Goal: Transaction & Acquisition: Purchase product/service

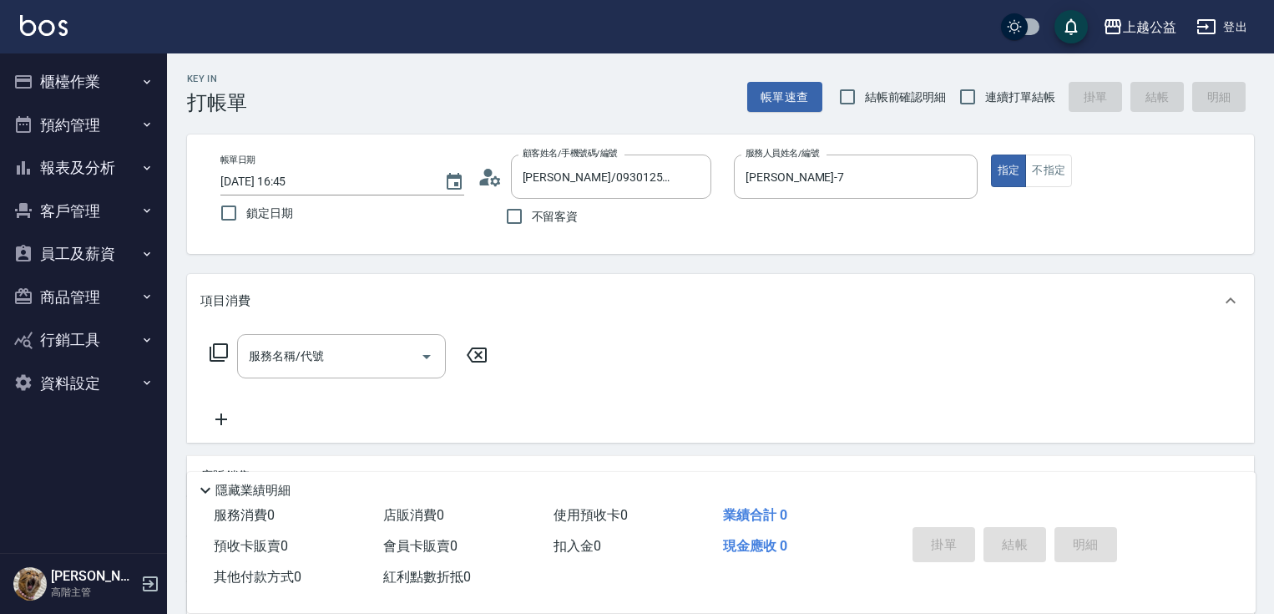
scroll to position [206, 0]
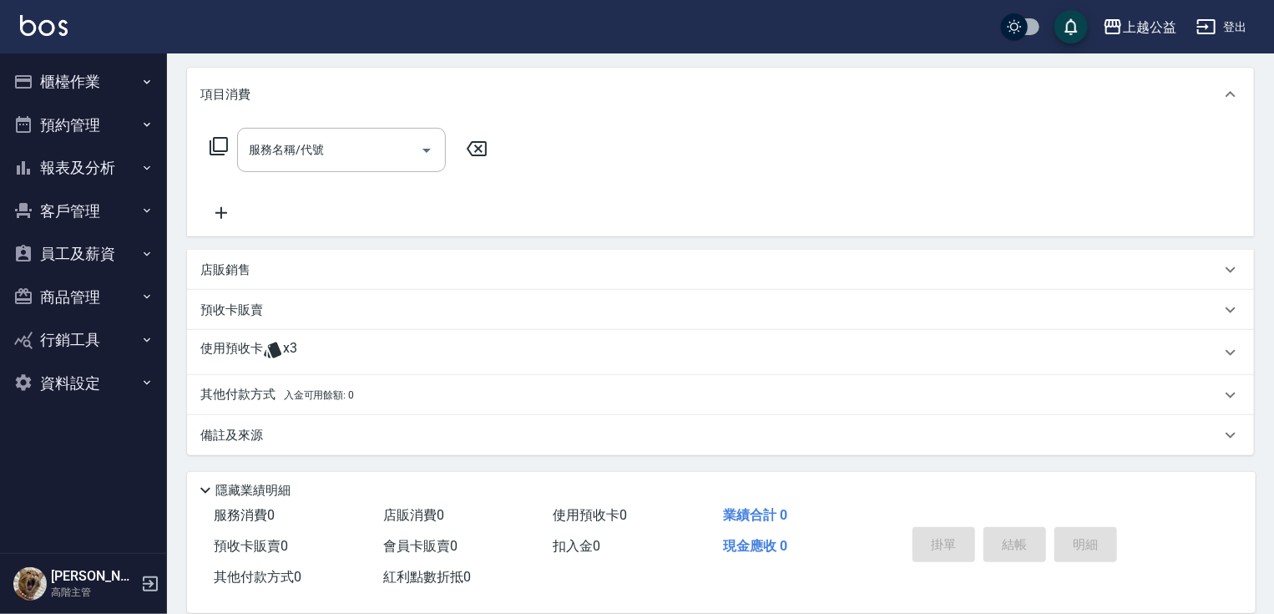
click at [172, 62] on div "Key In 打帳單 帳單速查 結帳前確認明細 連續打單結帳 掛單 結帳 明細 帳單日期 2025/08/15 16:45 鎖定日期 顧客姓名/手機號碼/編號…" at bounding box center [720, 230] width 1107 height 766
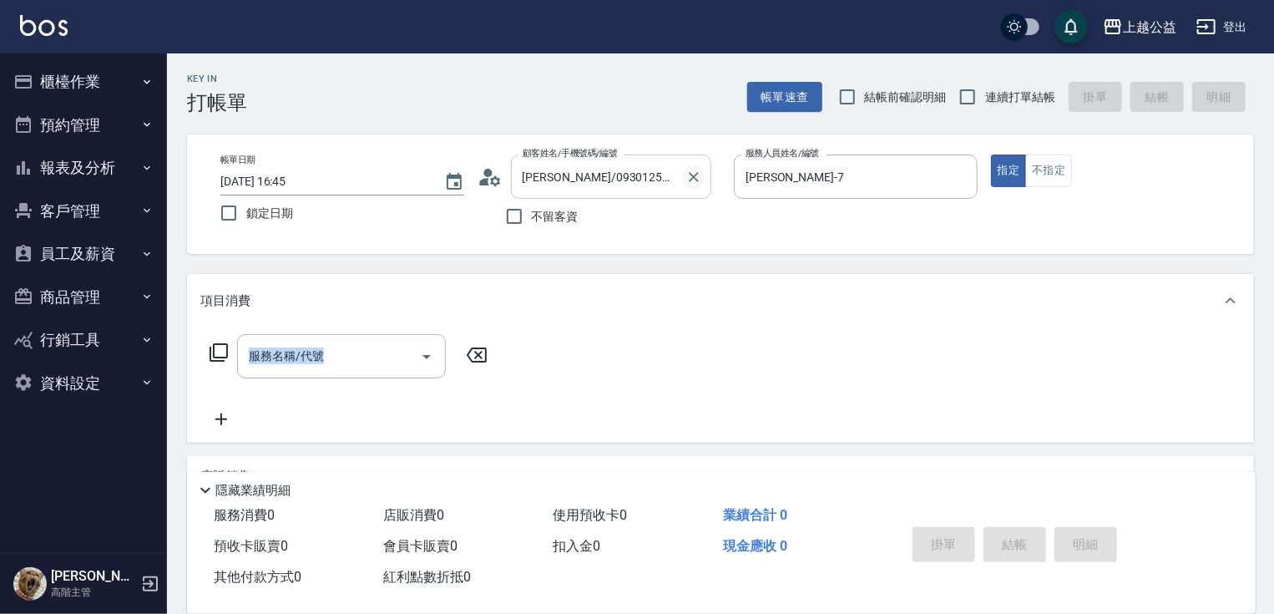
click at [693, 180] on icon "Clear" at bounding box center [693, 177] width 17 height 17
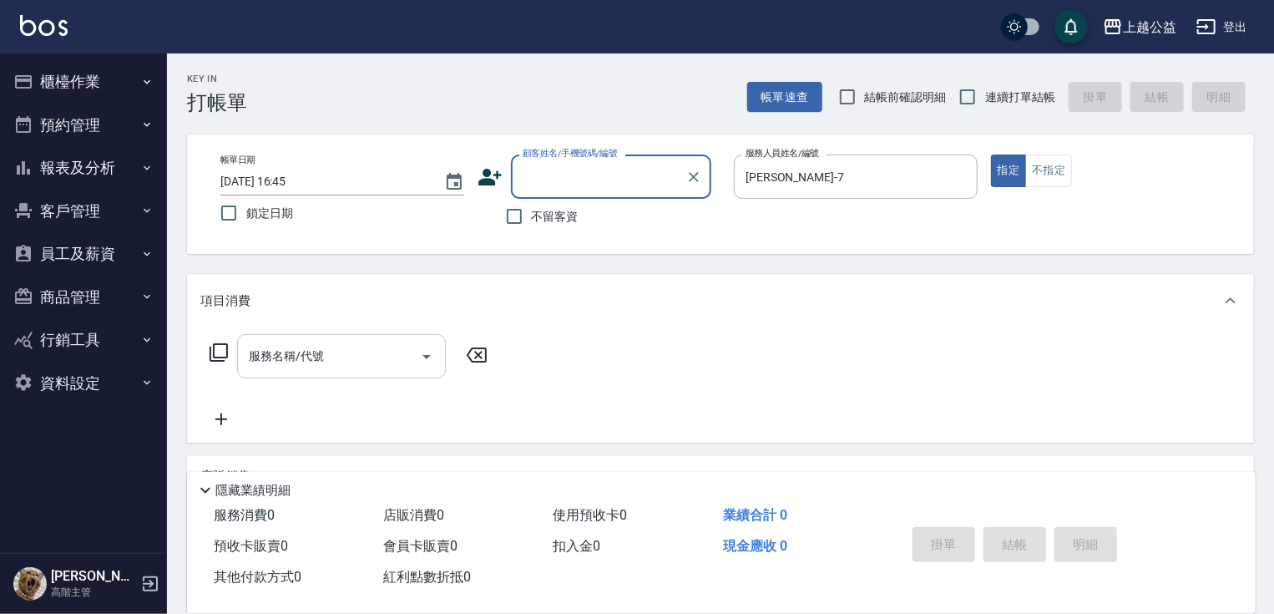
click at [326, 345] on input "服務名稱/代號" at bounding box center [329, 355] width 169 height 29
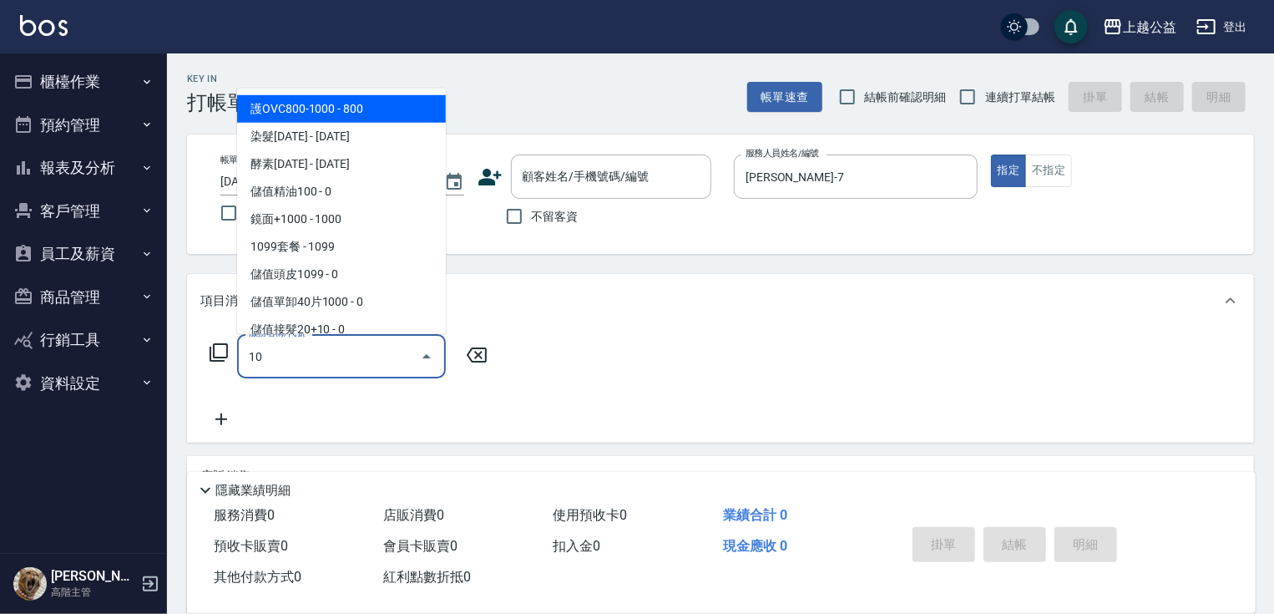
type input "1"
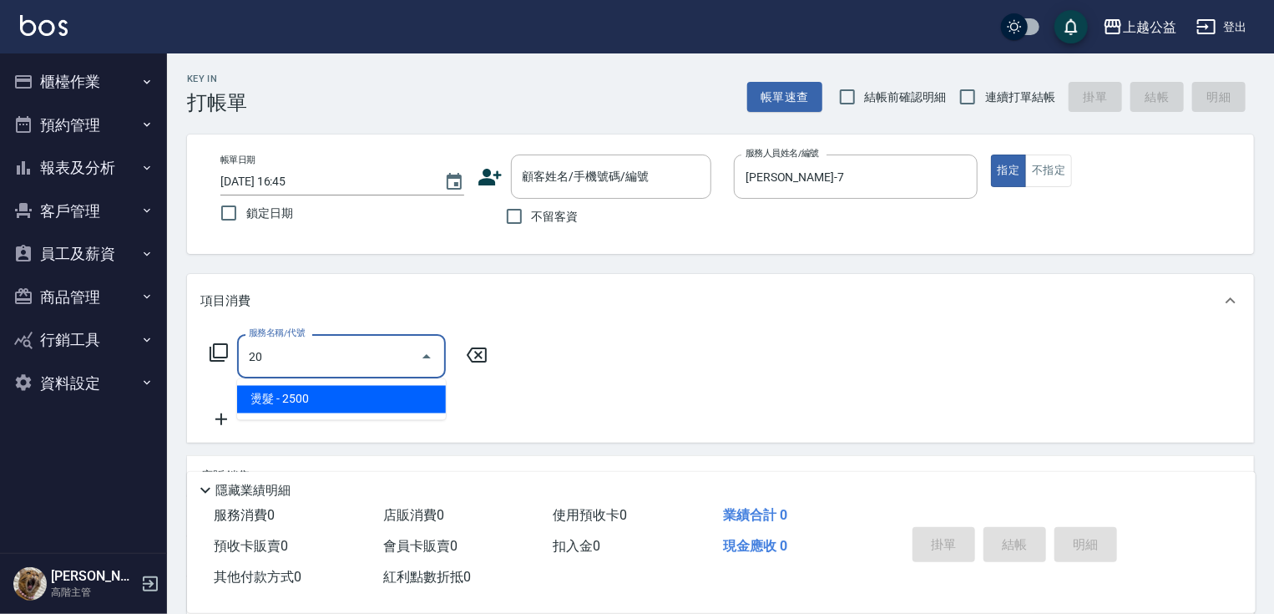
type input "2"
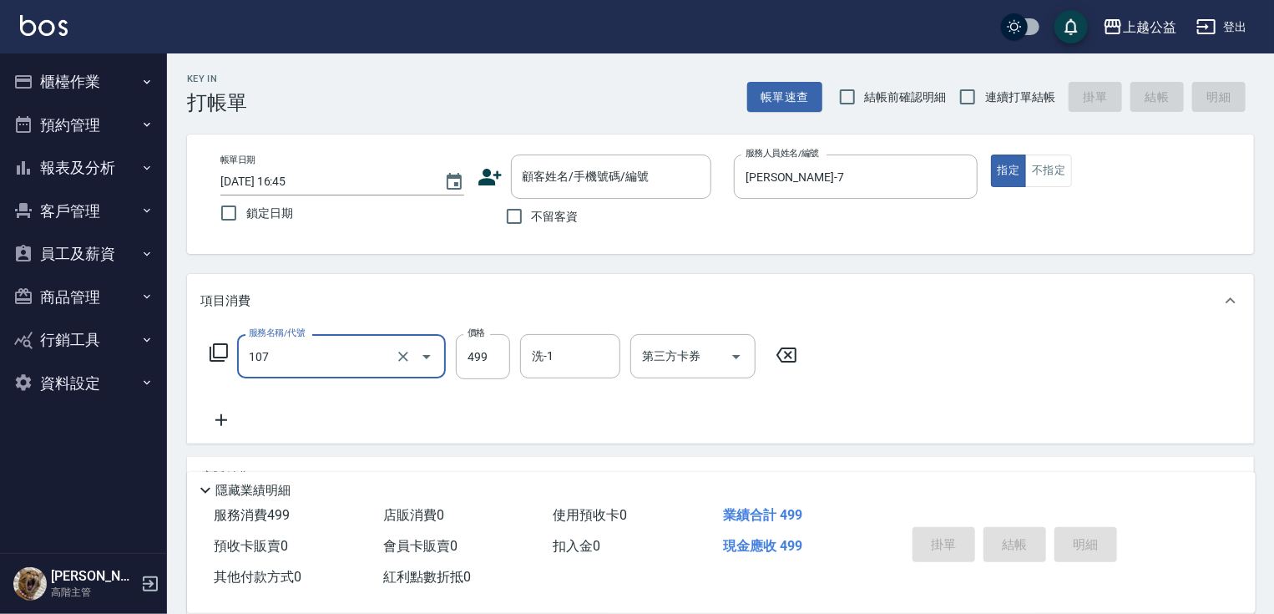
type input "舒活499(107)"
click at [397, 359] on icon "Clear" at bounding box center [403, 356] width 17 height 17
click at [368, 359] on input "服務名稱/代號" at bounding box center [318, 355] width 147 height 29
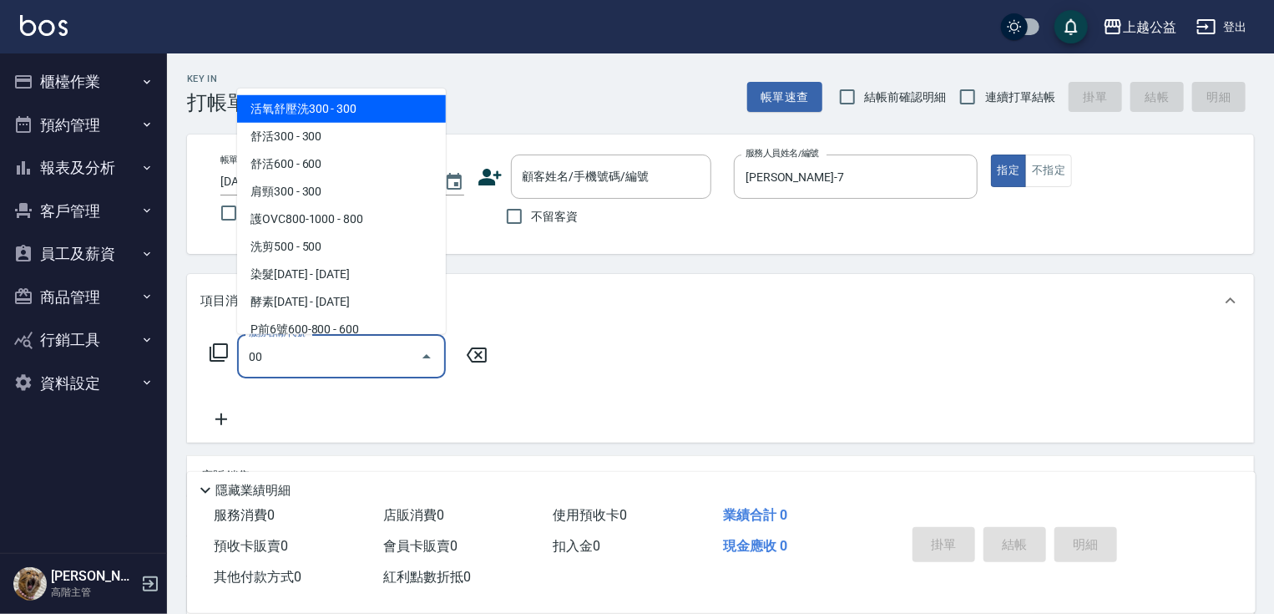
type input "0"
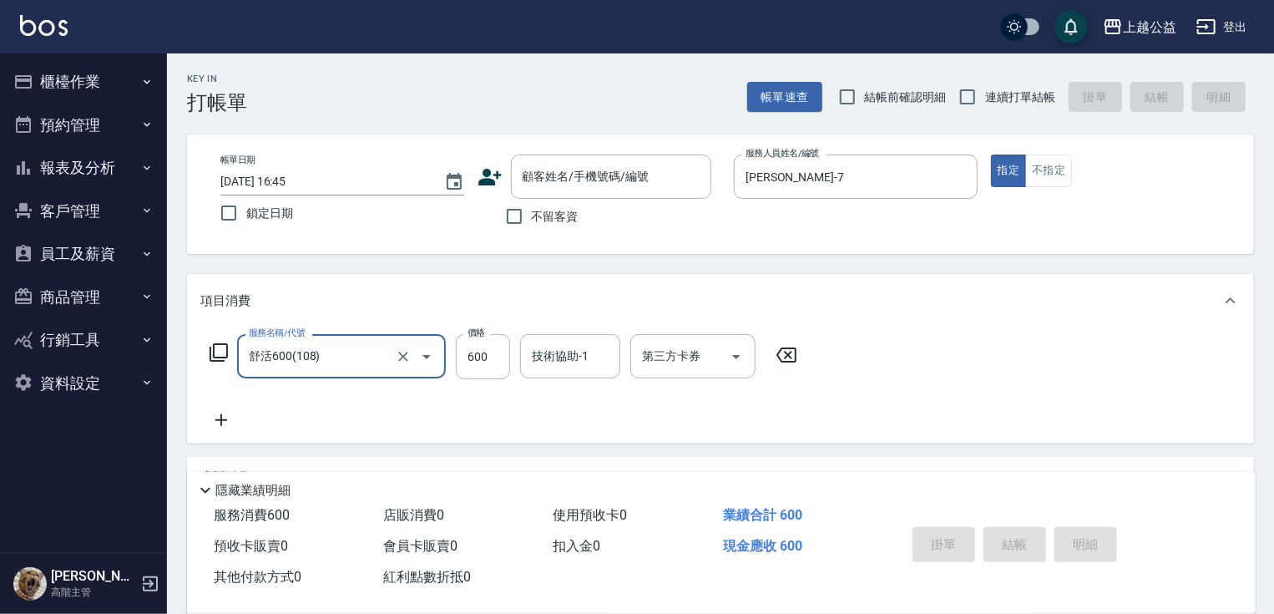
type input "舒活600(108)"
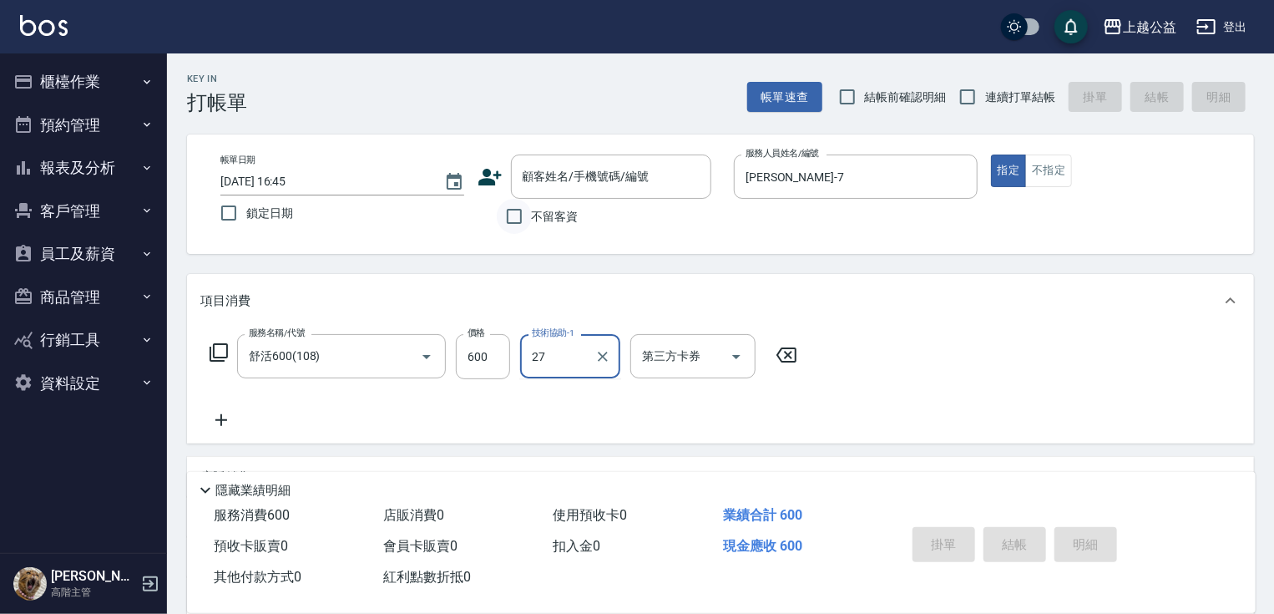
type input "27"
click at [527, 210] on input "不留客資" at bounding box center [514, 216] width 35 height 35
checkbox input "true"
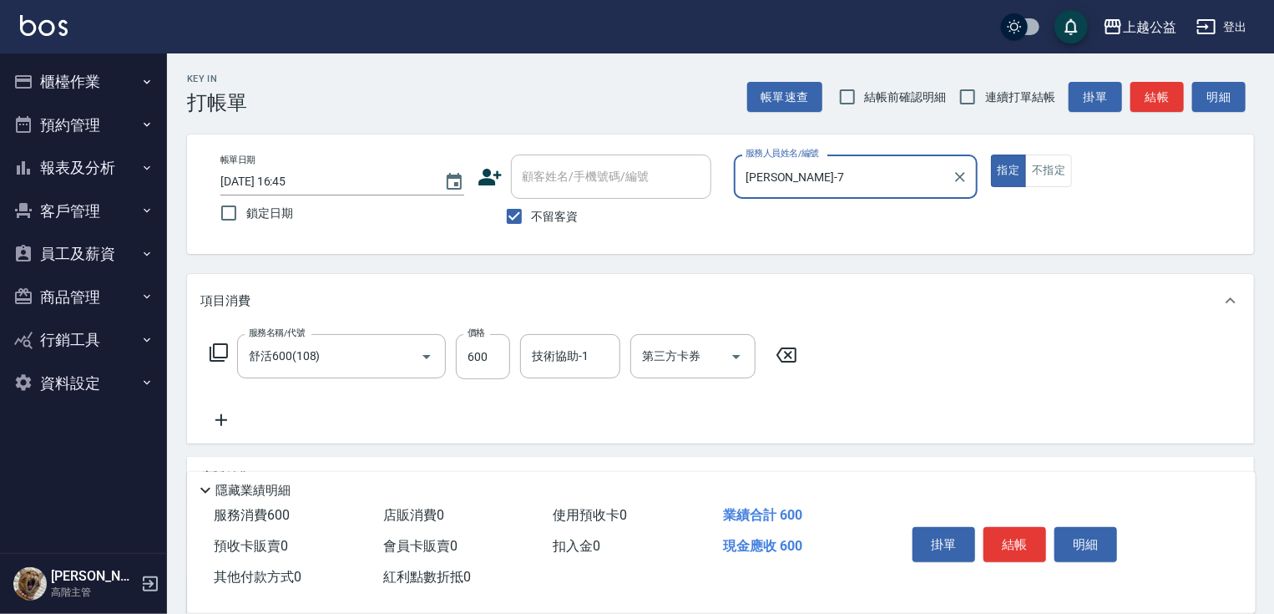
scroll to position [162, 0]
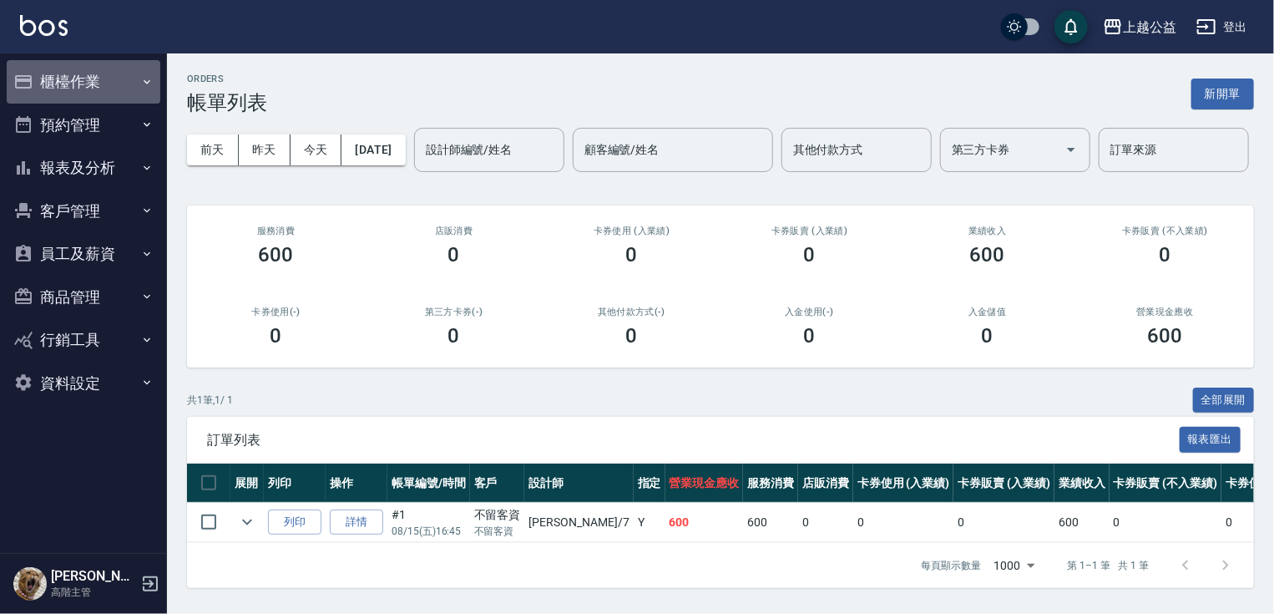
click at [120, 83] on button "櫃檯作業" at bounding box center [84, 81] width 154 height 43
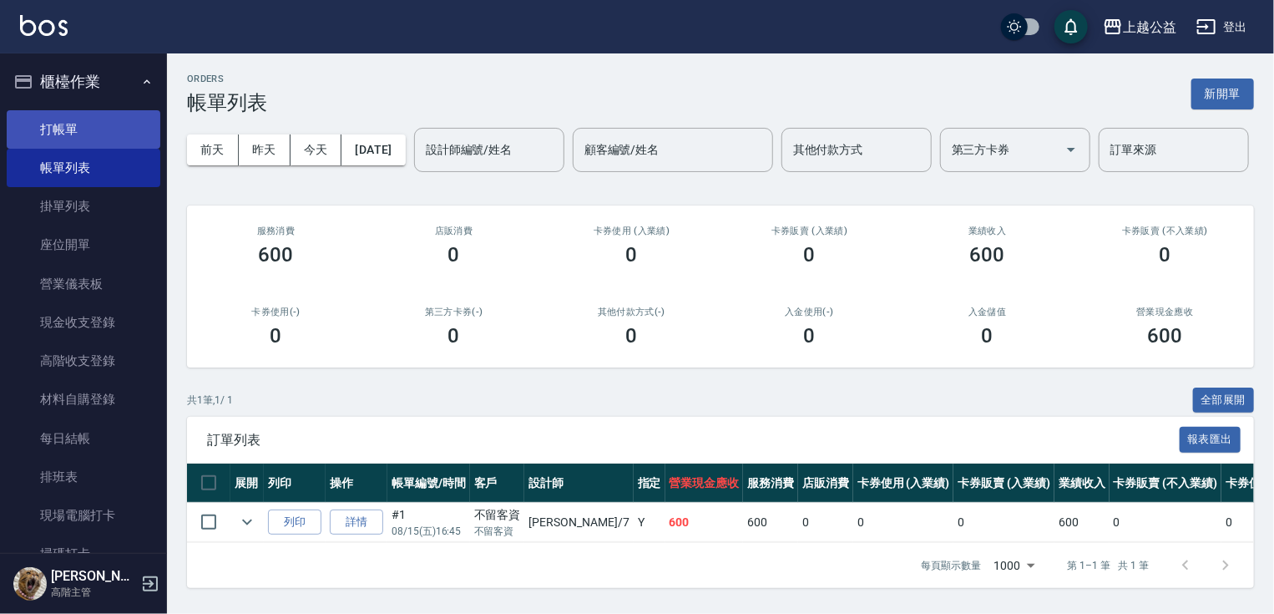
click at [116, 123] on link "打帳單" at bounding box center [84, 129] width 154 height 38
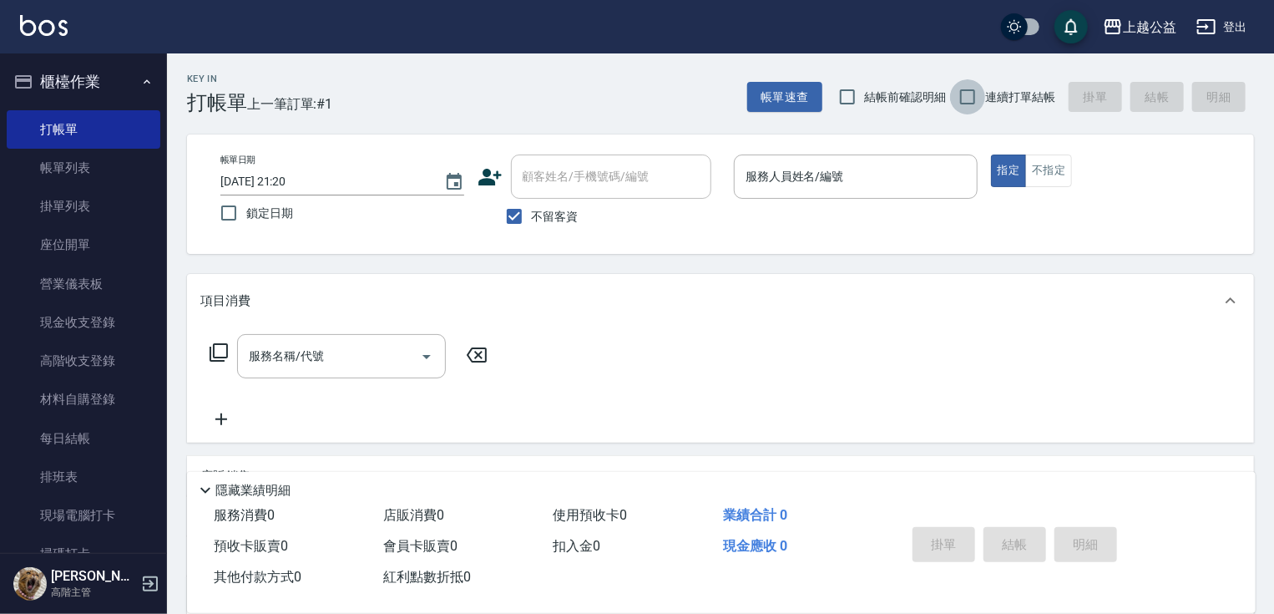
click at [962, 99] on input "連續打單結帳" at bounding box center [967, 96] width 35 height 35
checkbox input "true"
click at [869, 169] on input "服務人員姓名/編號" at bounding box center [855, 176] width 229 height 29
type input "廖麗婷-7"
type button "true"
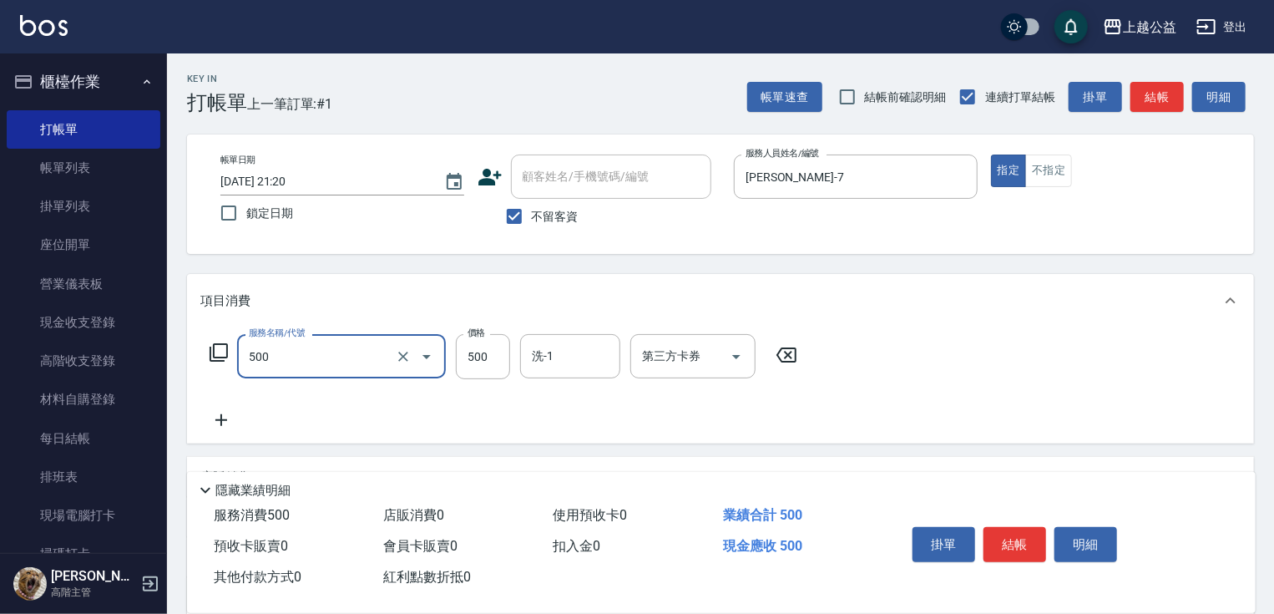
type input "洗剪500(500)"
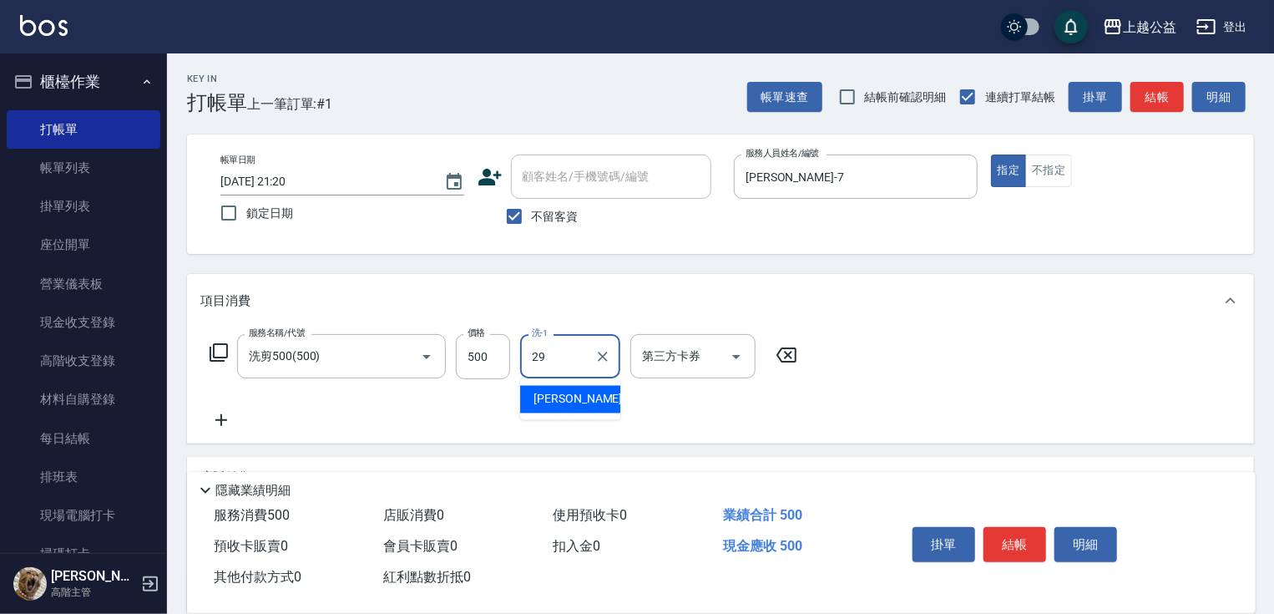
type input "鄭伊菁-29"
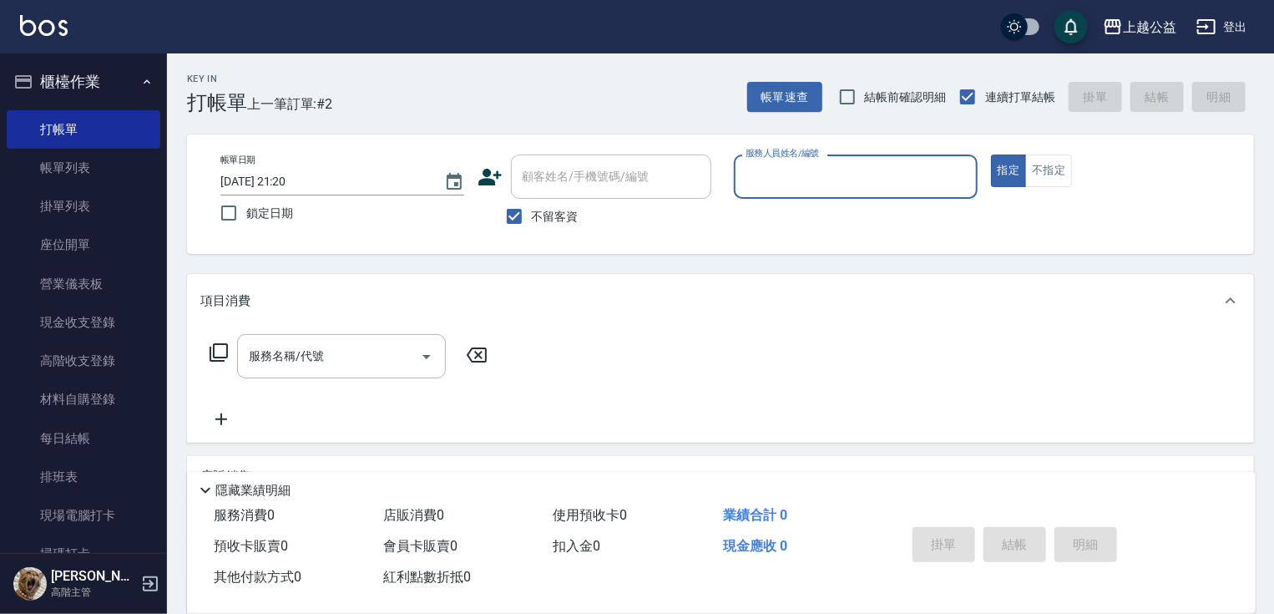
click at [569, 220] on span "不留客資" at bounding box center [555, 217] width 47 height 18
click at [532, 220] on input "不留客資" at bounding box center [514, 216] width 35 height 35
checkbox input "false"
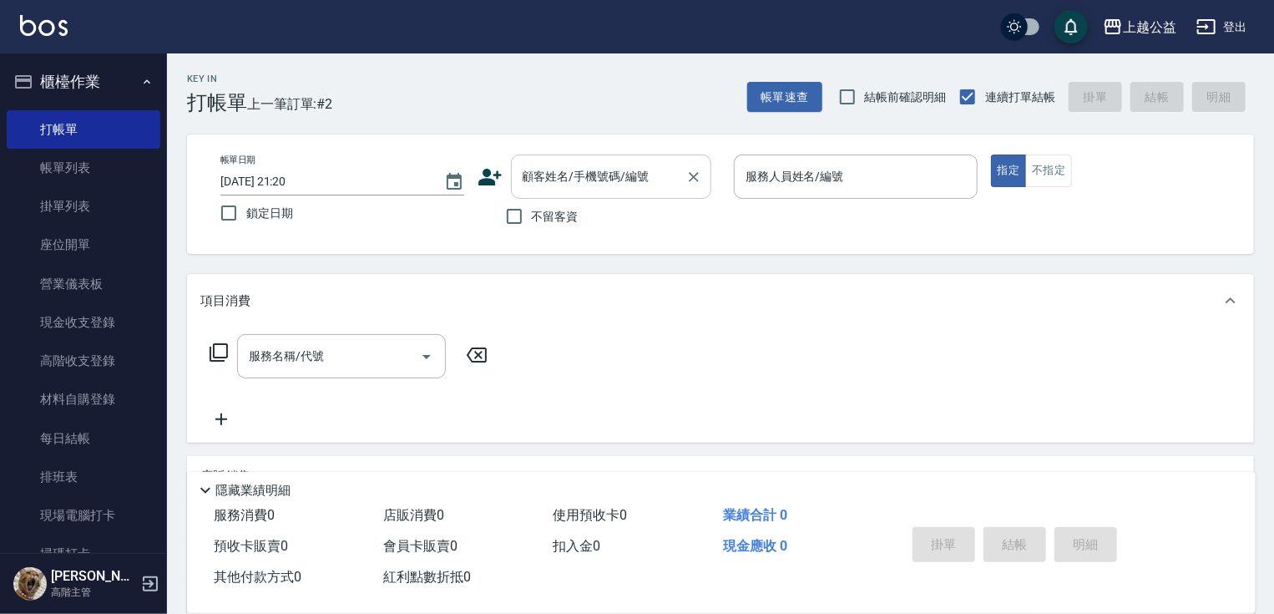
click at [566, 180] on input "顧客姓名/手機號碼/編號" at bounding box center [598, 176] width 160 height 29
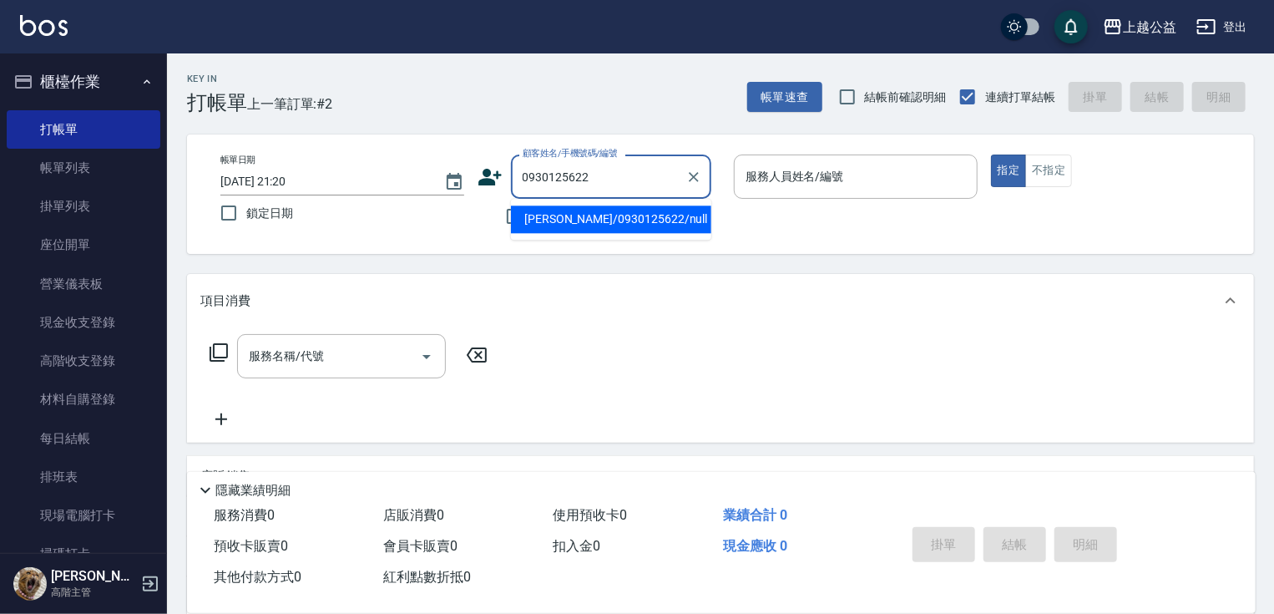
click at [668, 215] on li "林立雅/0930125622/null" at bounding box center [611, 219] width 200 height 28
type input "林立雅/0930125622/null"
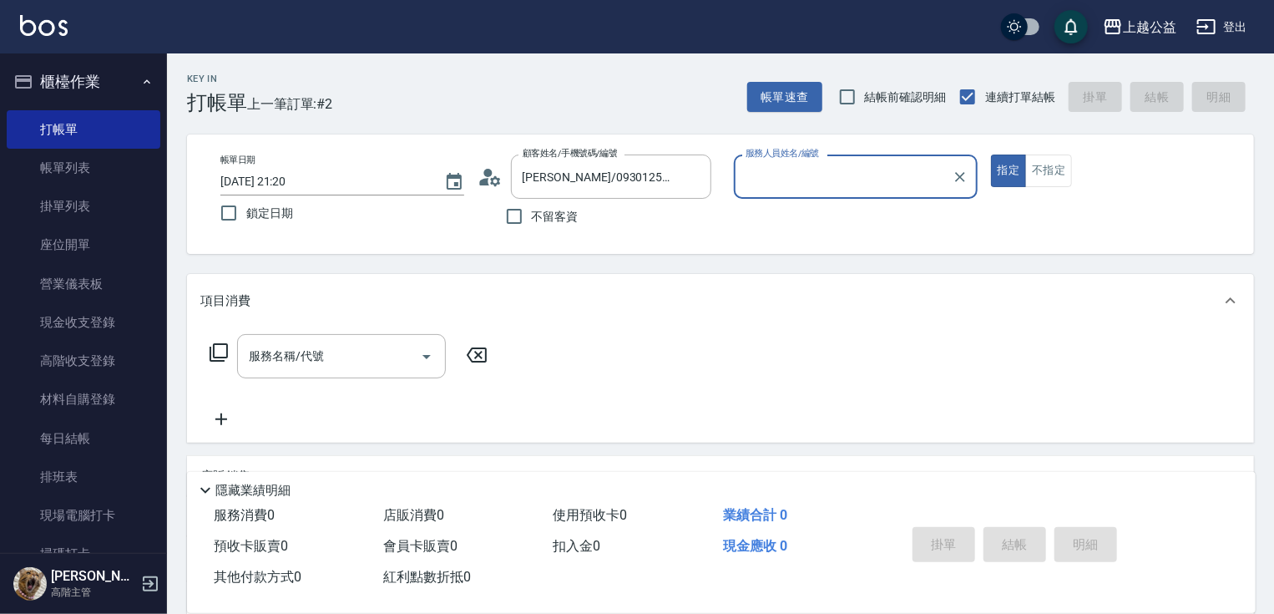
type input "廖麗婷-7"
click at [991, 154] on button "指定" at bounding box center [1009, 170] width 36 height 33
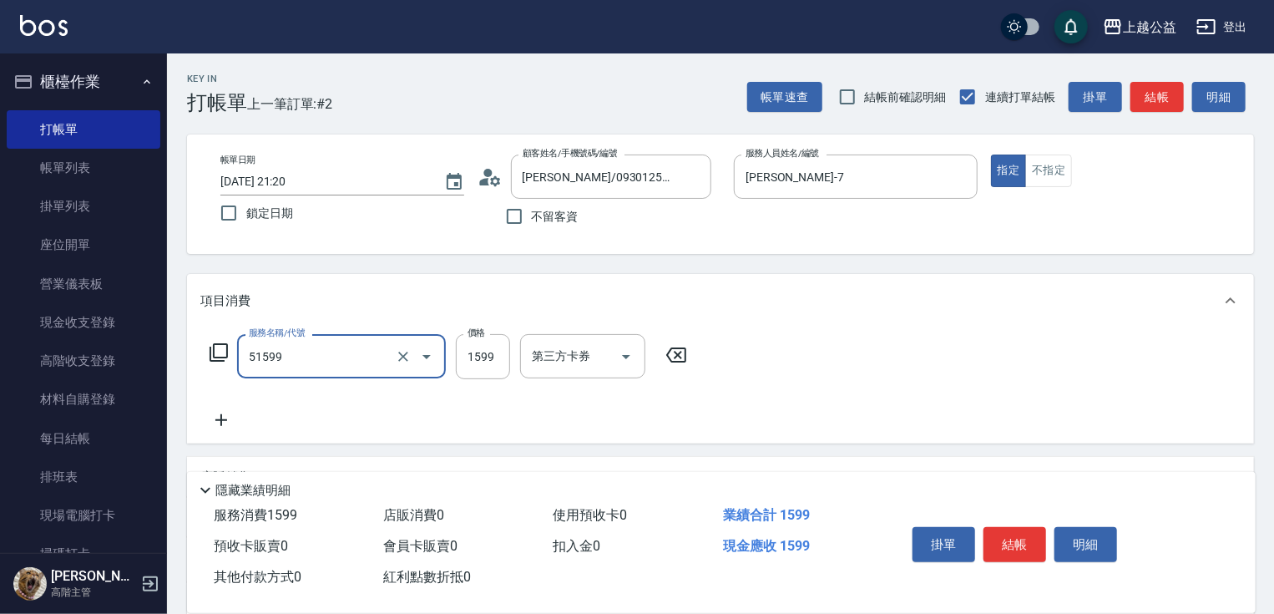
type input "染髮套餐(51599)"
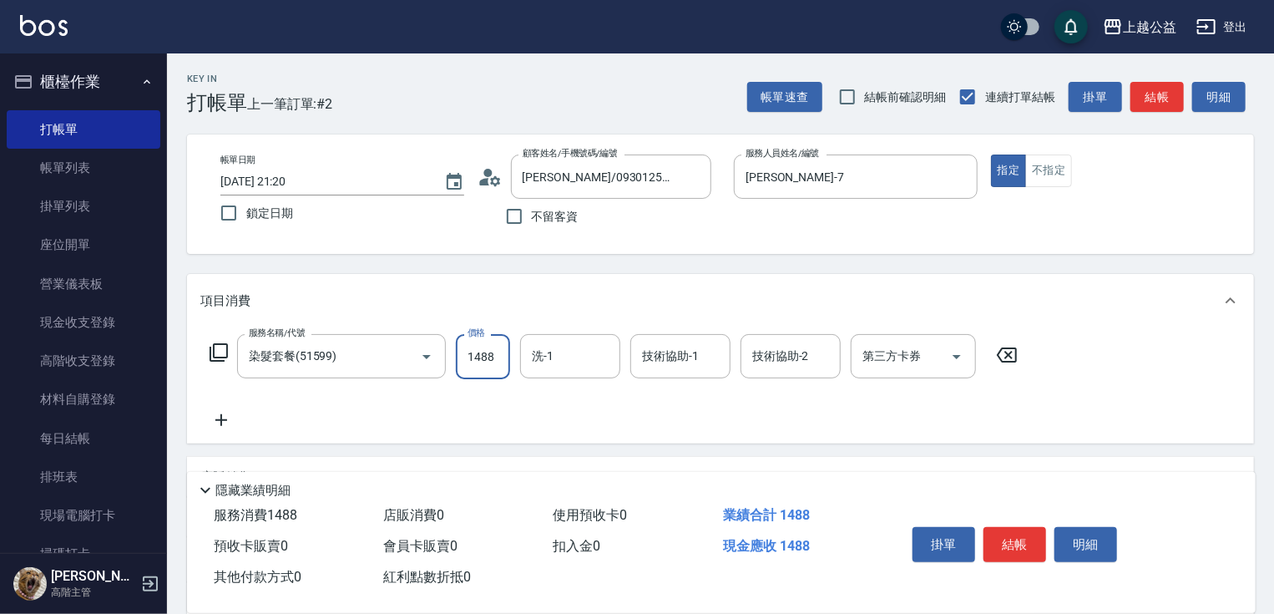
type input "1488"
type input "張鈺旋-32"
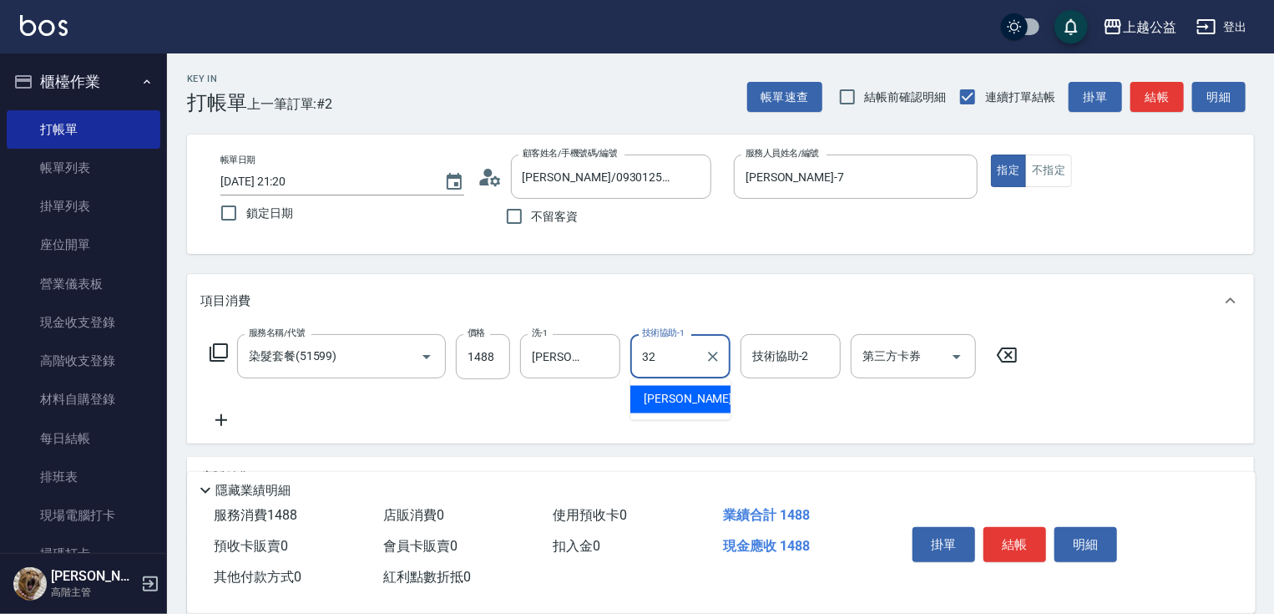
type input "張鈺旋-32"
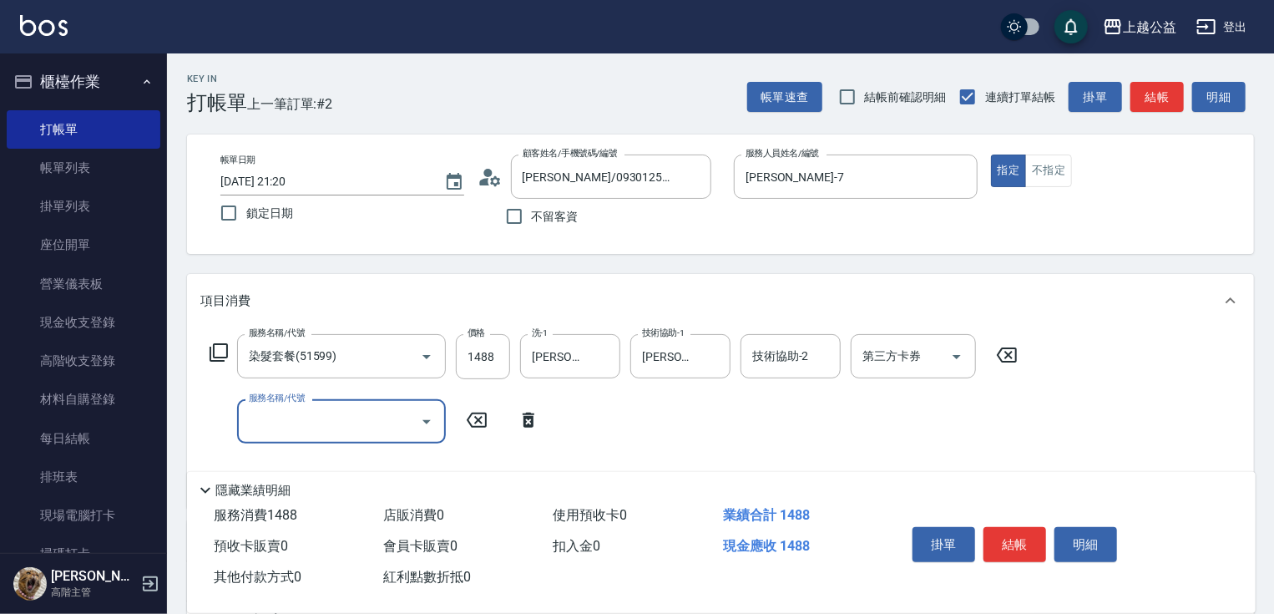
type input "2"
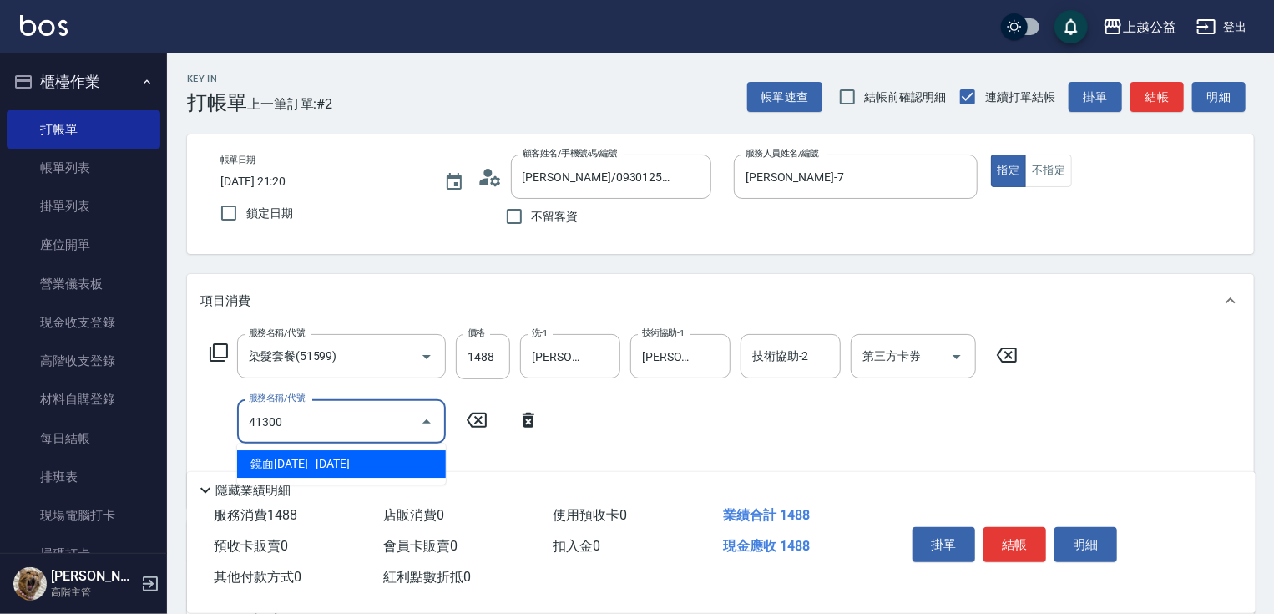
type input "鏡面1300(41300)"
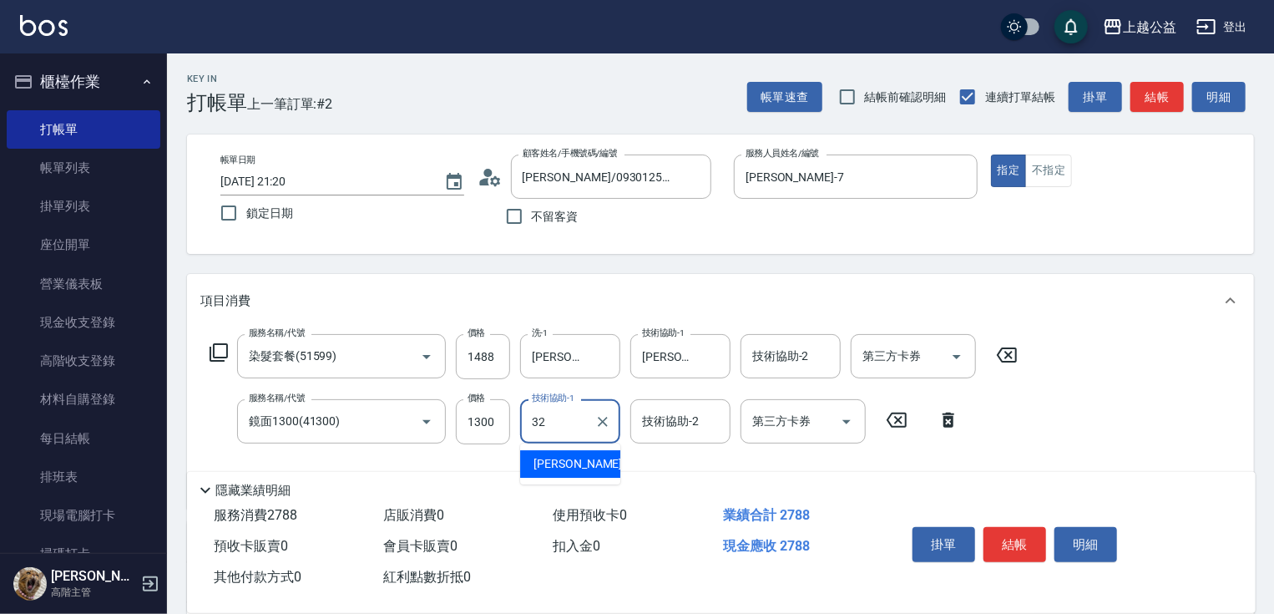
type input "張鈺旋-32"
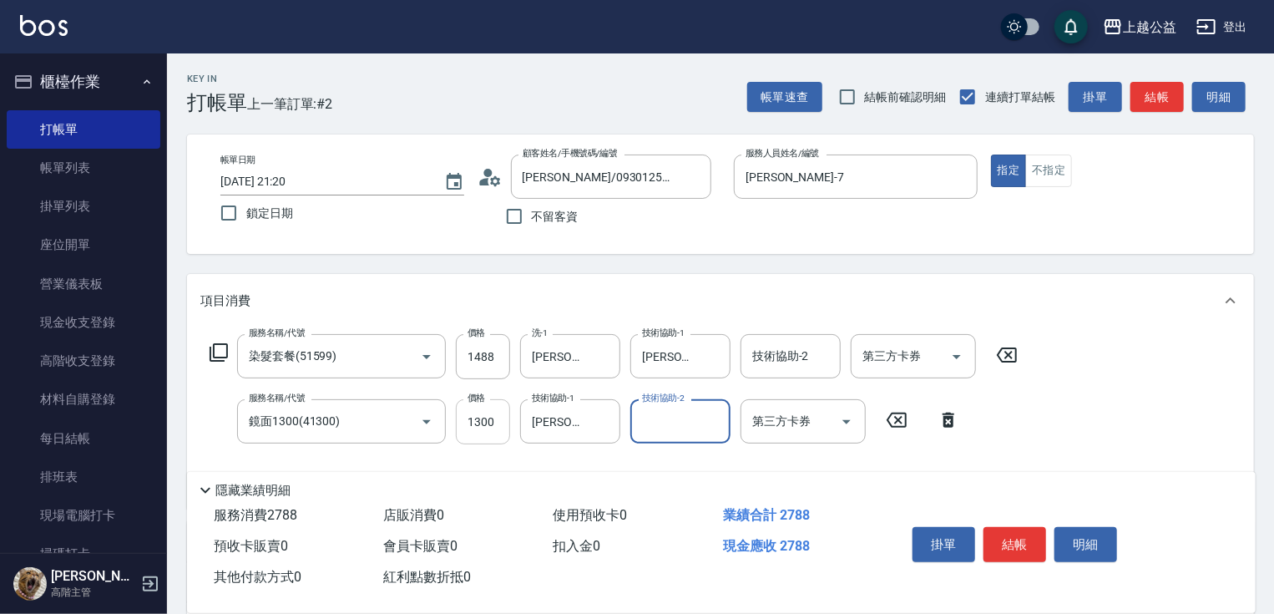
click at [478, 415] on input "1300" at bounding box center [483, 421] width 54 height 45
click at [600, 358] on icon "Clear" at bounding box center [603, 356] width 10 height 10
type input "2125"
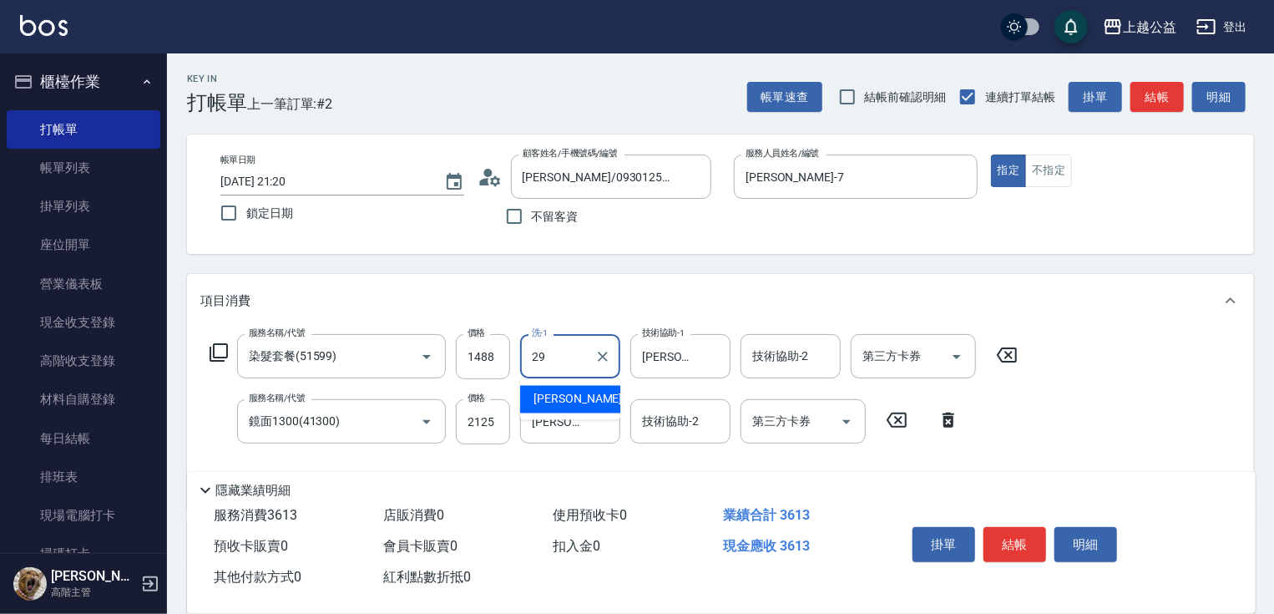
type input "鄭伊菁-29"
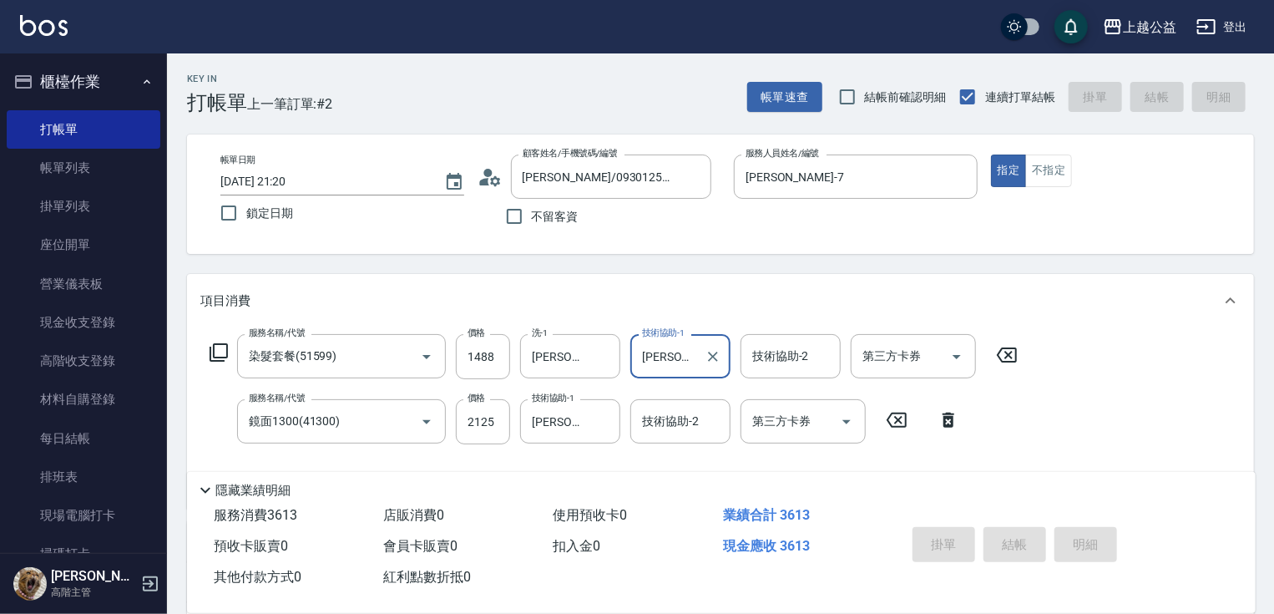
type input "2025/08/15 21:52"
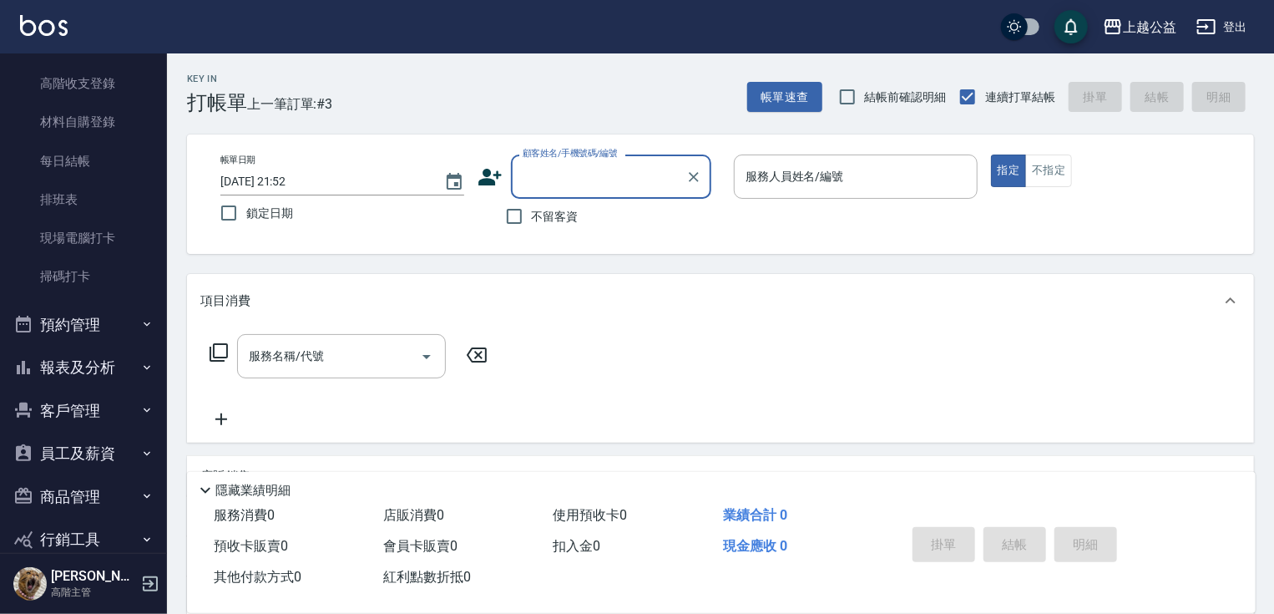
scroll to position [331, 0]
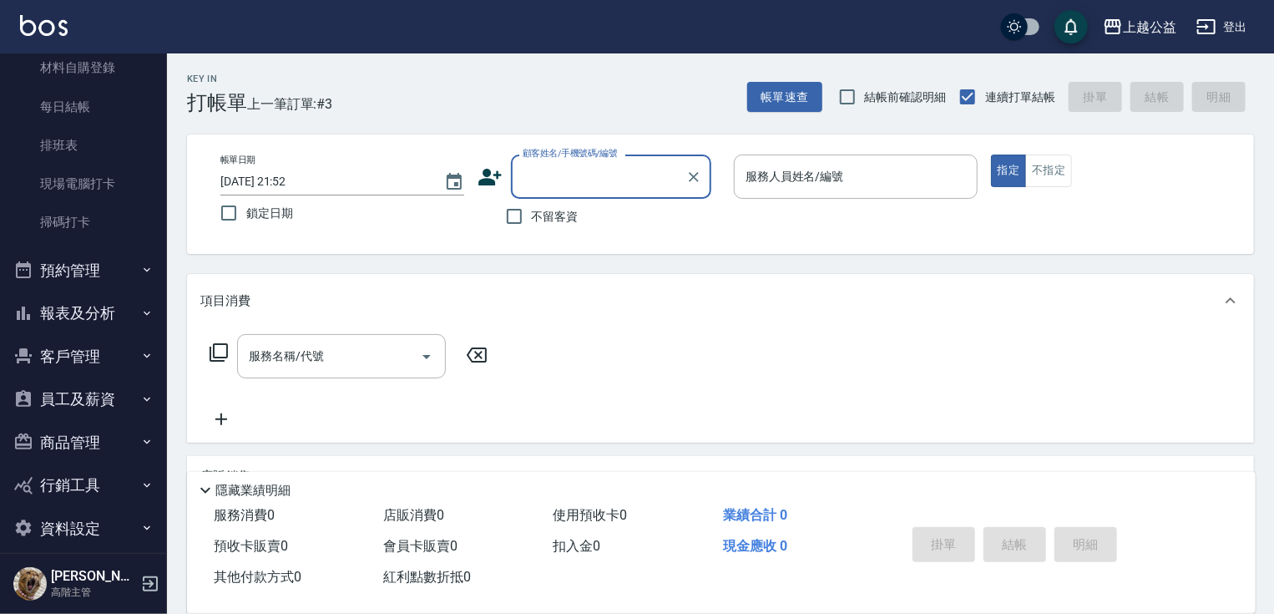
click at [126, 316] on button "報表及分析" at bounding box center [84, 312] width 154 height 43
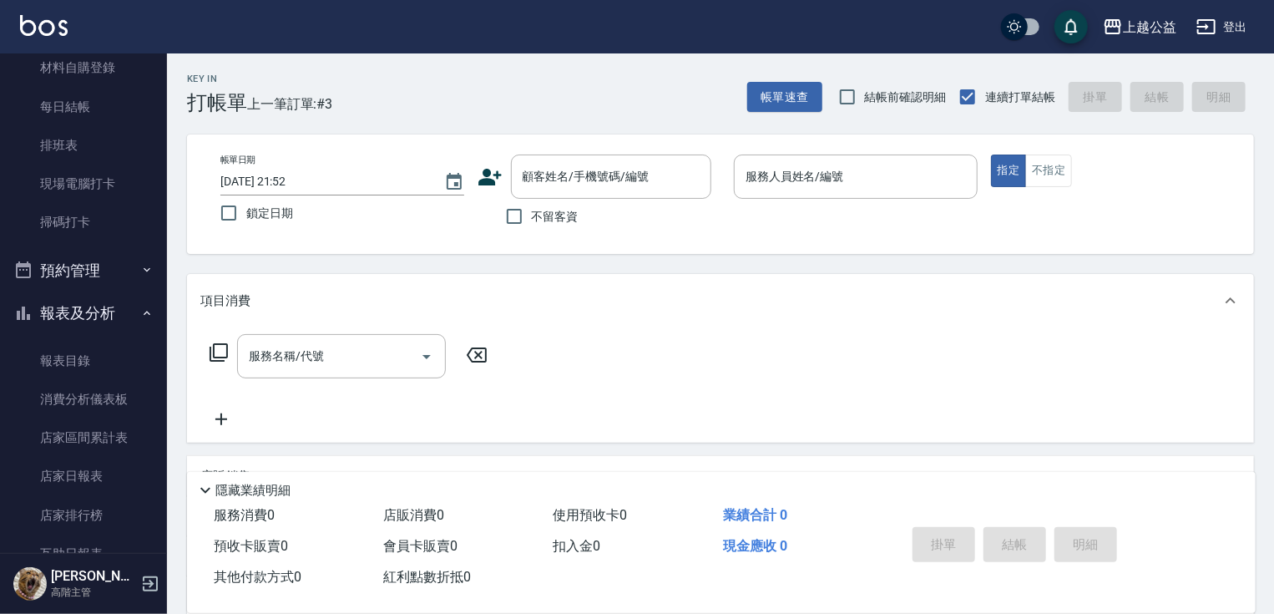
scroll to position [0, 0]
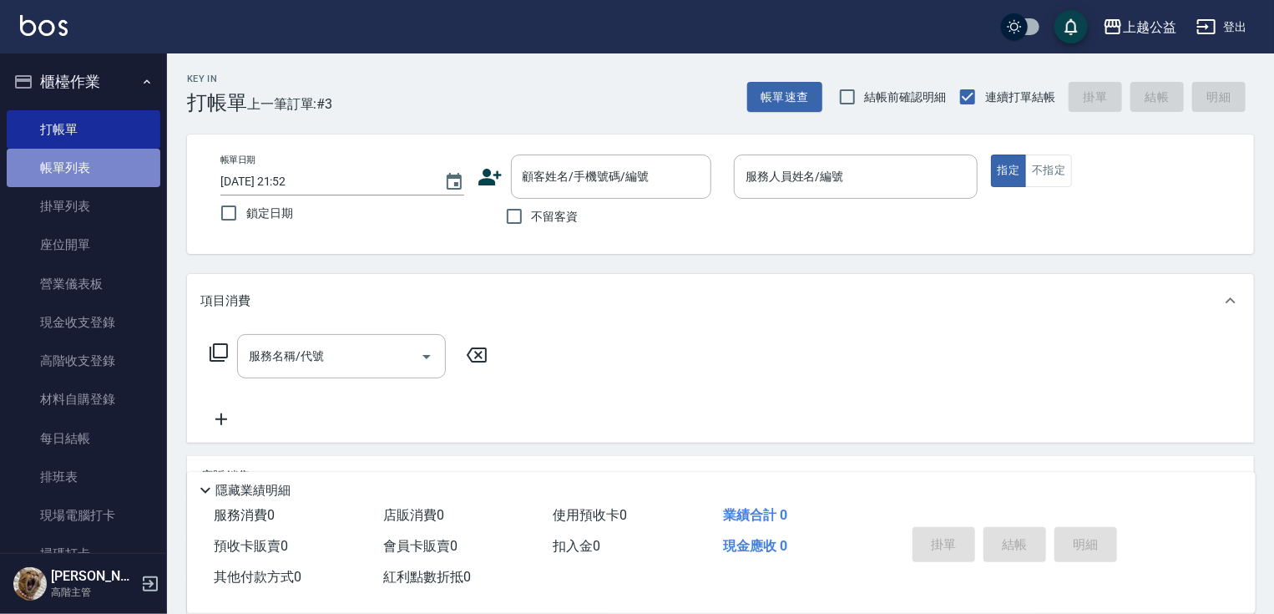
click at [132, 174] on link "帳單列表" at bounding box center [84, 168] width 154 height 38
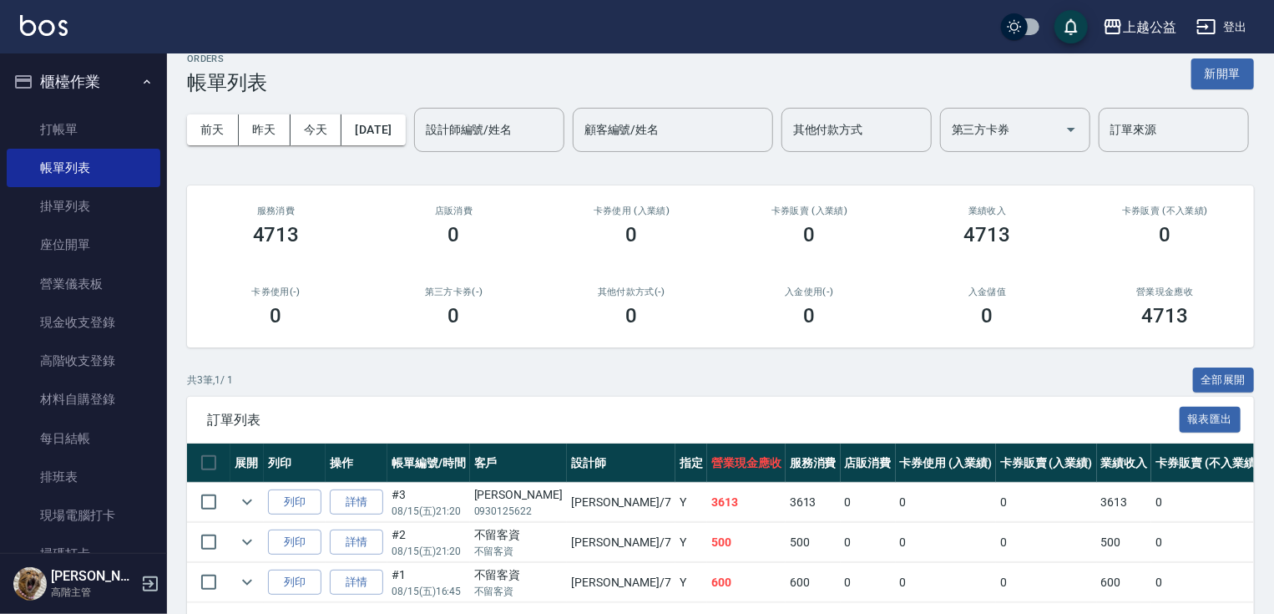
scroll to position [135, 0]
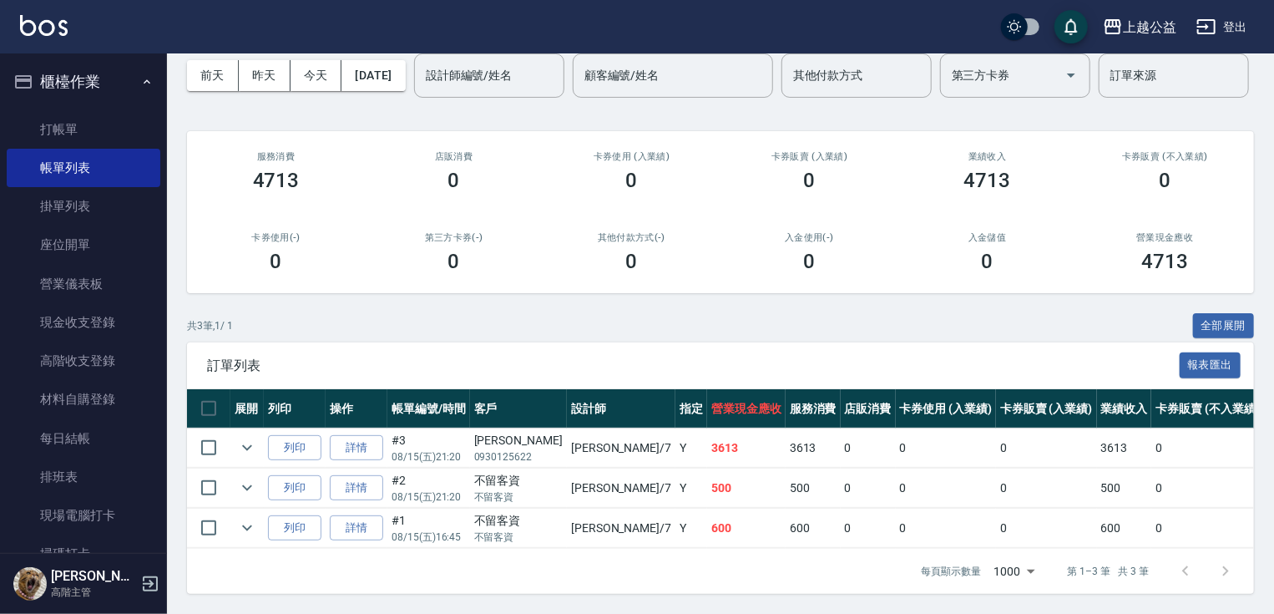
drag, startPoint x: 798, startPoint y: 225, endPoint x: 518, endPoint y: 342, distance: 303.9
click at [368, 437] on link "詳情" at bounding box center [356, 448] width 53 height 26
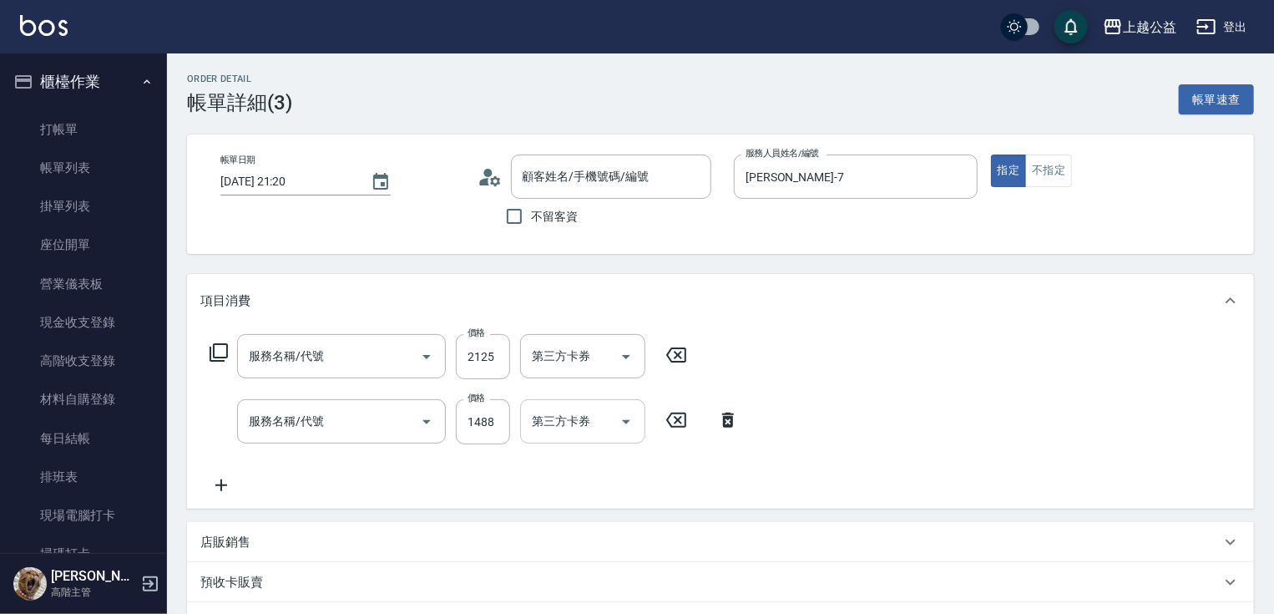
type input "2025/08/15 21:20"
type input "廖麗婷-7"
type input "鏡面1300(41300)"
type input "染髮套餐(51599)"
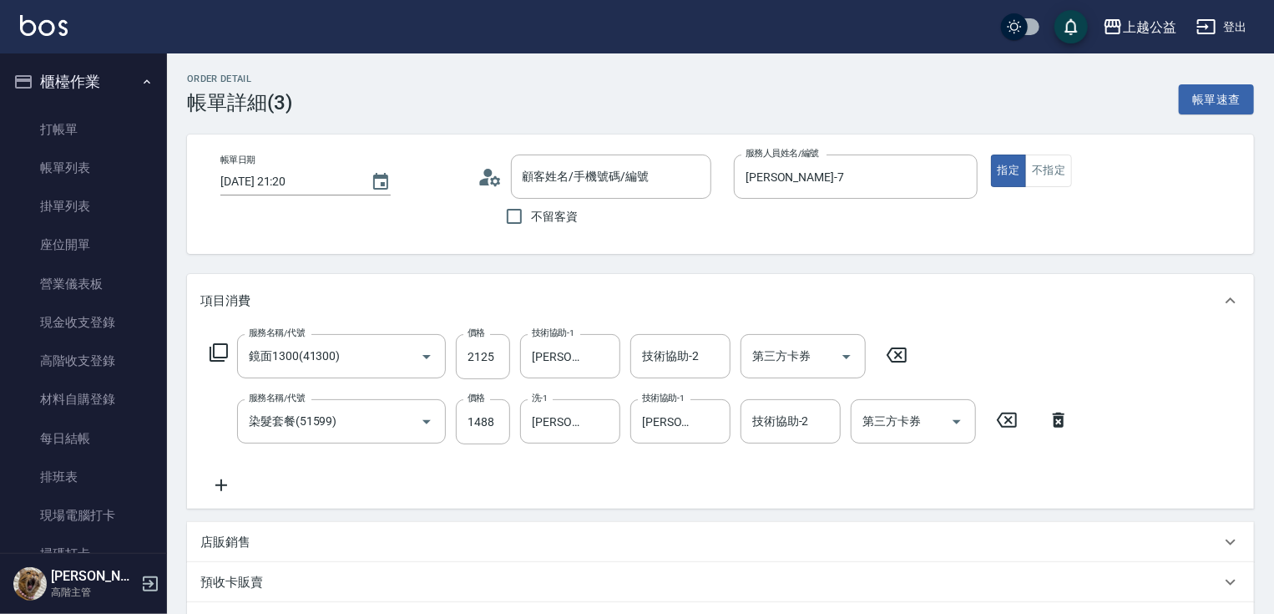
type input "林立雅/0930125622/null"
click at [105, 124] on link "打帳單" at bounding box center [84, 129] width 154 height 38
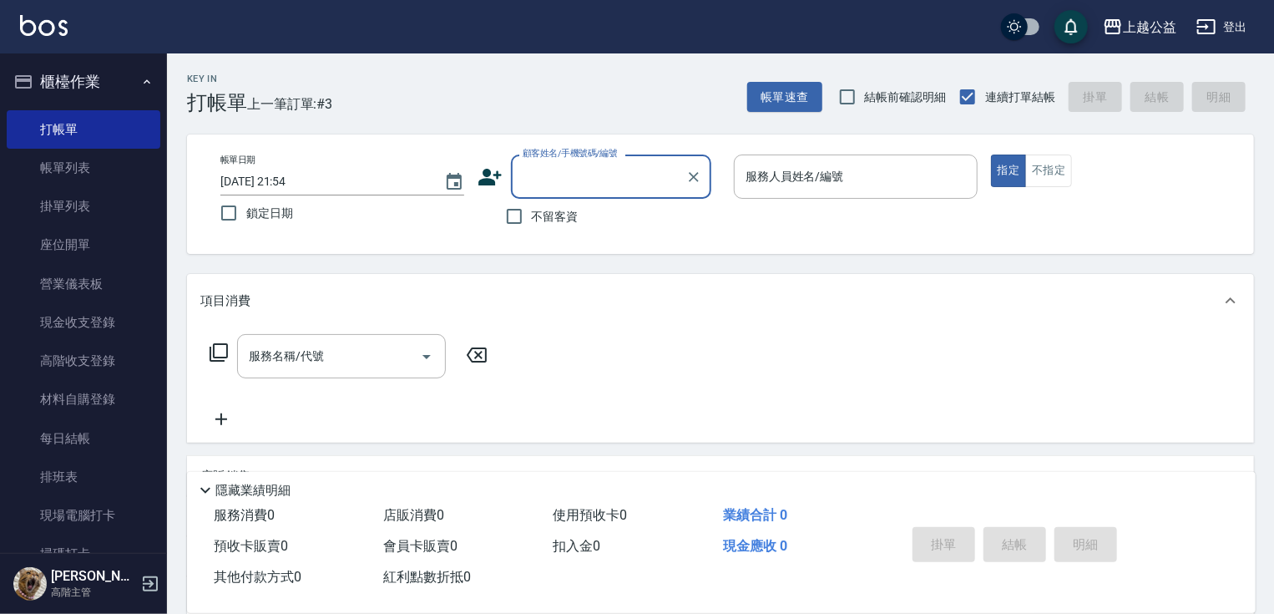
click at [565, 226] on label "不留客資" at bounding box center [538, 216] width 82 height 35
click at [532, 226] on input "不留客資" at bounding box center [514, 216] width 35 height 35
checkbox input "true"
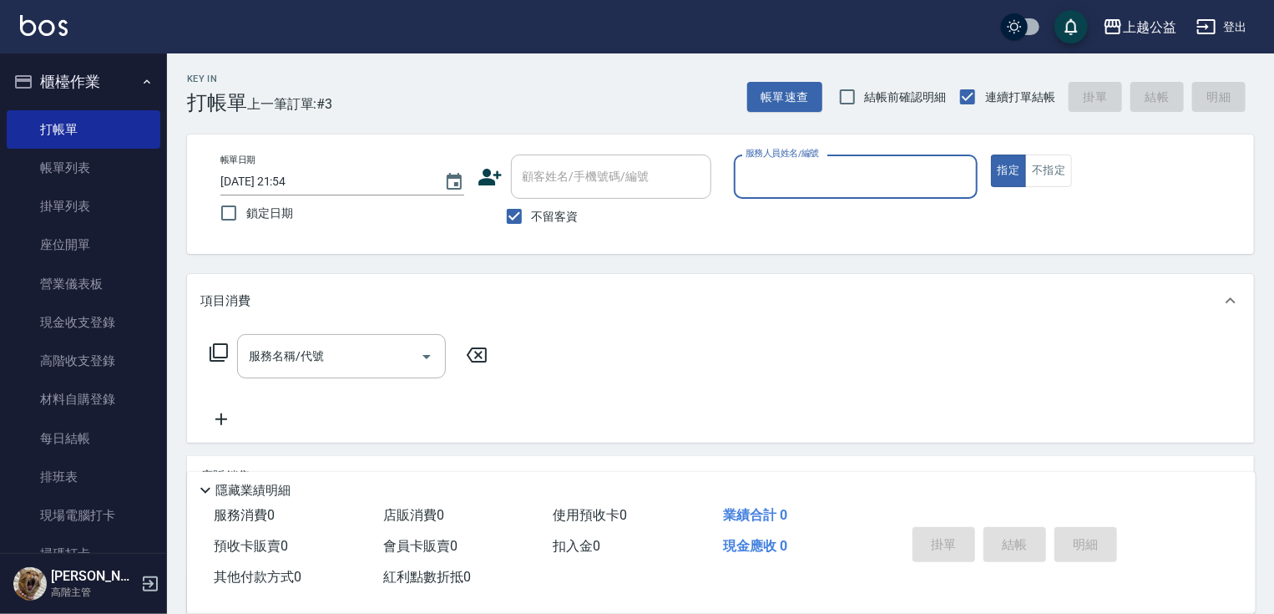
click at [791, 194] on div "服務人員姓名/編號" at bounding box center [856, 176] width 244 height 44
type input "VIMO-3"
type button "true"
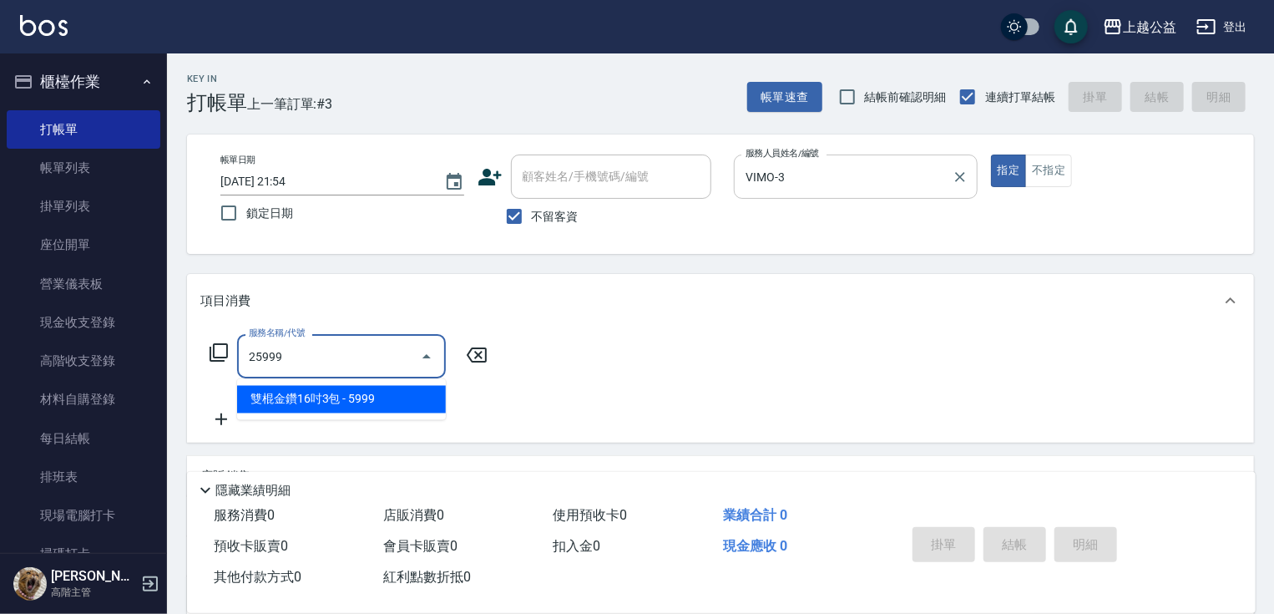
type input "雙棍金鑽16吋3包(25999)"
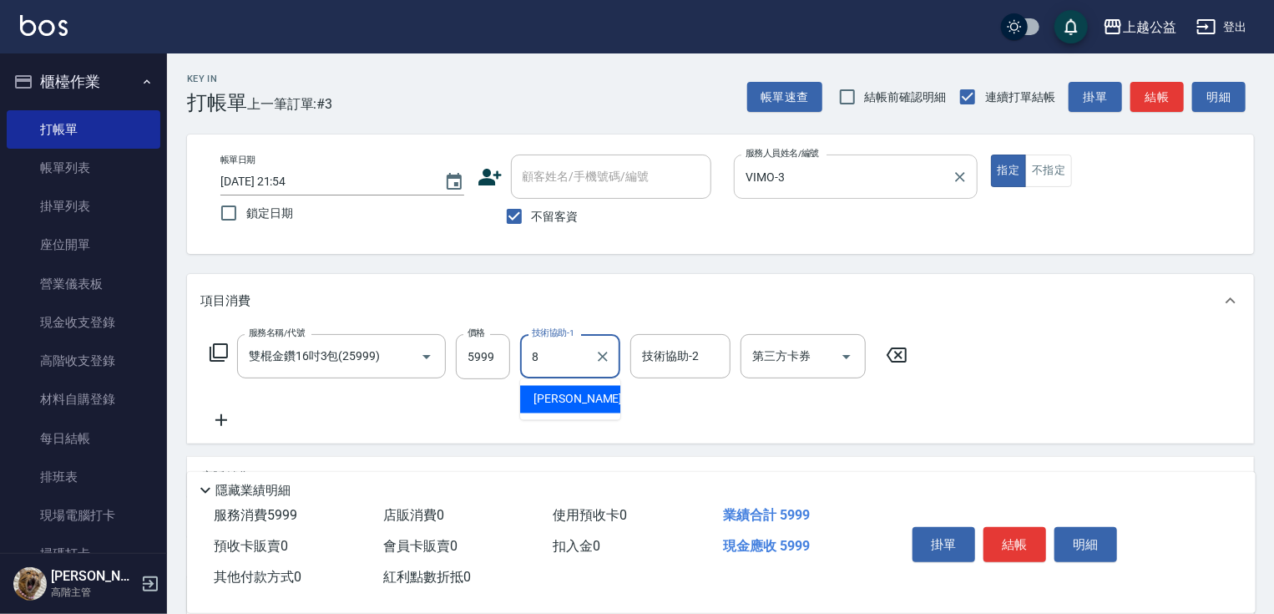
type input "鄒欣妤-8"
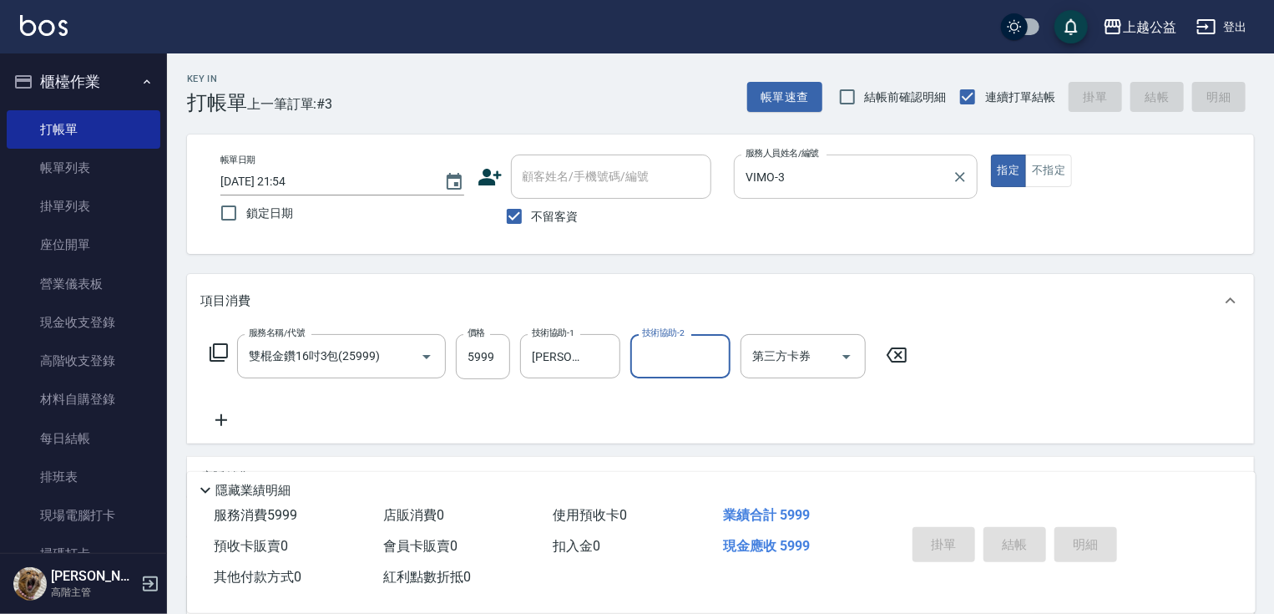
type input "2025/08/15 21:55"
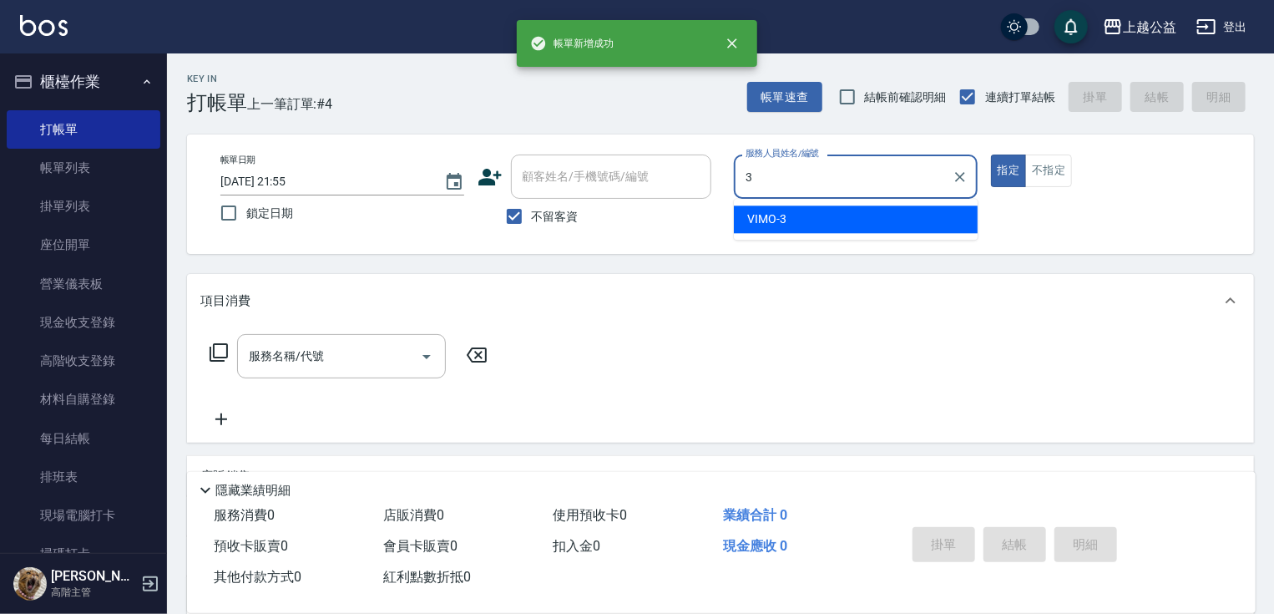
type input "VIMO-3"
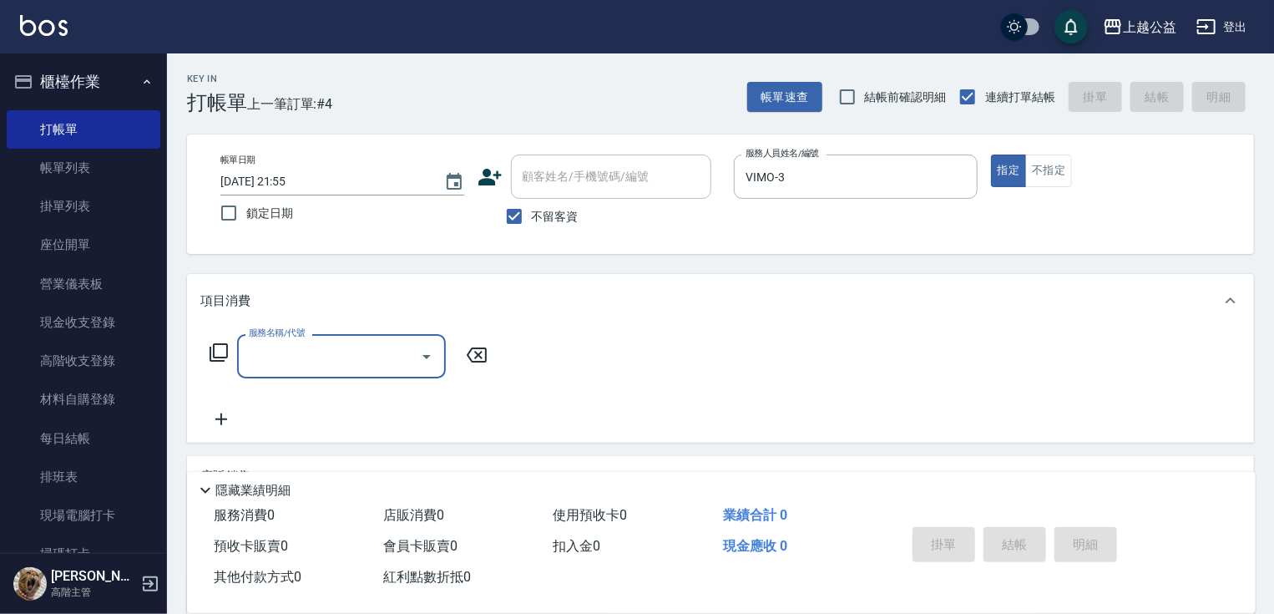
click at [224, 352] on icon at bounding box center [219, 352] width 20 height 20
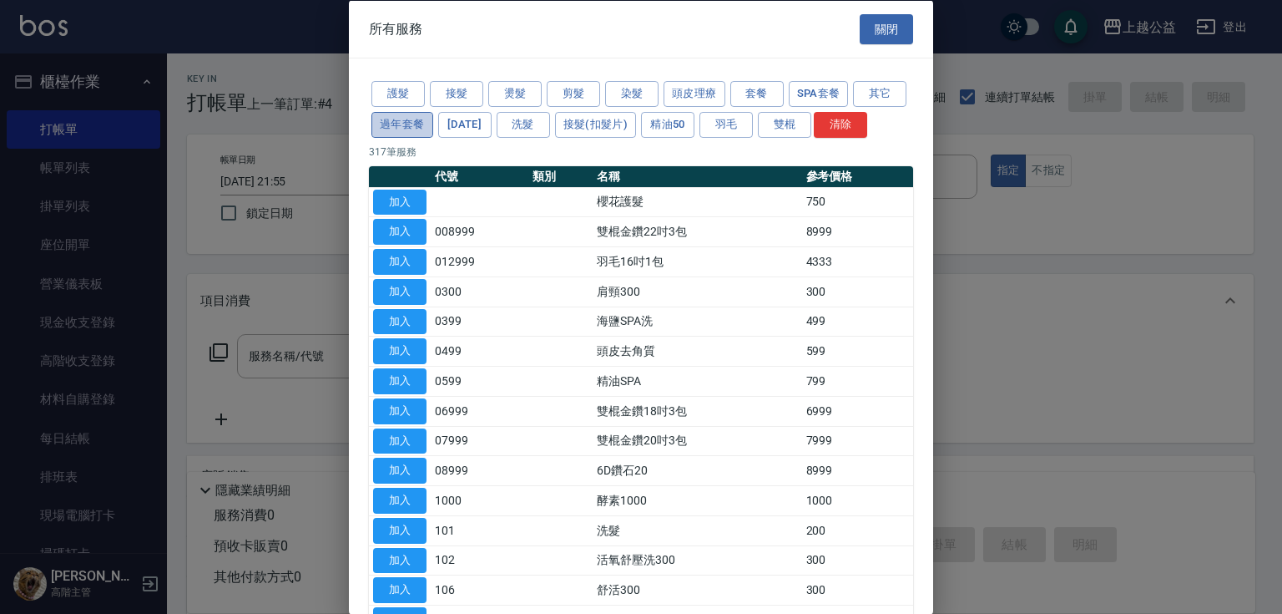
click at [433, 117] on button "過年套餐" at bounding box center [403, 124] width 62 height 26
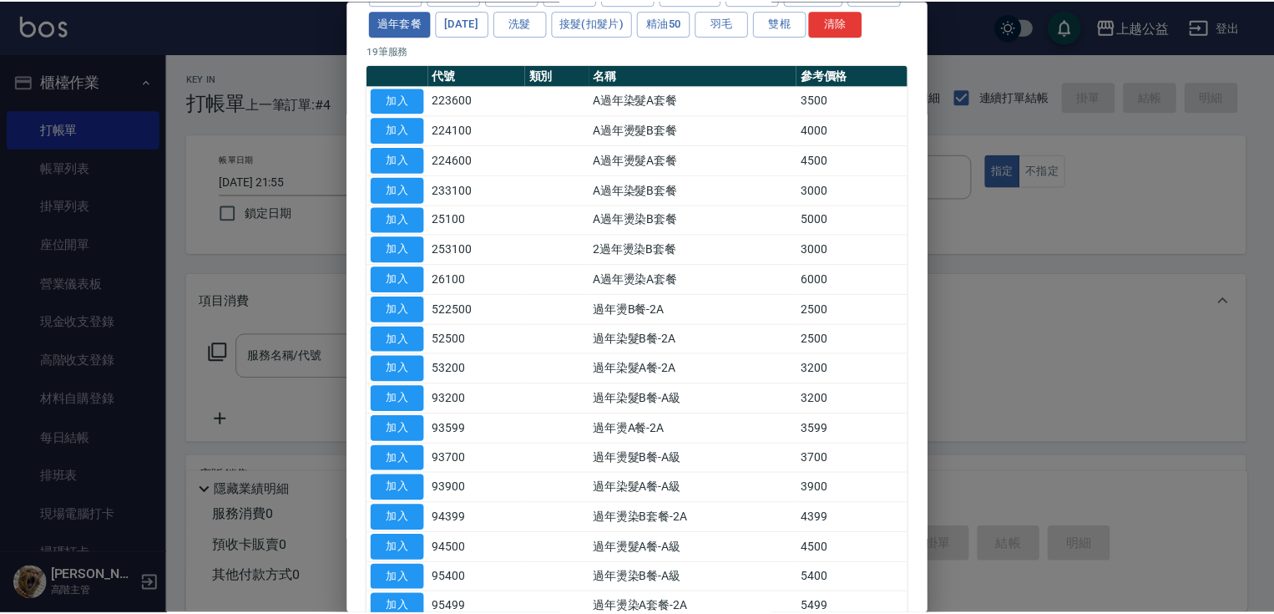
scroll to position [110, 0]
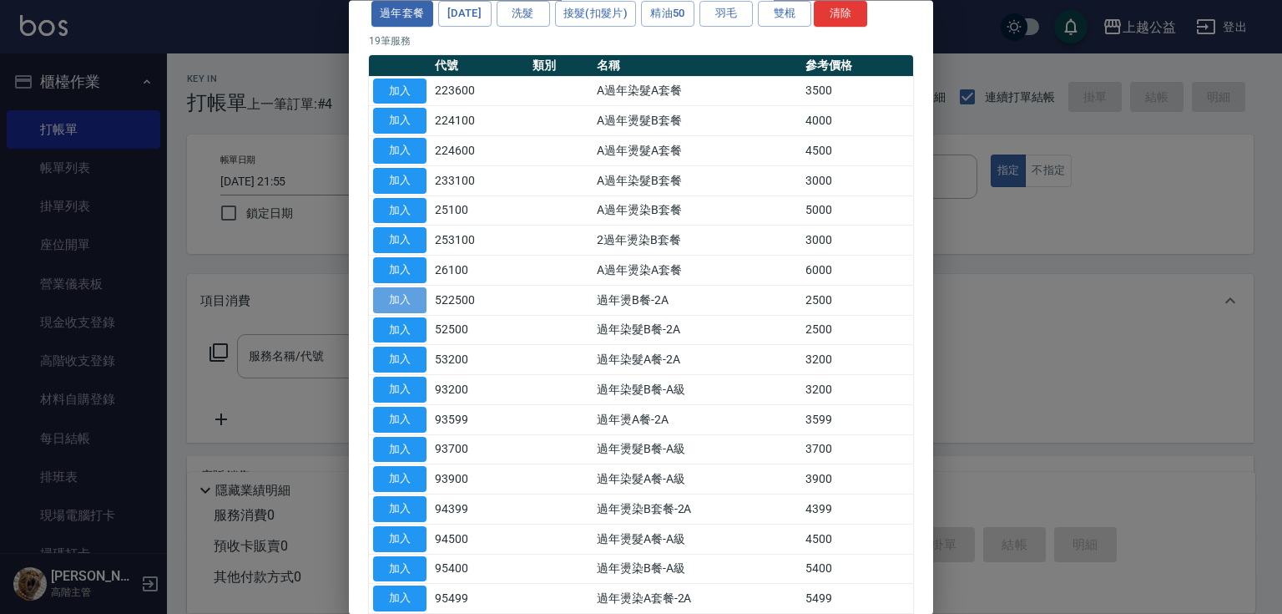
click at [426, 313] on button "加入" at bounding box center [399, 300] width 53 height 26
type input "過年燙B餐-2A(522500)"
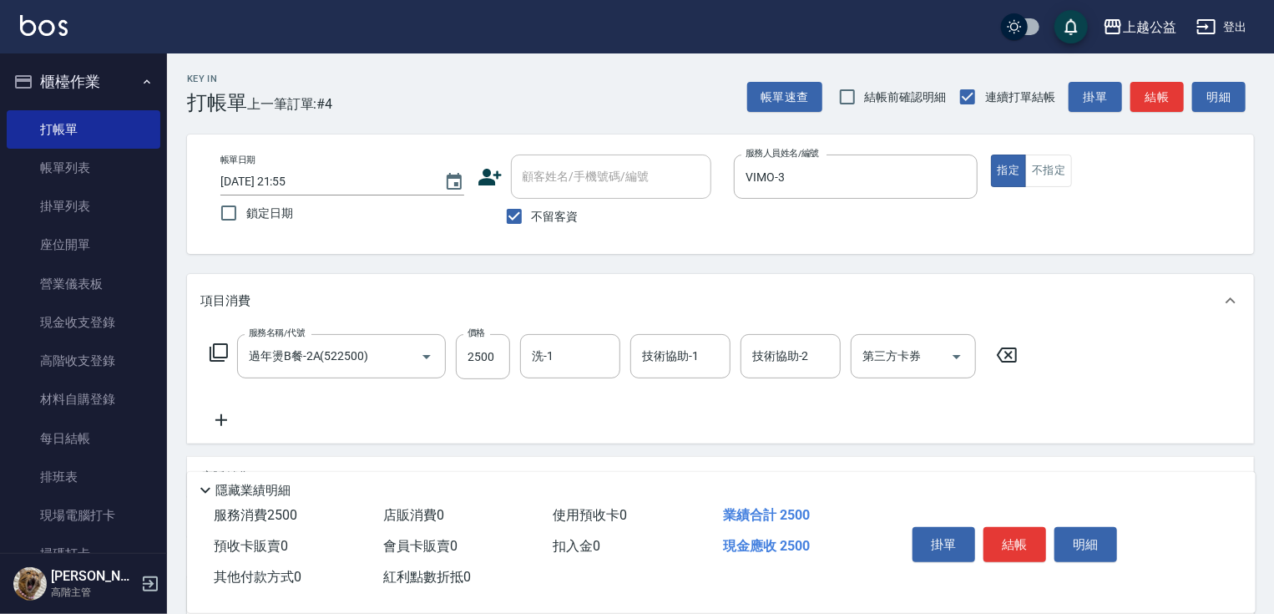
click at [423, 315] on div "項目消費" at bounding box center [720, 300] width 1067 height 53
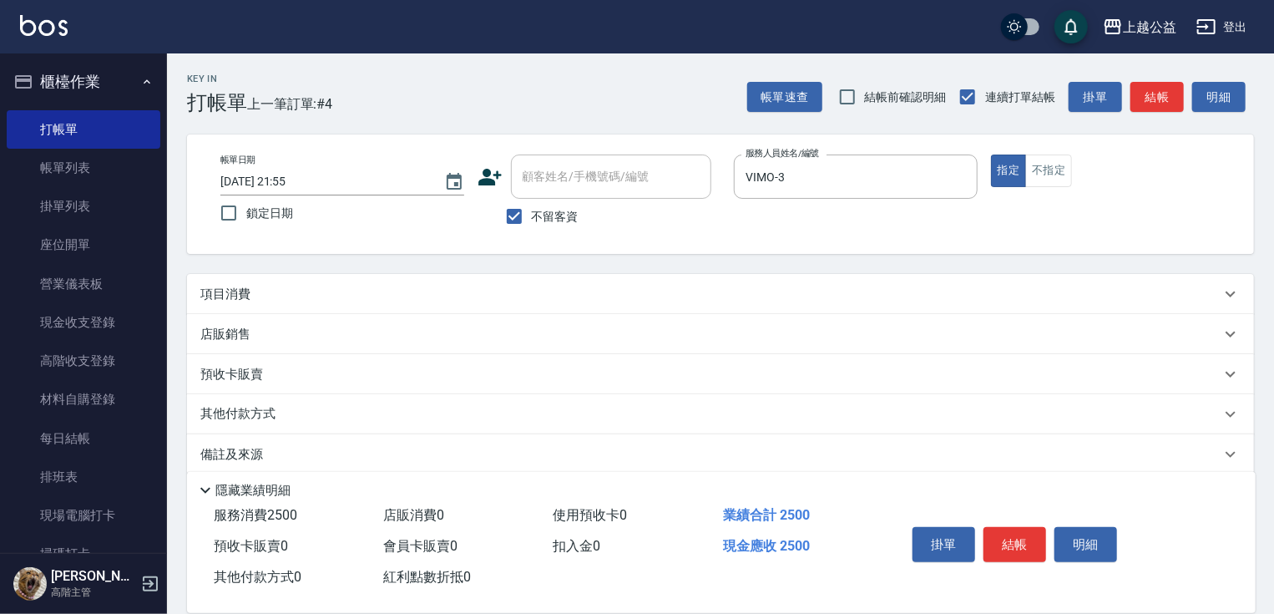
drag, startPoint x: 321, startPoint y: 292, endPoint x: 364, endPoint y: 319, distance: 50.3
click at [322, 292] on div "項目消費" at bounding box center [710, 295] width 1020 height 18
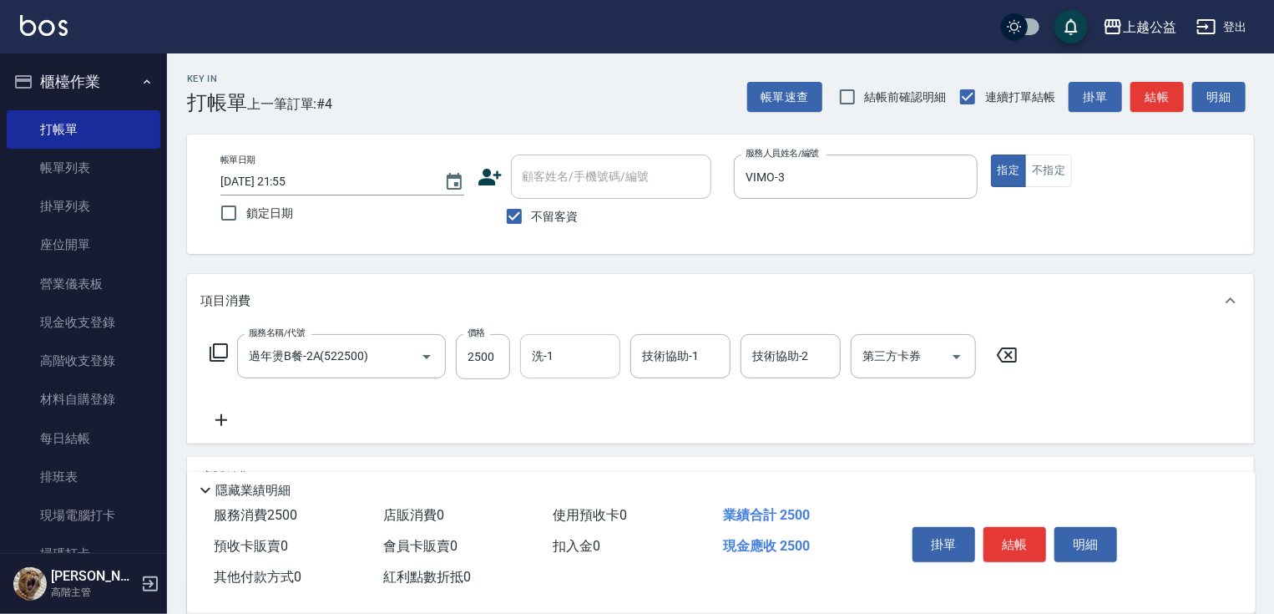
click at [524, 354] on div "洗-1" at bounding box center [570, 356] width 100 height 44
type input "張鈺旋-32"
type input "2"
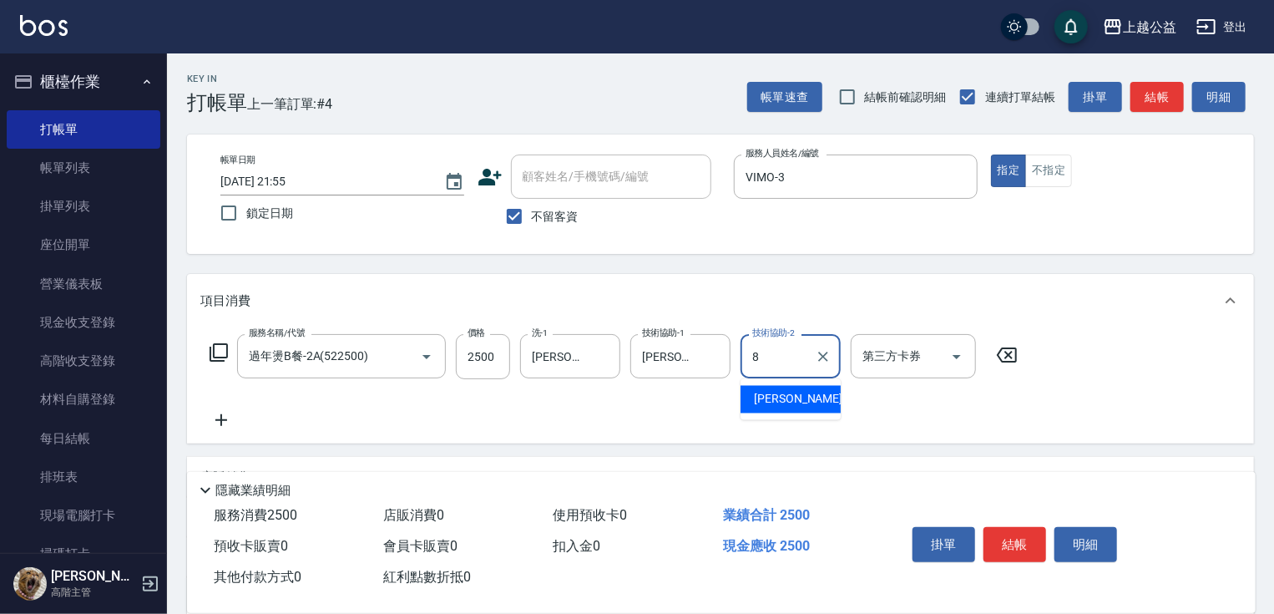
type input "鄒欣妤-8"
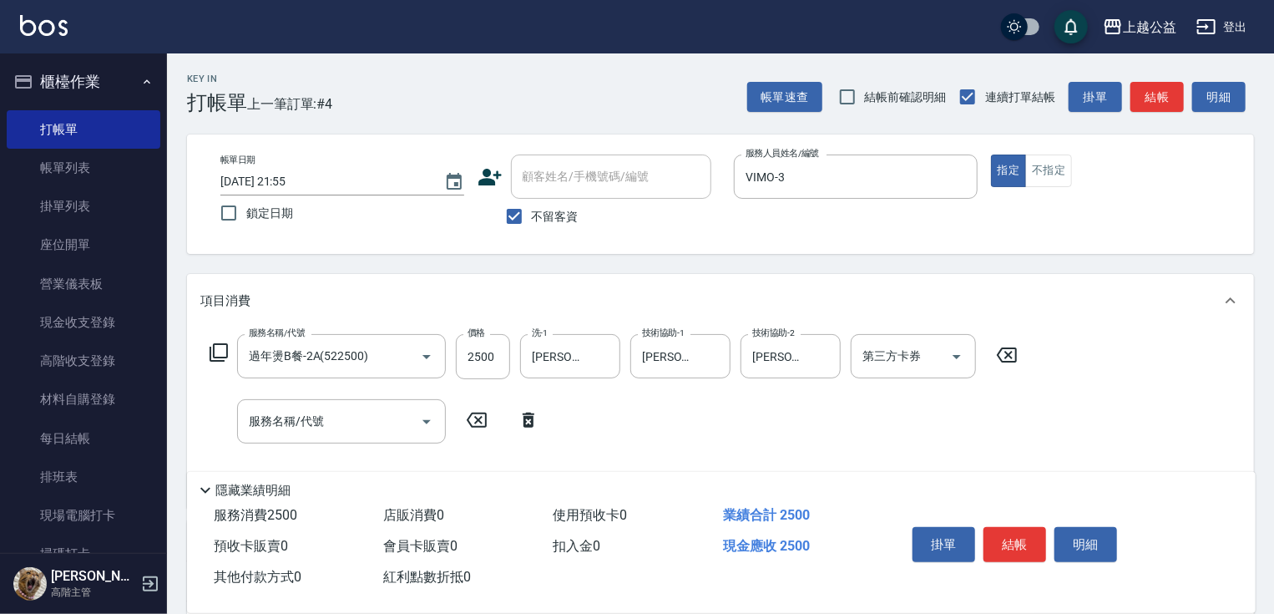
click at [220, 354] on icon at bounding box center [219, 352] width 20 height 20
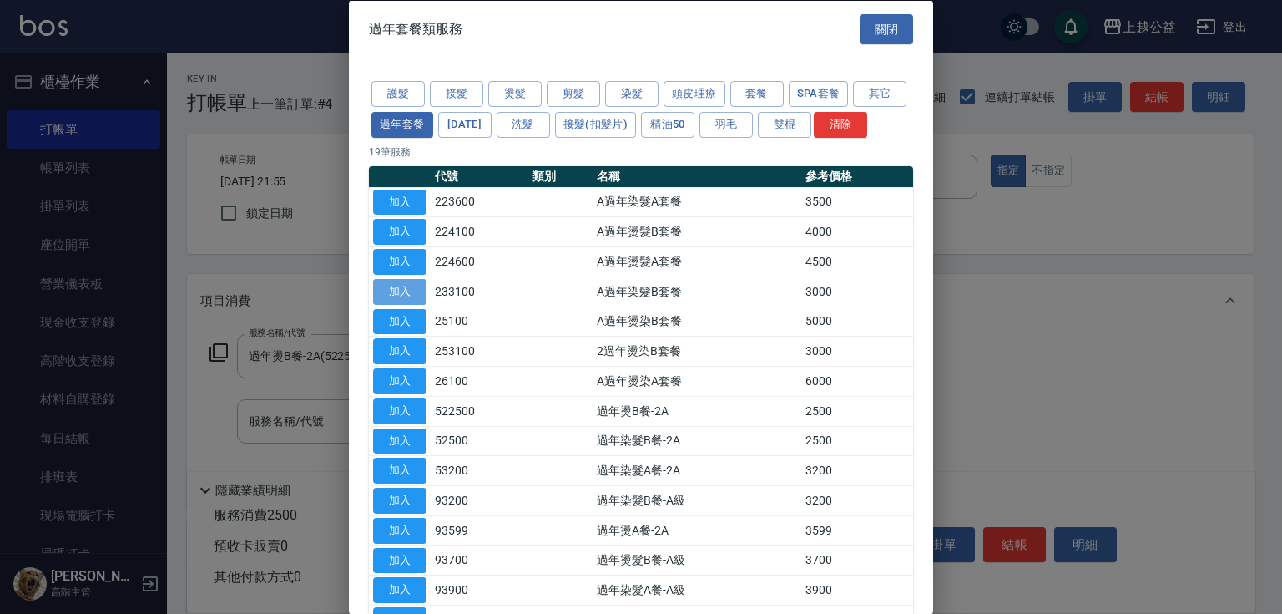
click at [417, 304] on button "加入" at bounding box center [399, 291] width 53 height 26
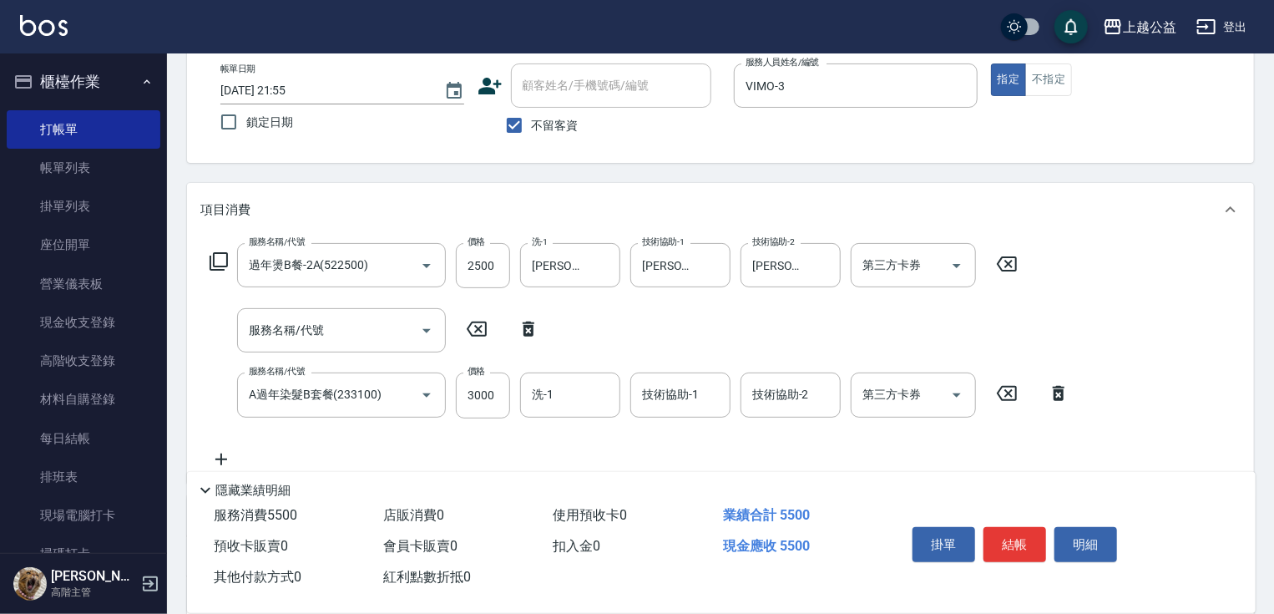
drag, startPoint x: 479, startPoint y: 452, endPoint x: 554, endPoint y: 322, distance: 149.6
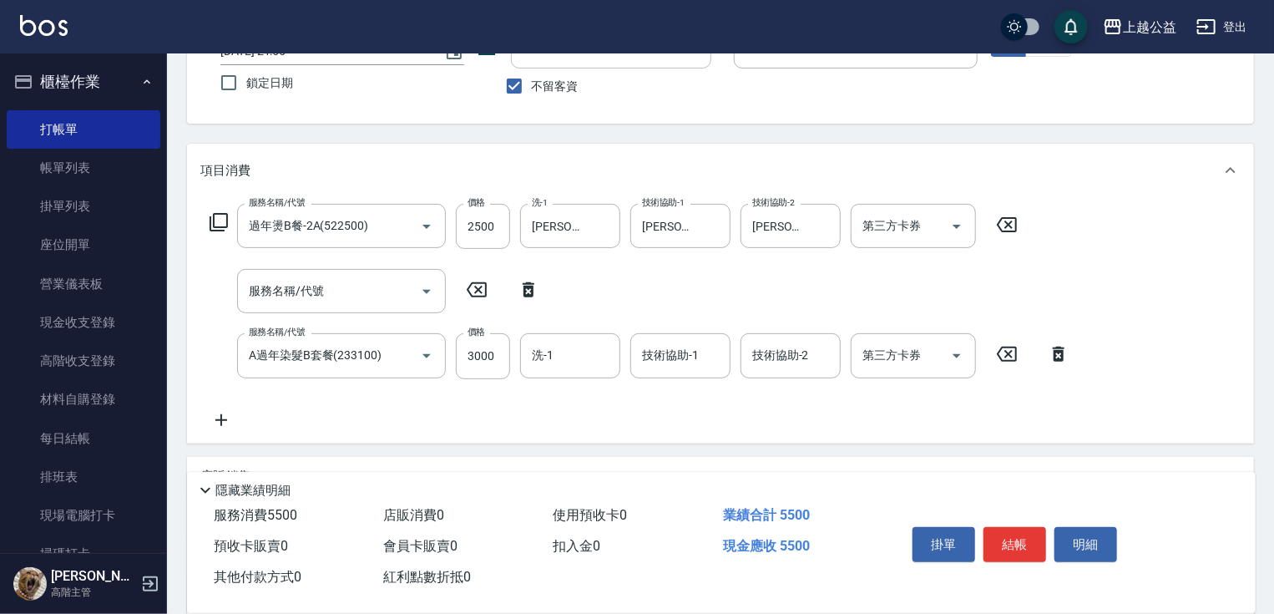
click at [486, 287] on icon at bounding box center [477, 290] width 42 height 20
click at [488, 291] on icon at bounding box center [477, 290] width 42 height 20
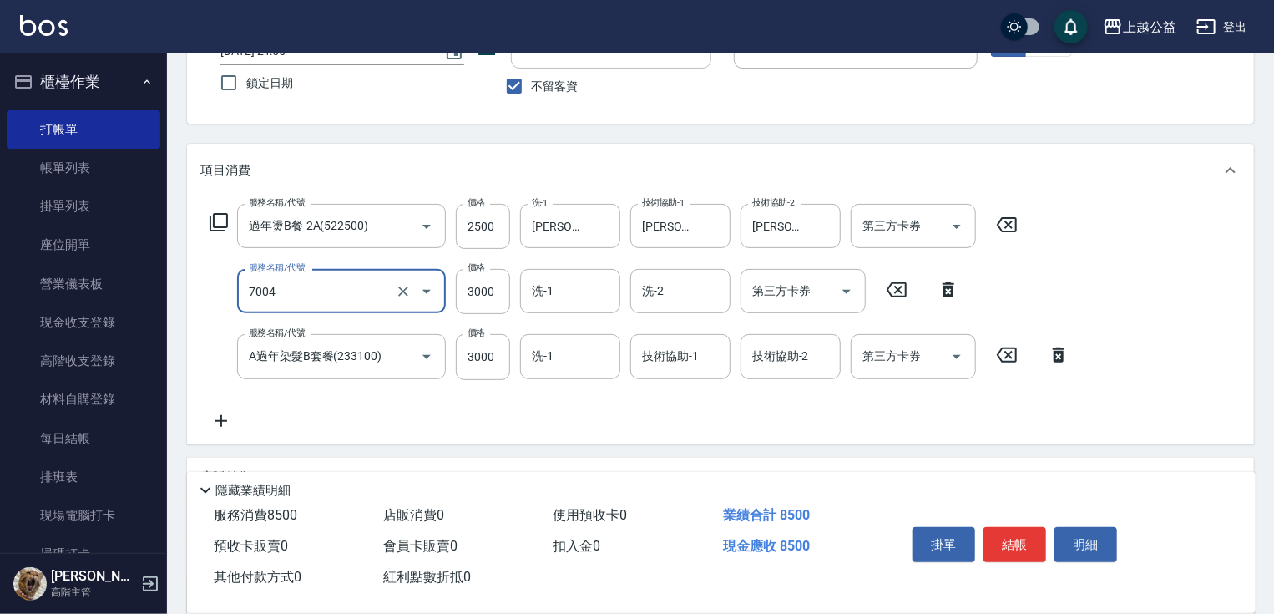
type input "重整3包(7004)"
click at [555, 298] on input "洗-1" at bounding box center [570, 290] width 85 height 29
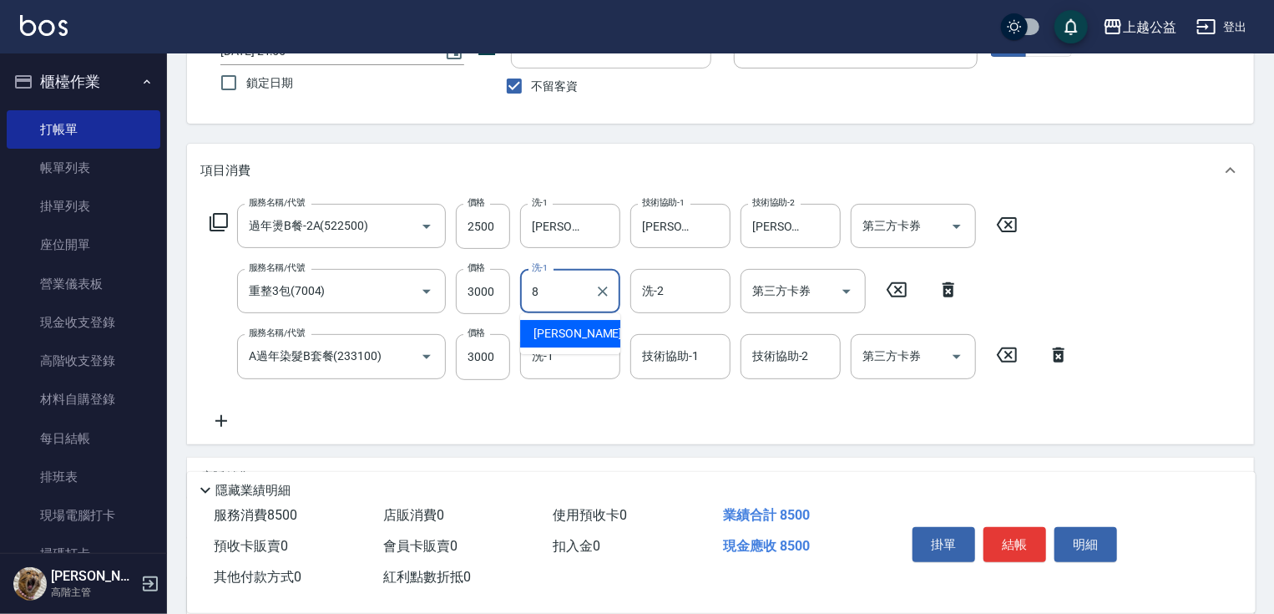
type input "鄒欣妤-8"
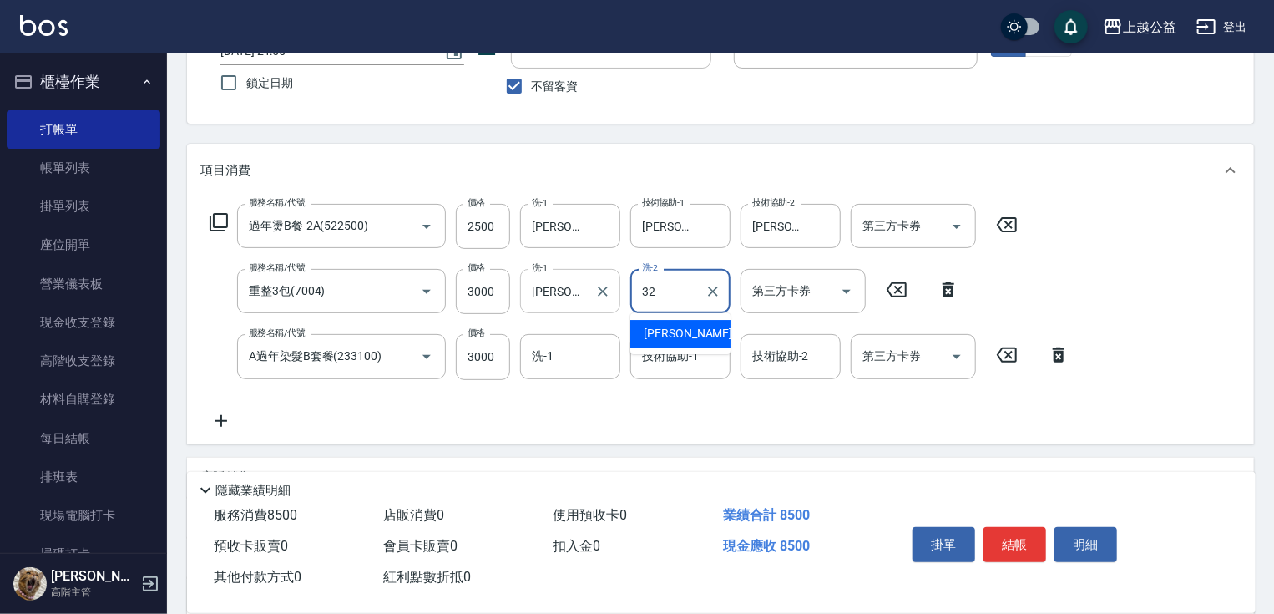
type input "張鈺旋-32"
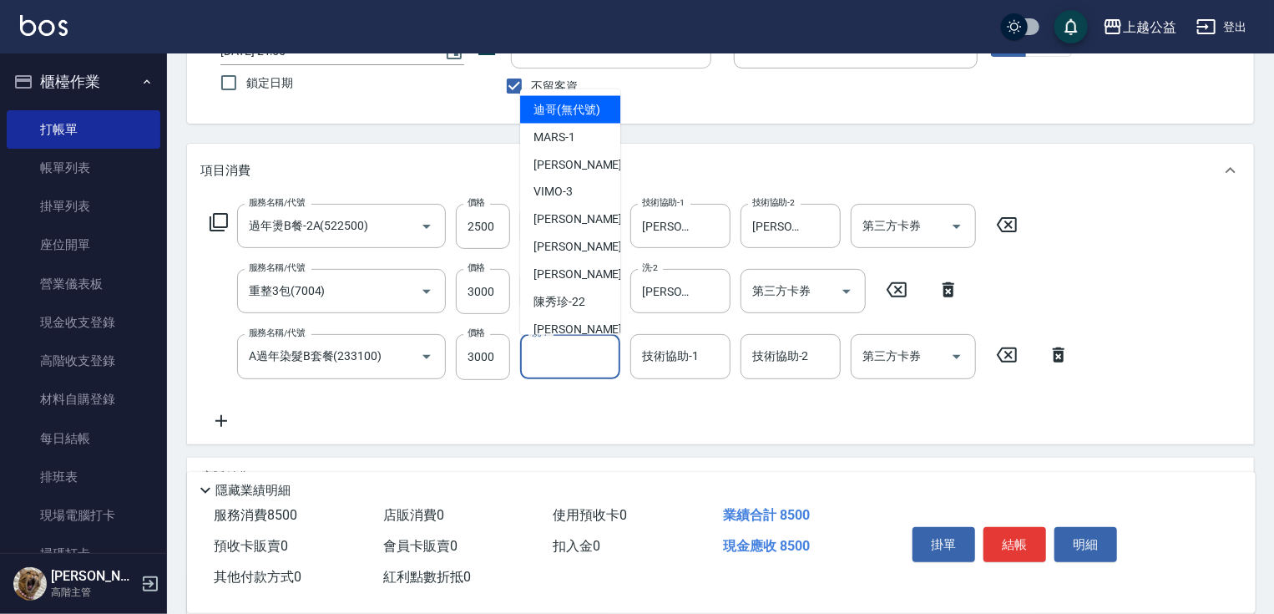
click at [581, 370] on input "洗-1" at bounding box center [570, 355] width 85 height 29
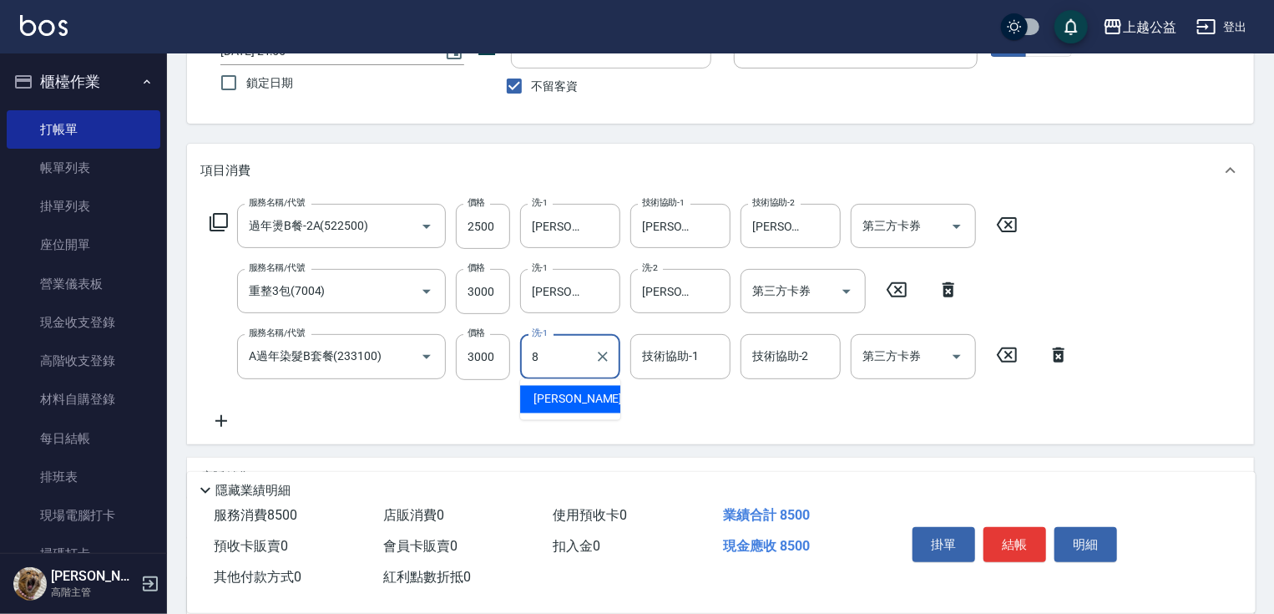
type input "鄒欣妤-8"
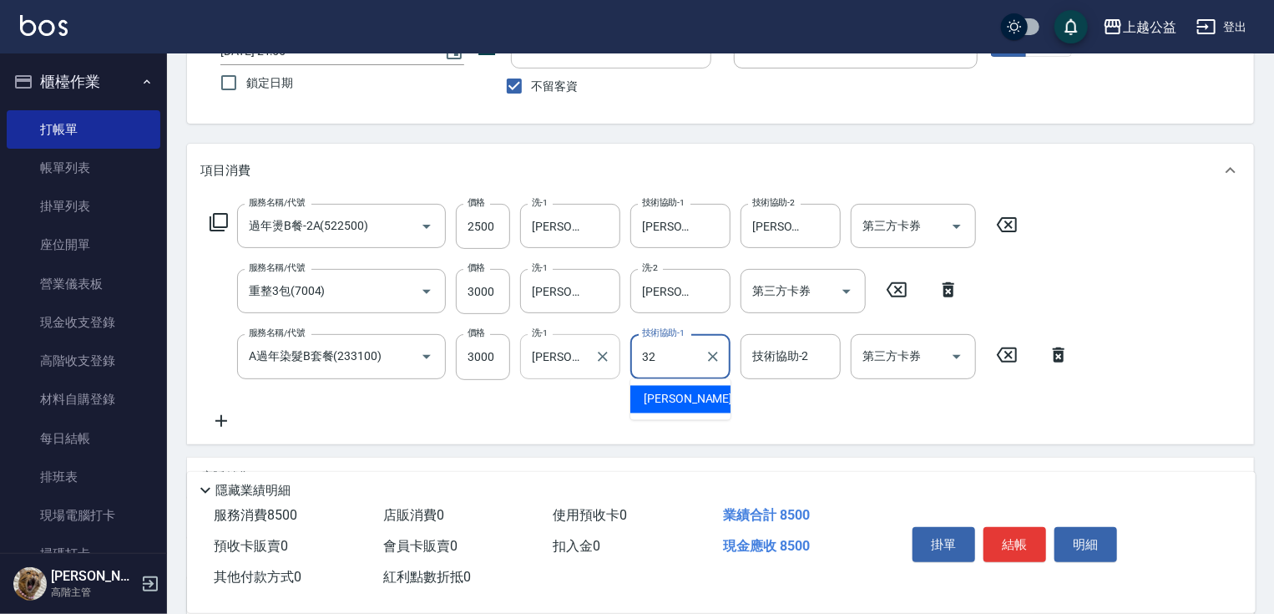
type input "張鈺旋-32"
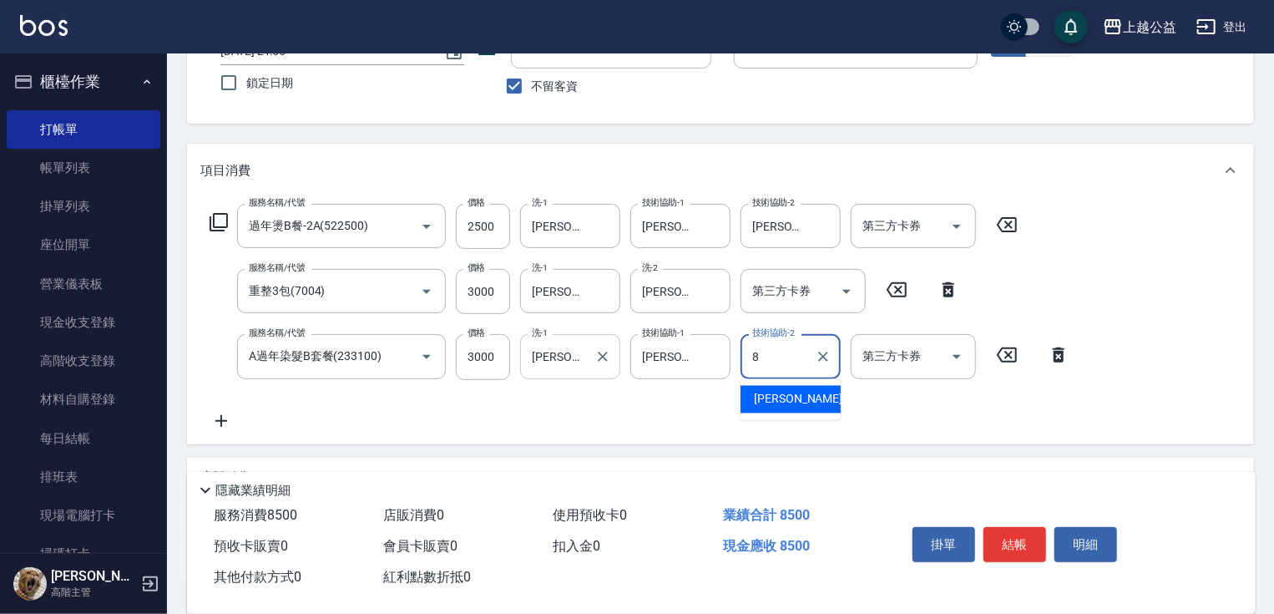
type input "鄒欣妤-8"
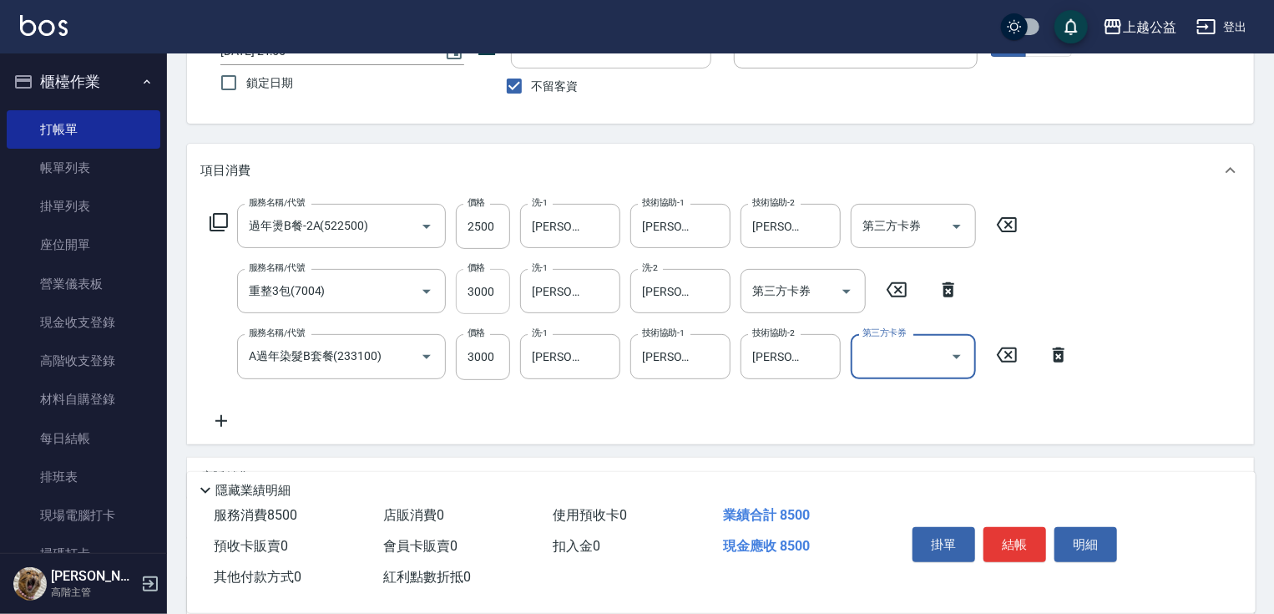
click at [493, 294] on input "3000" at bounding box center [483, 291] width 54 height 45
click at [496, 298] on input "3000" at bounding box center [483, 291] width 54 height 45
type input "3500"
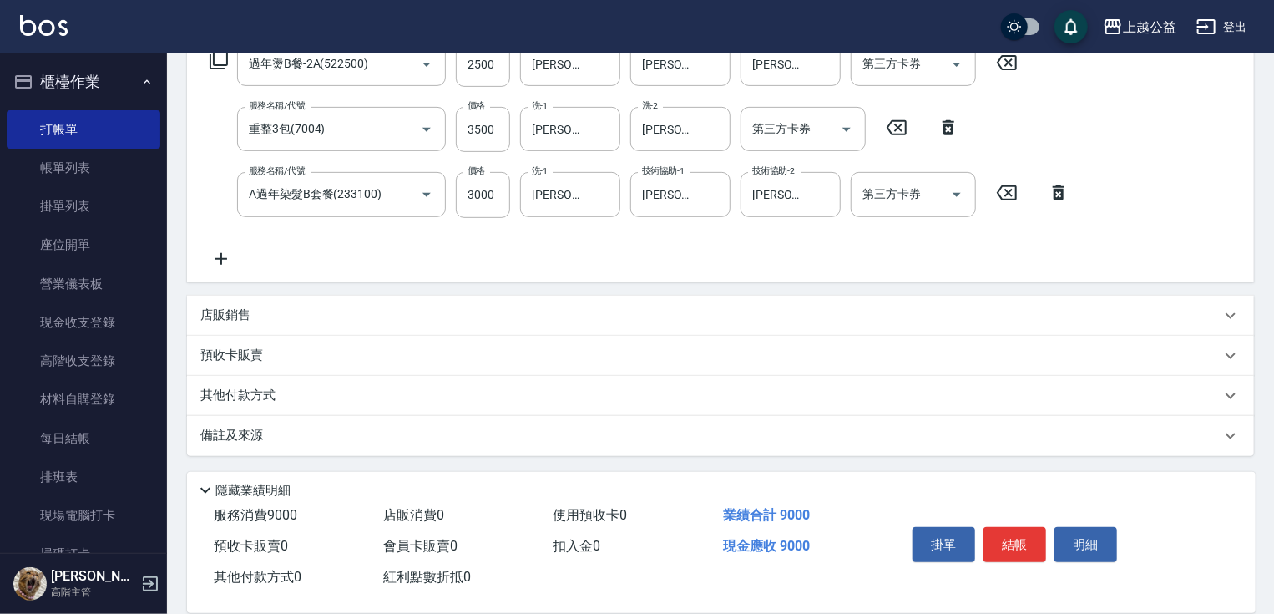
drag, startPoint x: 326, startPoint y: 399, endPoint x: 320, endPoint y: 488, distance: 89.6
click at [311, 296] on div "店販銷售" at bounding box center [720, 316] width 1067 height 40
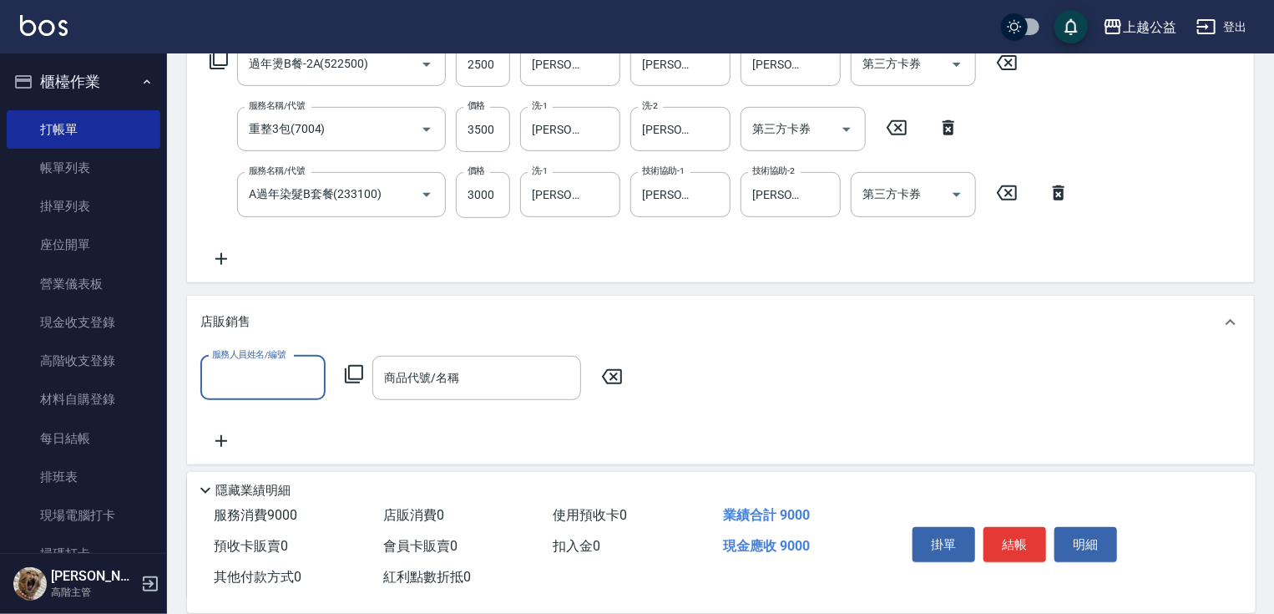
scroll to position [0, 0]
click at [299, 387] on input "服務人員姓名/編號" at bounding box center [263, 377] width 110 height 29
type input "VIMO-3"
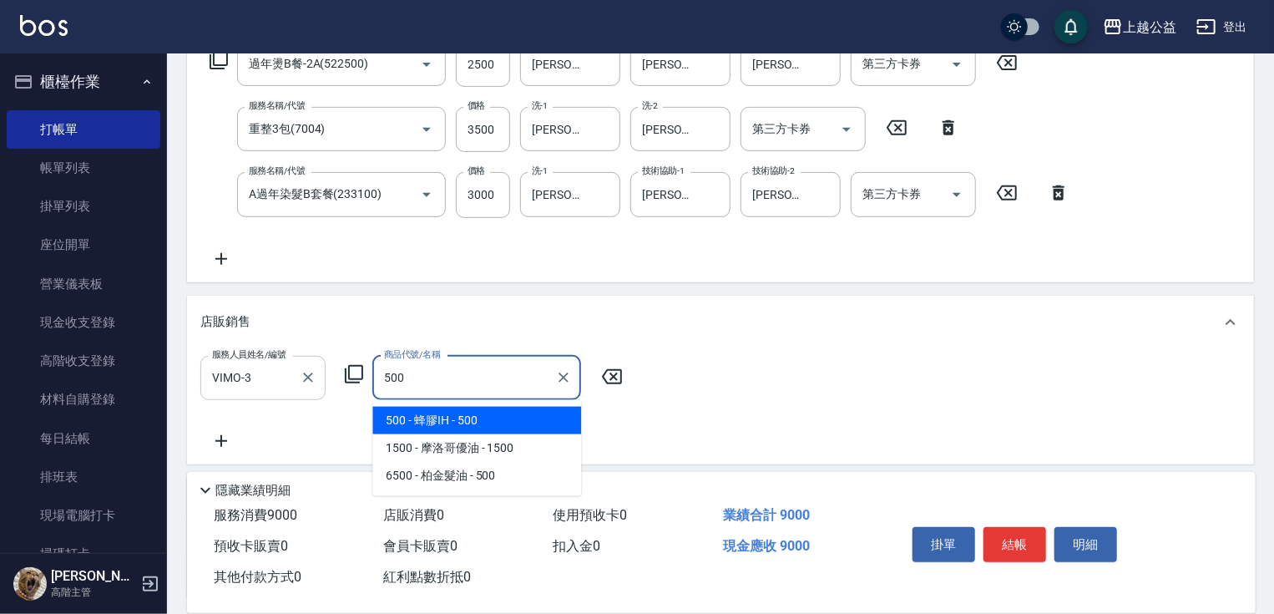
type input "蜂膠IH"
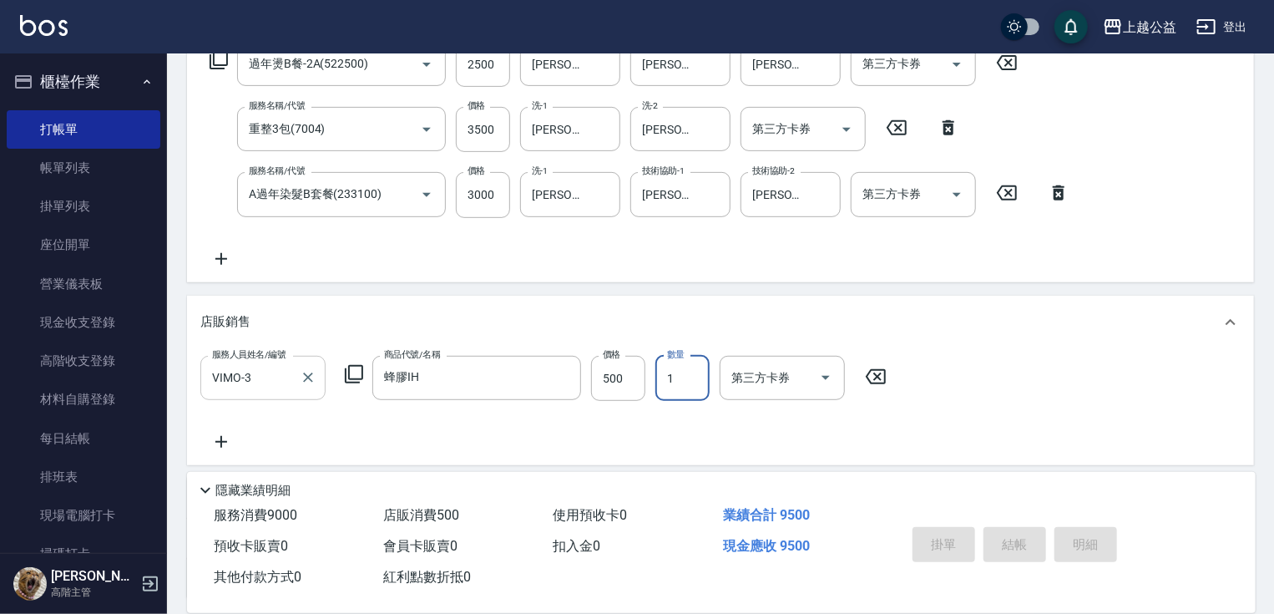
type input "2025/08/15 21:56"
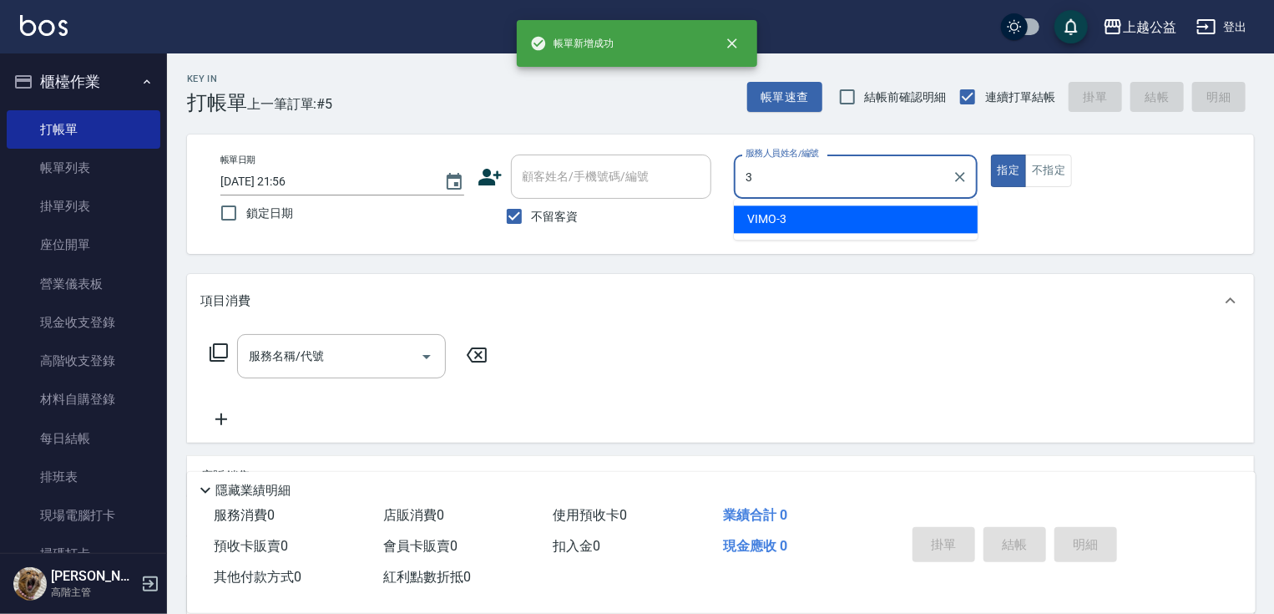
type input "VIMO-3"
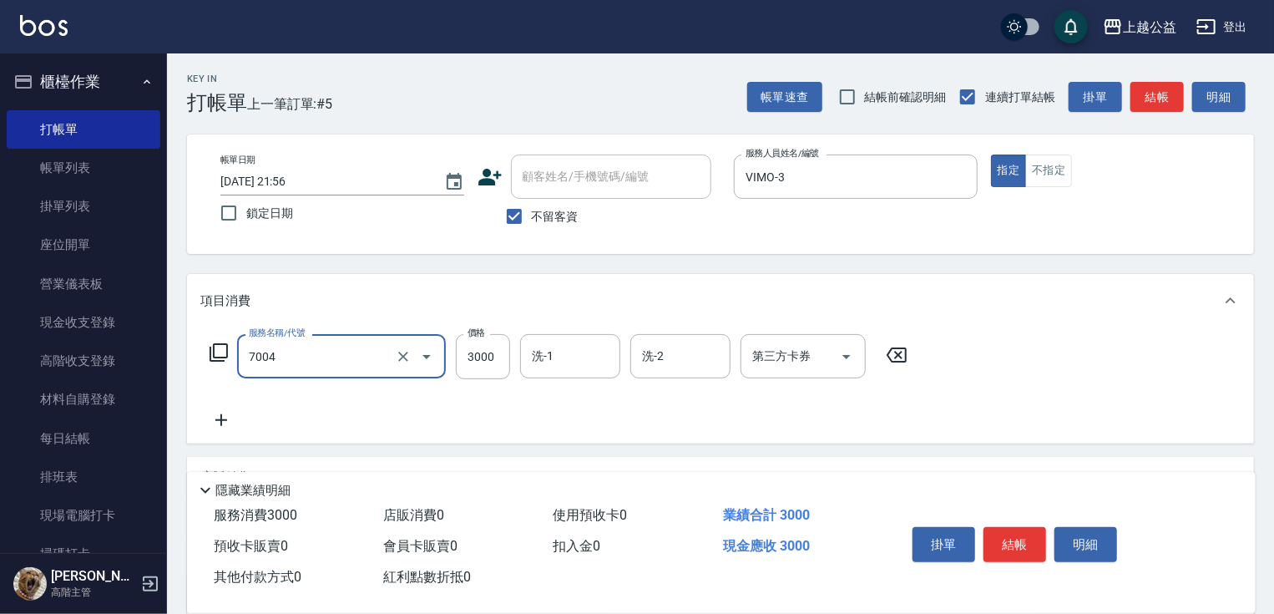
type input "重整3包(7004)"
type input "4000"
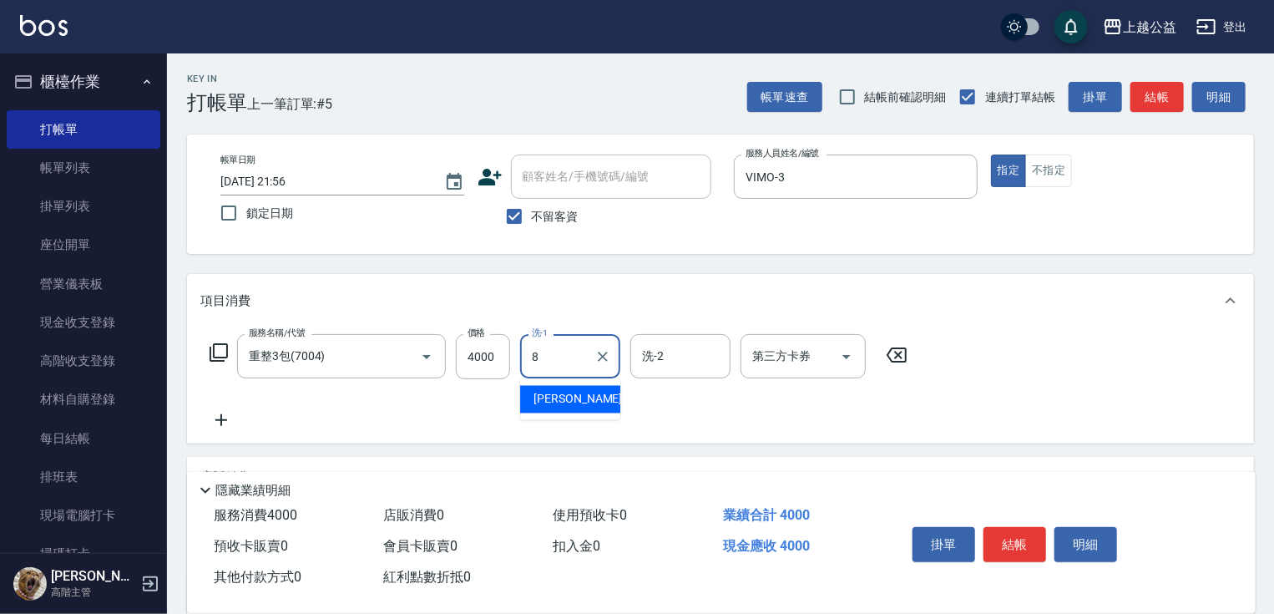
type input "鄒欣妤-8"
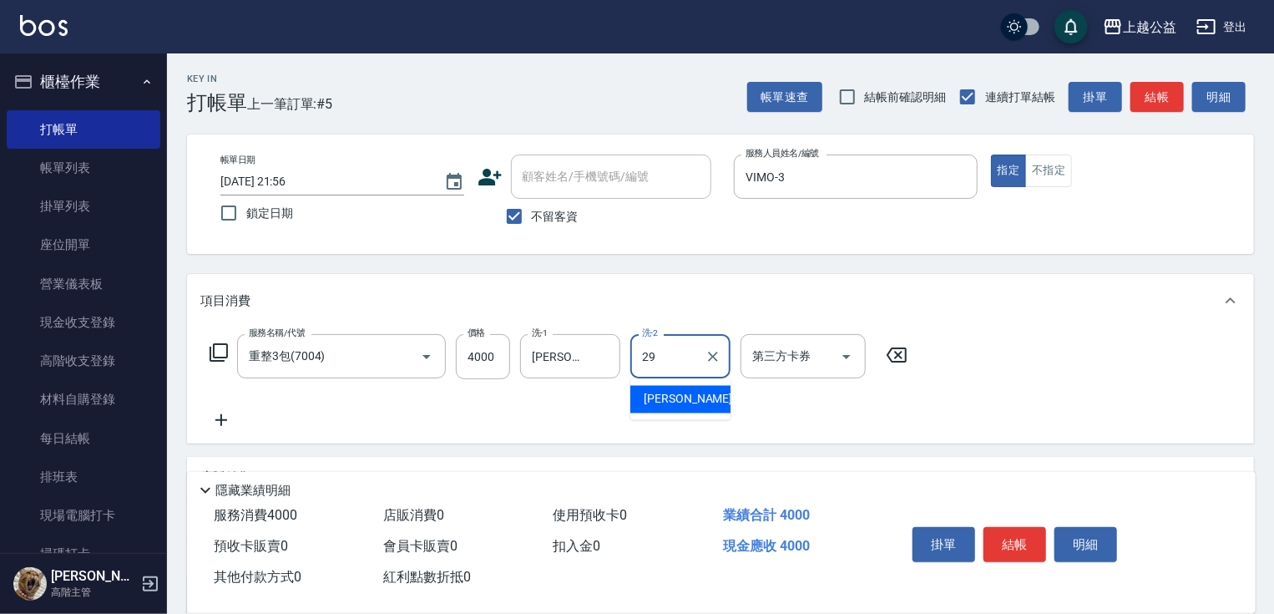
type input "鄭伊菁-29"
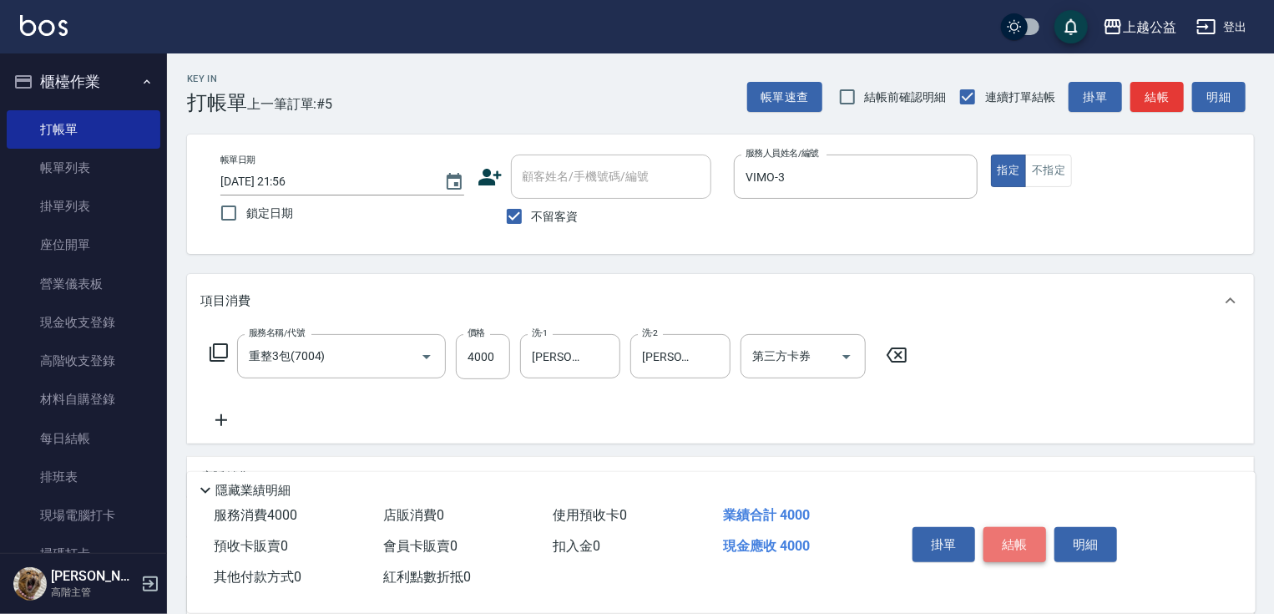
click at [1015, 553] on button "結帳" at bounding box center [1014, 544] width 63 height 35
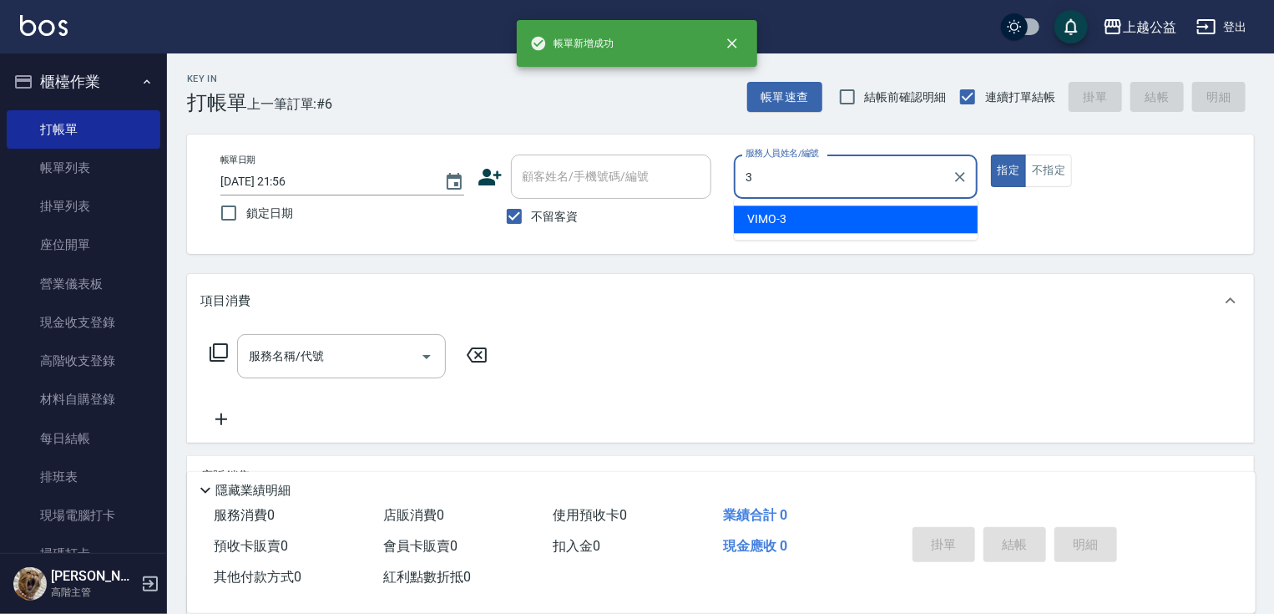
type input "VIMO-3"
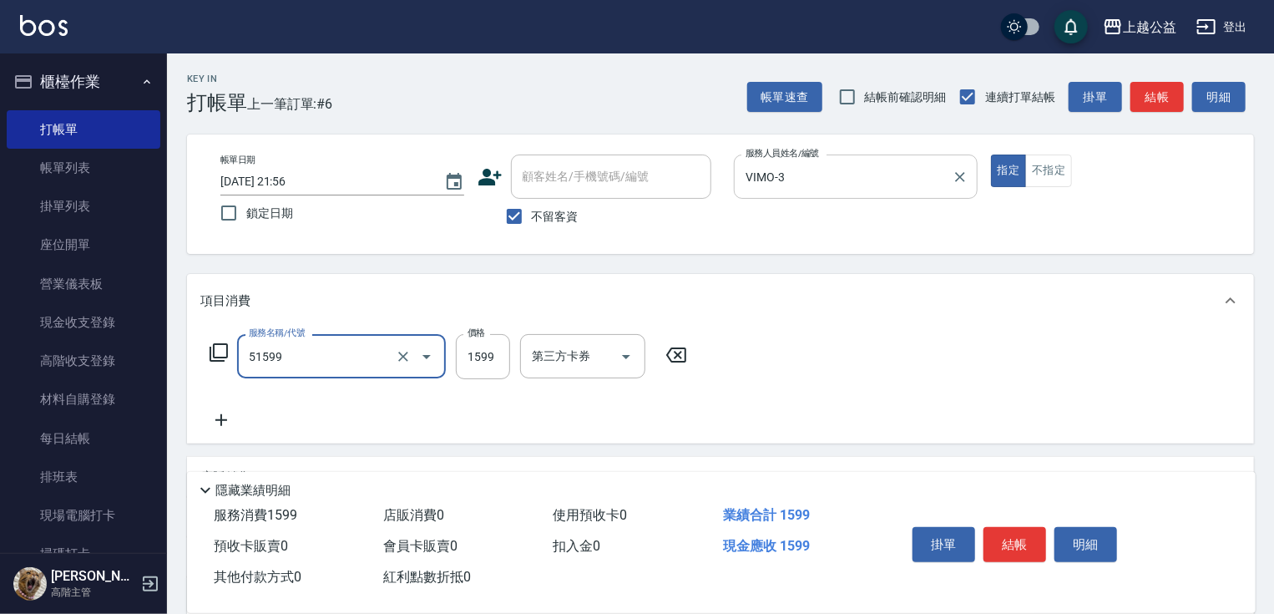
type input "染髮套餐(51599)"
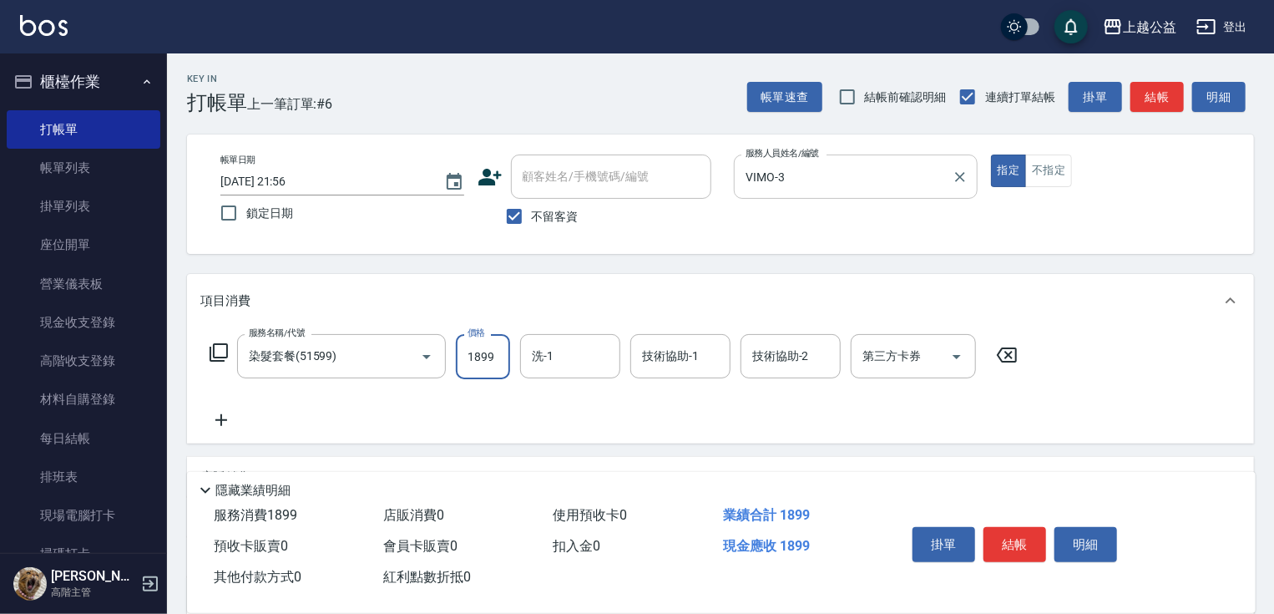
type input "1899"
type input "張鈺旋-32"
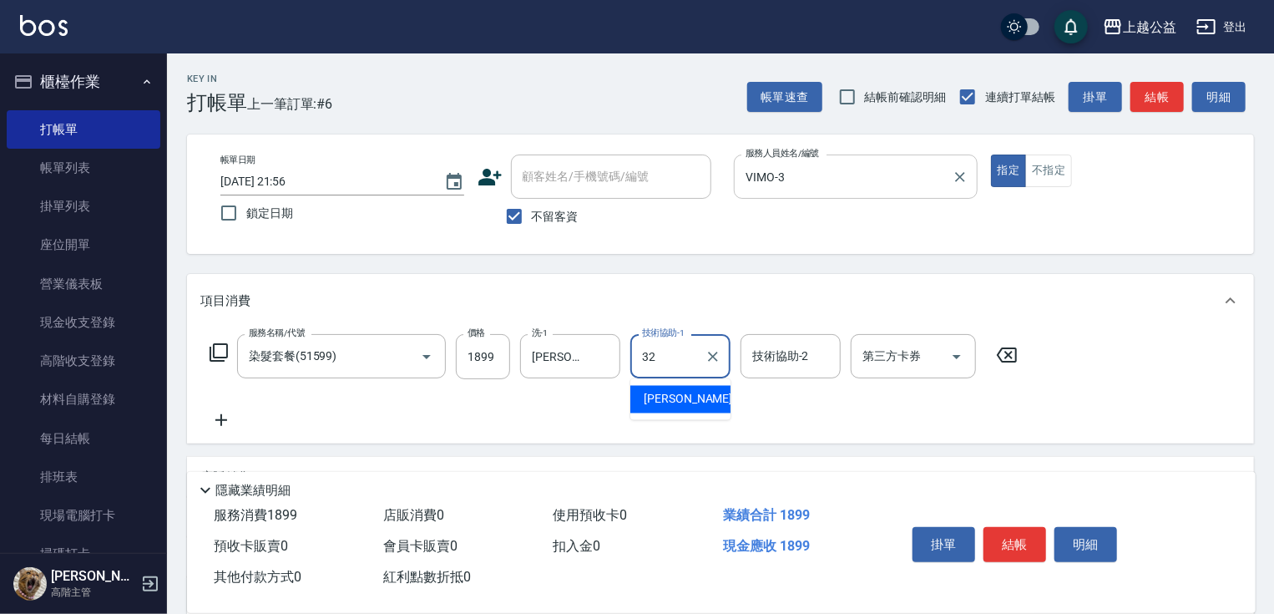
type input "張鈺旋-32"
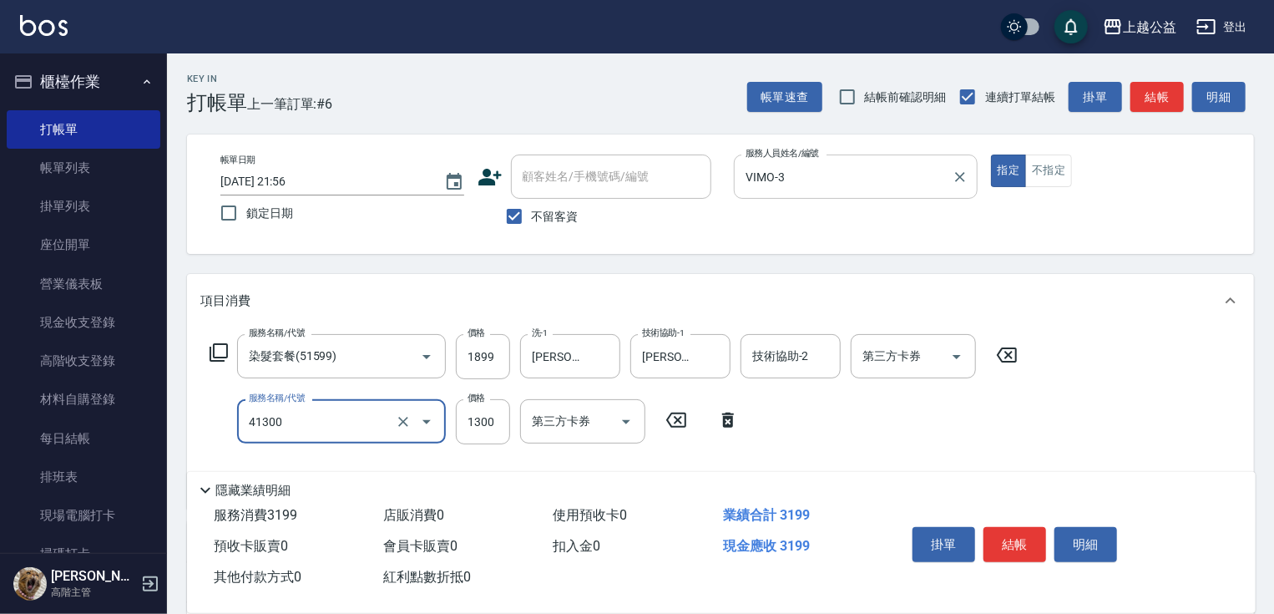
type input "鏡面1300(41300)"
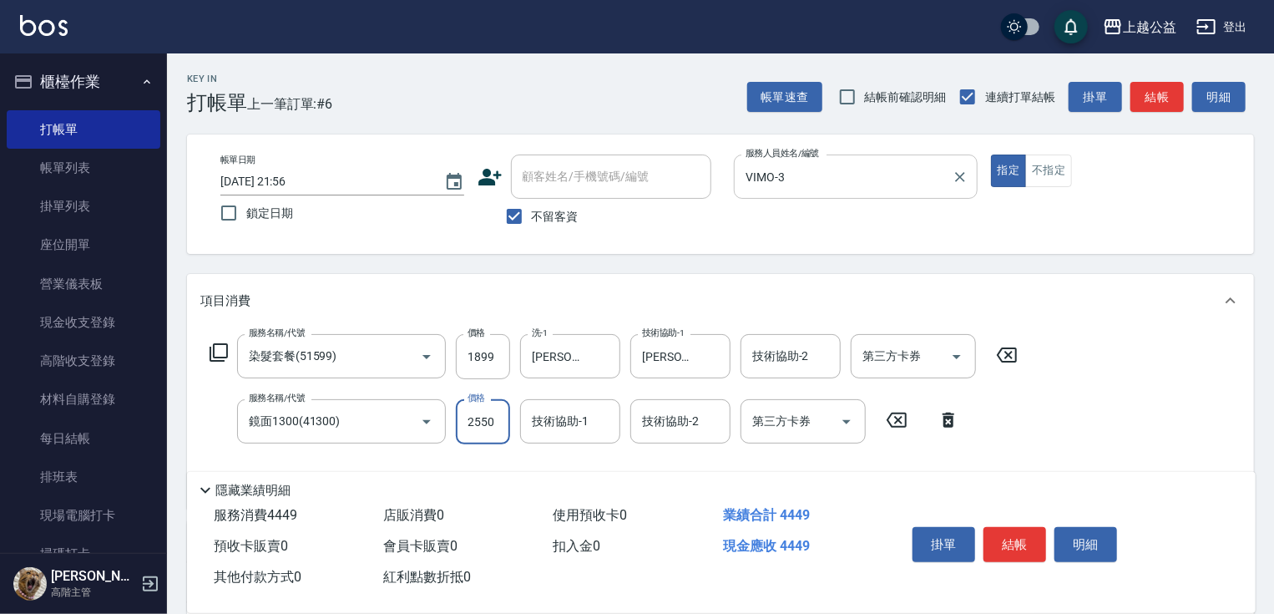
type input "2550"
type input "張鈺旋-32"
click at [1023, 529] on button "結帳" at bounding box center [1014, 544] width 63 height 35
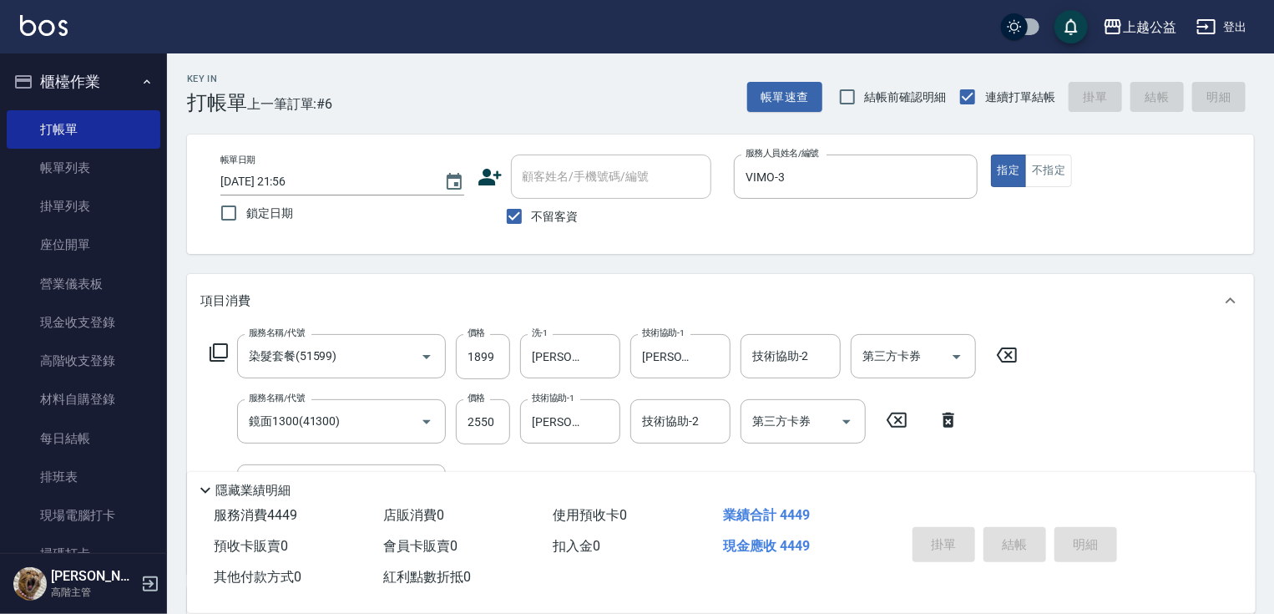
type input "2025/08/15 21:57"
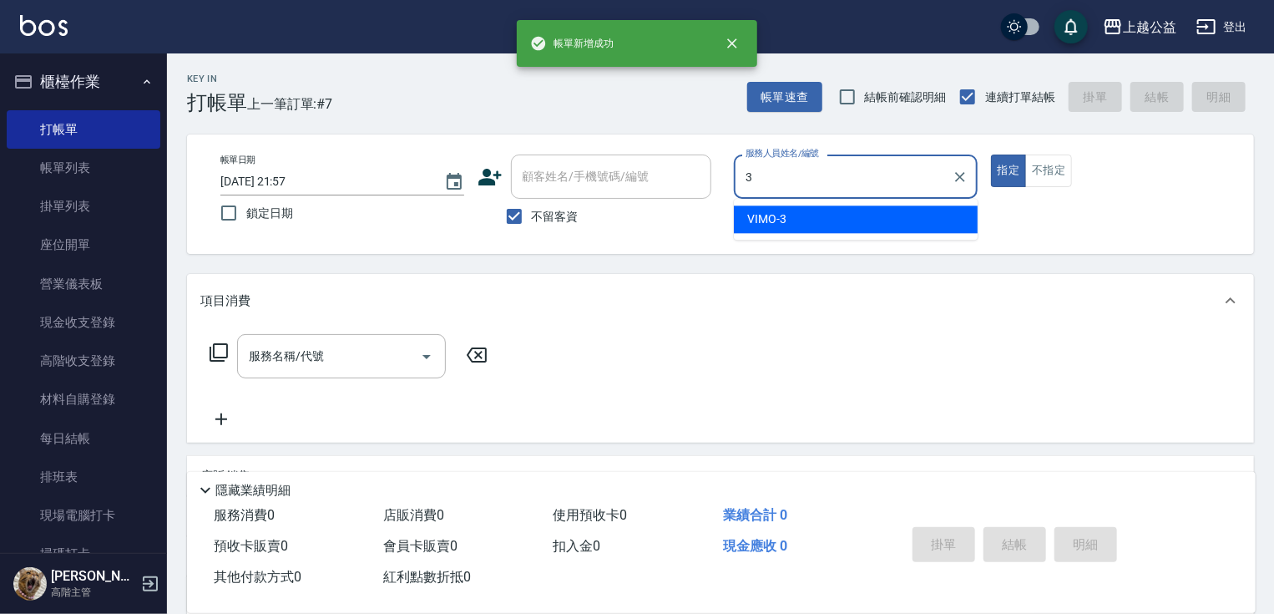
type input "VIMO-3"
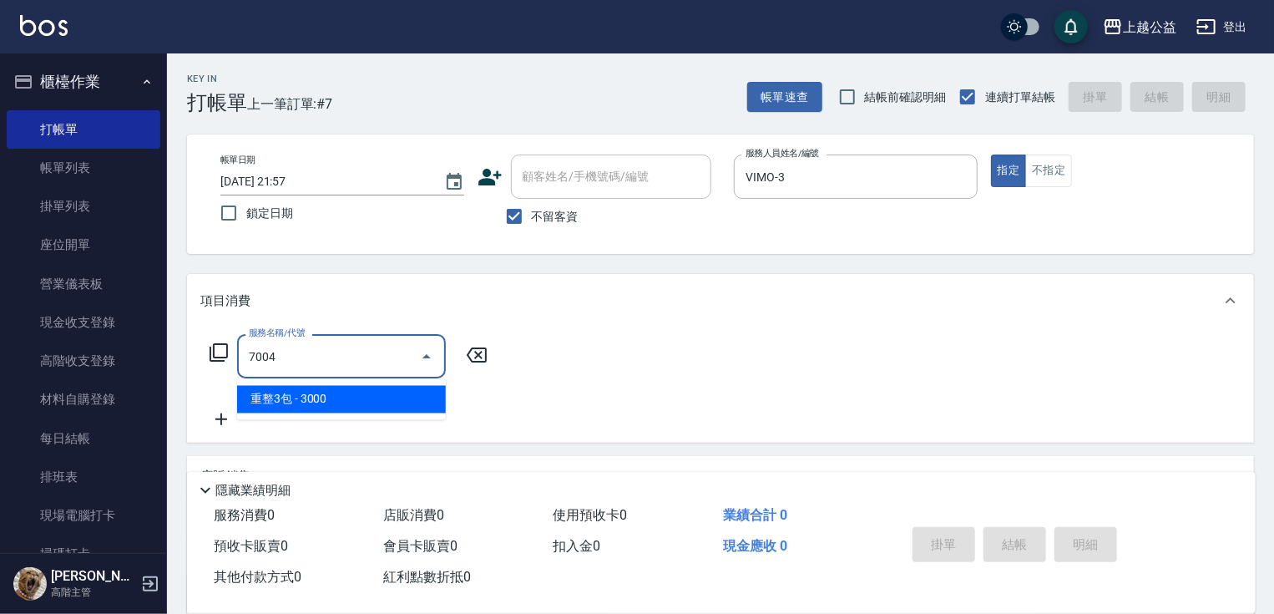
type input "重整3包(7004)"
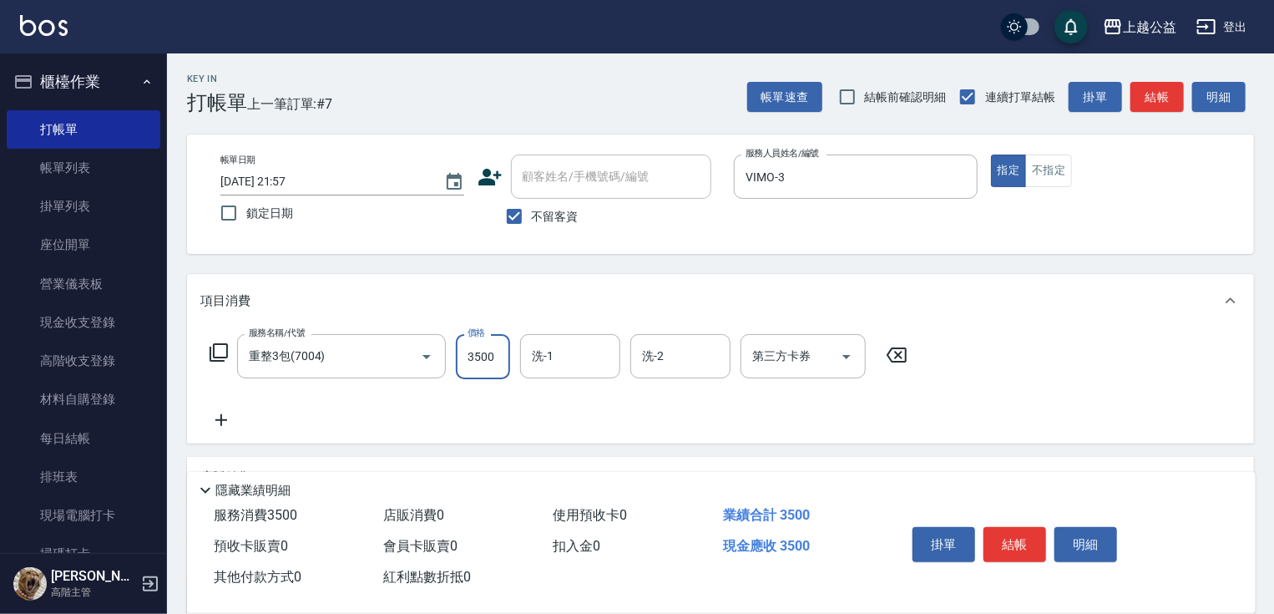
type input "3500"
type input "鄭伊菁-29"
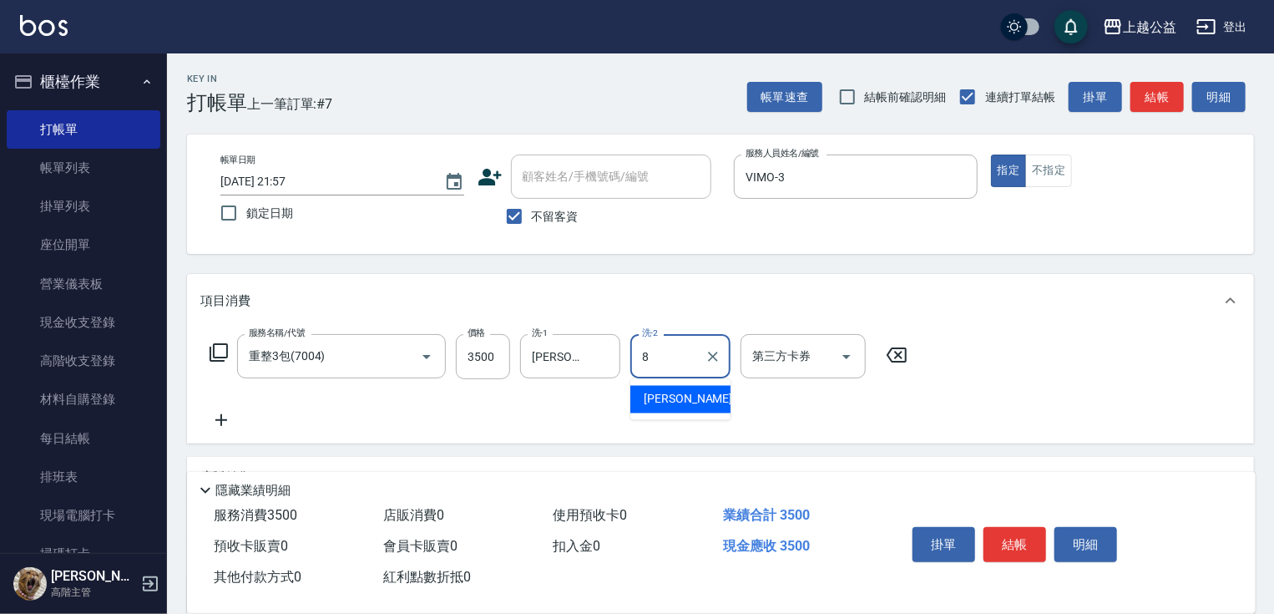
type input "鄒欣妤-8"
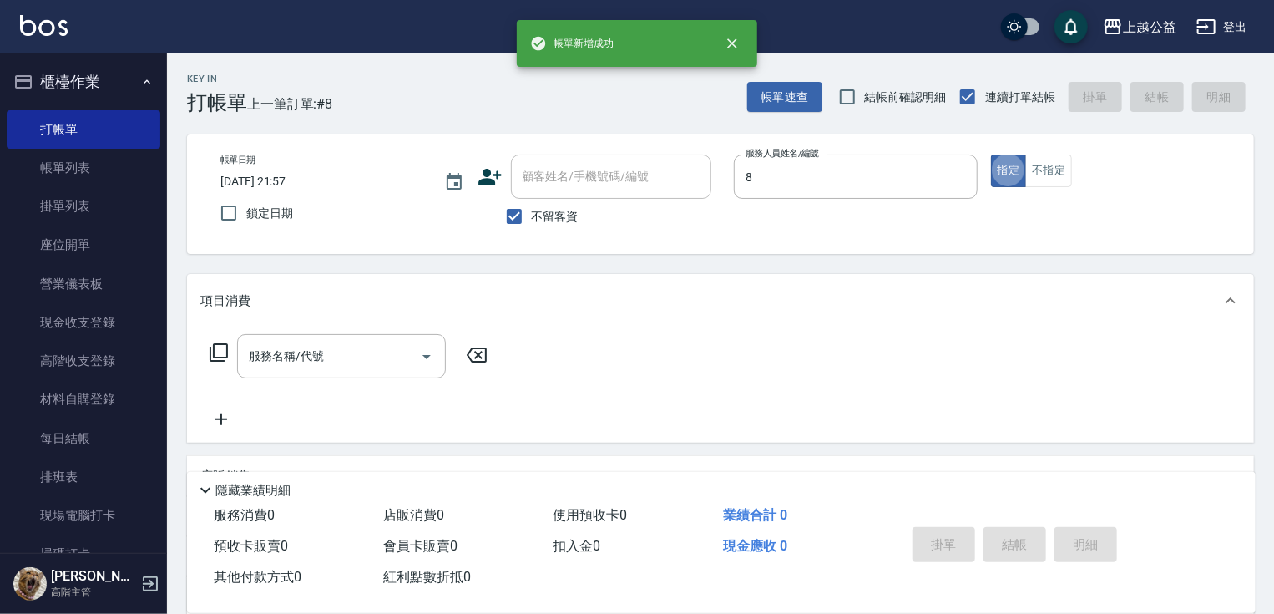
type input "鄒欣妤-8"
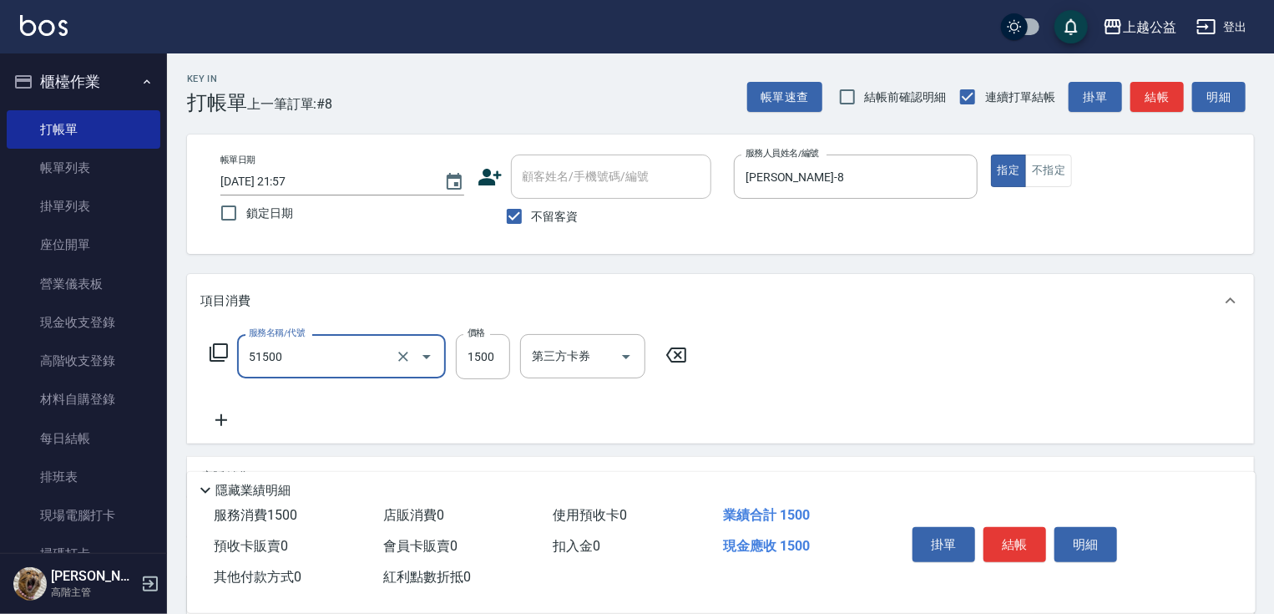
type input "染髮(51500)"
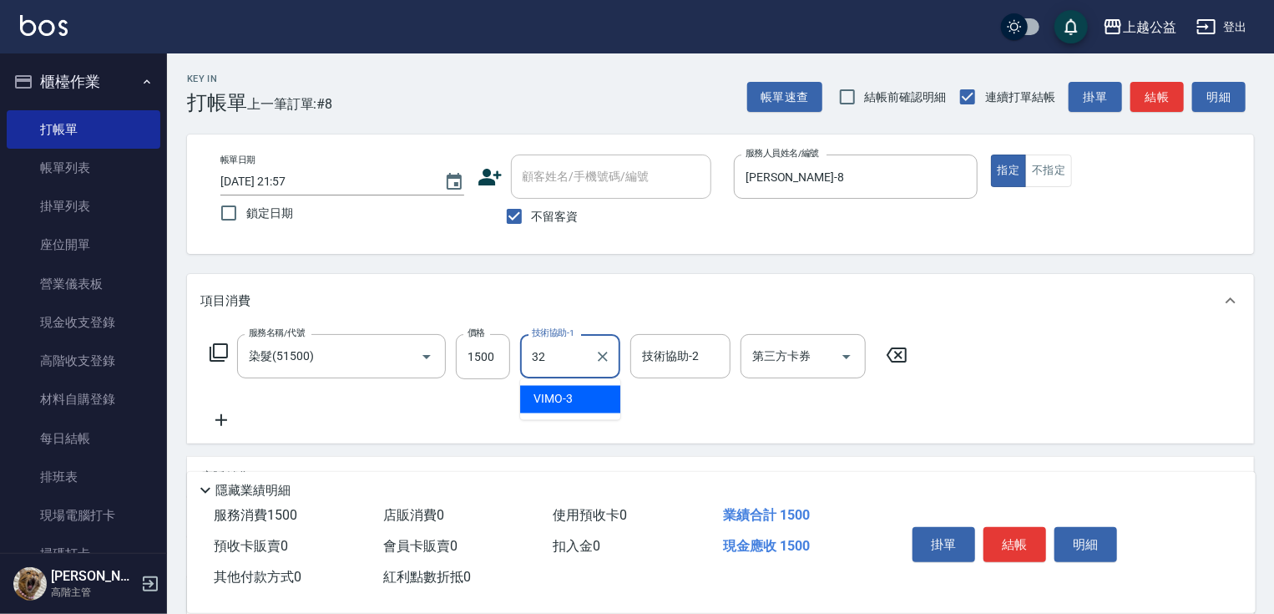
type input "張鈺旋-32"
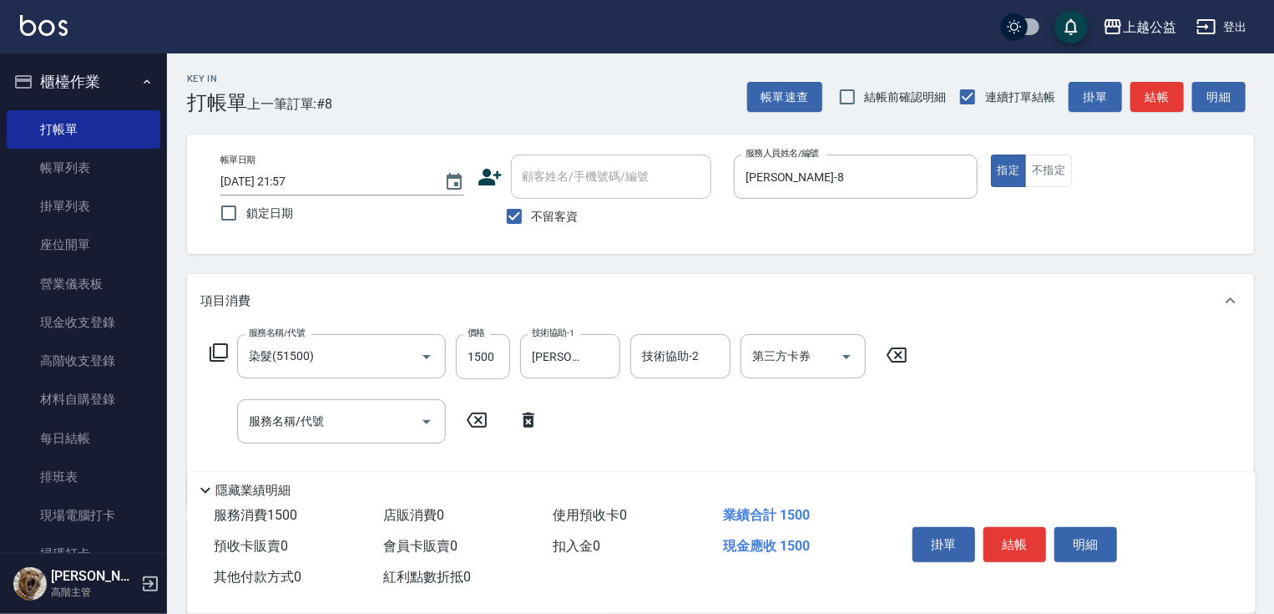
click at [222, 346] on icon at bounding box center [219, 352] width 20 height 20
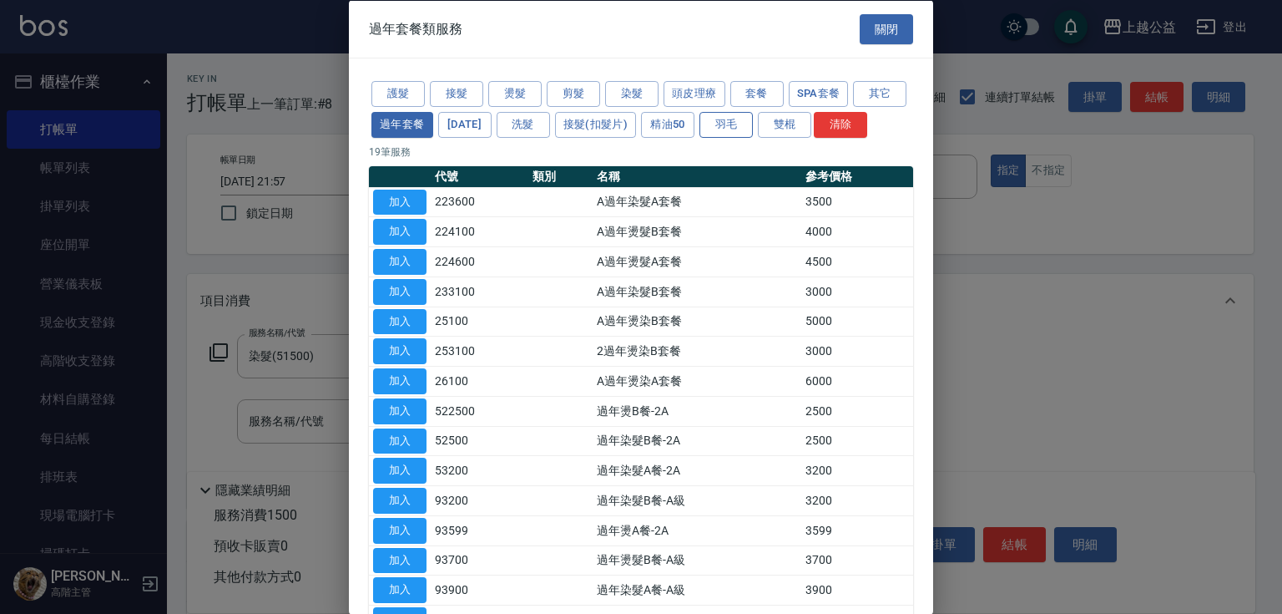
click at [753, 126] on button "羽毛" at bounding box center [726, 124] width 53 height 26
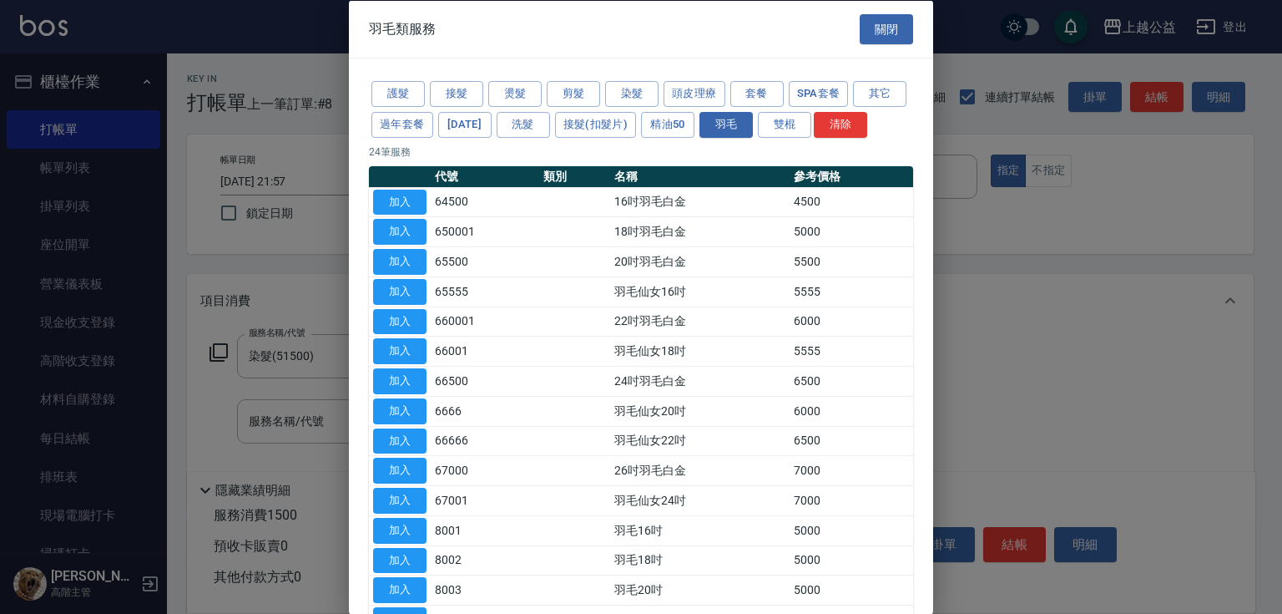
drag, startPoint x: 414, startPoint y: 225, endPoint x: 614, endPoint y: 174, distance: 206.5
click at [614, 174] on div "護髮 接髮 燙髮 剪髮 染髮 頭皮理療 套餐 SPA套餐 其它 過年套餐 春節 洗髮 接髮(扣髮片) 精油50 羽毛 雙棍 清除 24 筆服務 代號 類別 名…" at bounding box center [641, 491] width 584 height 866
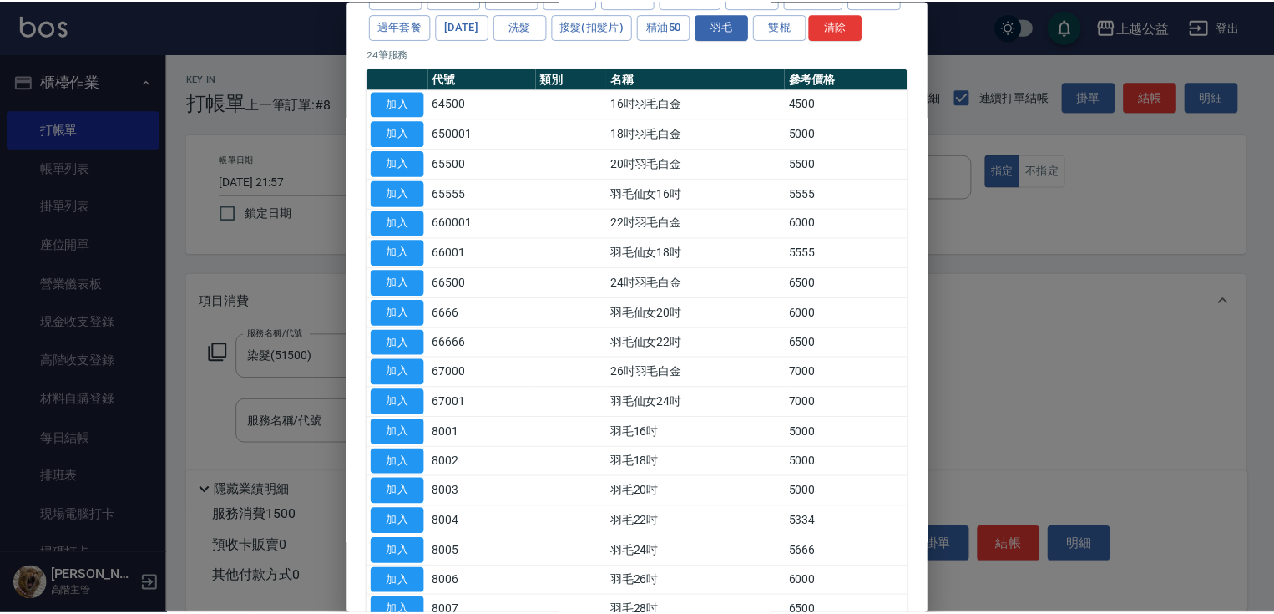
scroll to position [94, 0]
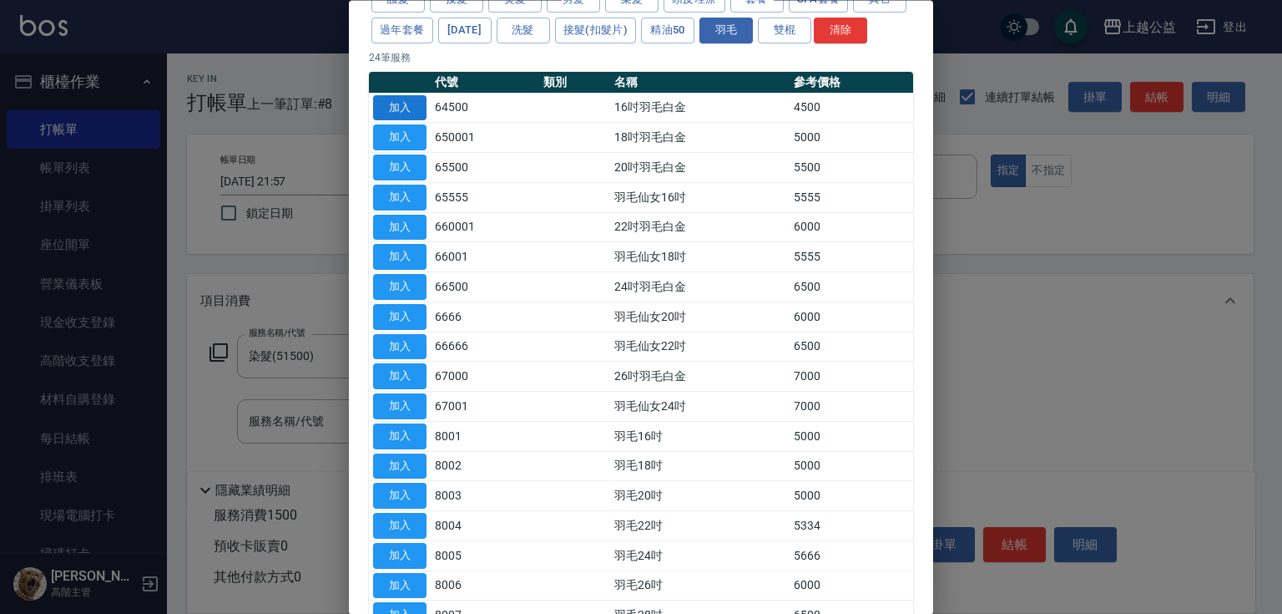
click at [418, 121] on button "加入" at bounding box center [399, 108] width 53 height 26
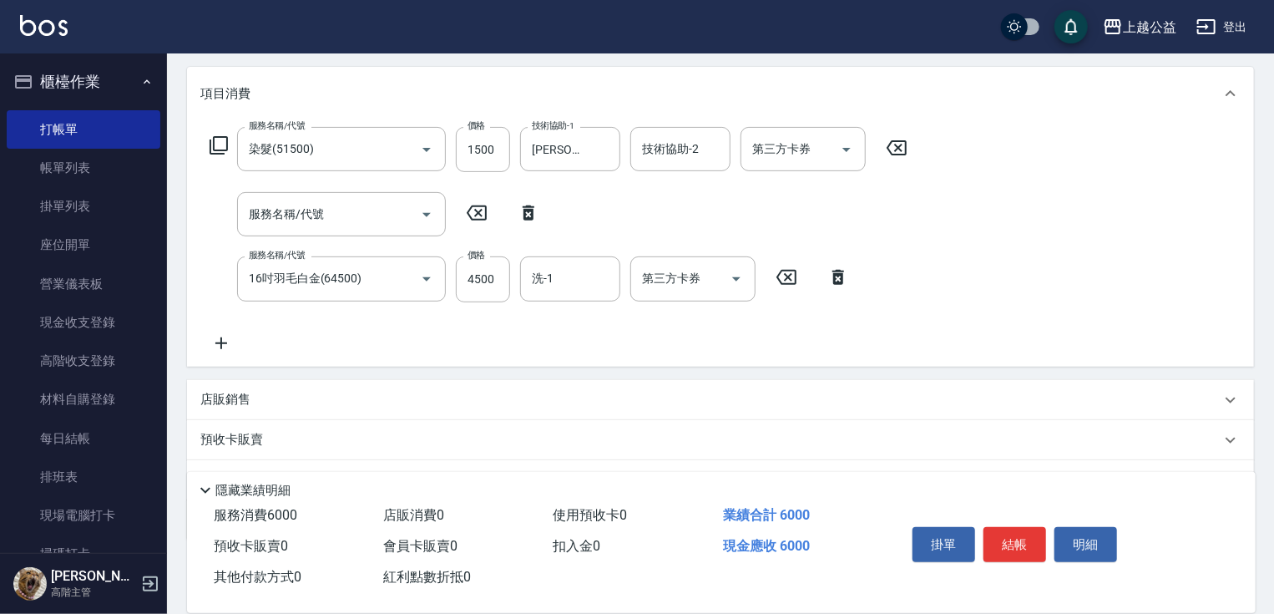
drag, startPoint x: 437, startPoint y: 254, endPoint x: 436, endPoint y: 361, distance: 106.9
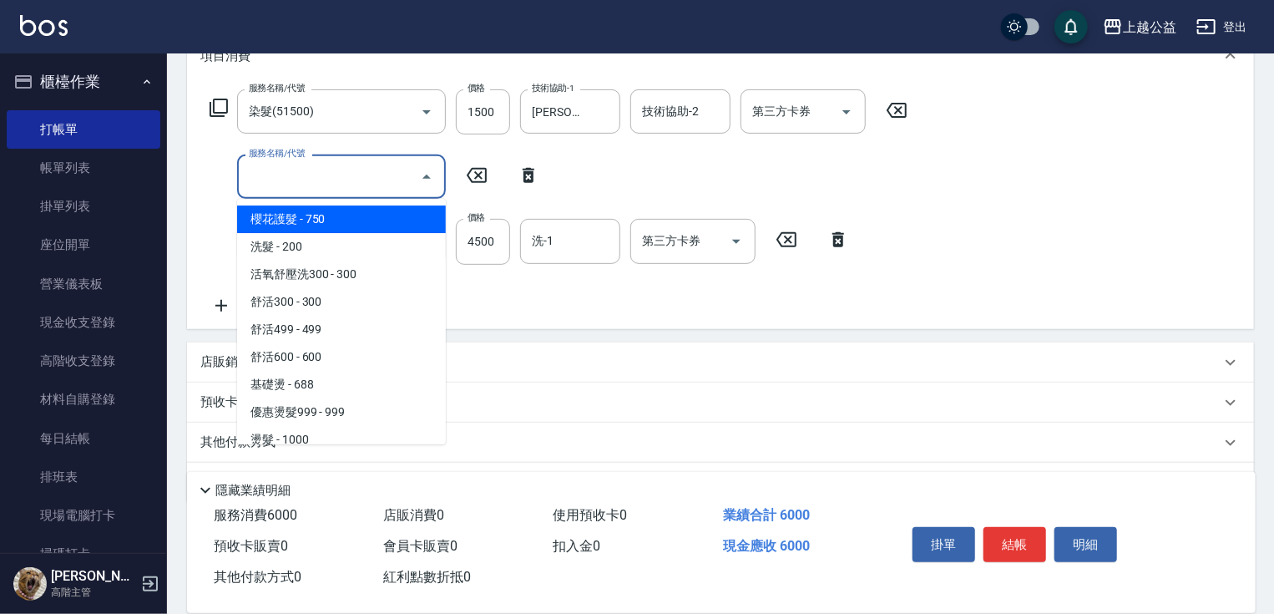
click at [361, 171] on input "服務名稱/代號" at bounding box center [329, 176] width 169 height 29
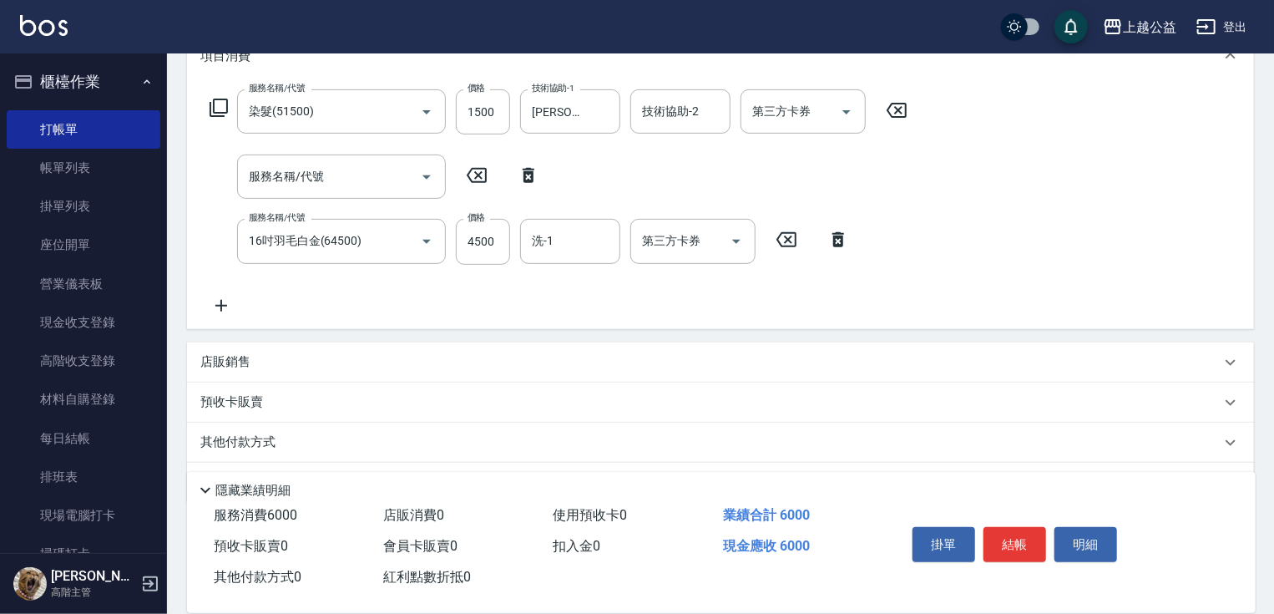
click at [533, 307] on div "服務名稱/代號 染髮(51500) 服務名稱/代號 價格 1500 價格 技術協助-1 張鈺旋-32 技術協助-1 技術協助-2 技術協助-2 第三方卡券 第…" at bounding box center [558, 201] width 717 height 225
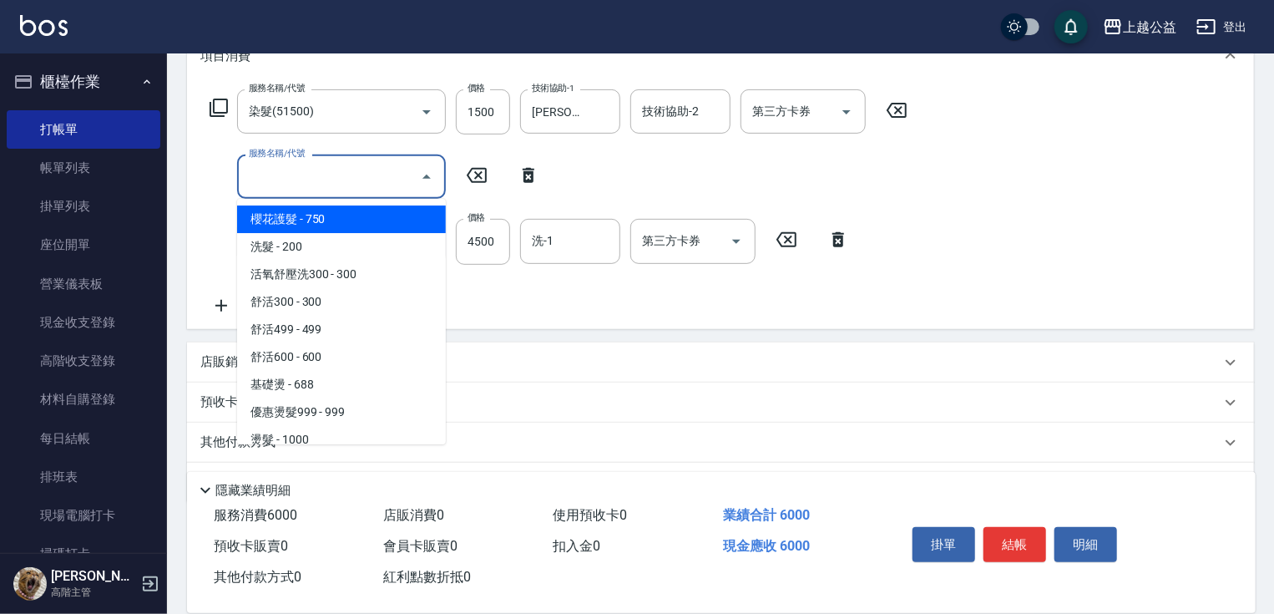
click at [368, 168] on input "服務名稱/代號" at bounding box center [329, 176] width 169 height 29
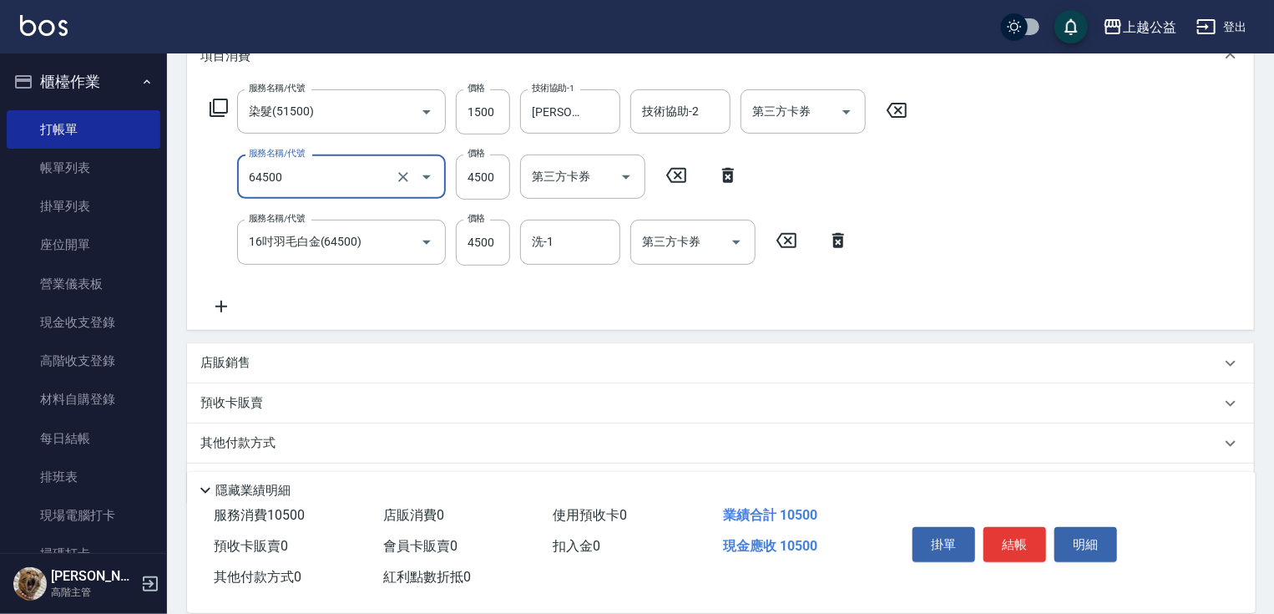
type input "16吋羽毛白金(64500)"
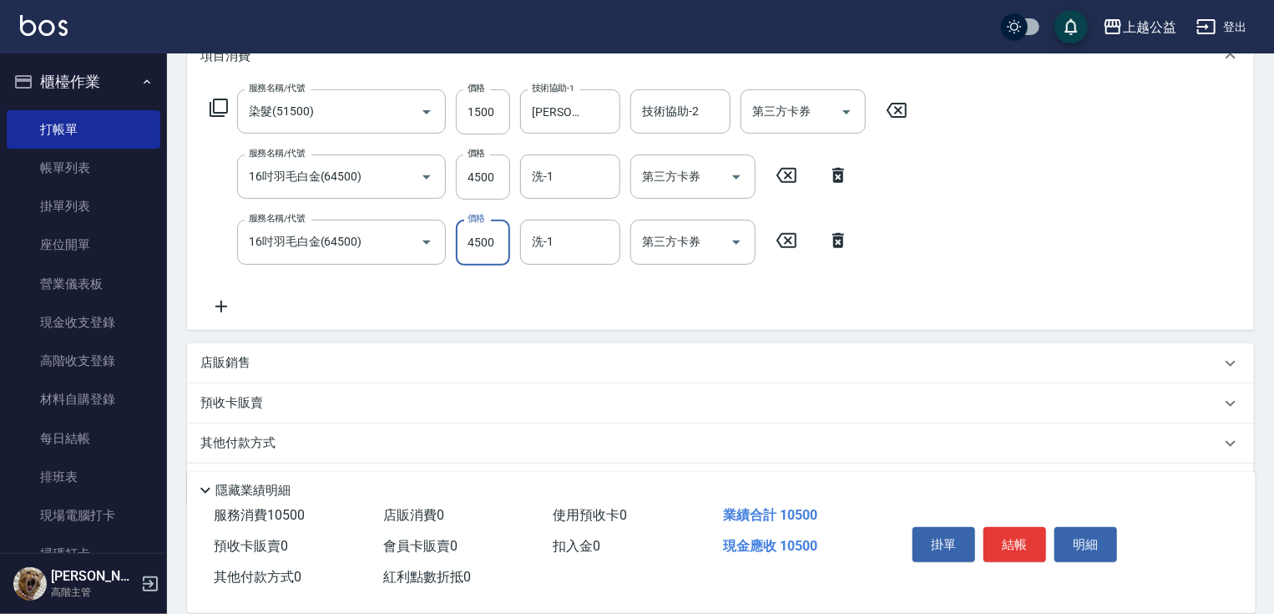
click at [220, 298] on icon at bounding box center [221, 306] width 42 height 20
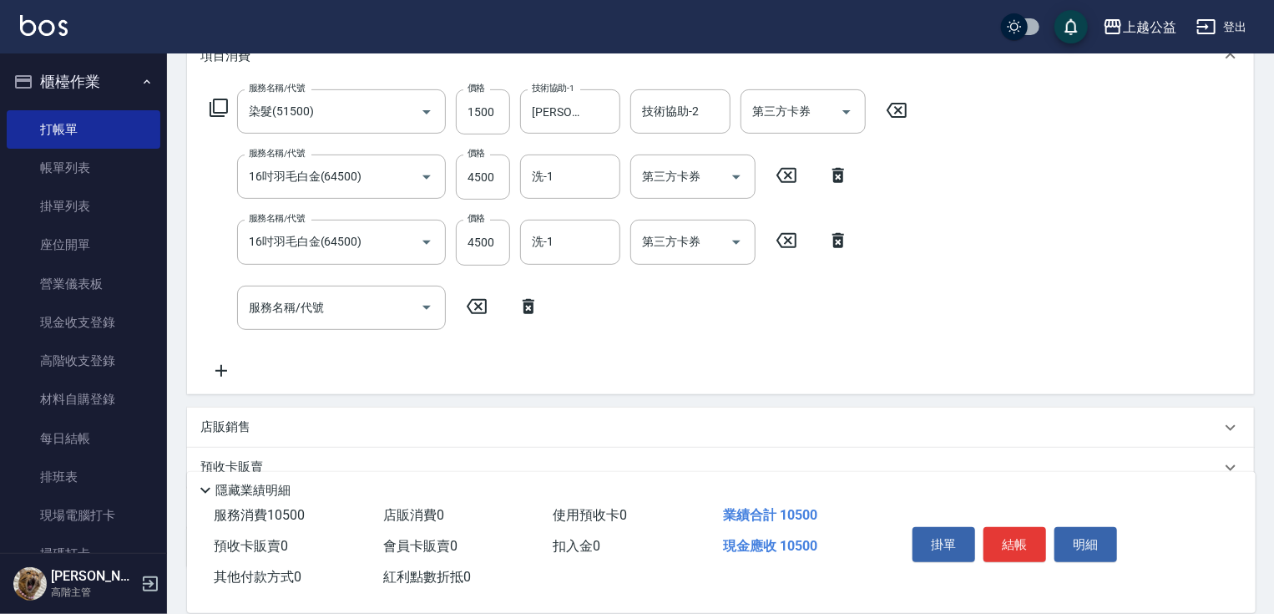
click at [216, 106] on icon at bounding box center [219, 108] width 20 height 20
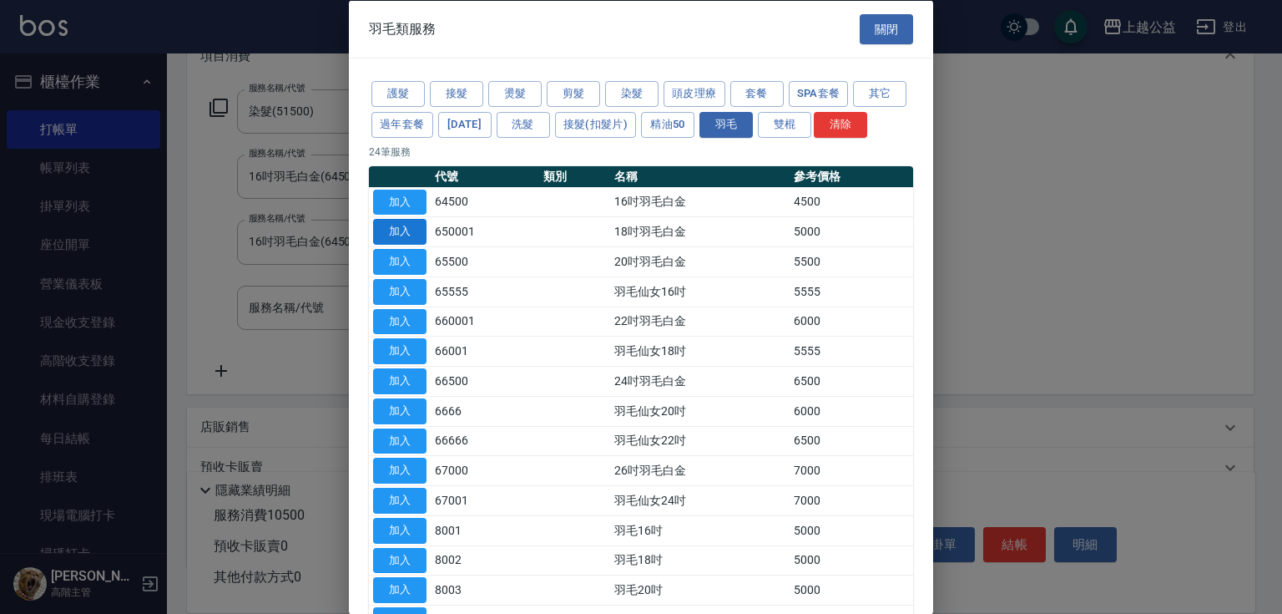
click at [413, 245] on button "加入" at bounding box center [399, 232] width 53 height 26
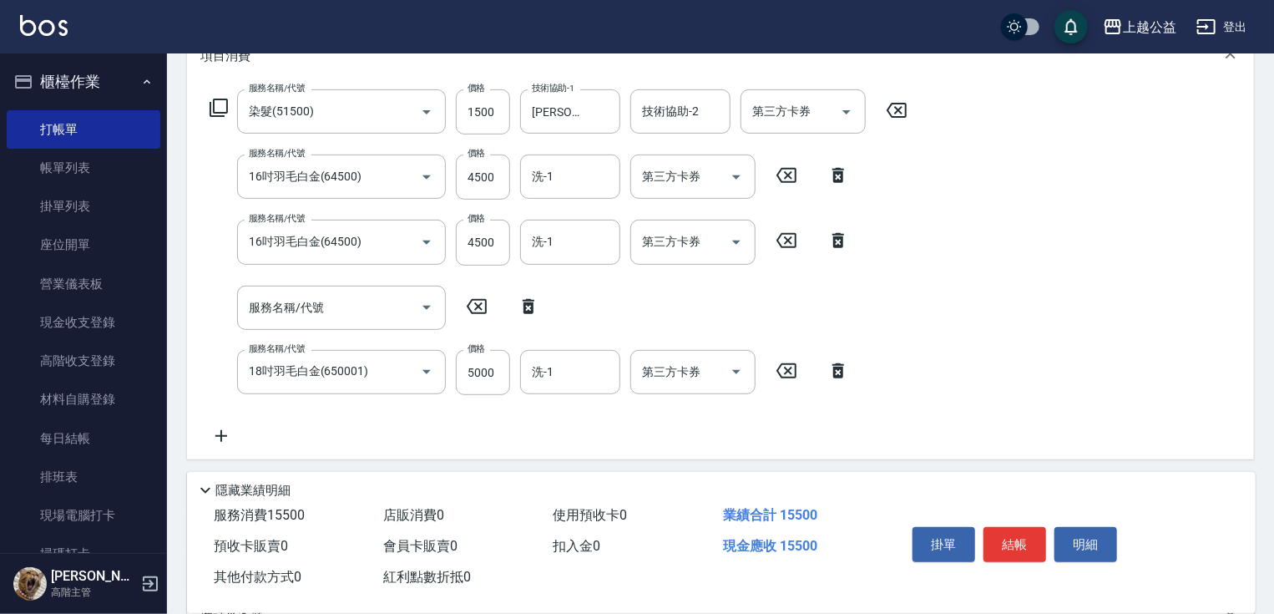
click at [483, 305] on icon at bounding box center [477, 306] width 42 height 20
click at [475, 307] on icon at bounding box center [477, 306] width 20 height 15
click at [518, 311] on icon at bounding box center [529, 306] width 42 height 20
type input "18吋羽毛白金(650001)"
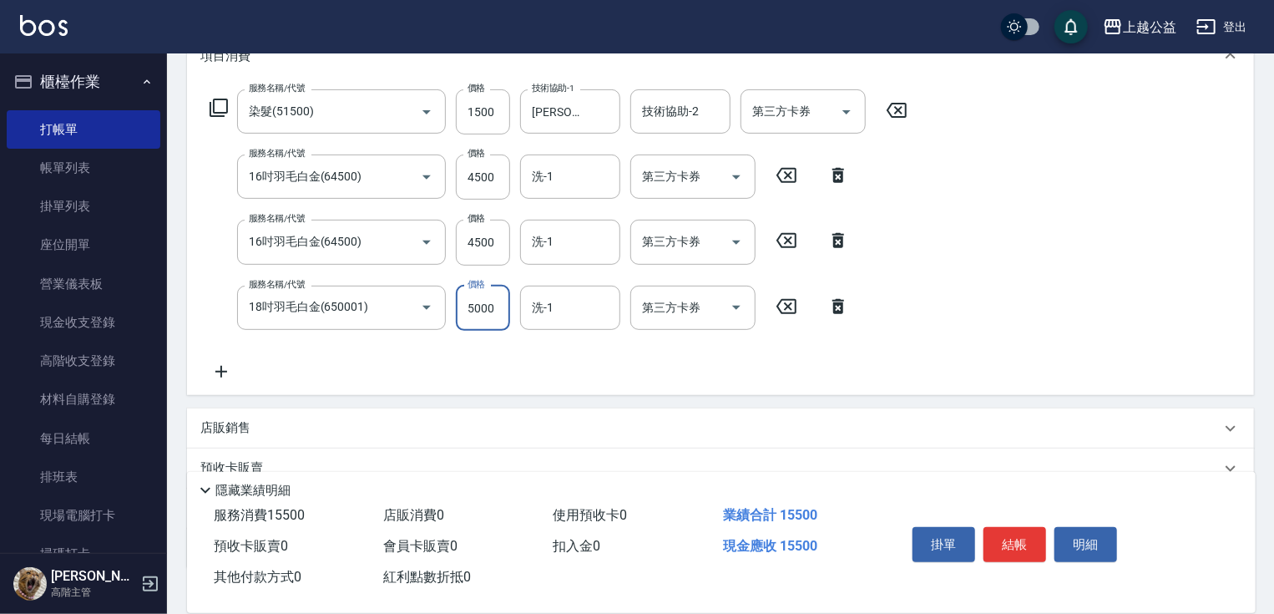
click at [499, 316] on input "5000" at bounding box center [483, 308] width 54 height 45
click at [484, 244] on input "4500" at bounding box center [483, 242] width 54 height 45
type input "5000"
click at [488, 176] on input "4500" at bounding box center [483, 176] width 54 height 45
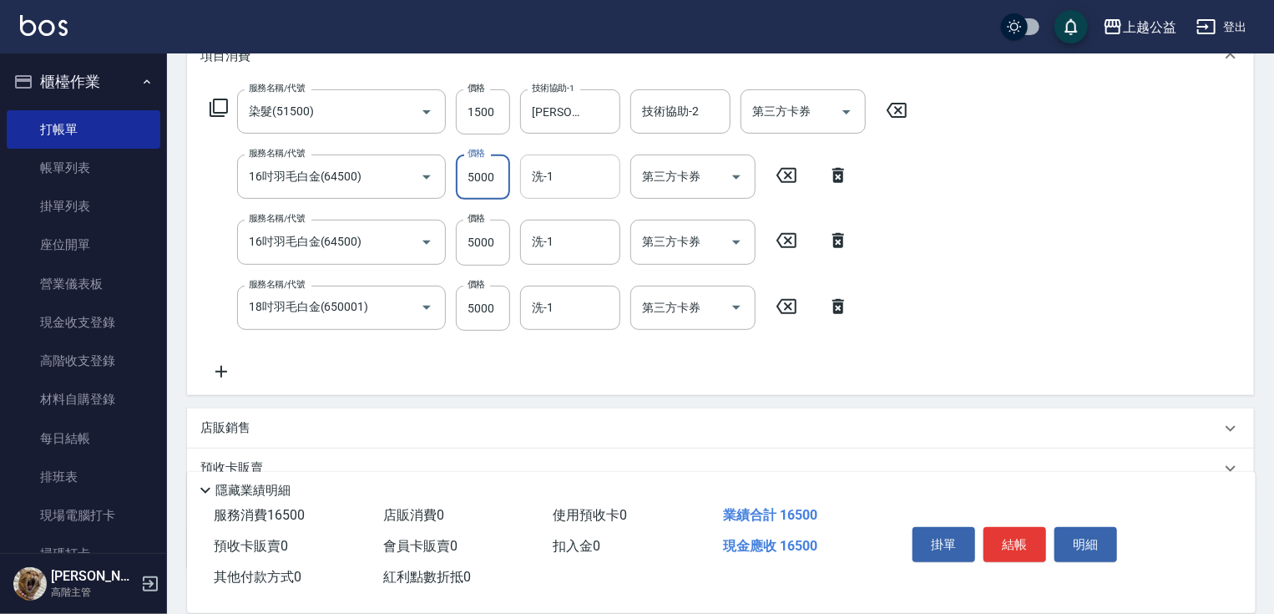
type input "5000"
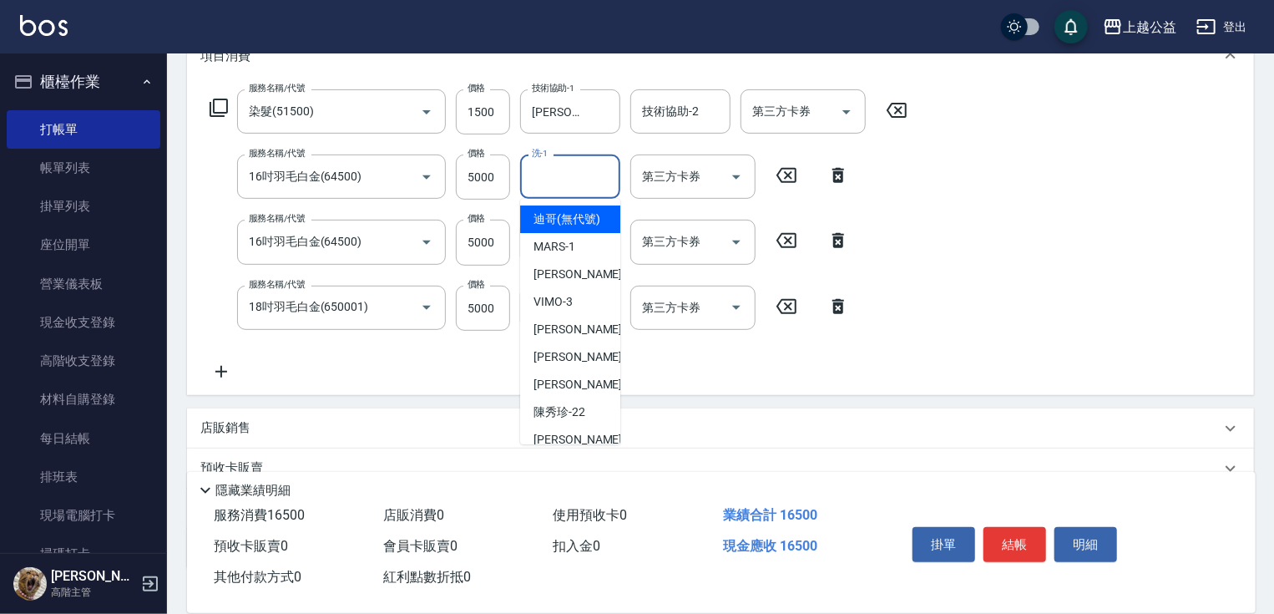
click at [595, 166] on input "洗-1" at bounding box center [570, 176] width 85 height 29
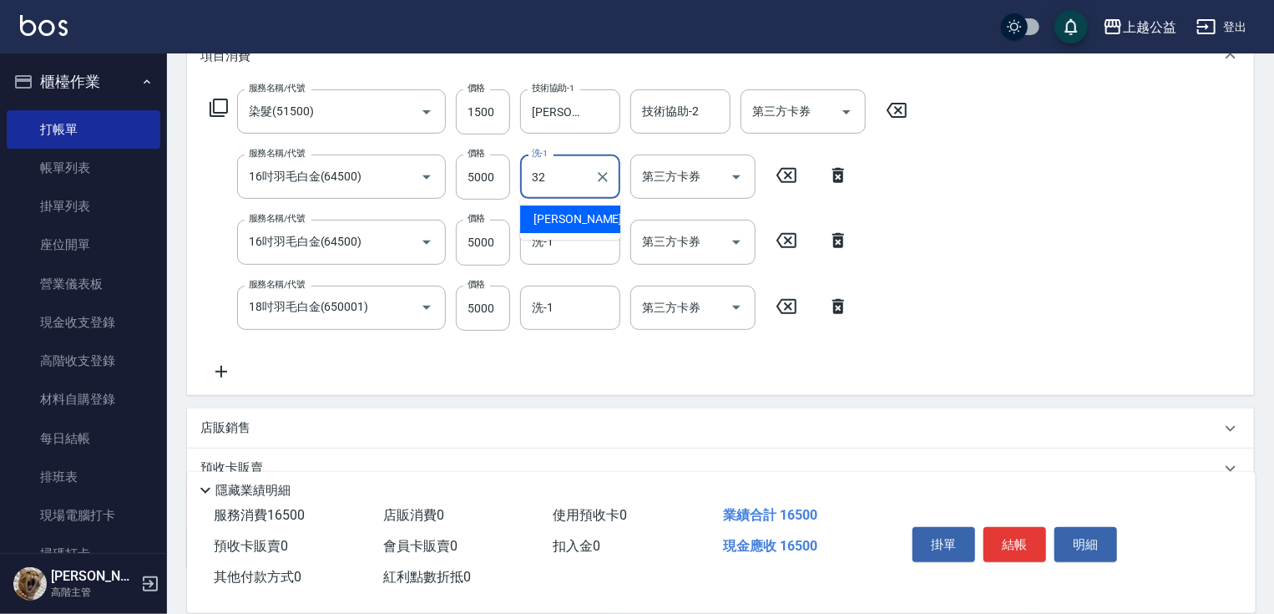
type input "張鈺旋-32"
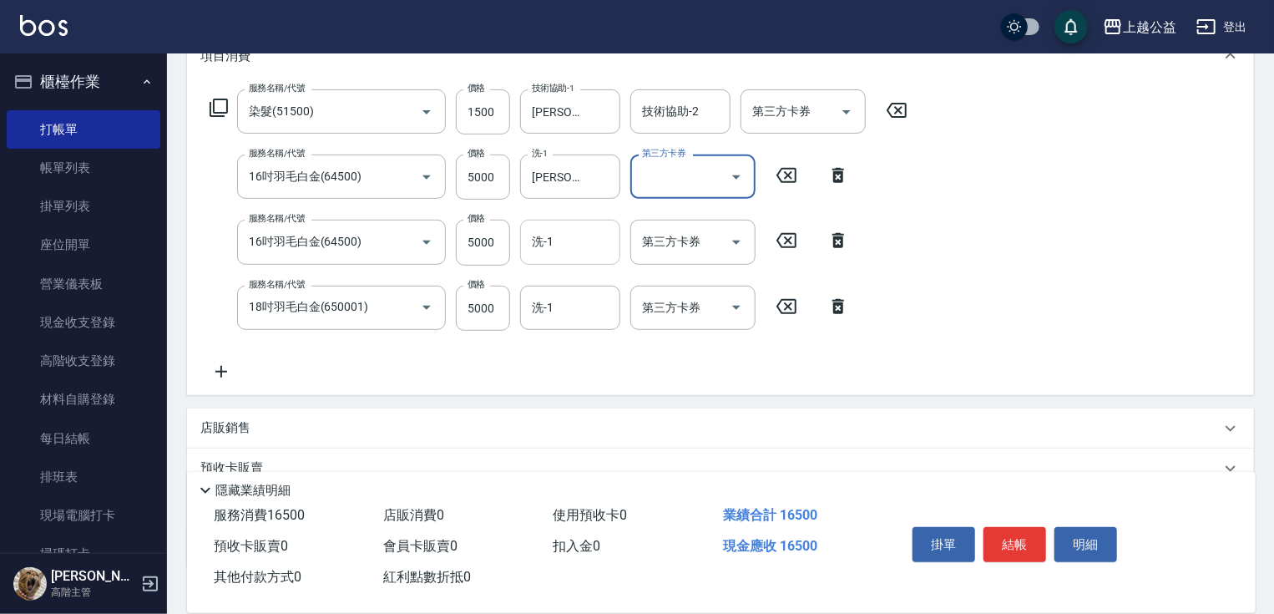
click at [555, 224] on div "洗-1" at bounding box center [570, 242] width 100 height 44
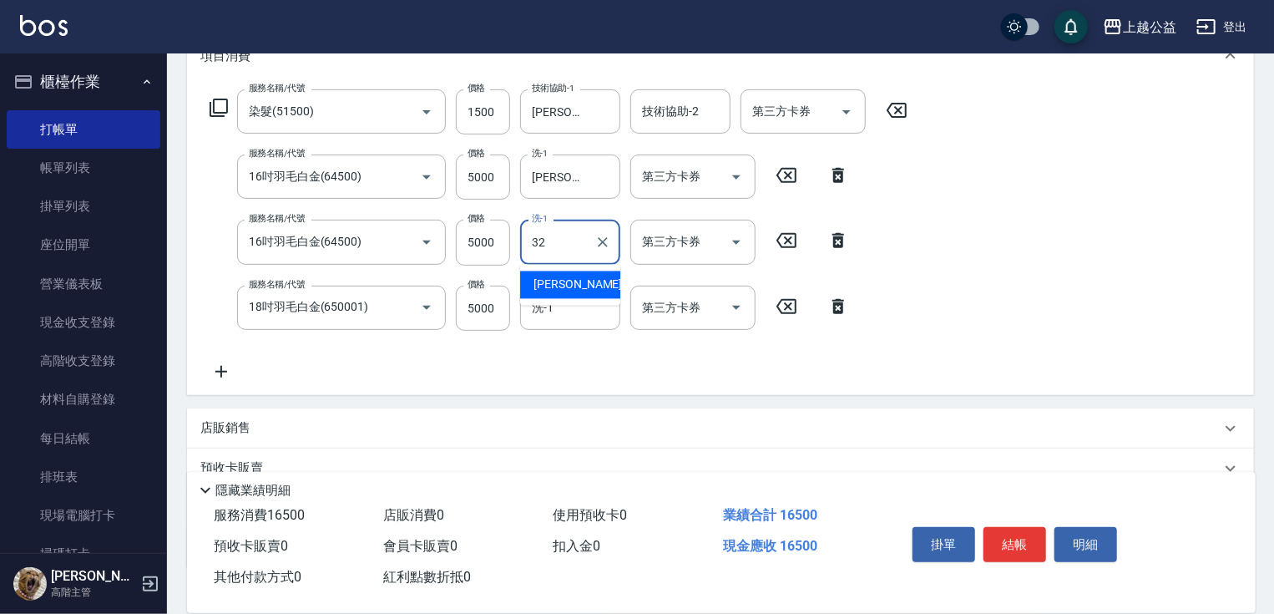
type input "張鈺旋-32"
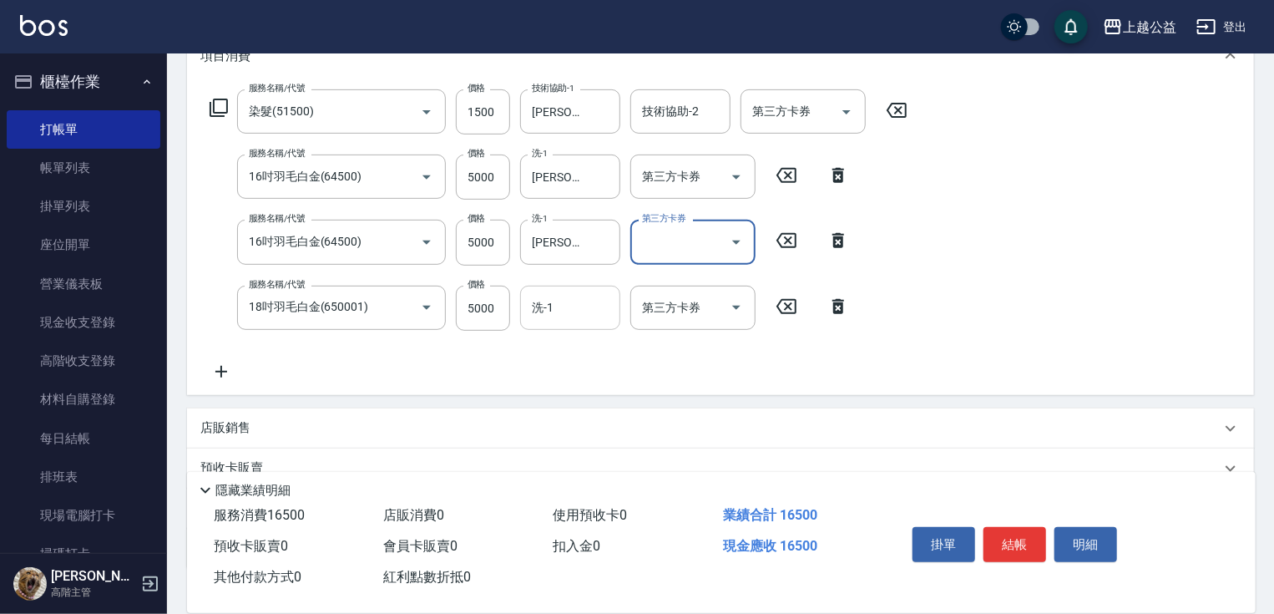
click at [554, 301] on input "洗-1" at bounding box center [570, 307] width 85 height 29
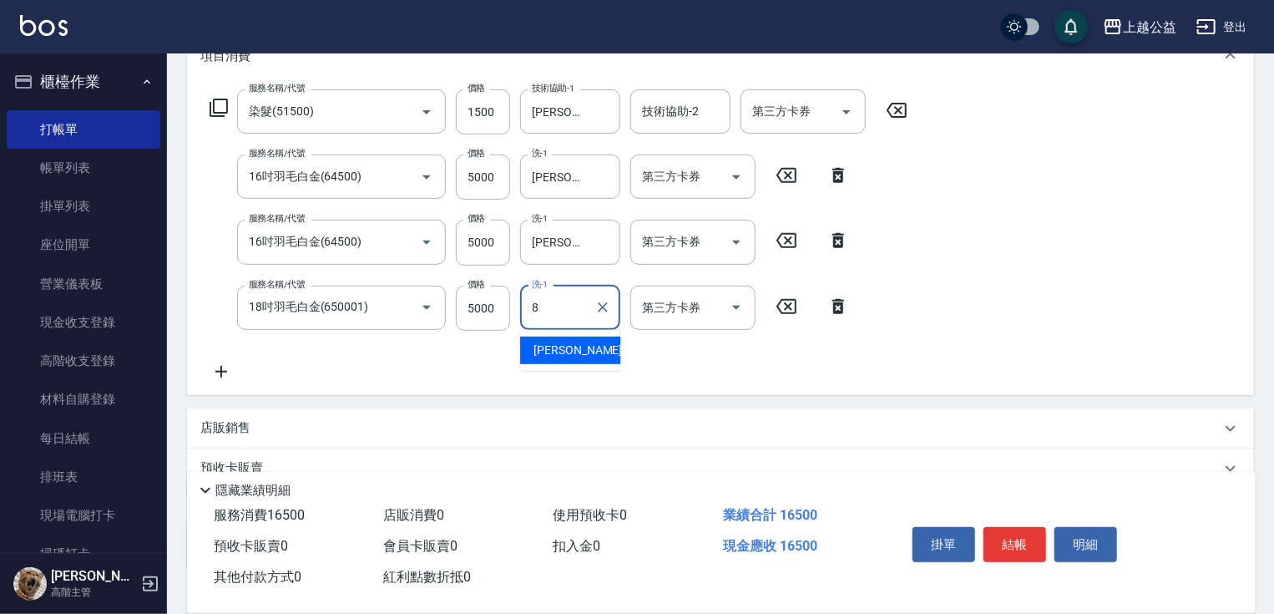
type input "鄒欣妤-8"
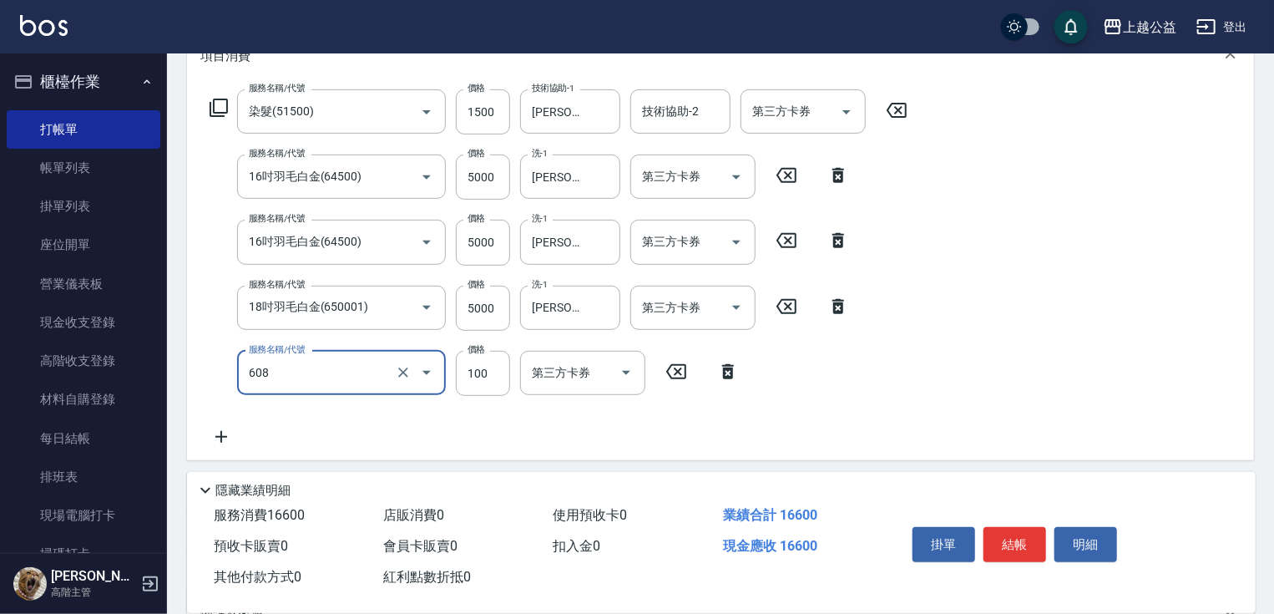
type input "精油長髮(608)"
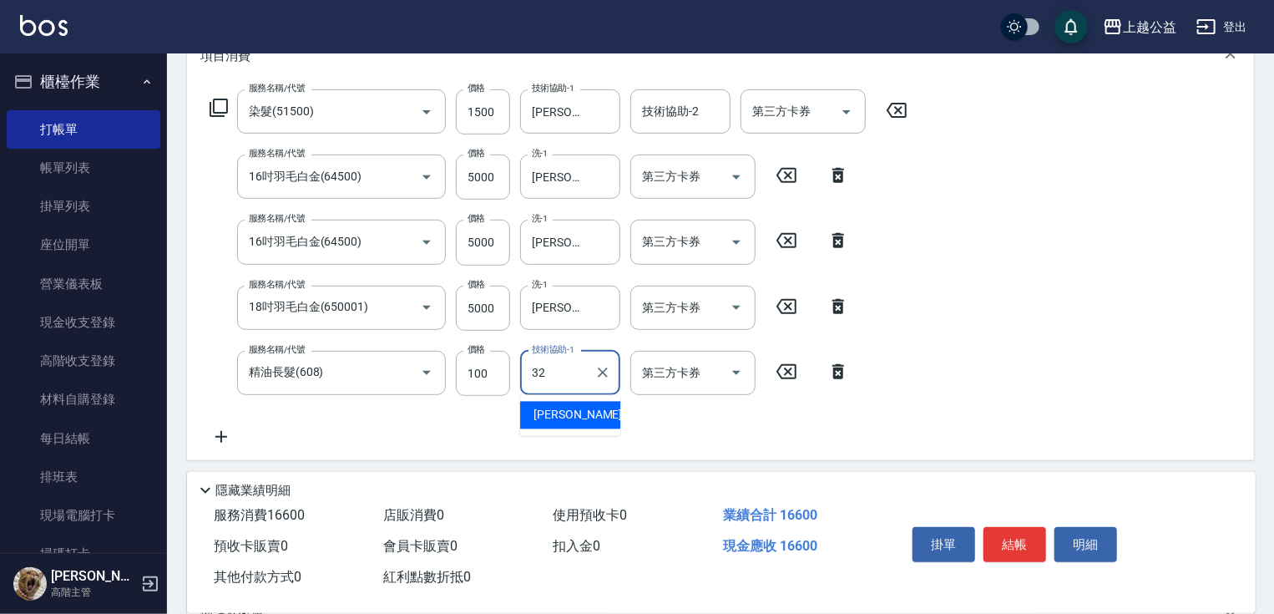
type input "張鈺旋-32"
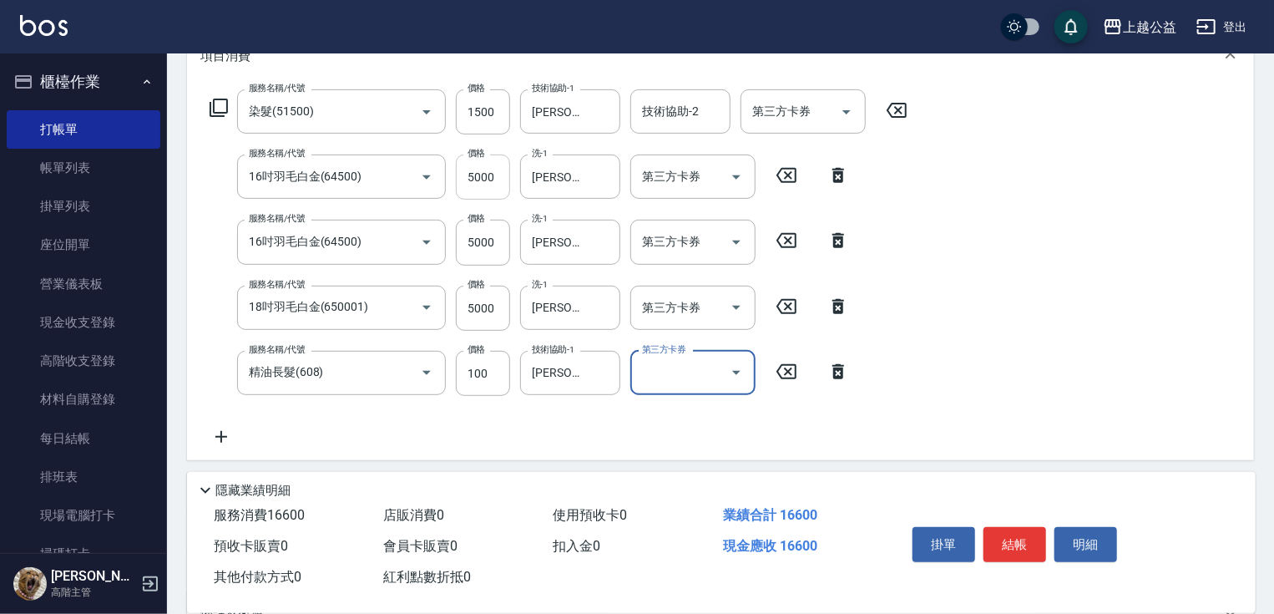
click at [486, 187] on input "5000" at bounding box center [483, 176] width 54 height 45
click at [488, 183] on input "5000" at bounding box center [483, 176] width 54 height 45
type input "4500"
click at [504, 256] on input "5000" at bounding box center [483, 242] width 54 height 45
type input "4500"
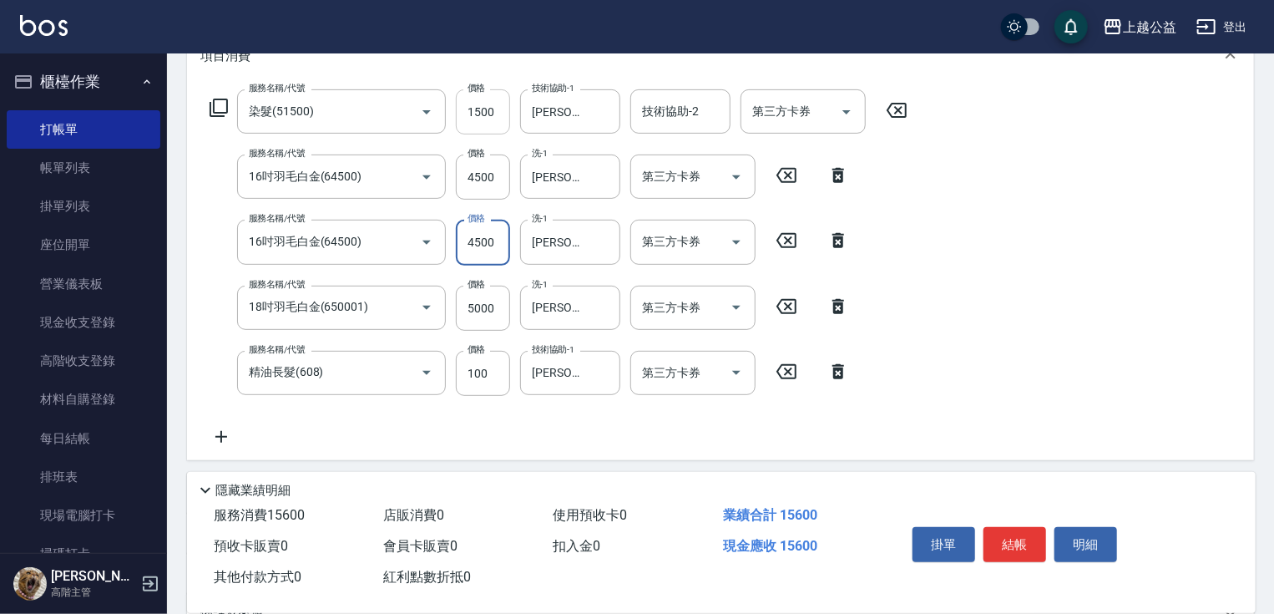
click at [498, 119] on input "1500" at bounding box center [483, 111] width 54 height 45
type input "1000"
click at [997, 537] on button "結帳" at bounding box center [1014, 544] width 63 height 35
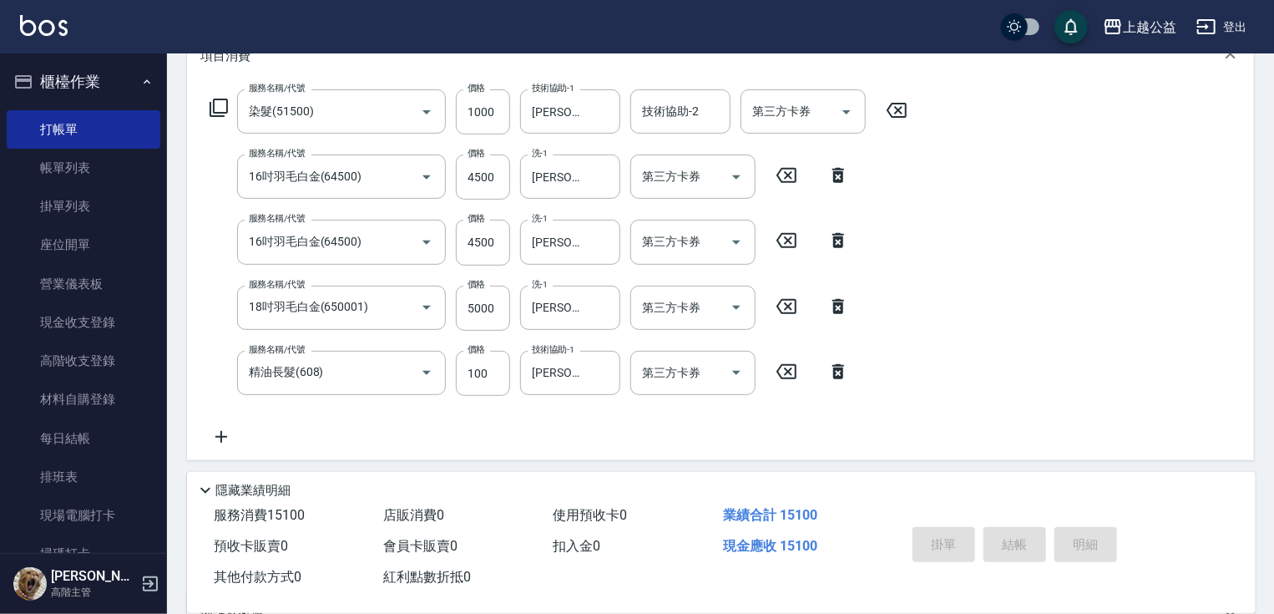
type input "2025/08/15 22:00"
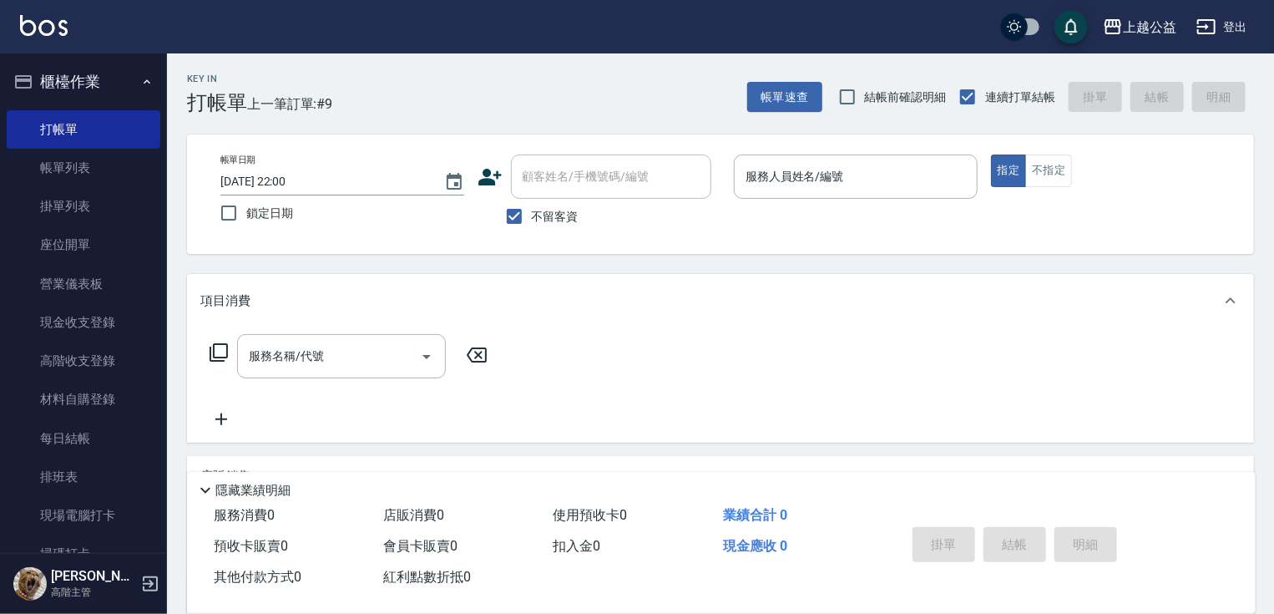
drag, startPoint x: 564, startPoint y: 477, endPoint x: 568, endPoint y: 390, distance: 86.9
click at [528, 225] on input "不留客資" at bounding box center [514, 216] width 35 height 35
checkbox input "false"
click at [581, 198] on div "顧客姓名/手機號碼/編號" at bounding box center [611, 176] width 200 height 44
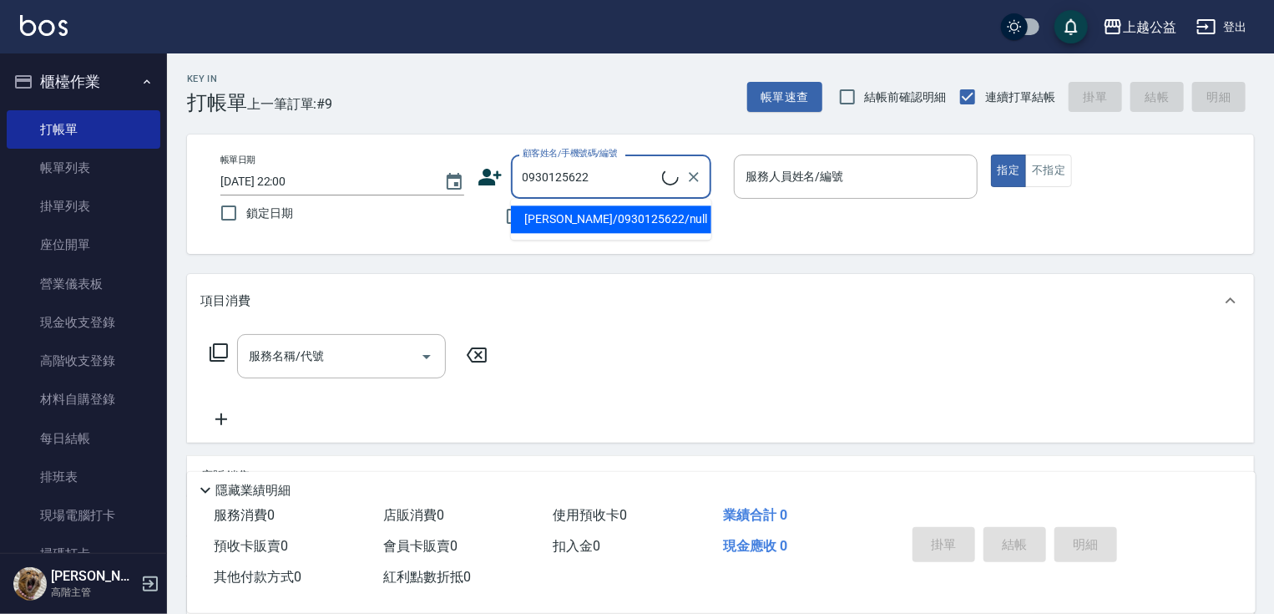
type input "林立雅/0930125622/null"
type input "廖麗婷-7"
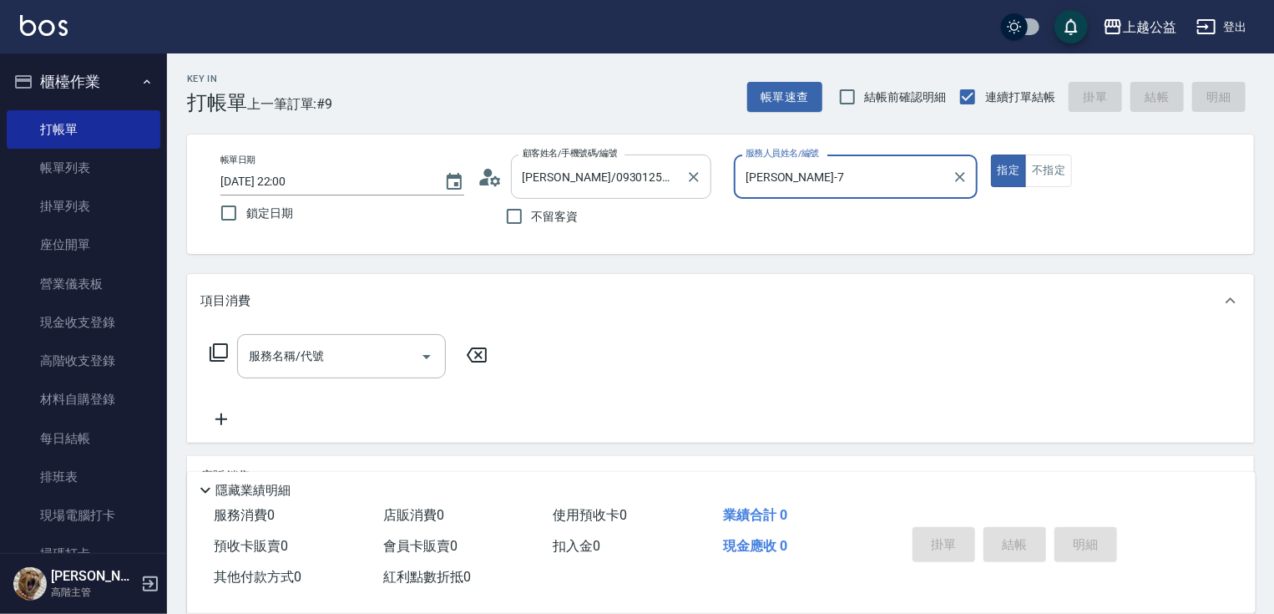
click at [991, 154] on button "指定" at bounding box center [1009, 170] width 36 height 33
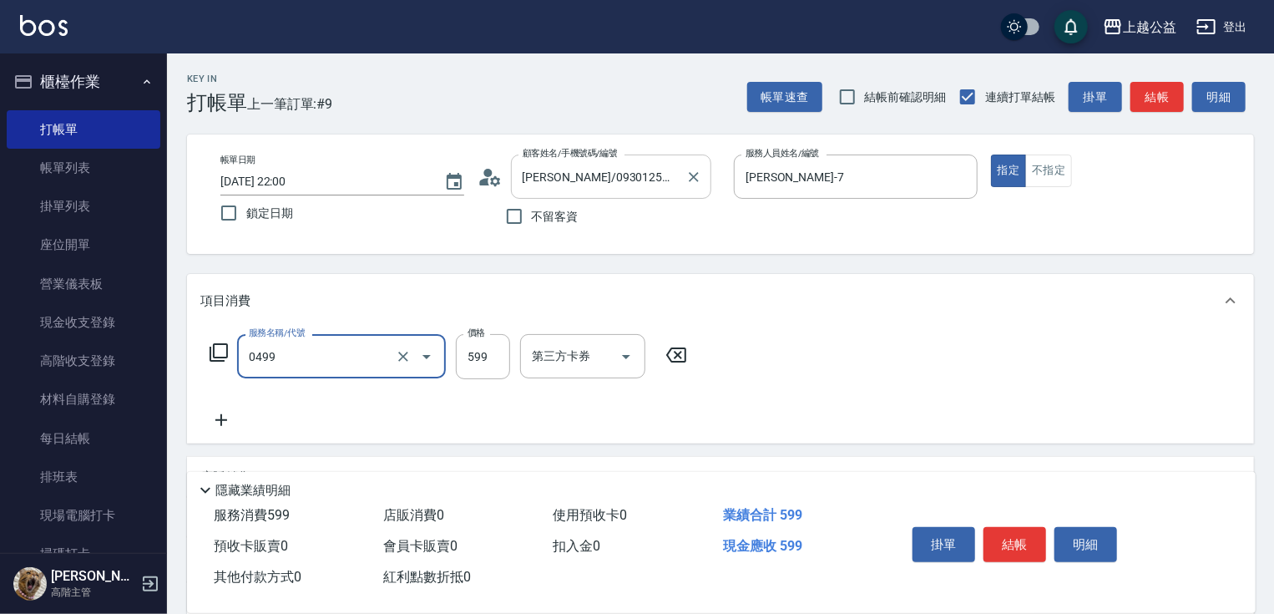
type input "頭皮去角質(0499)"
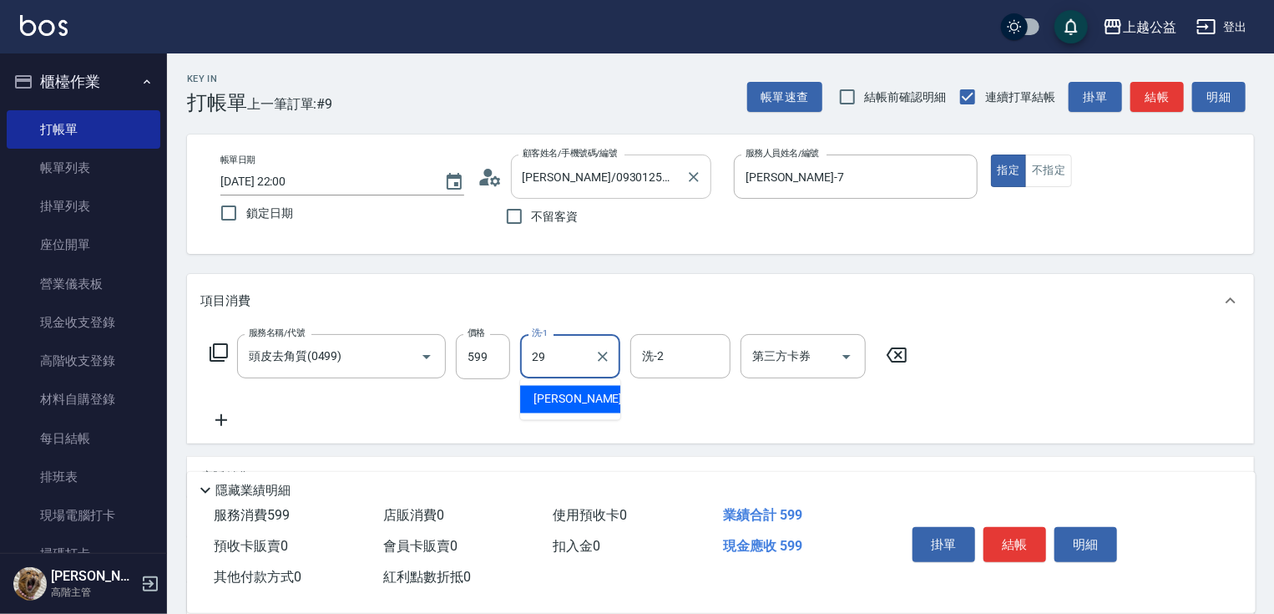
type input "鄭伊菁-29"
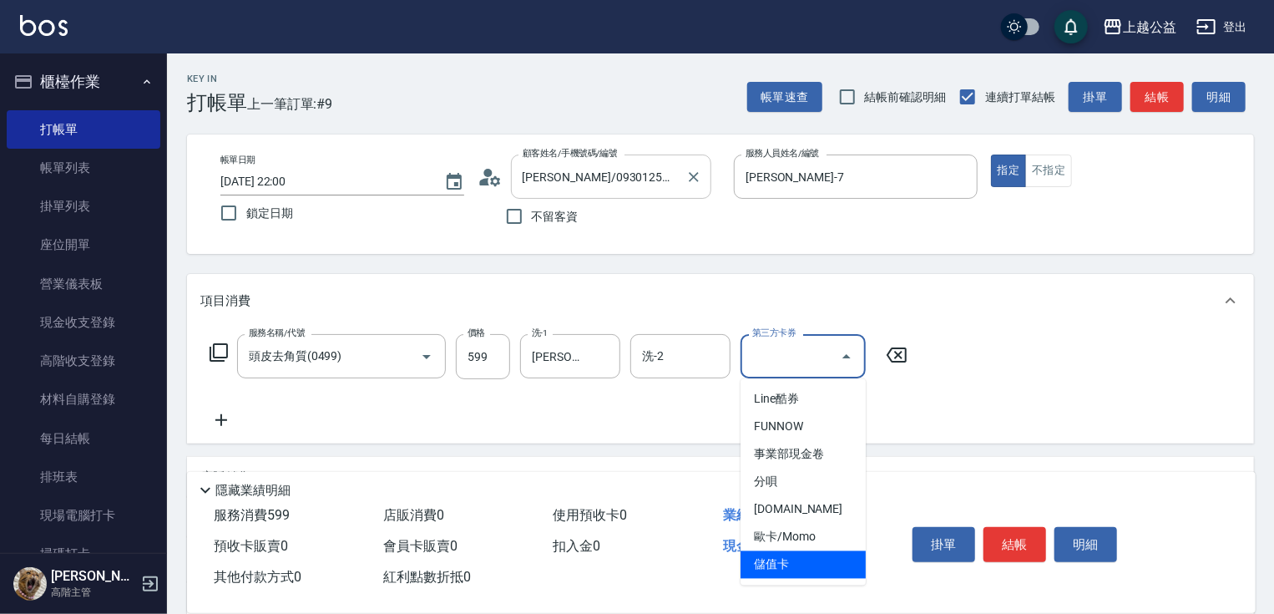
type input "儲值卡"
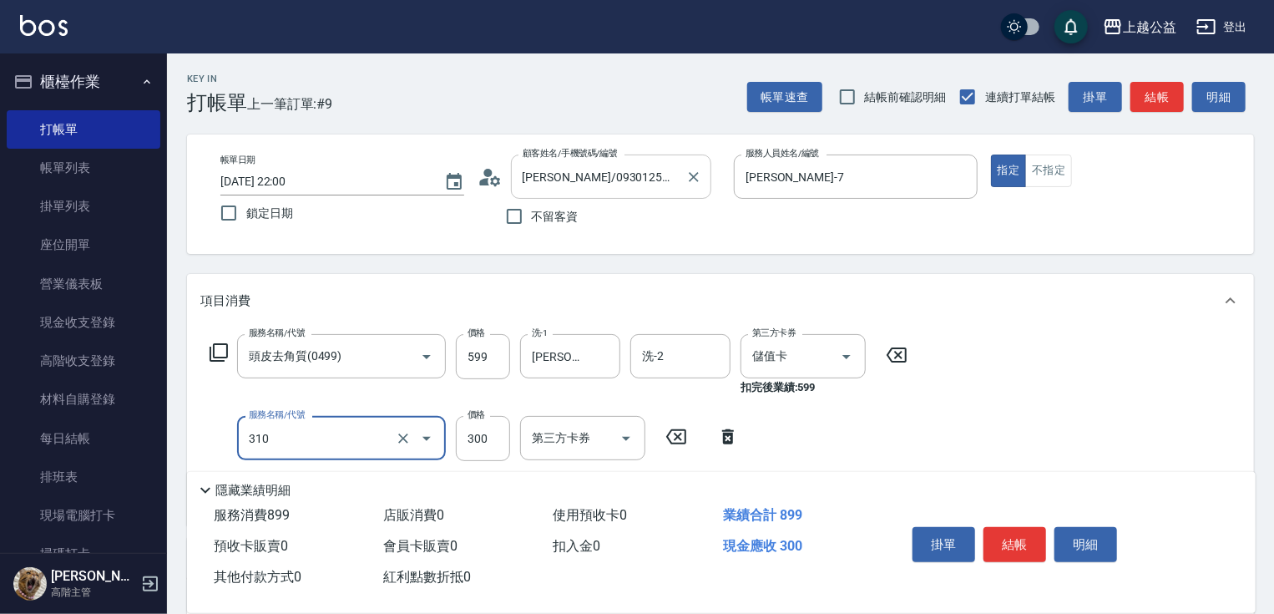
type input "剪髮(310)"
type input "400"
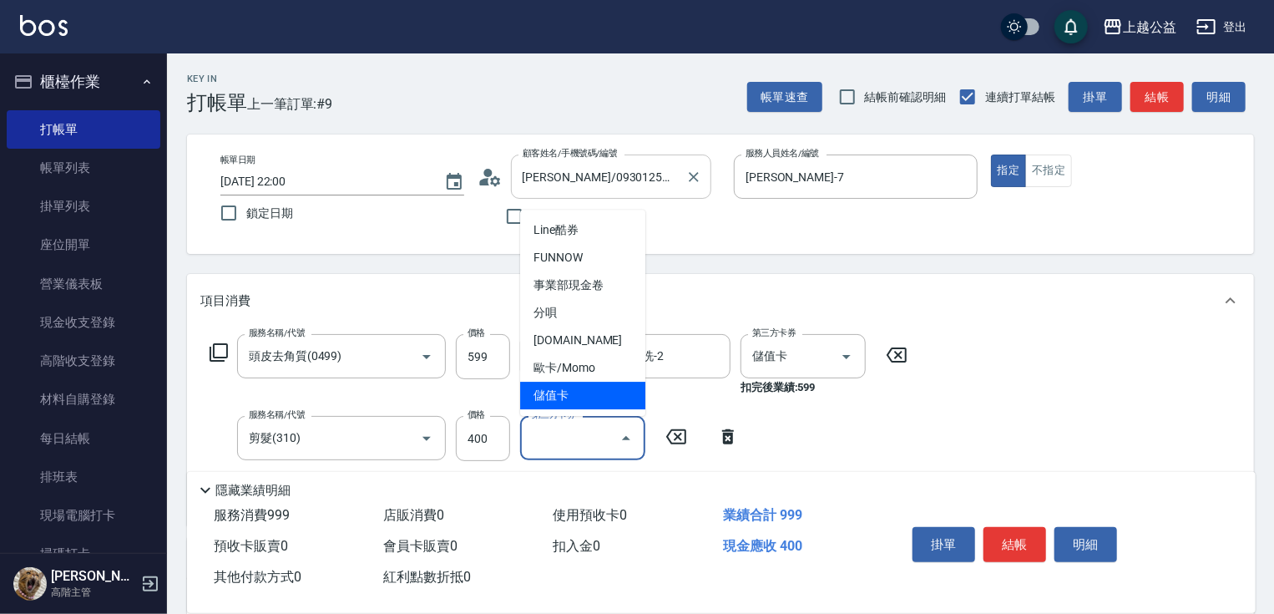
type input "儲值卡"
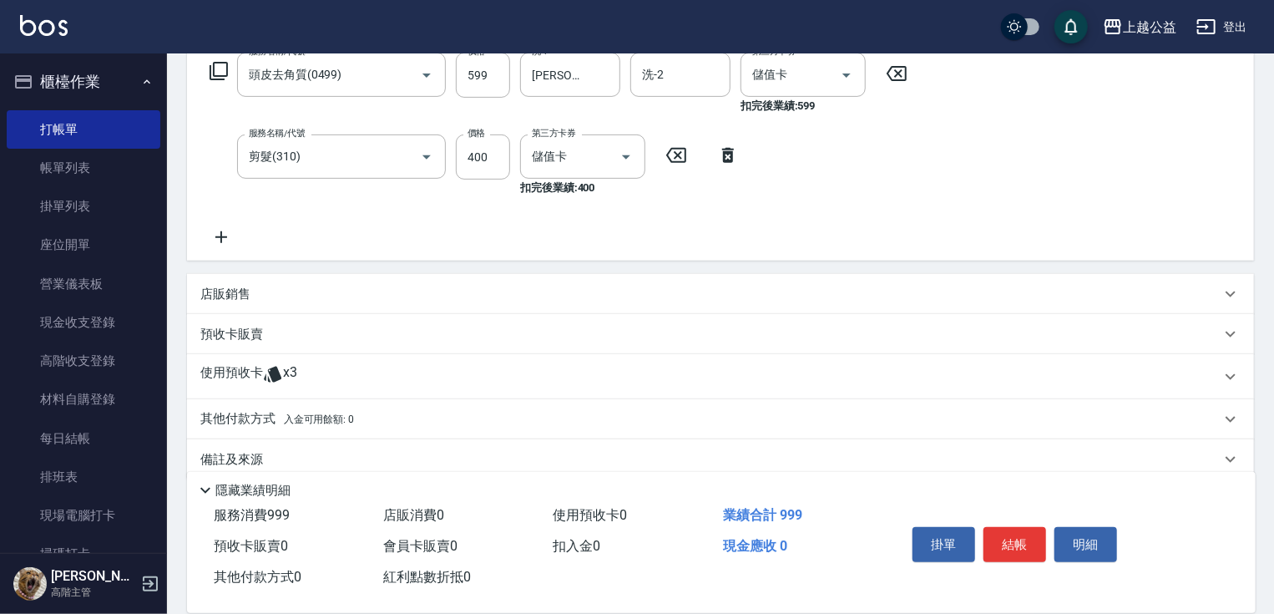
scroll to position [305, 0]
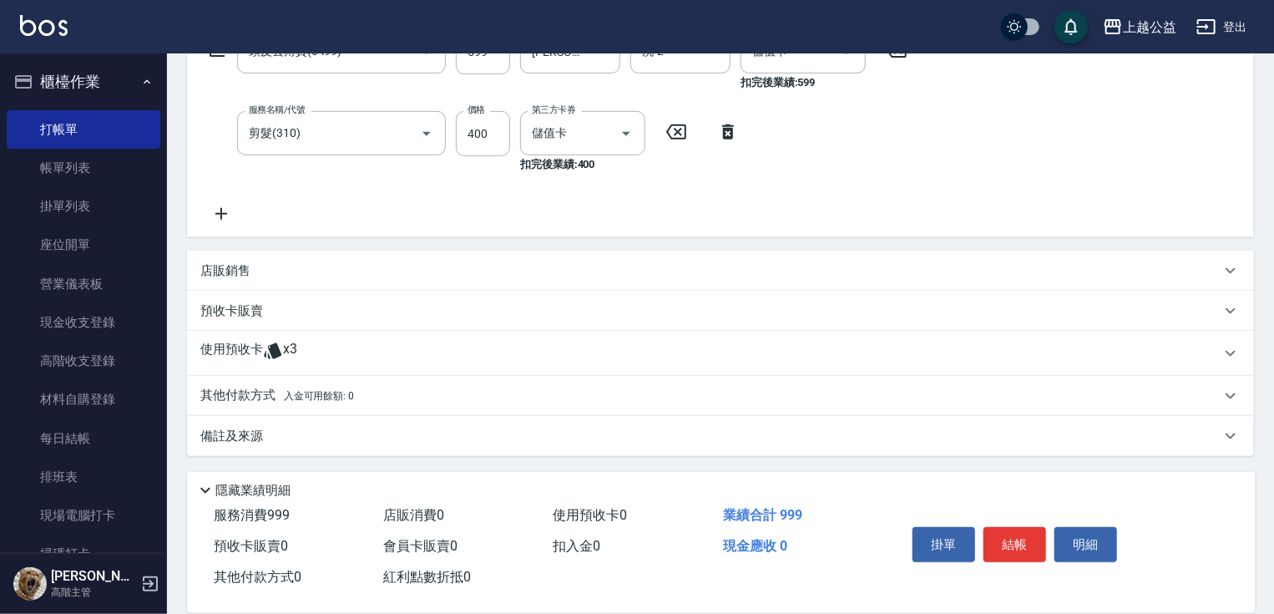
drag, startPoint x: 631, startPoint y: 260, endPoint x: 514, endPoint y: 417, distance: 195.7
click at [388, 391] on div "其他付款方式 入金可用餘額: 0" at bounding box center [710, 396] width 1020 height 18
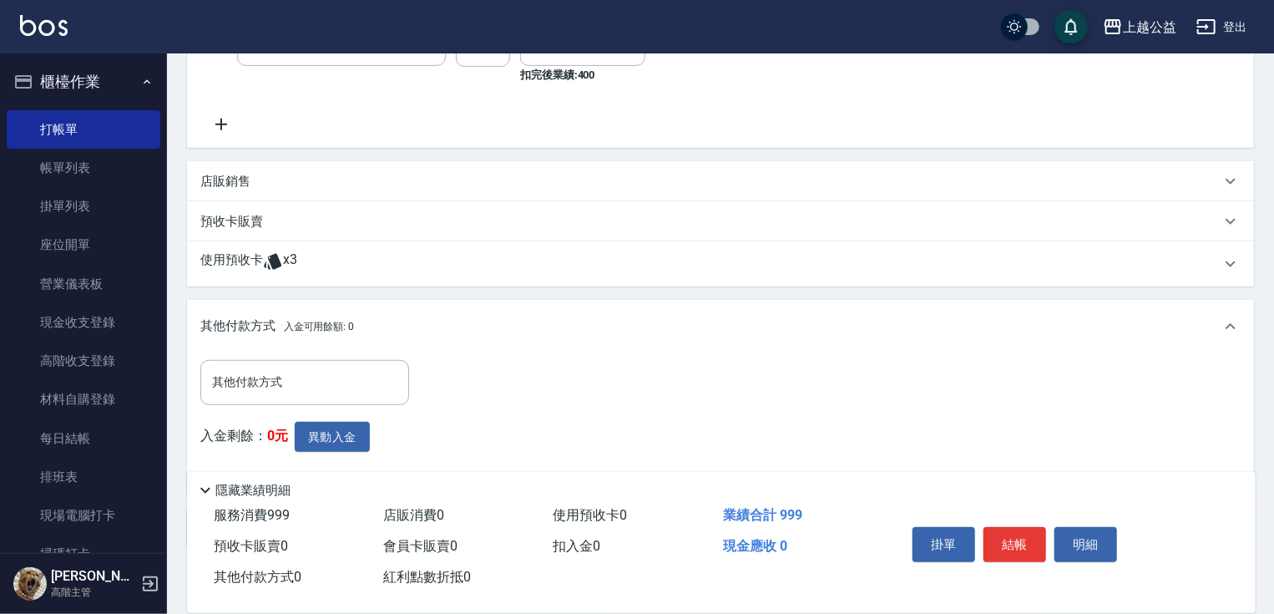
scroll to position [488, 0]
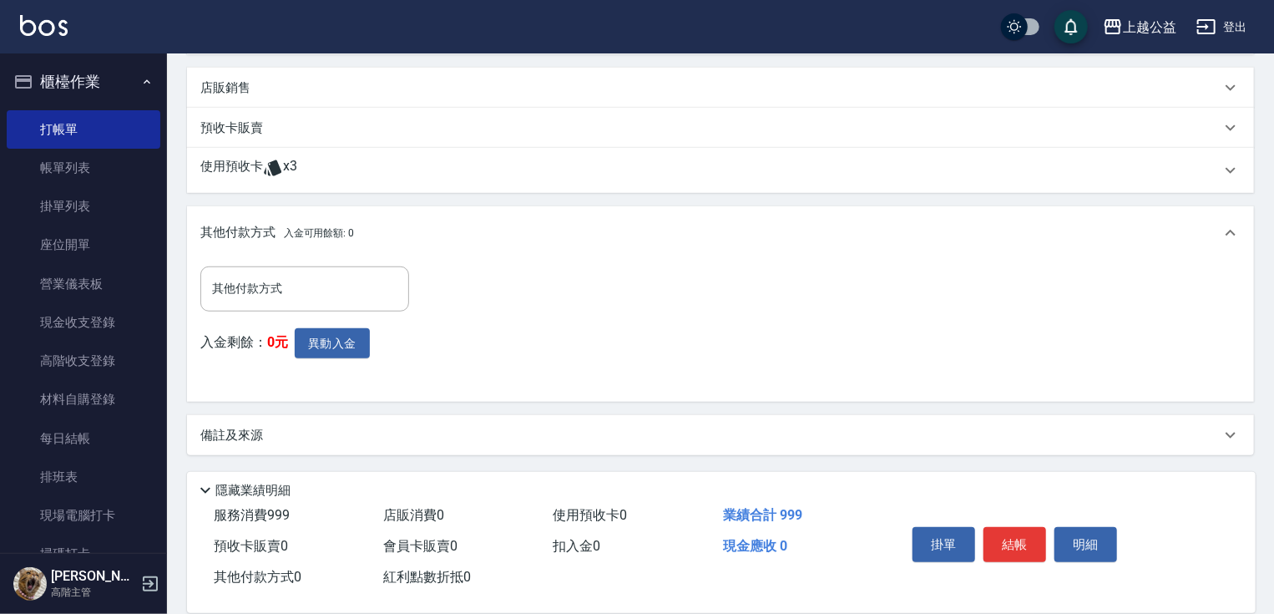
drag, startPoint x: 412, startPoint y: 310, endPoint x: 341, endPoint y: 377, distance: 97.4
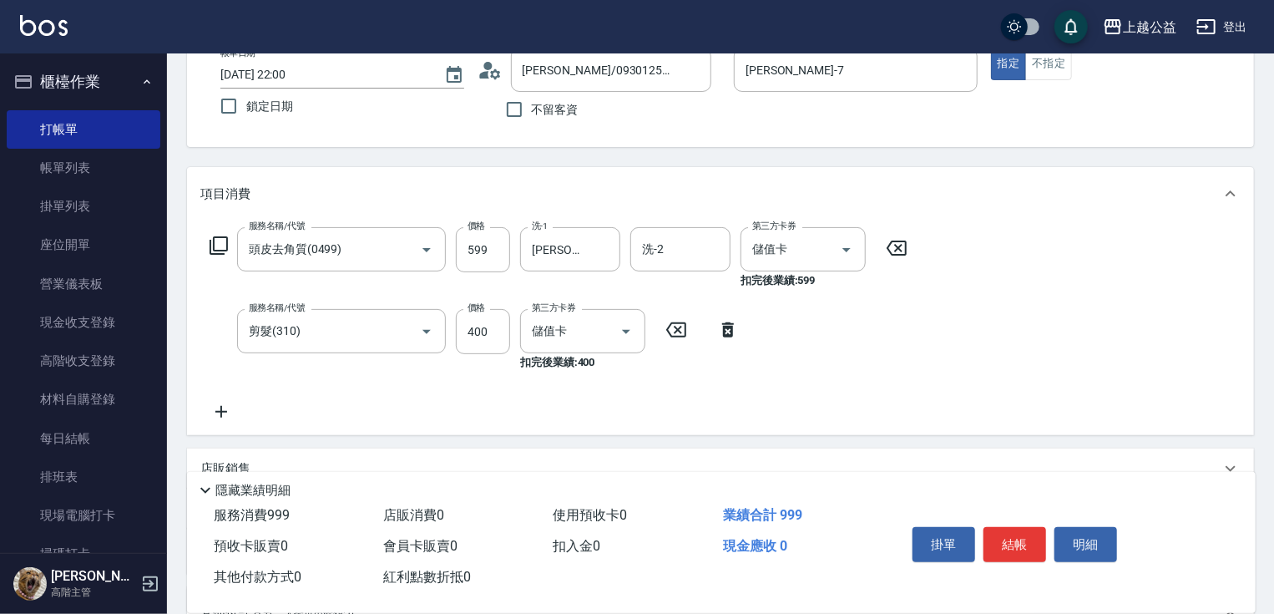
scroll to position [0, 0]
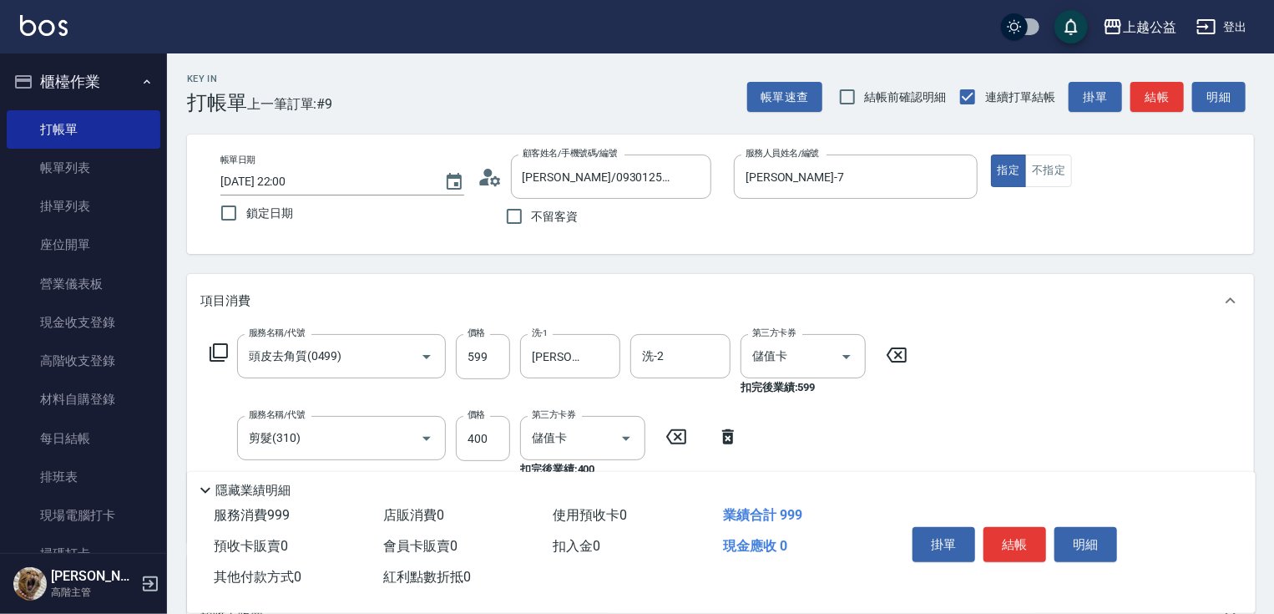
drag, startPoint x: 531, startPoint y: 301, endPoint x: 523, endPoint y: 228, distance: 73.0
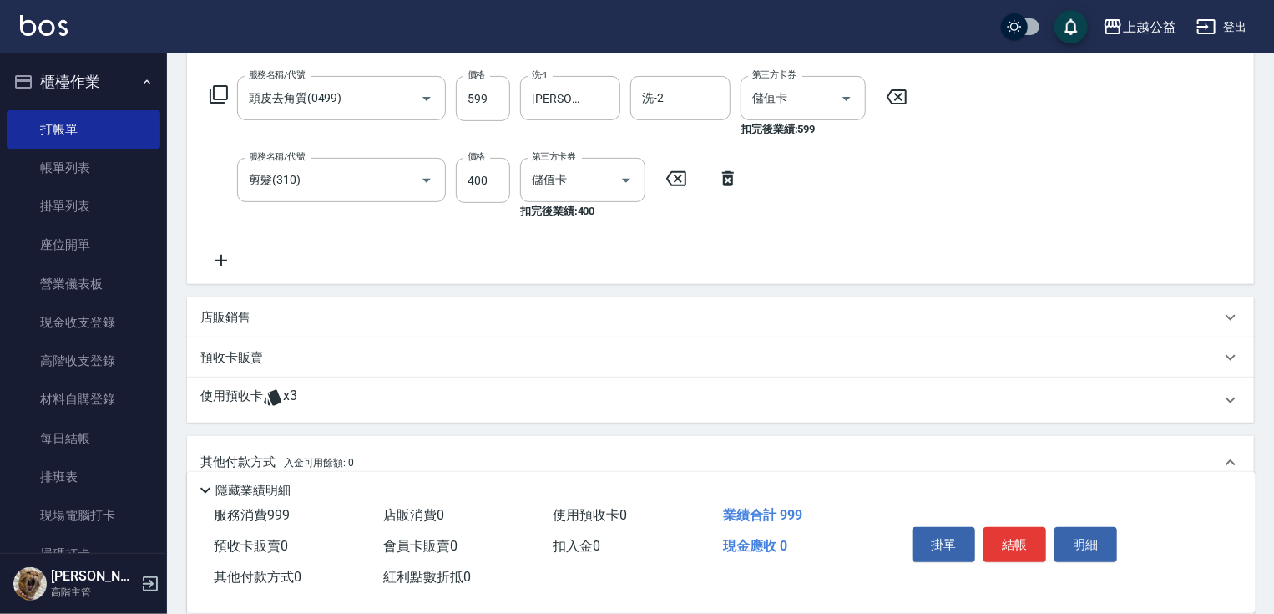
drag, startPoint x: 633, startPoint y: 234, endPoint x: 926, endPoint y: 431, distance: 353.1
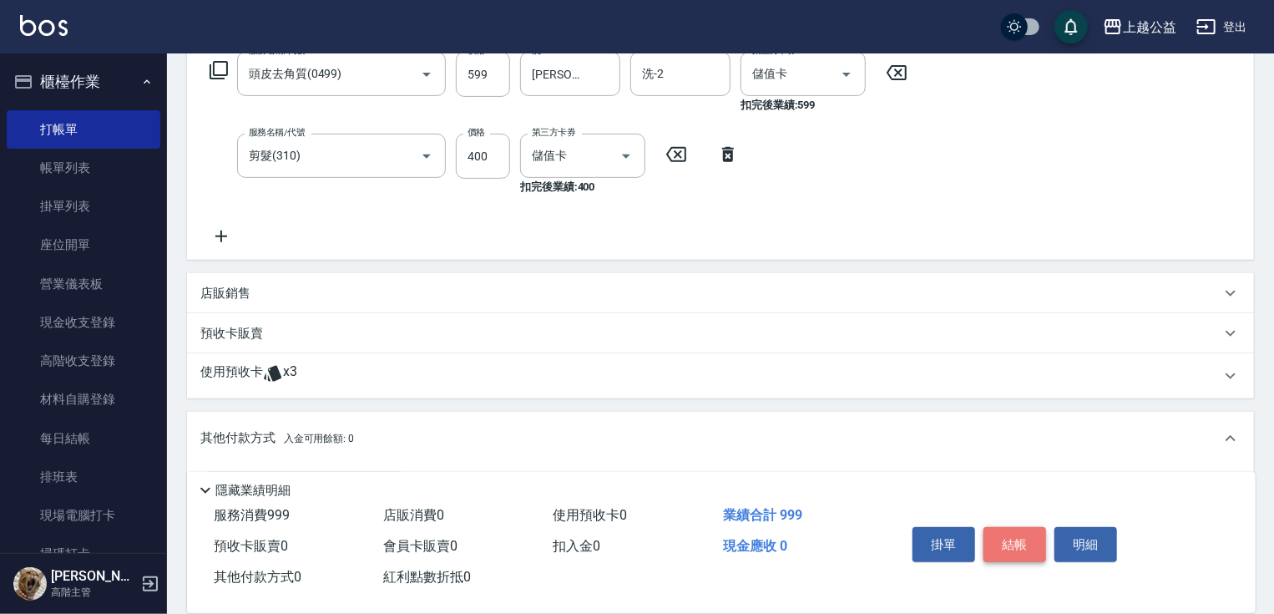
click at [1023, 544] on button "結帳" at bounding box center [1014, 544] width 63 height 35
type input "2025/08/15 22:01"
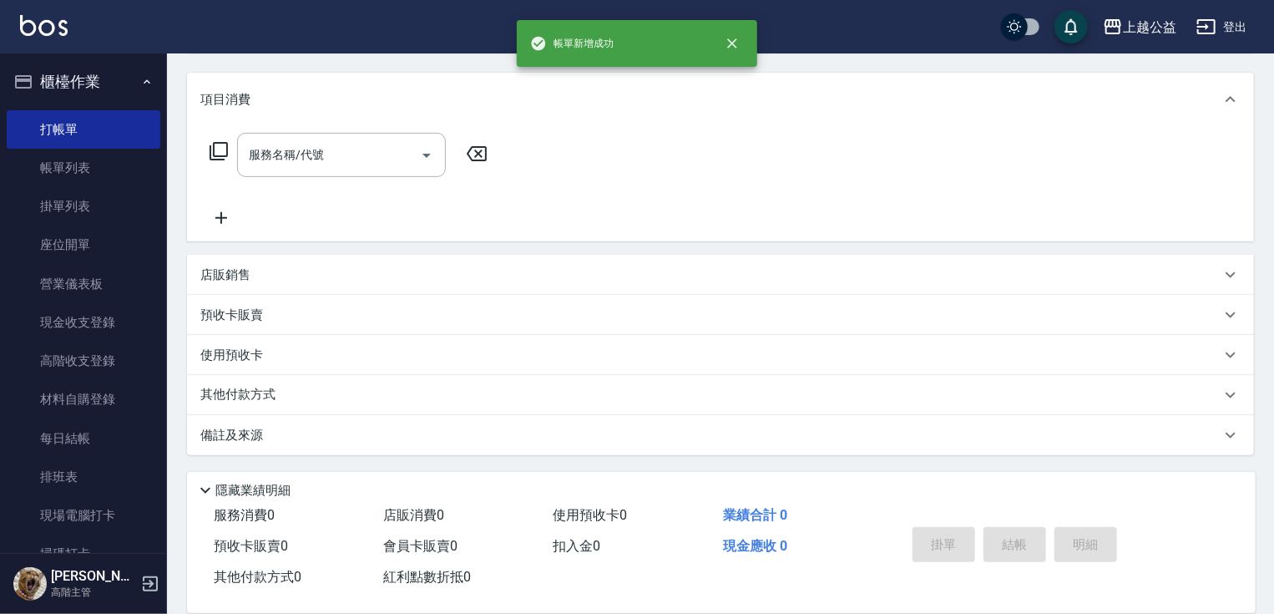
scroll to position [0, 0]
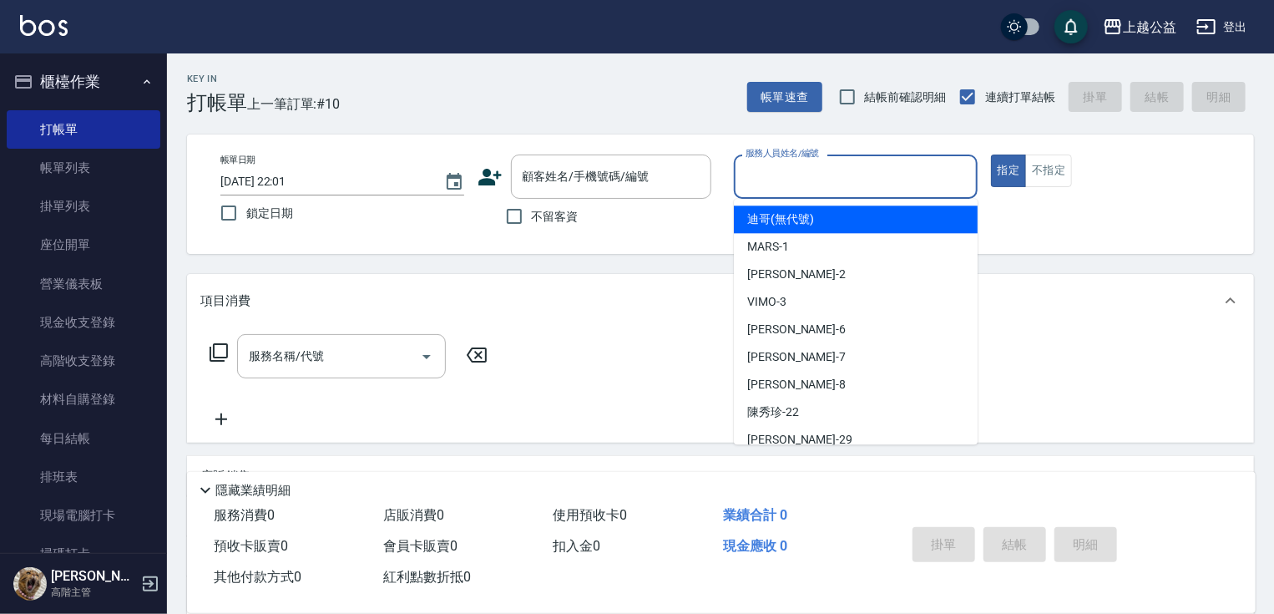
click at [785, 184] on input "服務人員姓名/編號" at bounding box center [855, 176] width 229 height 29
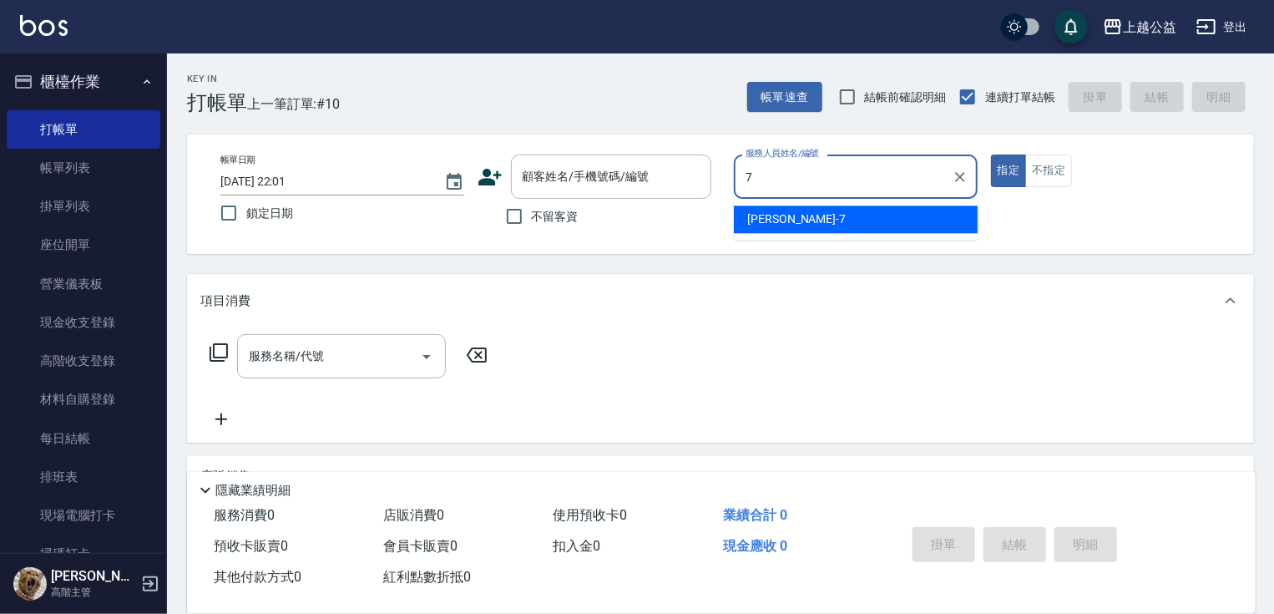
type input "廖麗婷-7"
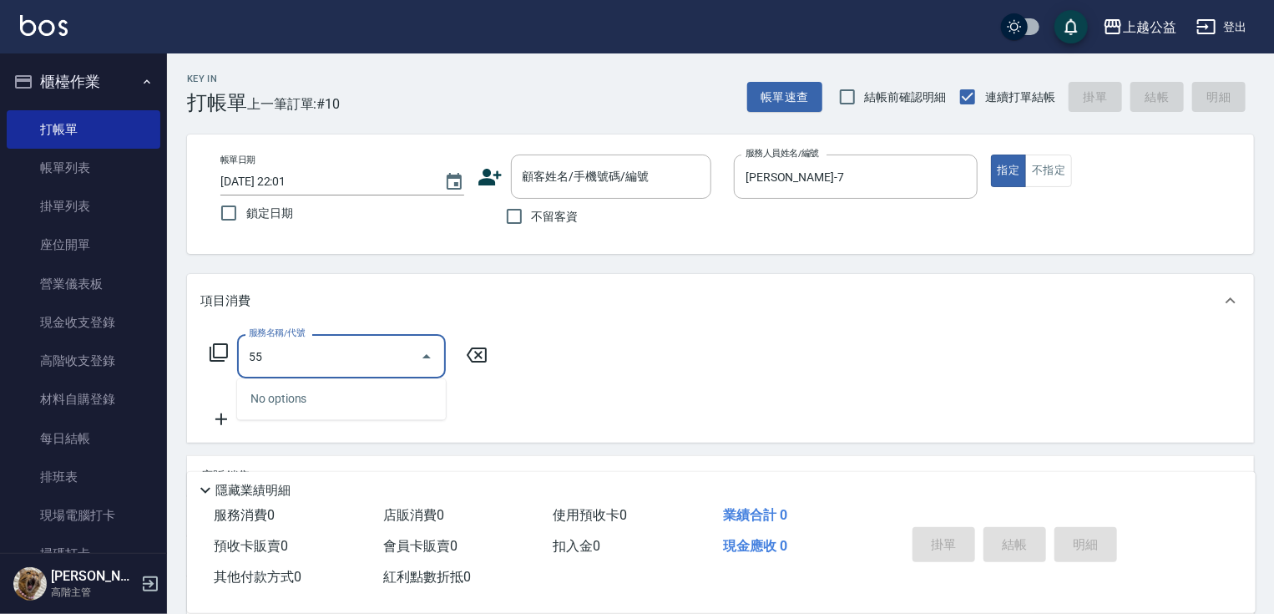
type input "5"
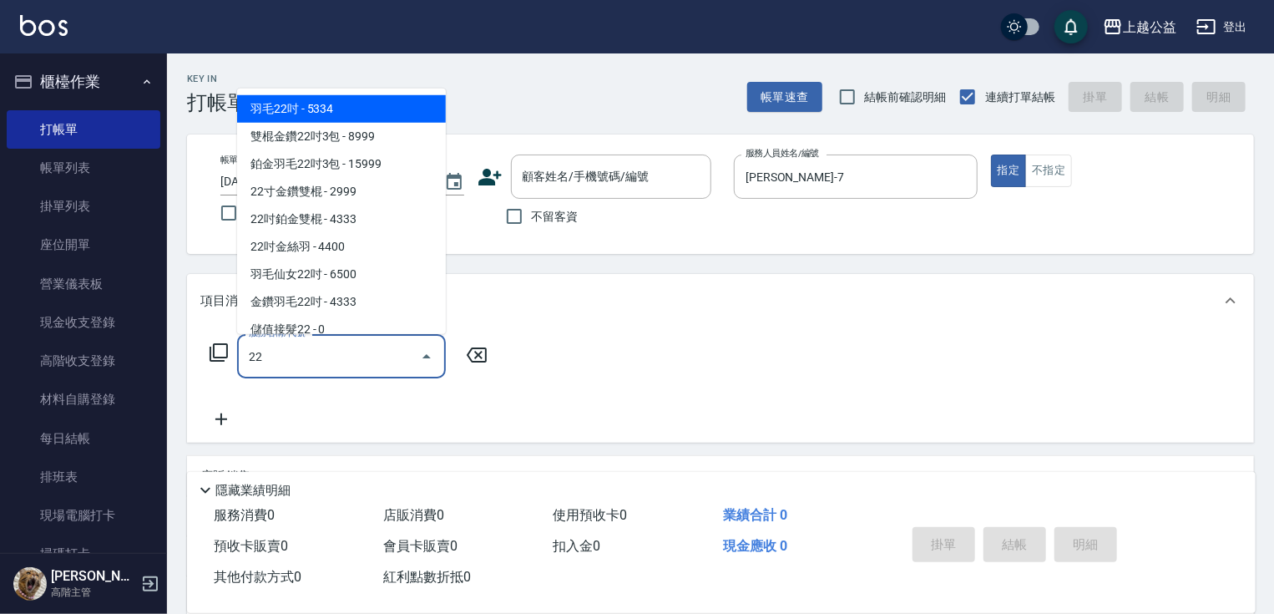
type input "2"
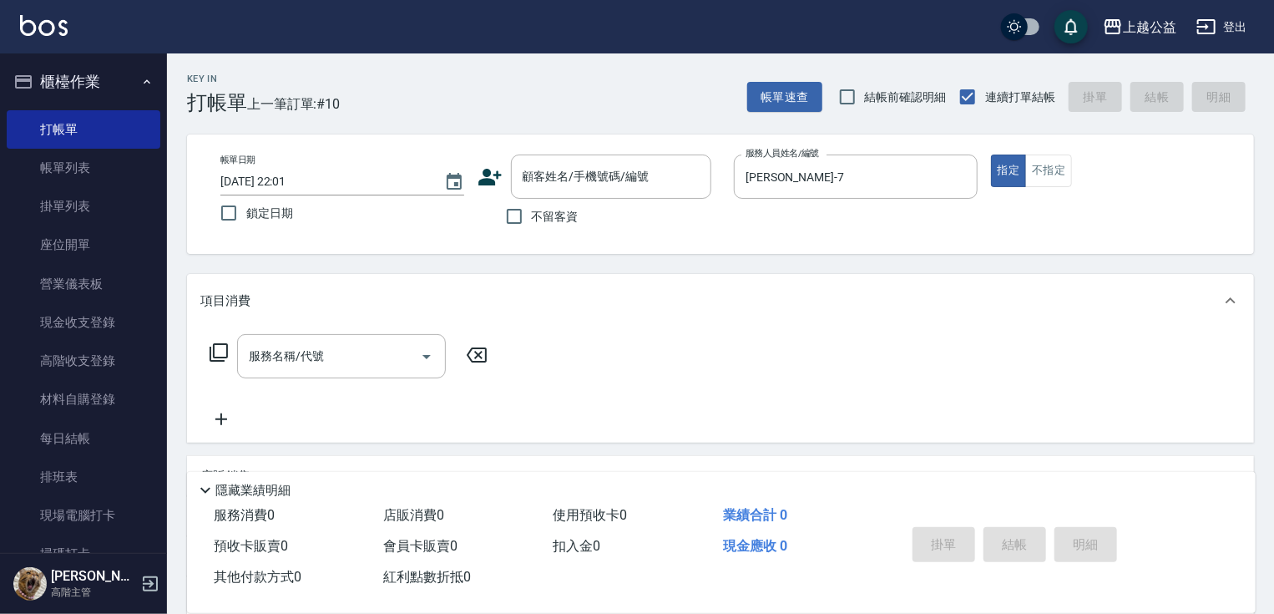
click at [216, 354] on icon at bounding box center [219, 352] width 20 height 20
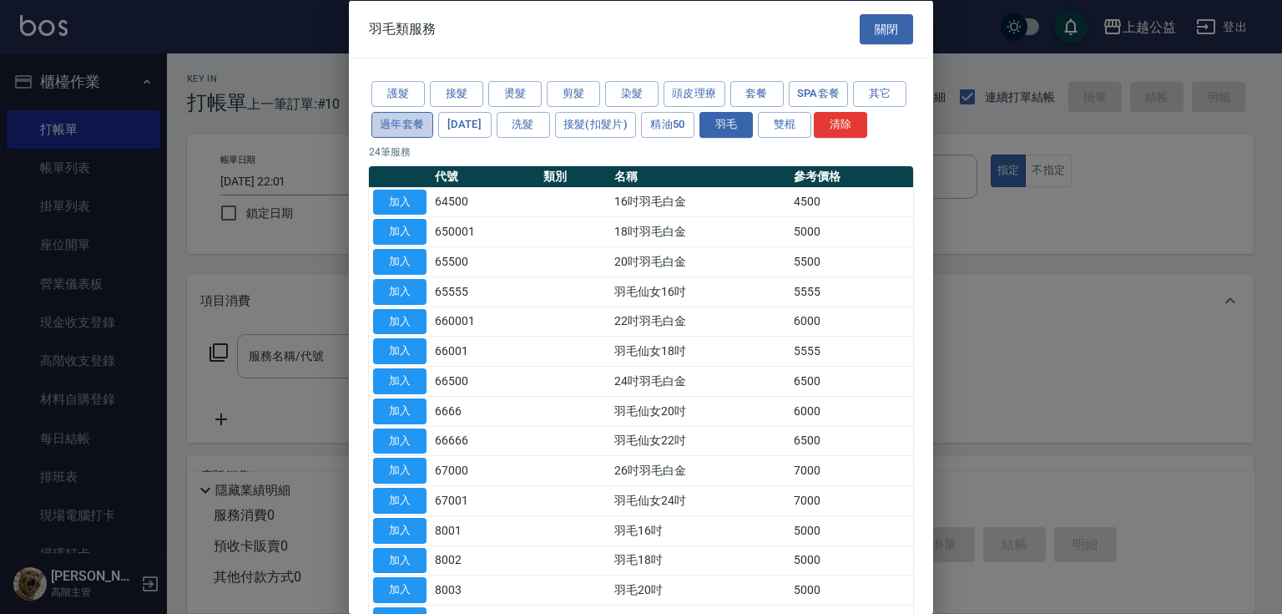
click at [433, 127] on button "過年套餐" at bounding box center [403, 124] width 62 height 26
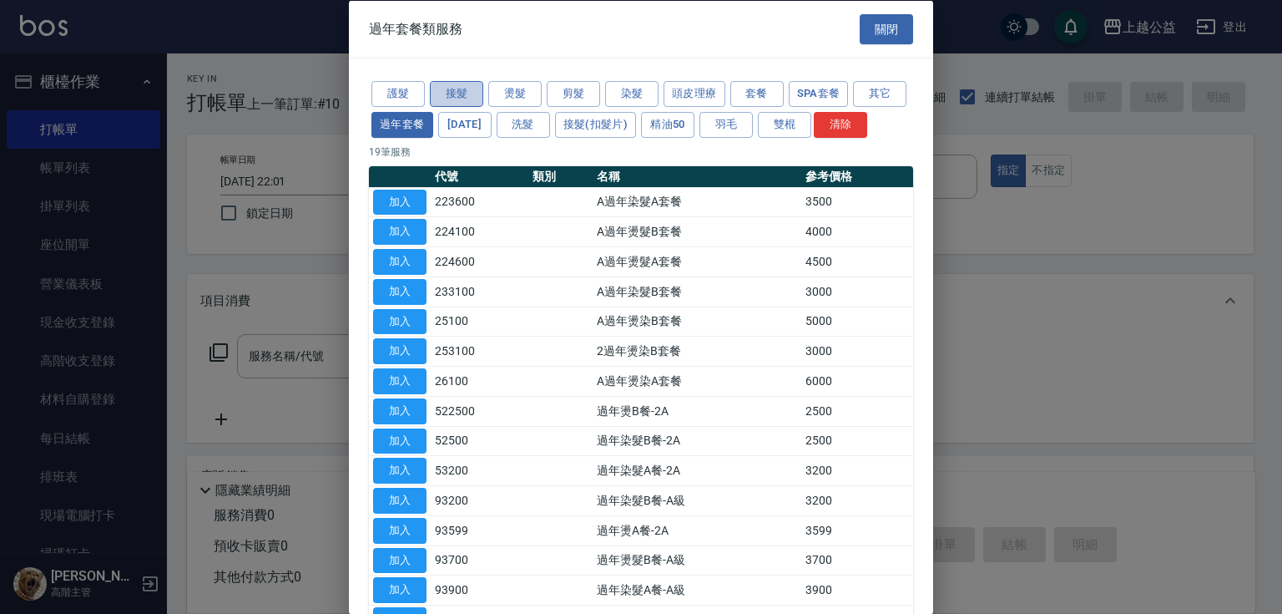
click at [457, 94] on button "接髮" at bounding box center [456, 94] width 53 height 26
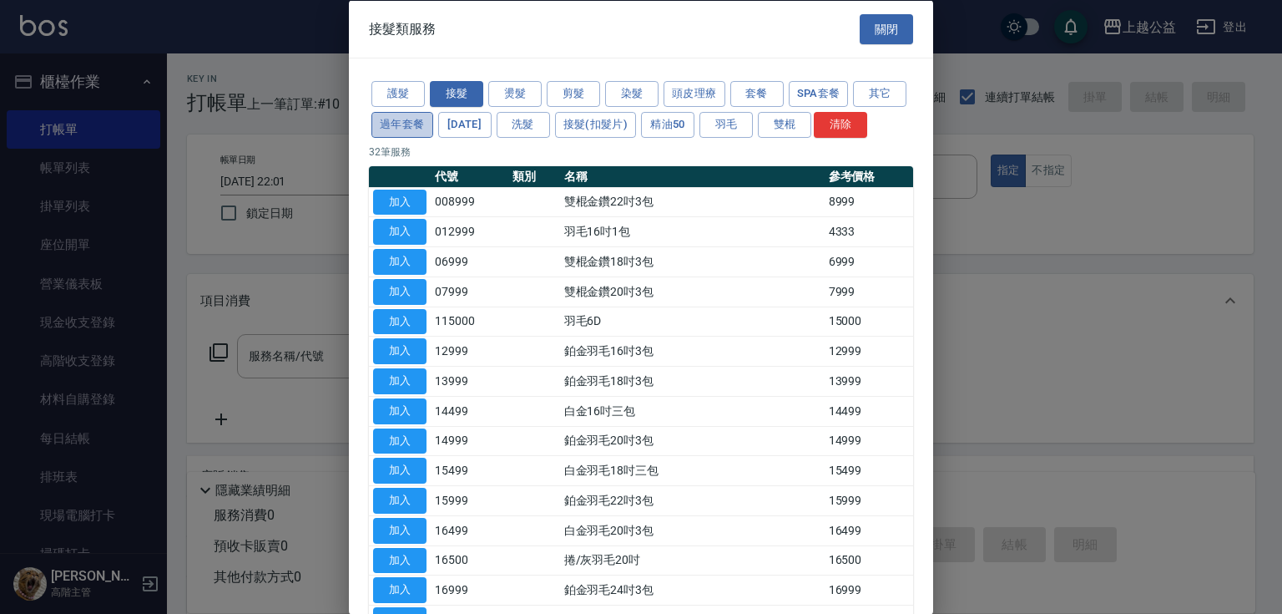
click at [433, 128] on button "過年套餐" at bounding box center [403, 124] width 62 height 26
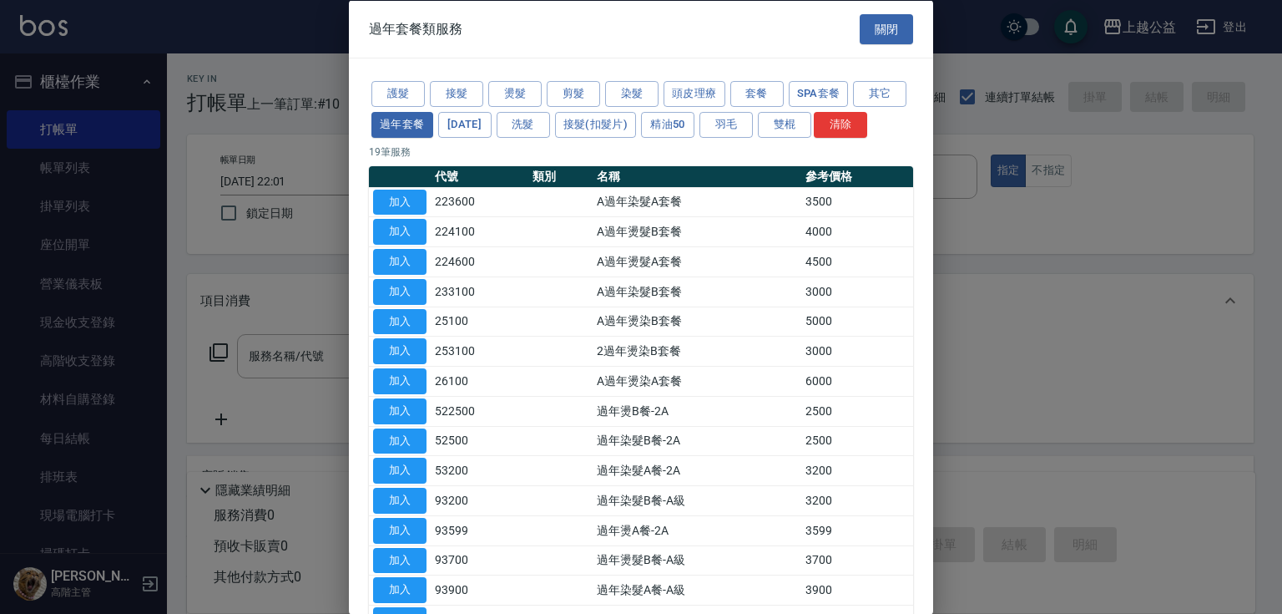
click at [923, 321] on div "護髮 接髮 燙髮 剪髮 染髮 頭皮理療 套餐 SPA套餐 其它 過年套餐 春節 洗髮 接髮(扣髮片) 精油50 羽毛 雙棍 清除 19 筆服務 代號 類別 名…" at bounding box center [641, 416] width 584 height 716
click at [412, 451] on button "加入" at bounding box center [399, 440] width 53 height 26
type input "過年染髮B餐-2A(52500)"
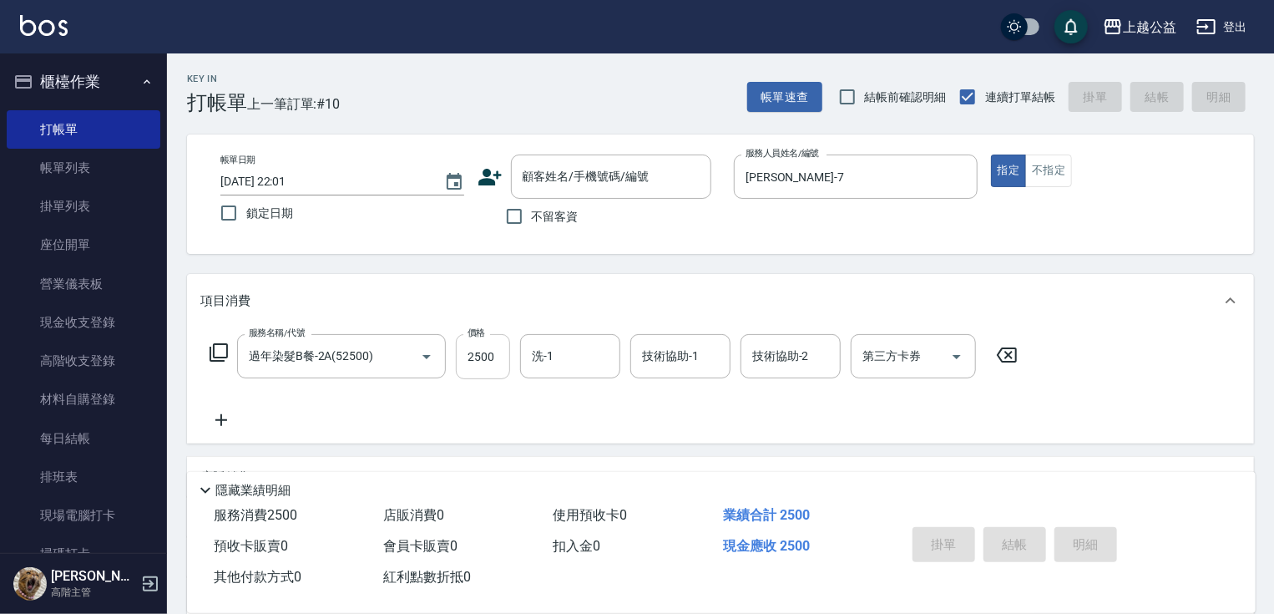
click at [508, 351] on input "2500" at bounding box center [483, 356] width 54 height 45
type input "2599"
type input "鄭伊菁-29"
click at [566, 216] on span "不留客資" at bounding box center [555, 217] width 47 height 18
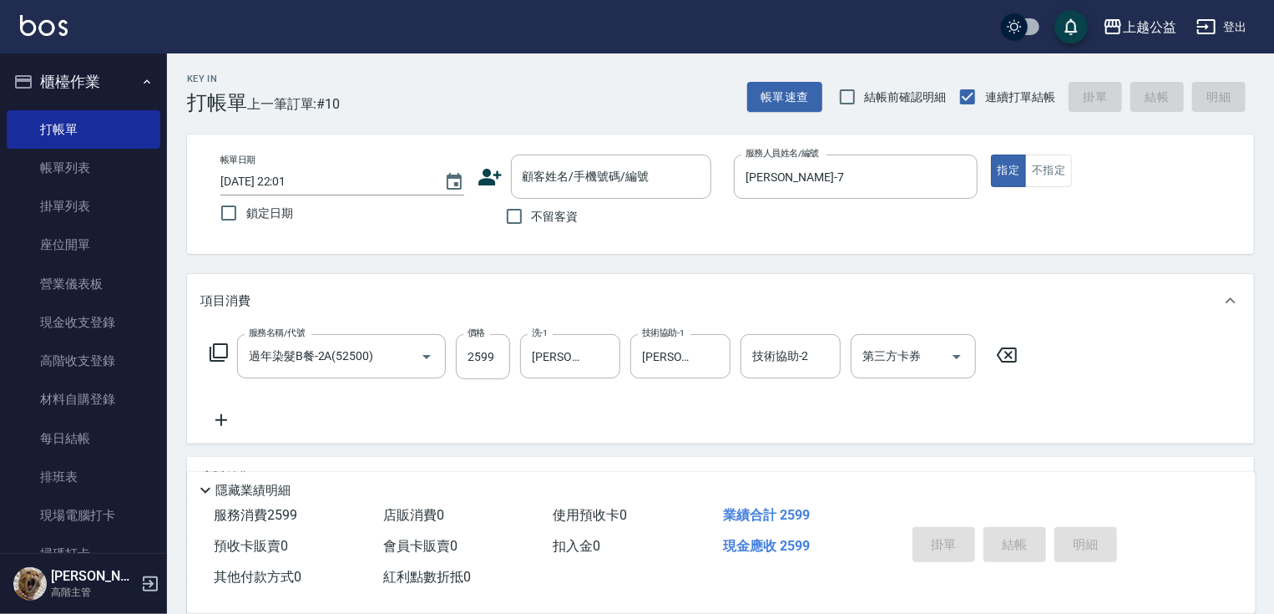
click at [532, 216] on input "不留客資" at bounding box center [514, 216] width 35 height 35
checkbox input "true"
type input "2025/08/15 22:02"
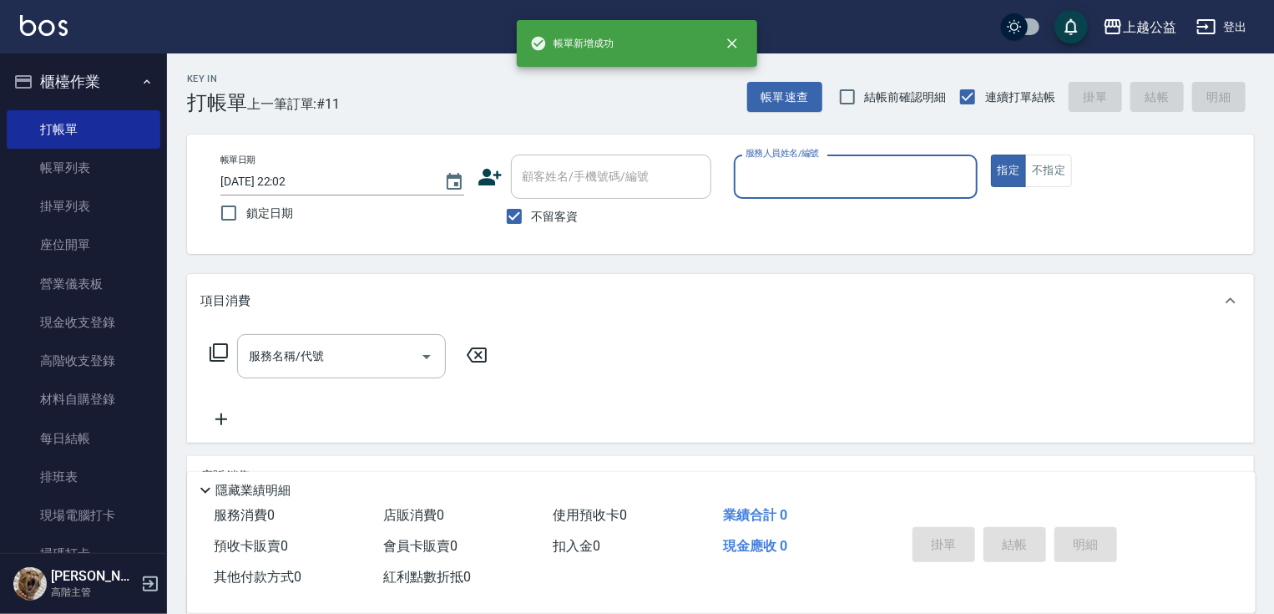
click at [551, 220] on span "不留客資" at bounding box center [555, 217] width 47 height 18
click at [532, 220] on input "不留客資" at bounding box center [514, 216] width 35 height 35
checkbox input "false"
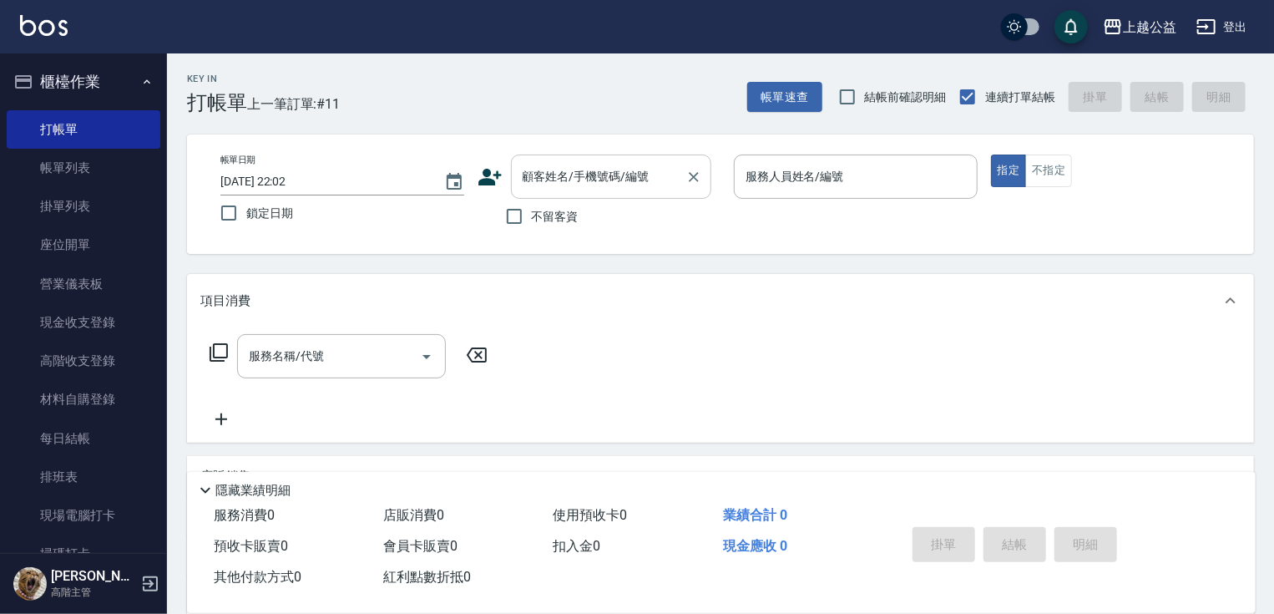
click at [574, 164] on div "顧客姓名/手機號碼/編號 顧客姓名/手機號碼/編號" at bounding box center [611, 176] width 200 height 44
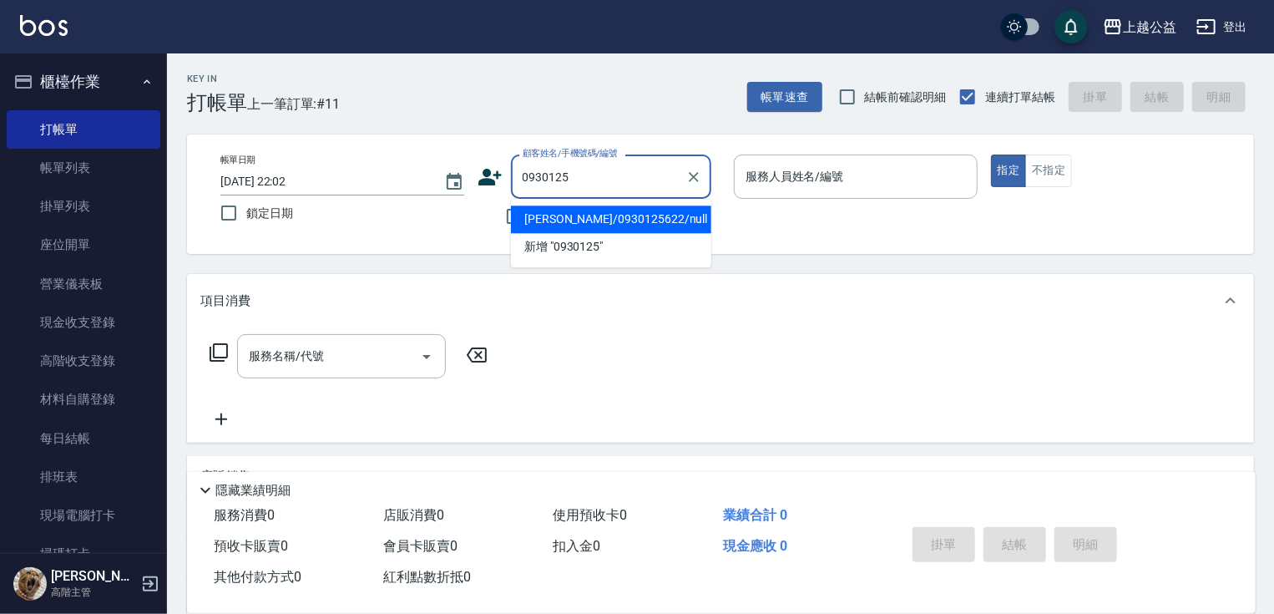
type input "林立雅/0930125622/null"
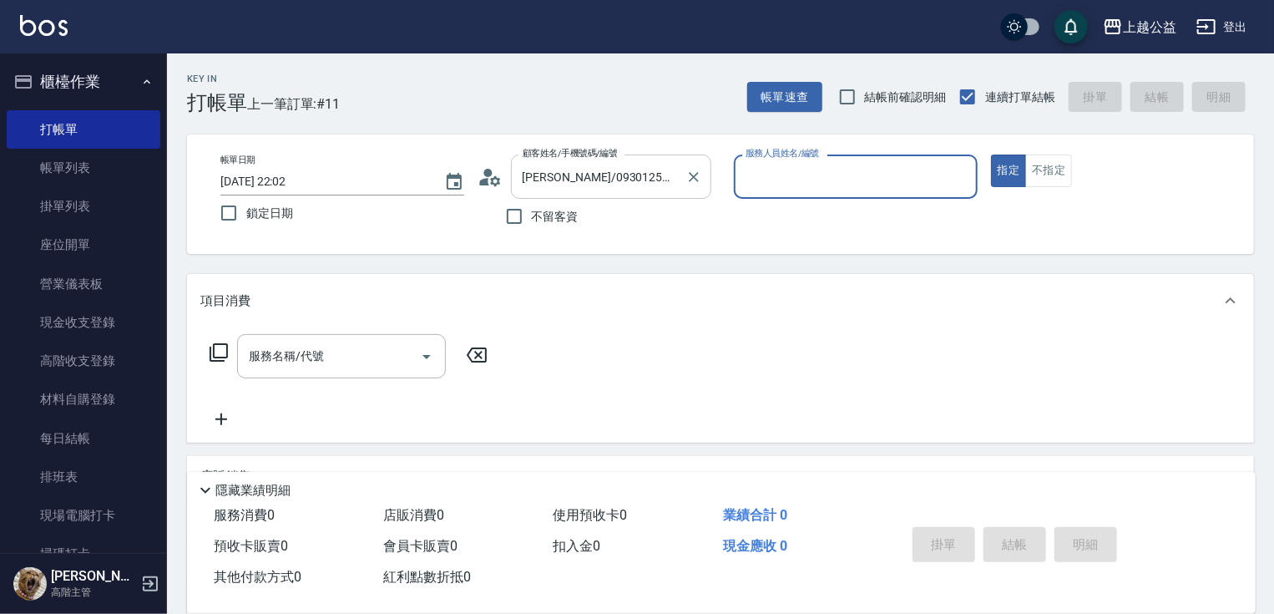
type input "廖麗婷-7"
click at [991, 154] on button "指定" at bounding box center [1009, 170] width 36 height 33
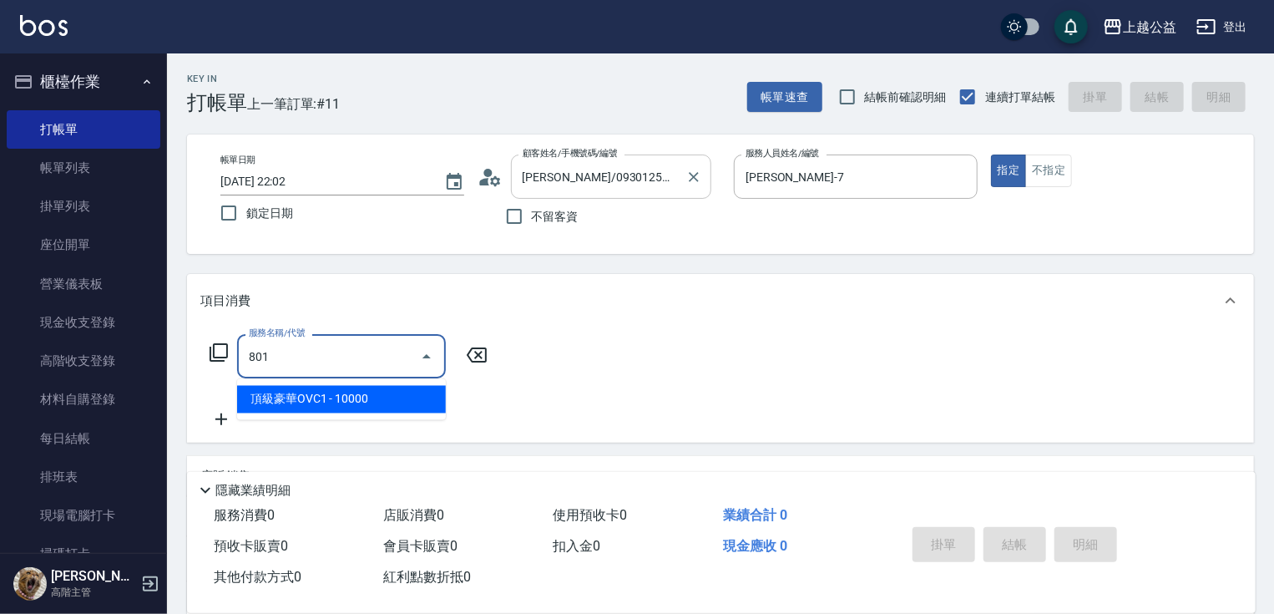
type input "頂級豪華OVC1(801)"
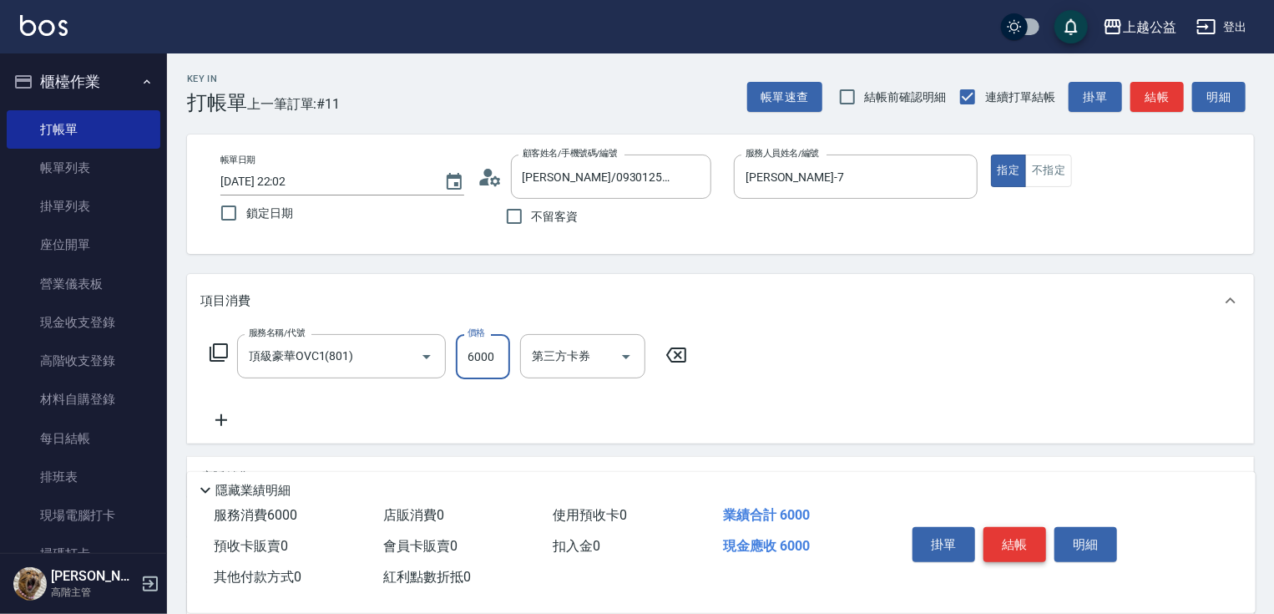
type input "6000"
click at [1014, 541] on button "結帳" at bounding box center [1014, 544] width 63 height 35
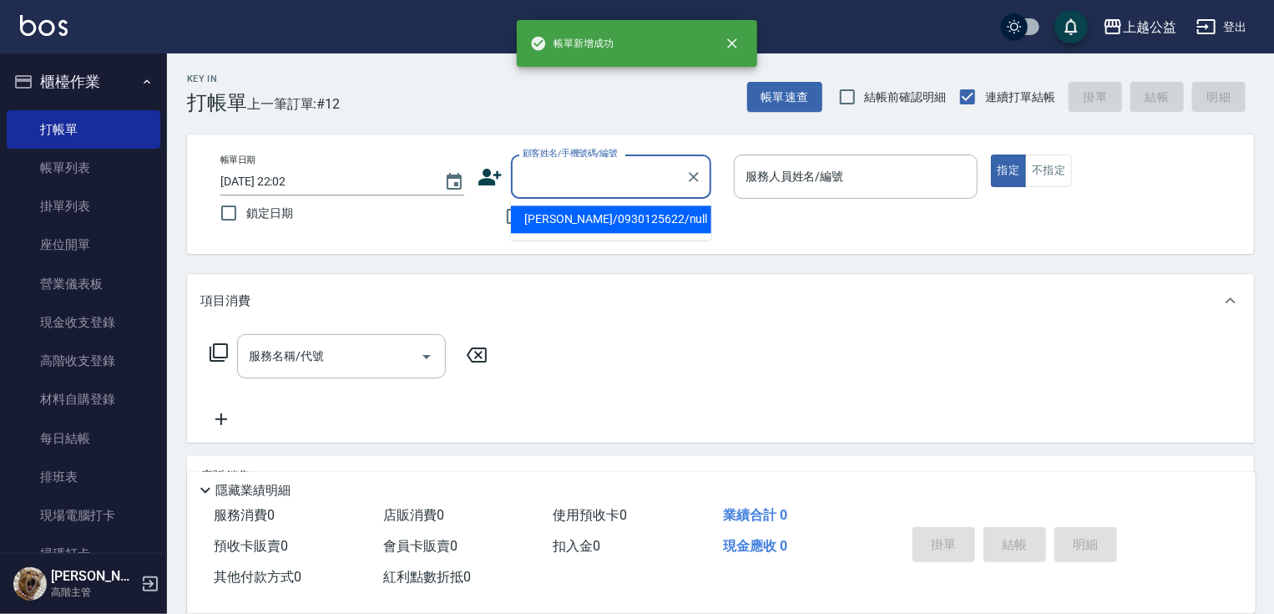
type input "林立雅/0930125622/null"
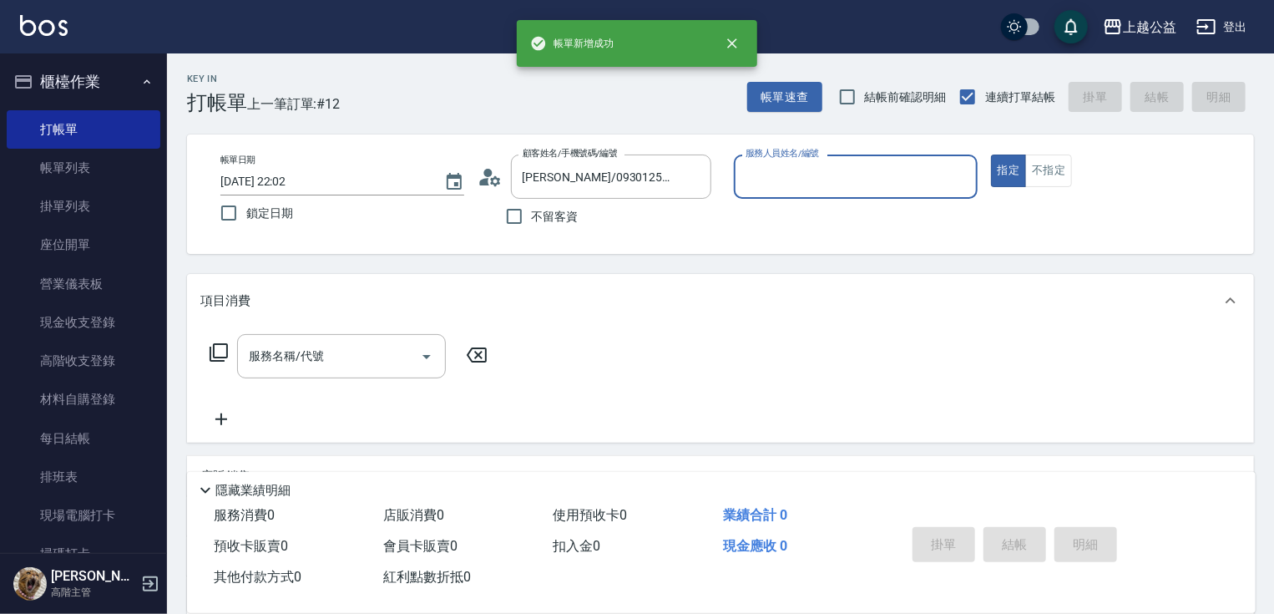
type input "廖麗婷-7"
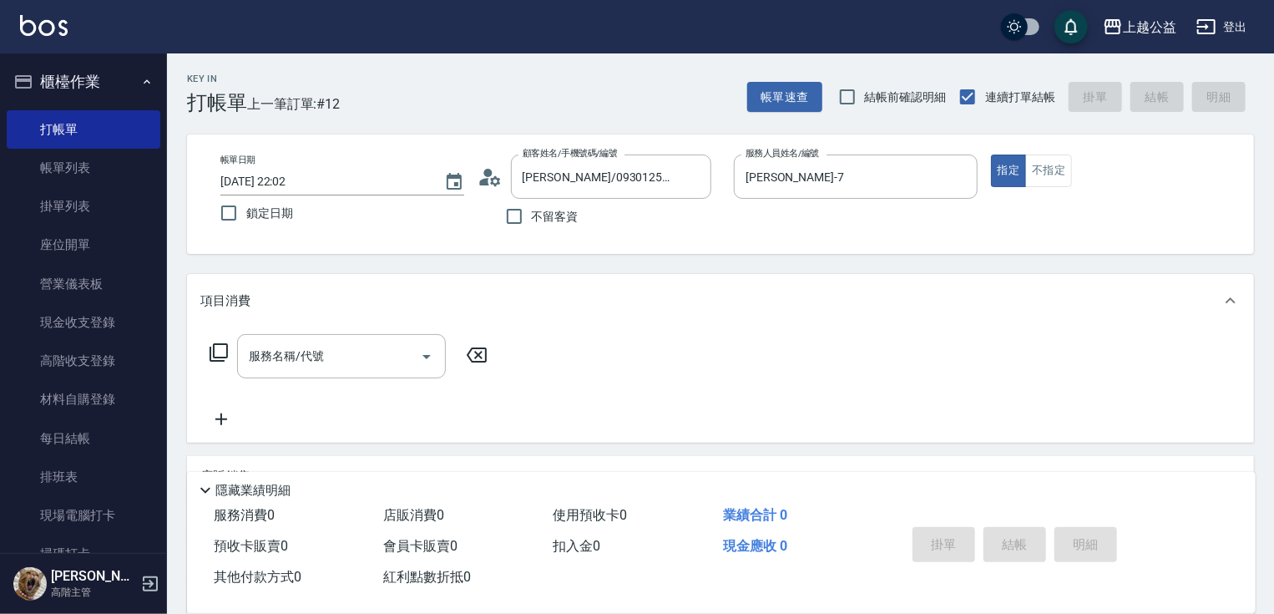
scroll to position [206, 0]
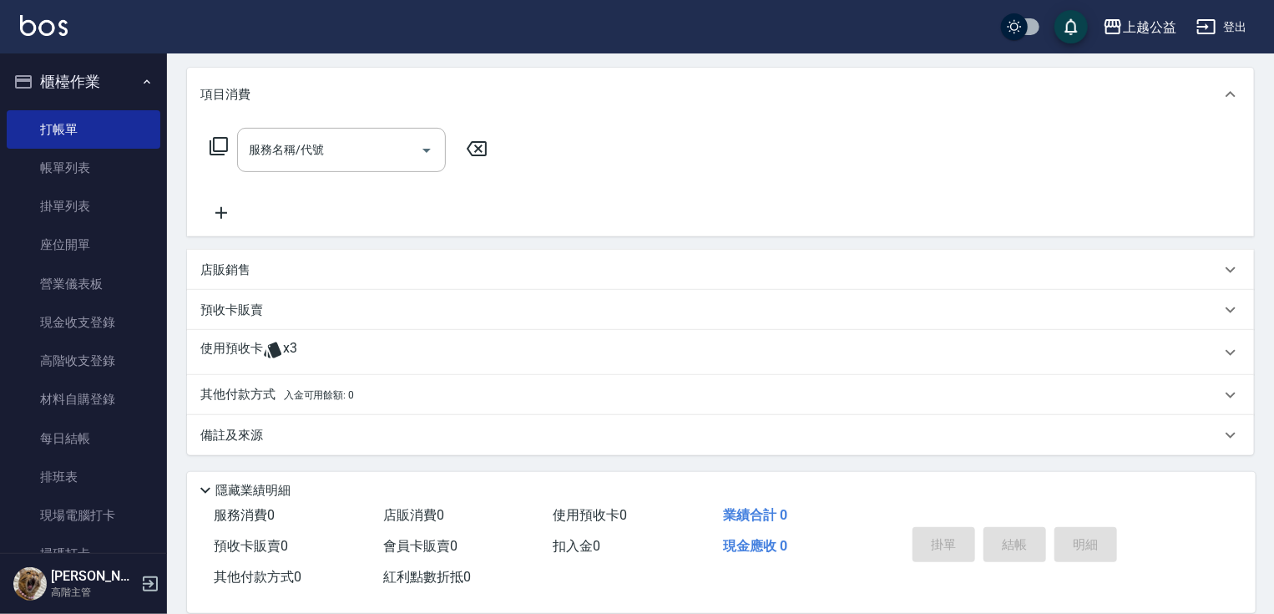
drag, startPoint x: 729, startPoint y: 347, endPoint x: 728, endPoint y: 592, distance: 244.6
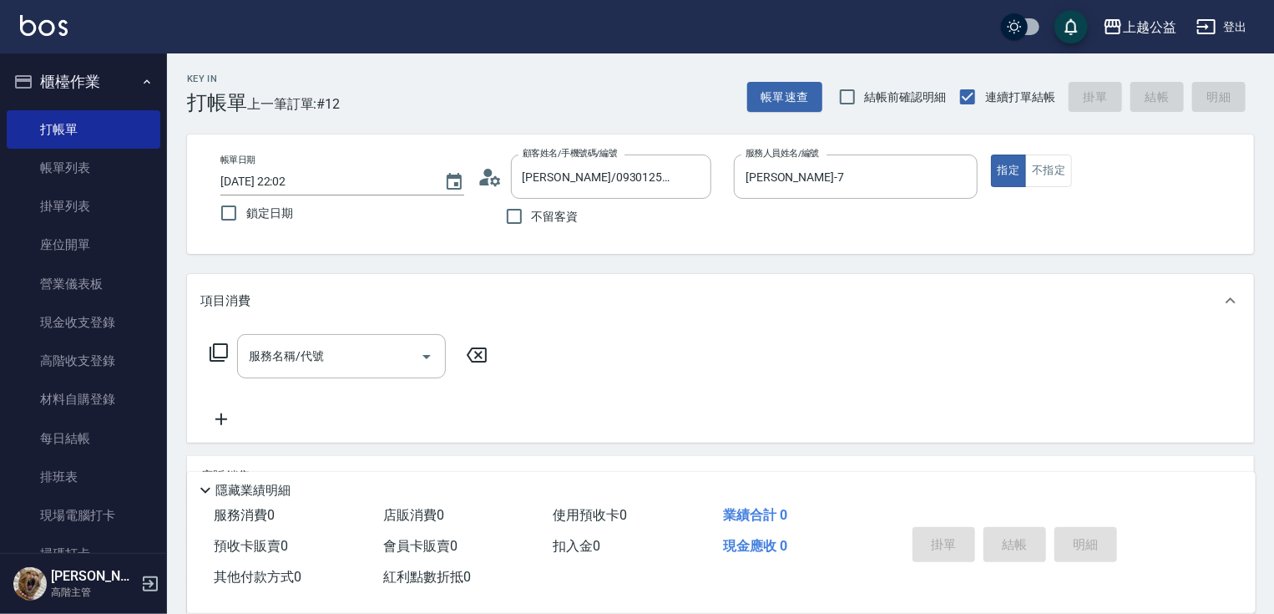
drag, startPoint x: 680, startPoint y: 260, endPoint x: 675, endPoint y: 233, distance: 28.0
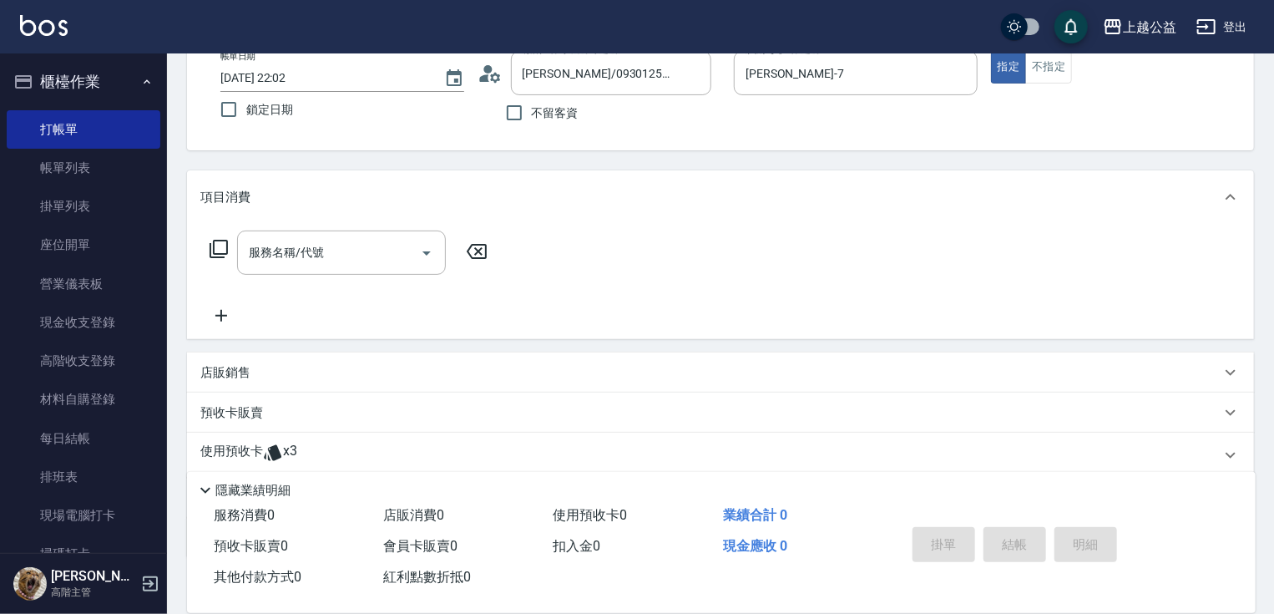
scroll to position [206, 0]
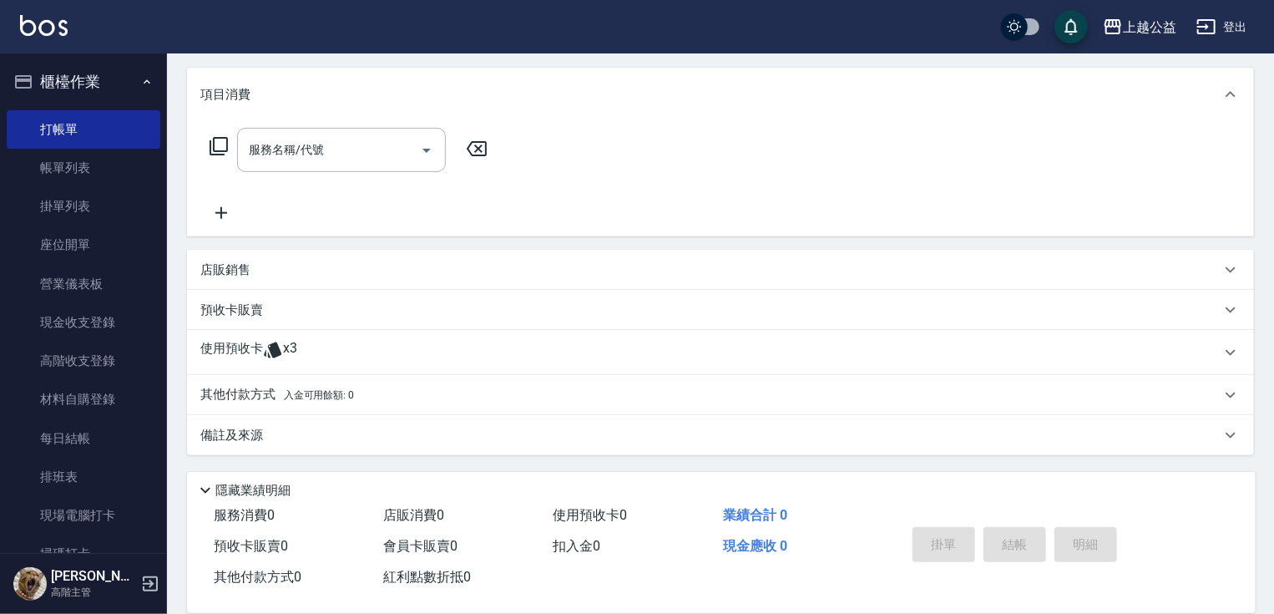
drag, startPoint x: 610, startPoint y: 294, endPoint x: 588, endPoint y: 421, distance: 128.9
click at [440, 397] on div "其他付款方式 入金可用餘額: 0" at bounding box center [710, 395] width 1020 height 18
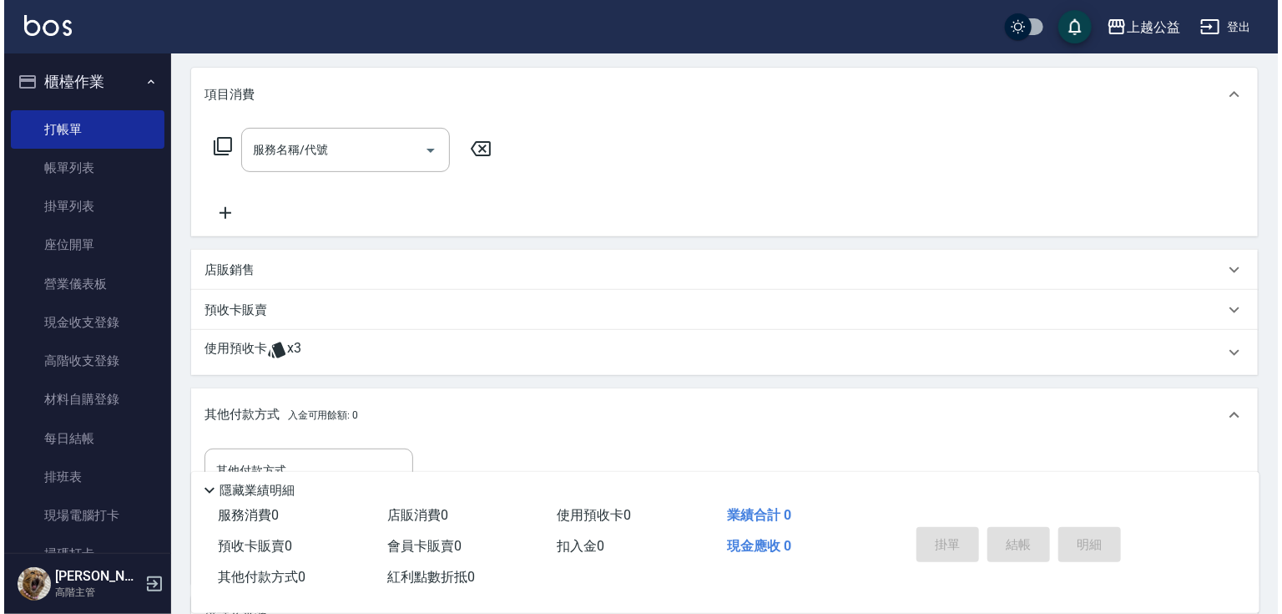
scroll to position [387, 0]
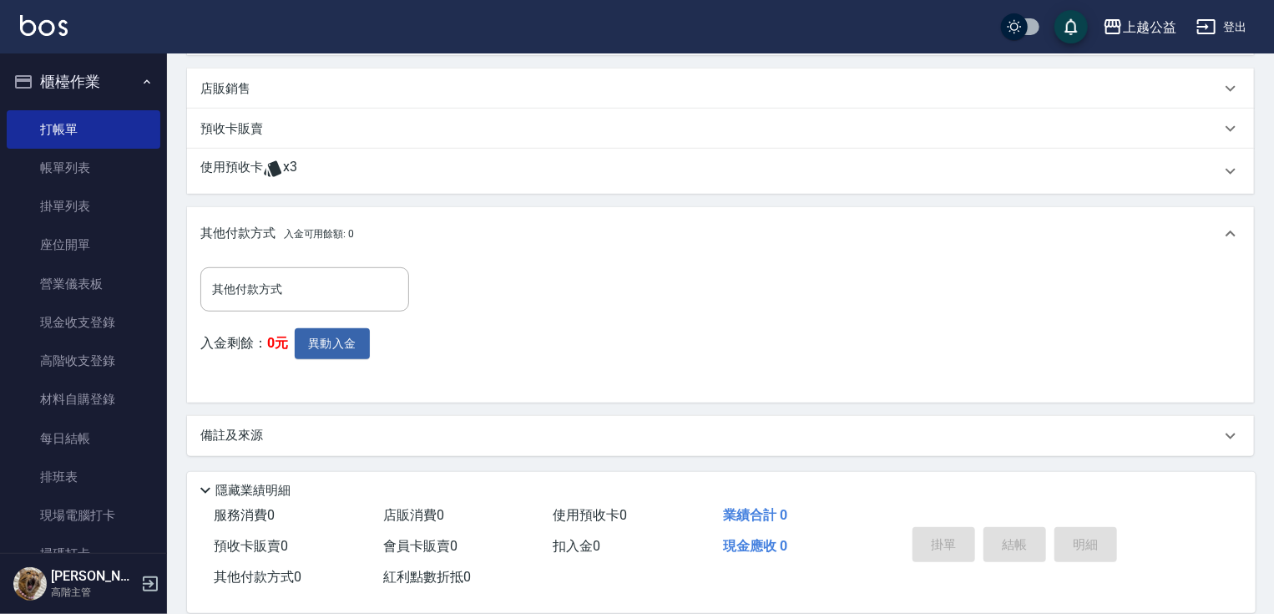
drag, startPoint x: 558, startPoint y: 264, endPoint x: 564, endPoint y: 412, distance: 148.8
click at [326, 336] on button "異動入金" at bounding box center [332, 343] width 75 height 31
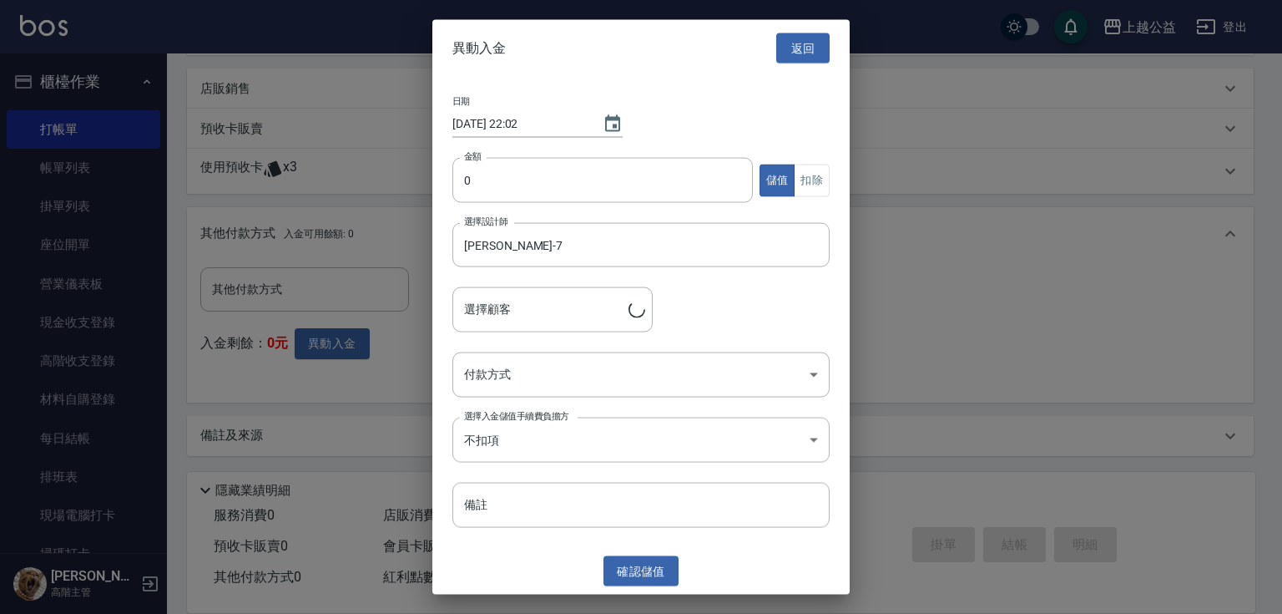
type input "林立雅/0930125622"
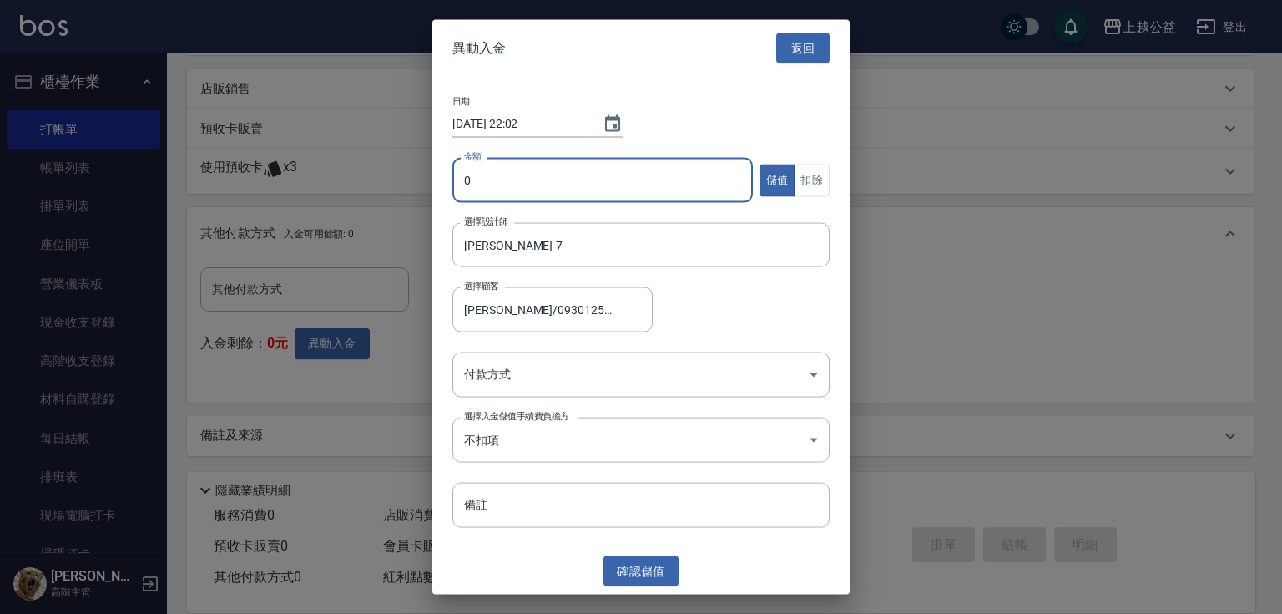
click at [720, 177] on input "0" at bounding box center [602, 180] width 301 height 45
type input "6000"
click at [794, 176] on button "扣除" at bounding box center [812, 180] width 36 height 33
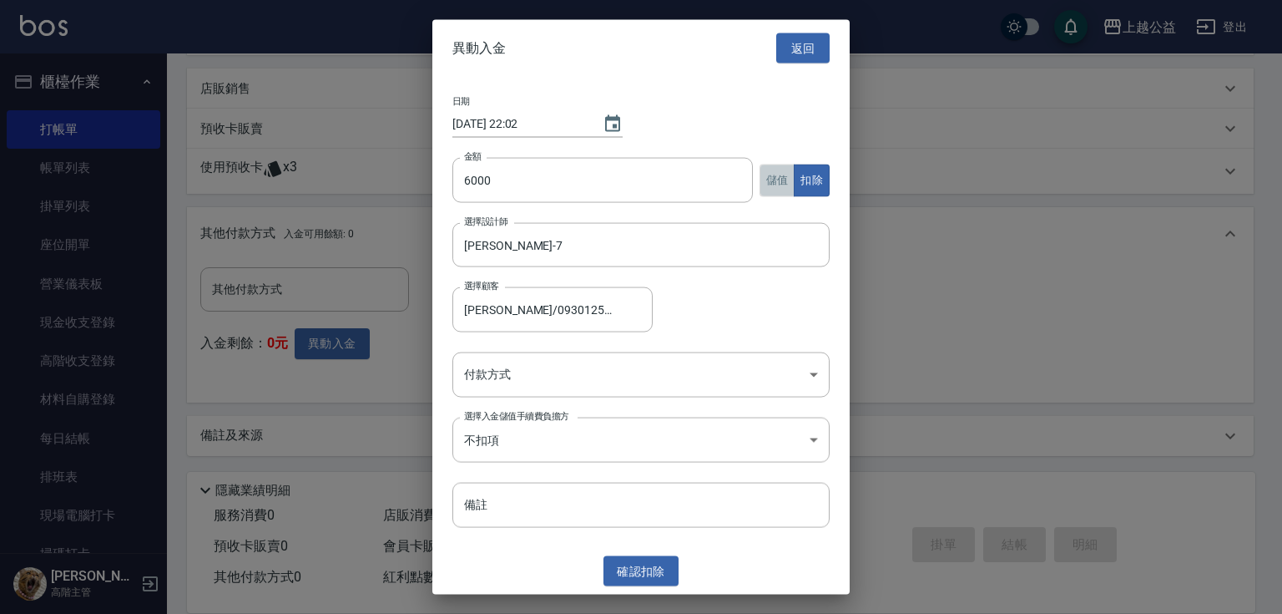
click at [761, 180] on button "儲值" at bounding box center [778, 180] width 36 height 33
click at [614, 368] on body "上越公益 登出 櫃檯作業 打帳單 帳單列表 掛單列表 座位開單 營業儀表板 現金收支登錄 高階收支登錄 材料自購登錄 每日結帳 排班表 現場電腦打卡 掃碼打卡…" at bounding box center [641, 114] width 1282 height 1002
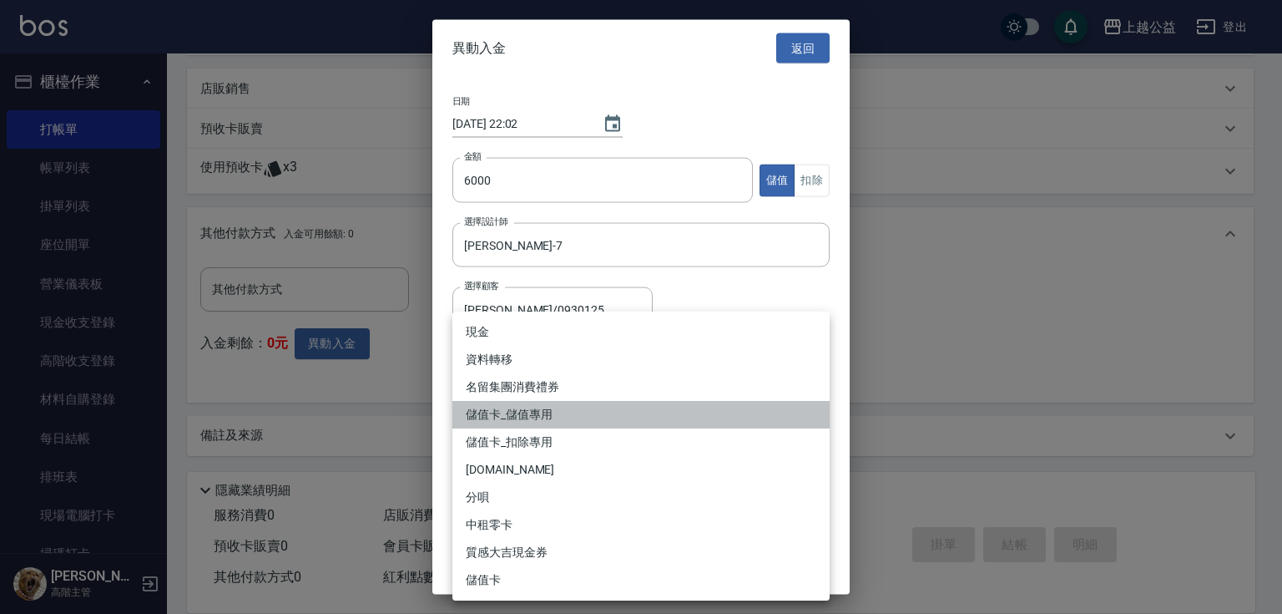
click at [575, 422] on li "儲值卡_儲值專用" at bounding box center [640, 415] width 377 height 28
type input "儲值卡_儲值專用"
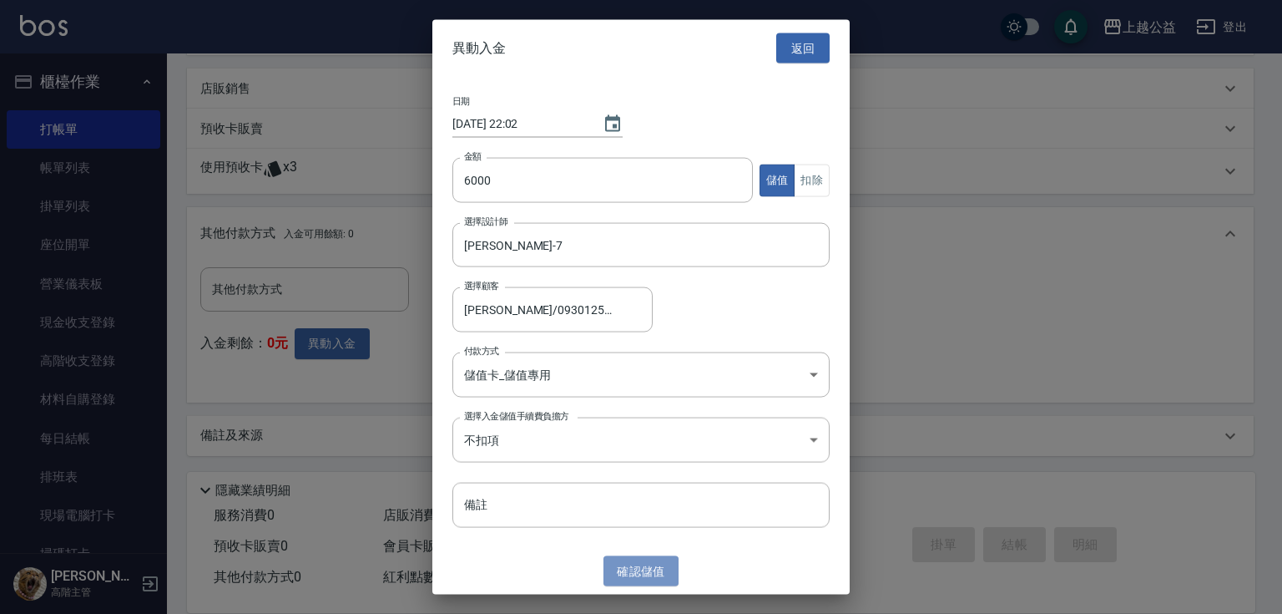
click at [649, 568] on button "確認 儲值" at bounding box center [641, 570] width 75 height 31
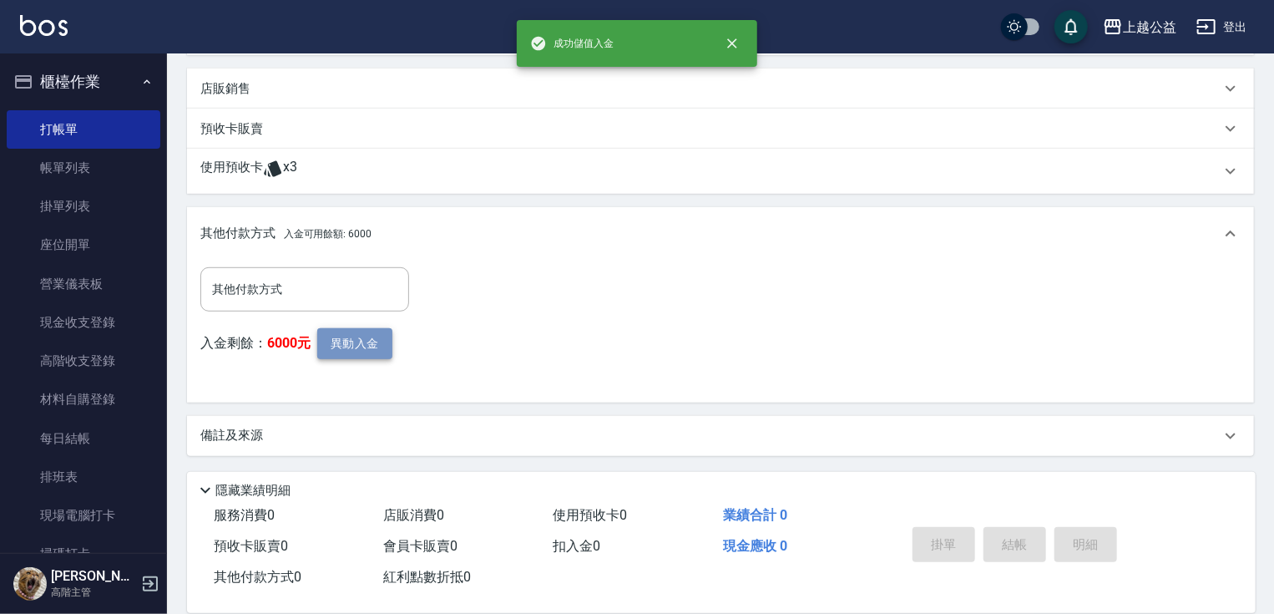
click at [378, 336] on button "異動入金" at bounding box center [354, 343] width 75 height 31
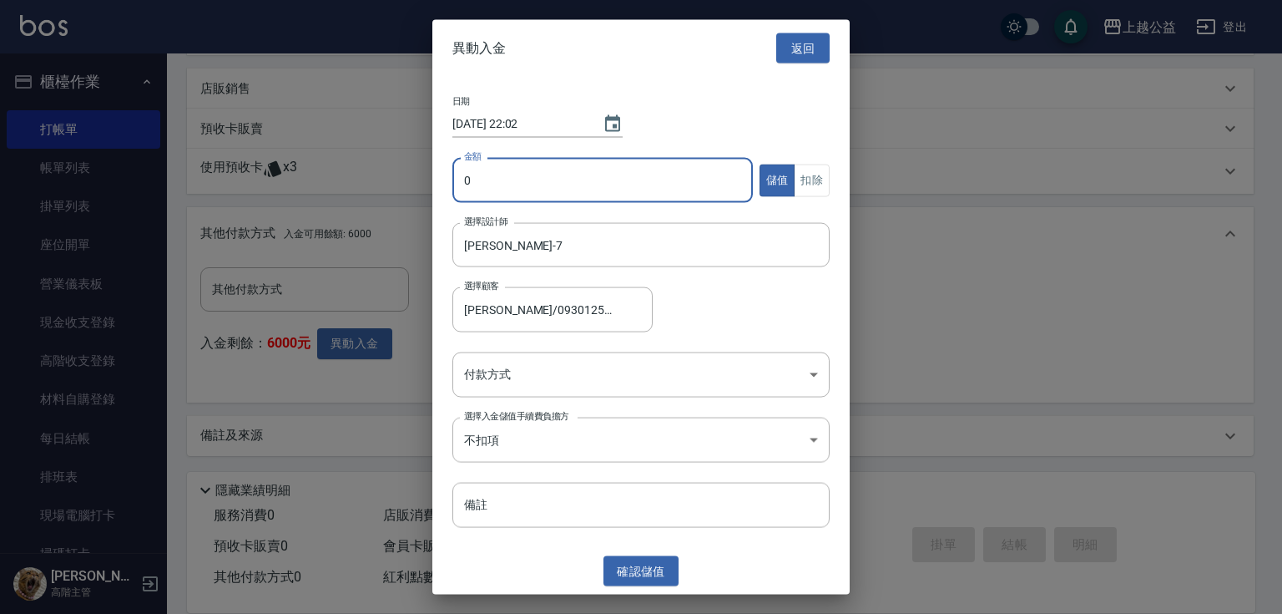
click at [550, 164] on input "0" at bounding box center [602, 180] width 301 height 45
type input "999"
click at [815, 182] on button "扣除" at bounding box center [812, 180] width 36 height 33
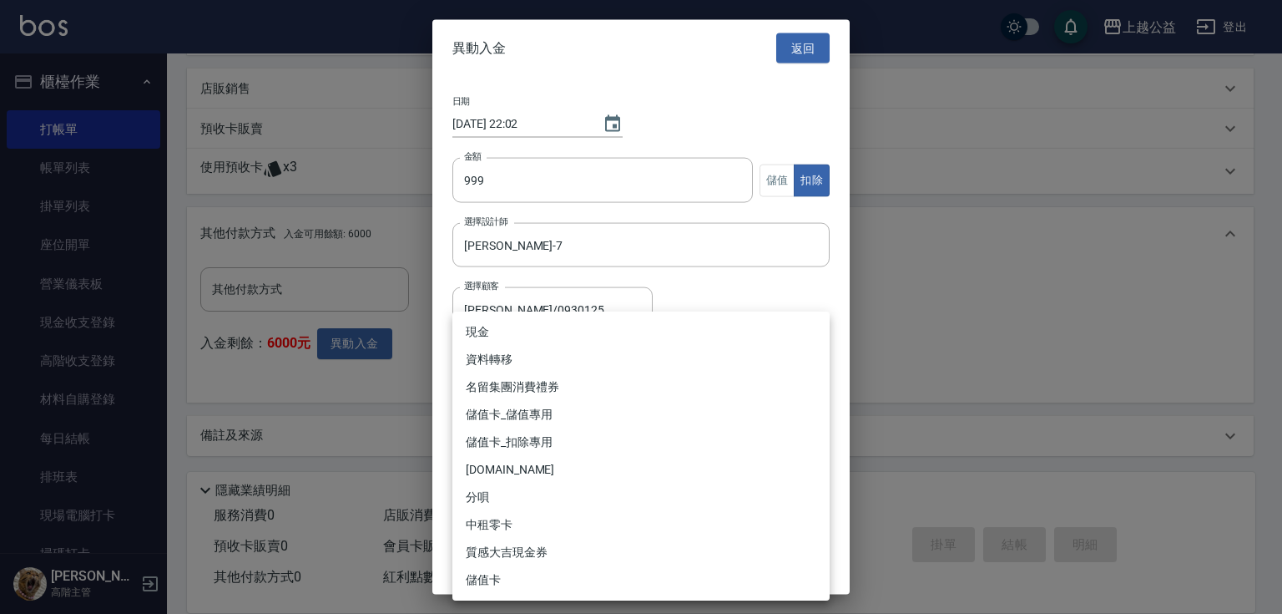
click at [618, 377] on body "上越公益 登出 櫃檯作業 打帳單 帳單列表 掛單列表 座位開單 營業儀表板 現金收支登錄 高階收支登錄 材料自購登錄 每日結帳 排班表 現場電腦打卡 掃碼打卡…" at bounding box center [641, 114] width 1282 height 1002
click at [558, 452] on li "儲值卡_扣除專用" at bounding box center [640, 442] width 377 height 28
type input "儲值卡_扣除專用"
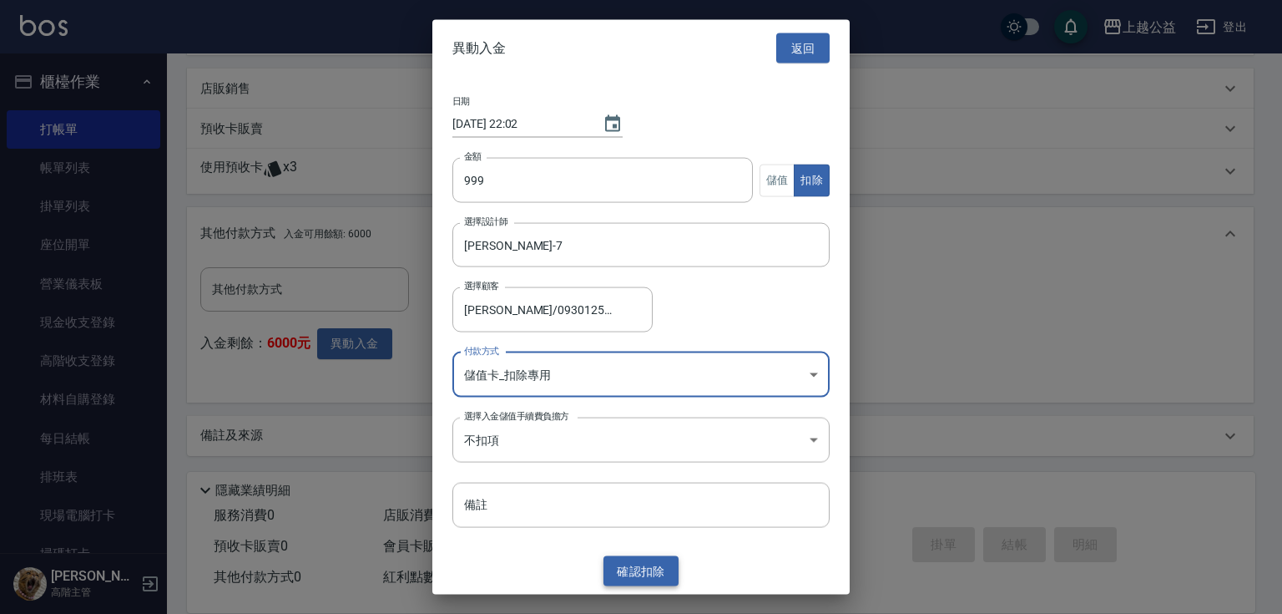
click at [655, 558] on button "確認 扣除" at bounding box center [641, 570] width 75 height 31
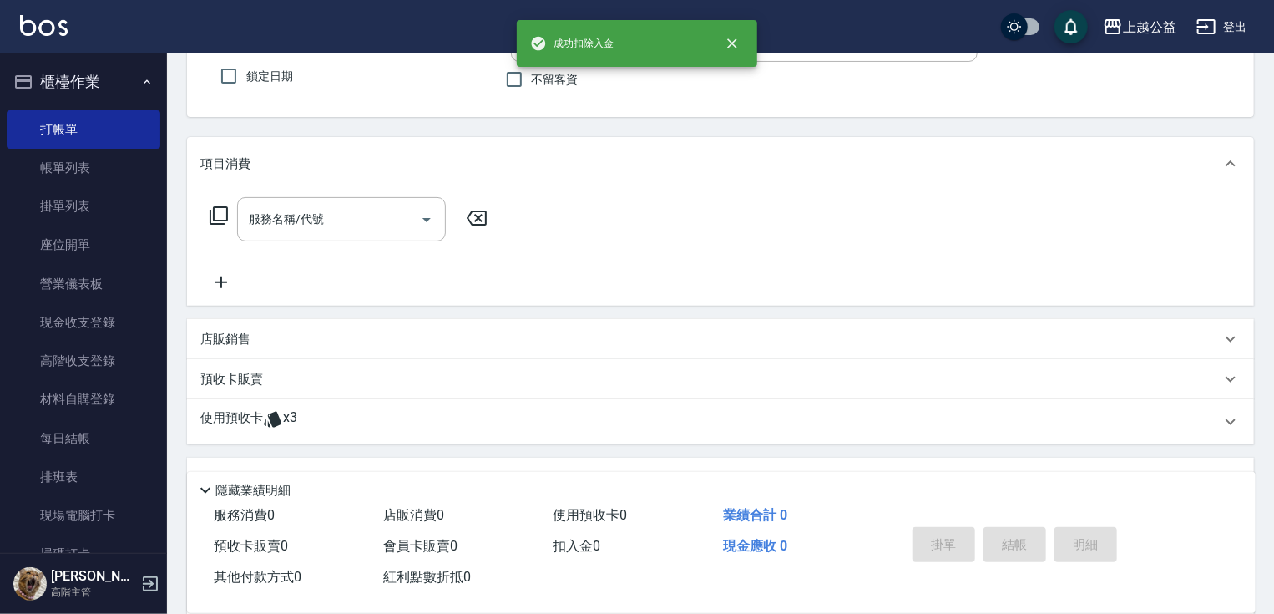
scroll to position [0, 0]
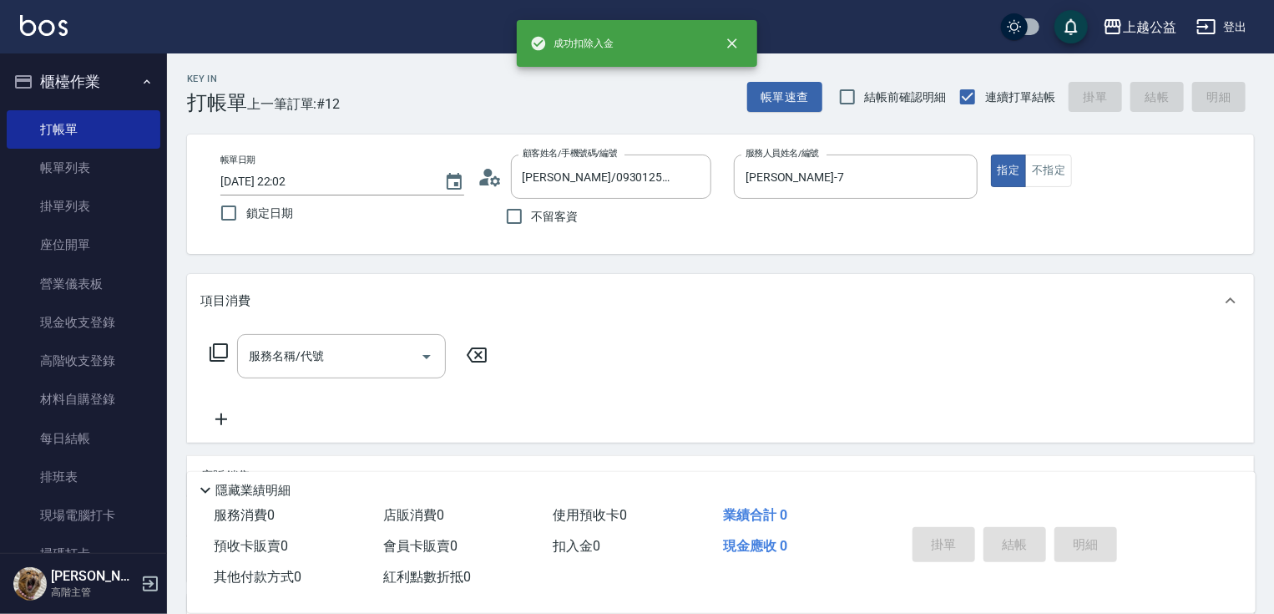
drag, startPoint x: 834, startPoint y: 460, endPoint x: 855, endPoint y: 303, distance: 158.3
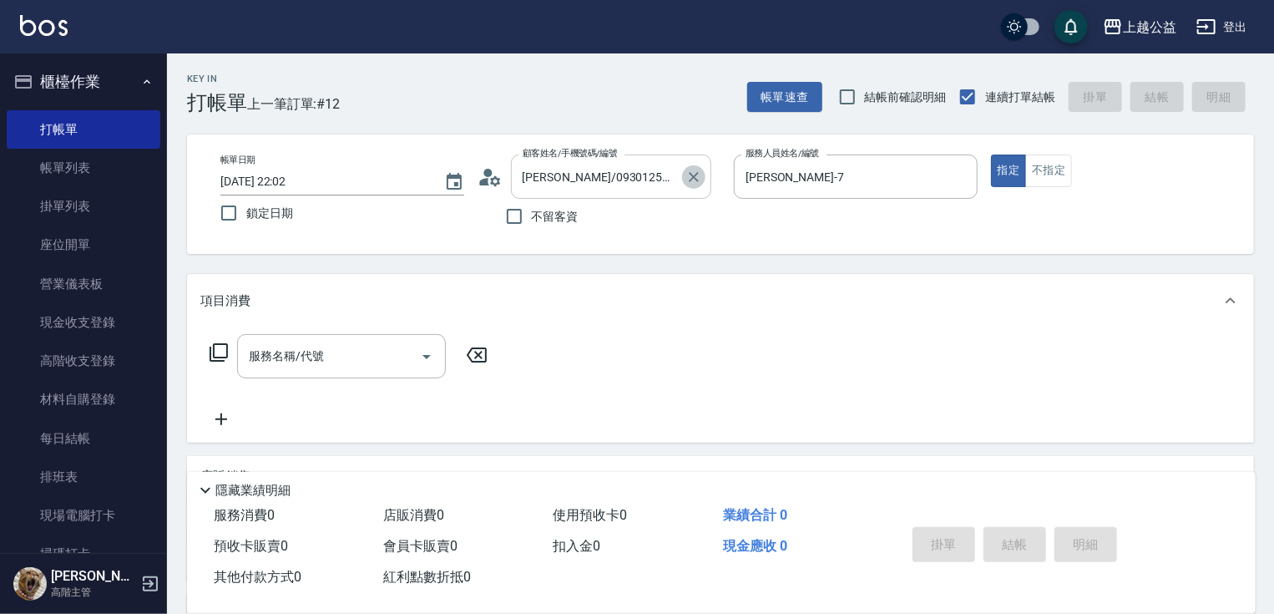
click at [698, 182] on icon "Clear" at bounding box center [693, 177] width 17 height 17
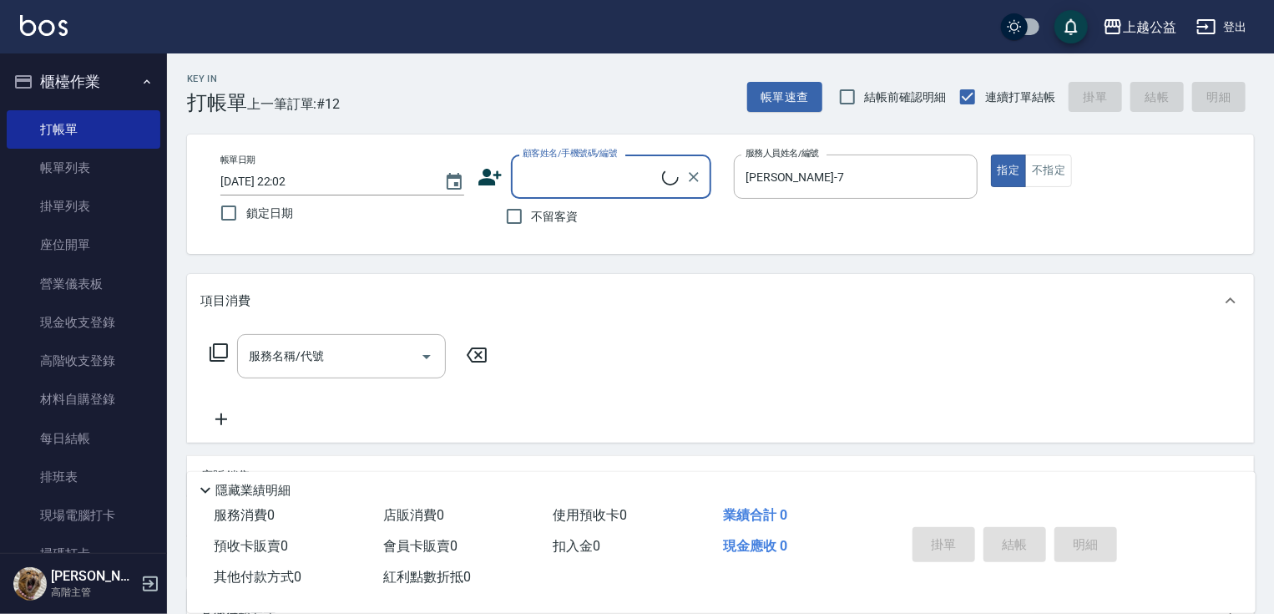
click at [564, 222] on span "不留客資" at bounding box center [555, 217] width 47 height 18
click at [532, 222] on input "不留客資" at bounding box center [514, 216] width 35 height 35
checkbox input "true"
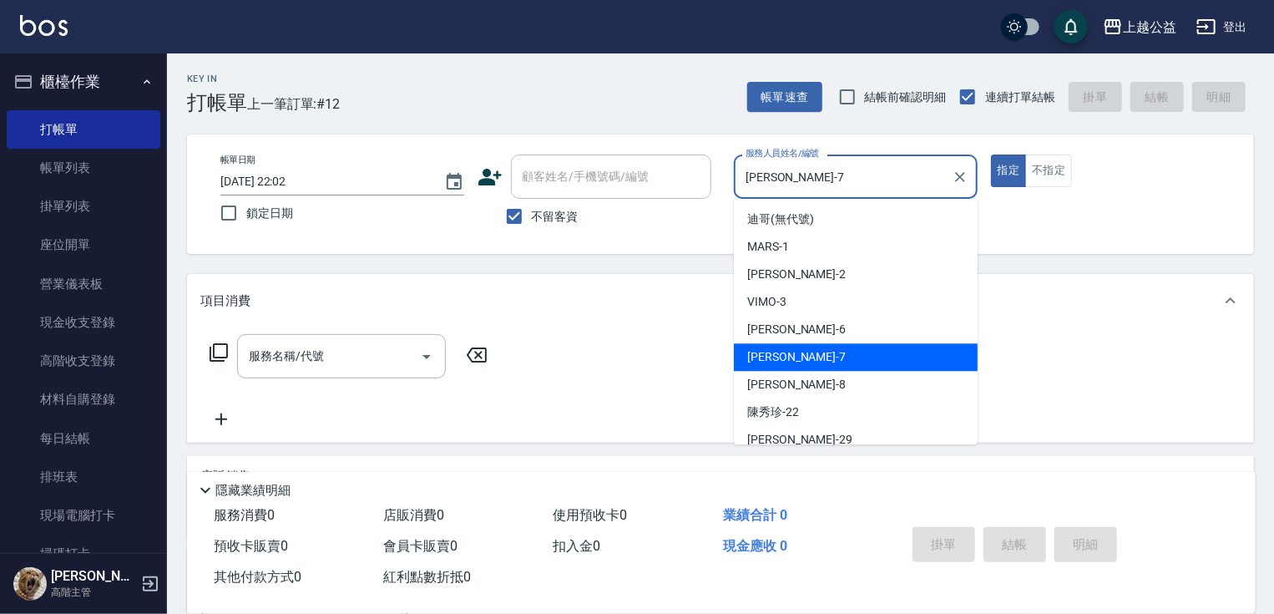
click at [782, 190] on input "廖麗婷-7" at bounding box center [843, 176] width 204 height 29
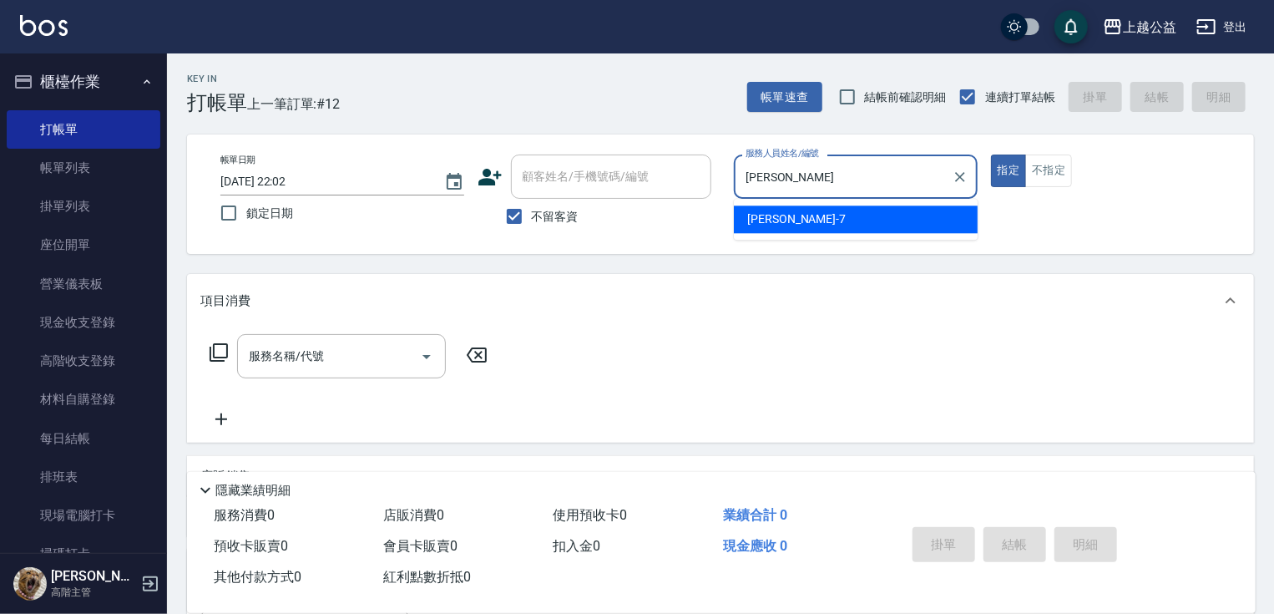
type input "廖"
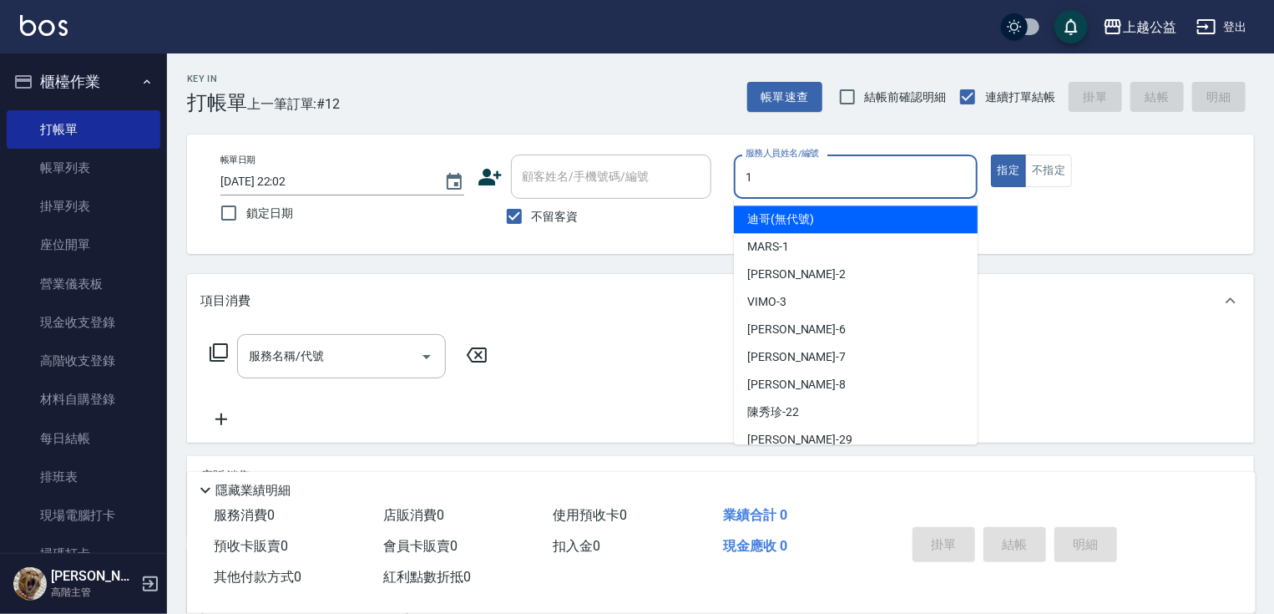
type input "MARS-1"
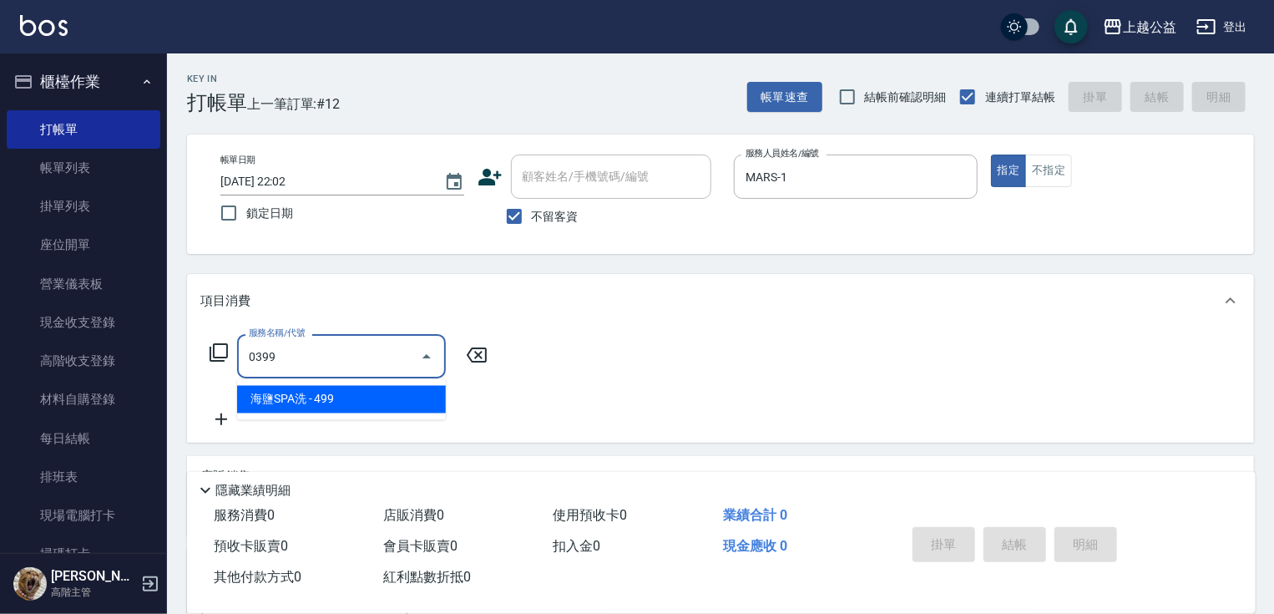
type input "海鹽SPA洗(0399)"
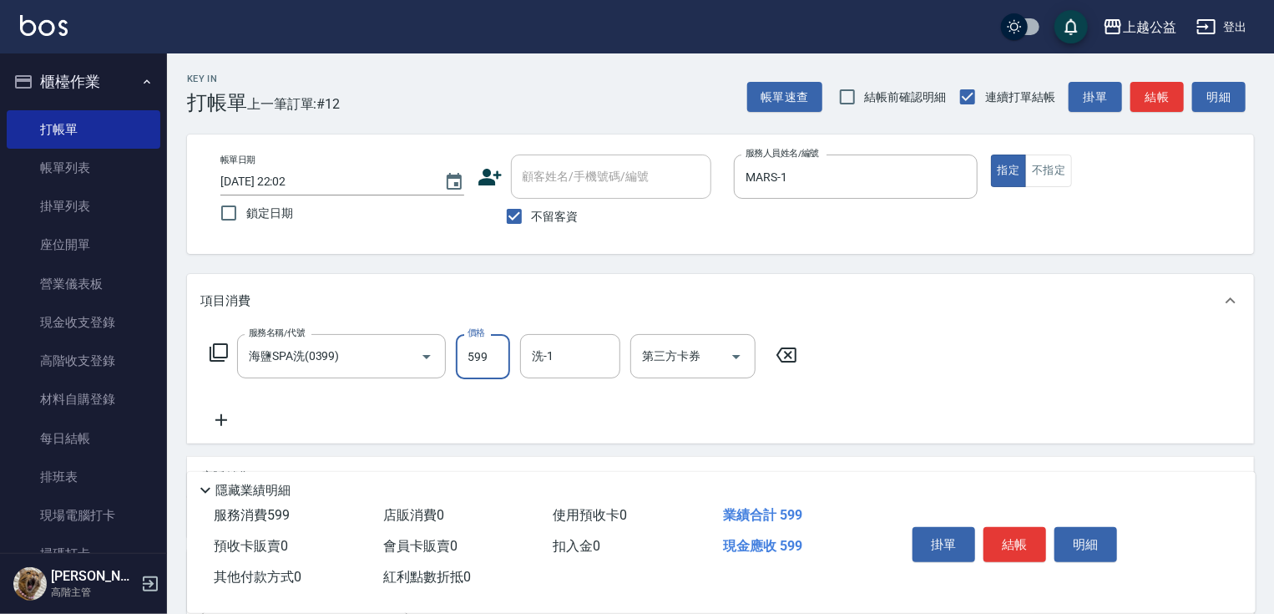
type input "599"
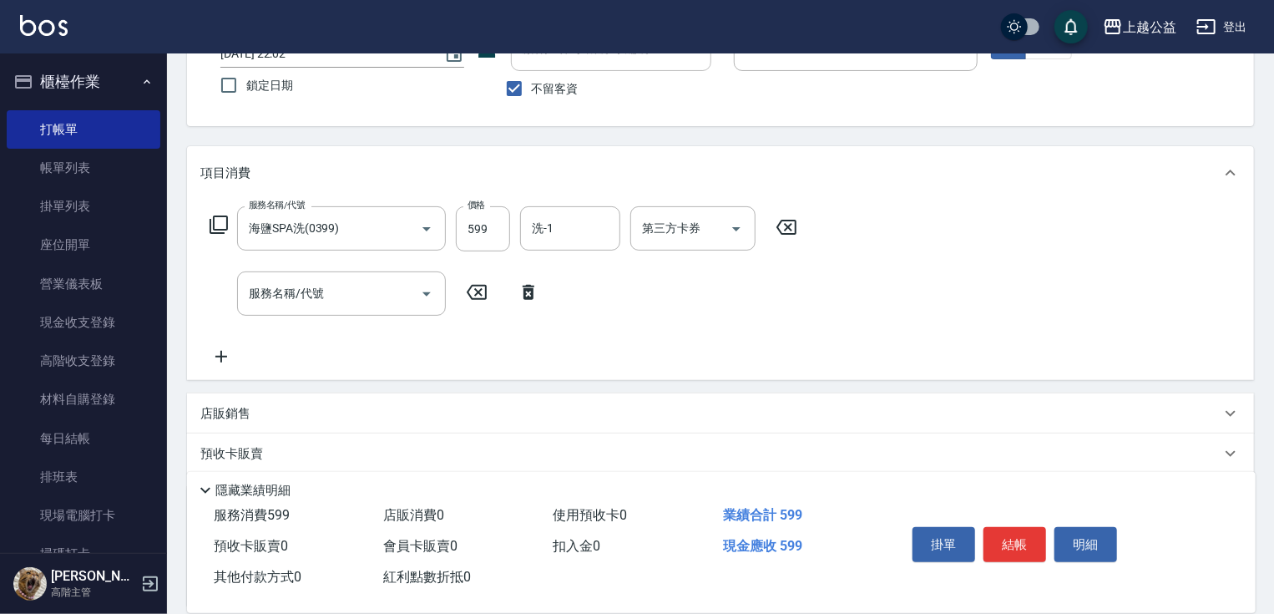
scroll to position [331, 0]
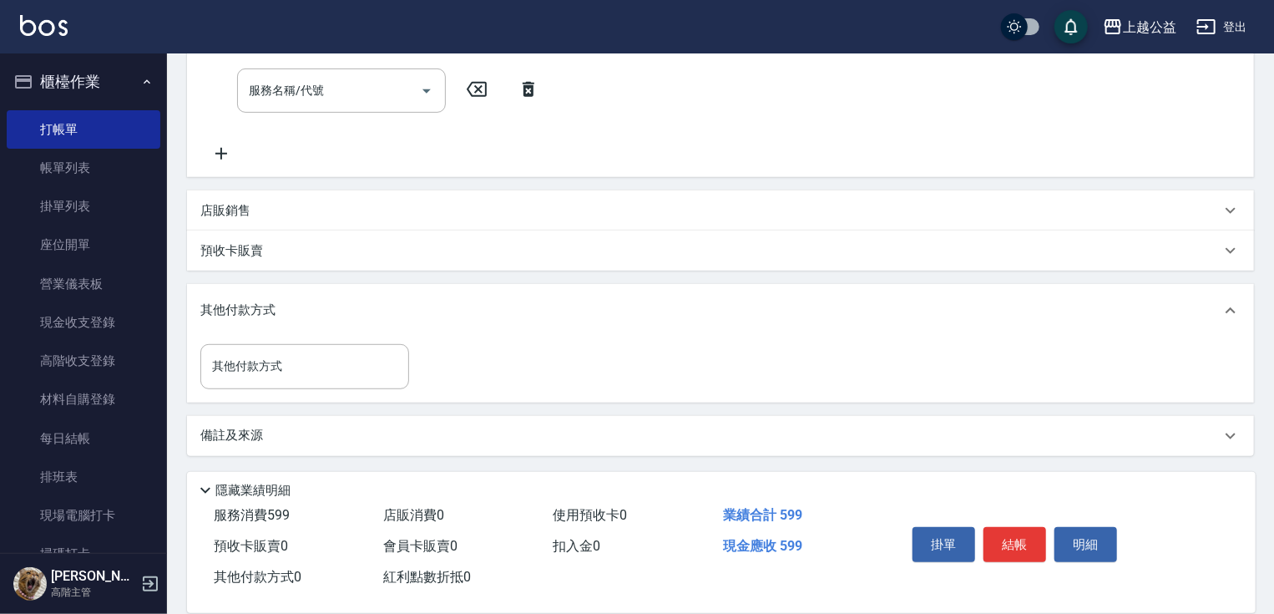
drag, startPoint x: 695, startPoint y: 527, endPoint x: 696, endPoint y: 561, distance: 34.3
click at [420, 214] on div "店販銷售" at bounding box center [710, 211] width 1020 height 18
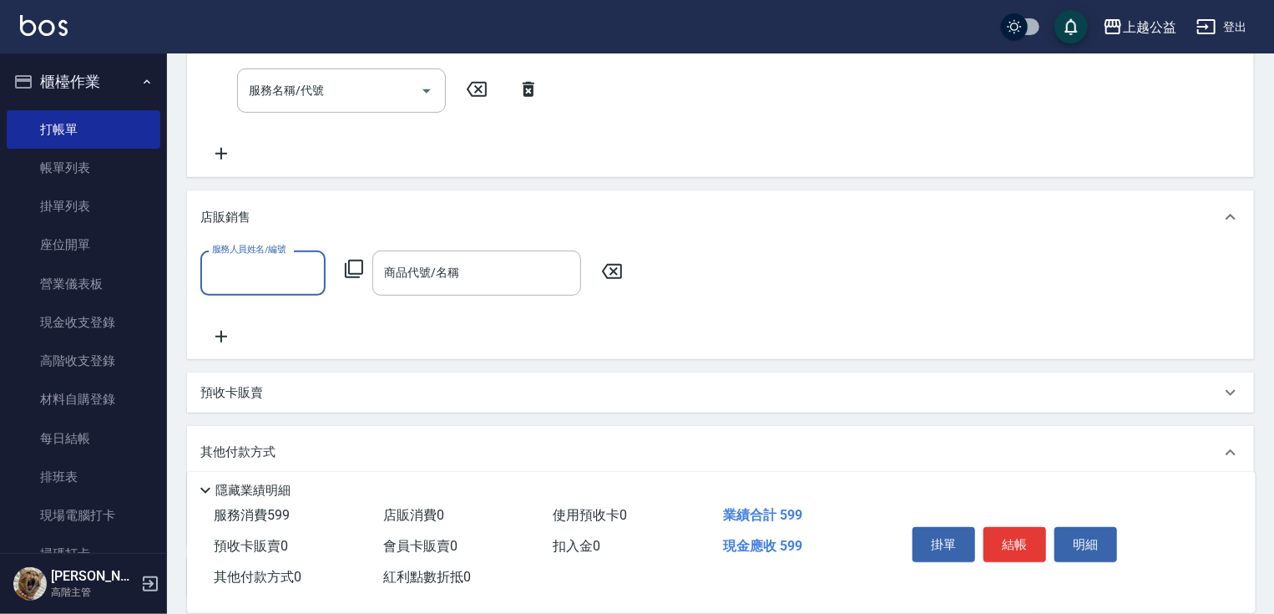
scroll to position [0, 0]
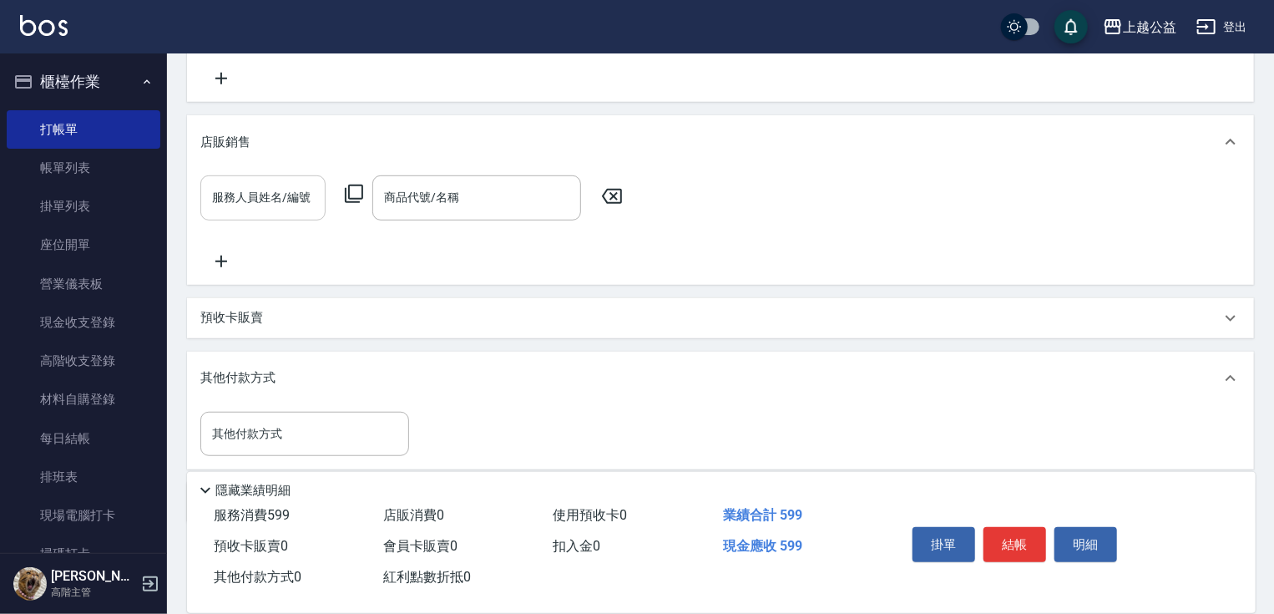
drag, startPoint x: 463, startPoint y: 386, endPoint x: 411, endPoint y: 314, distance: 88.5
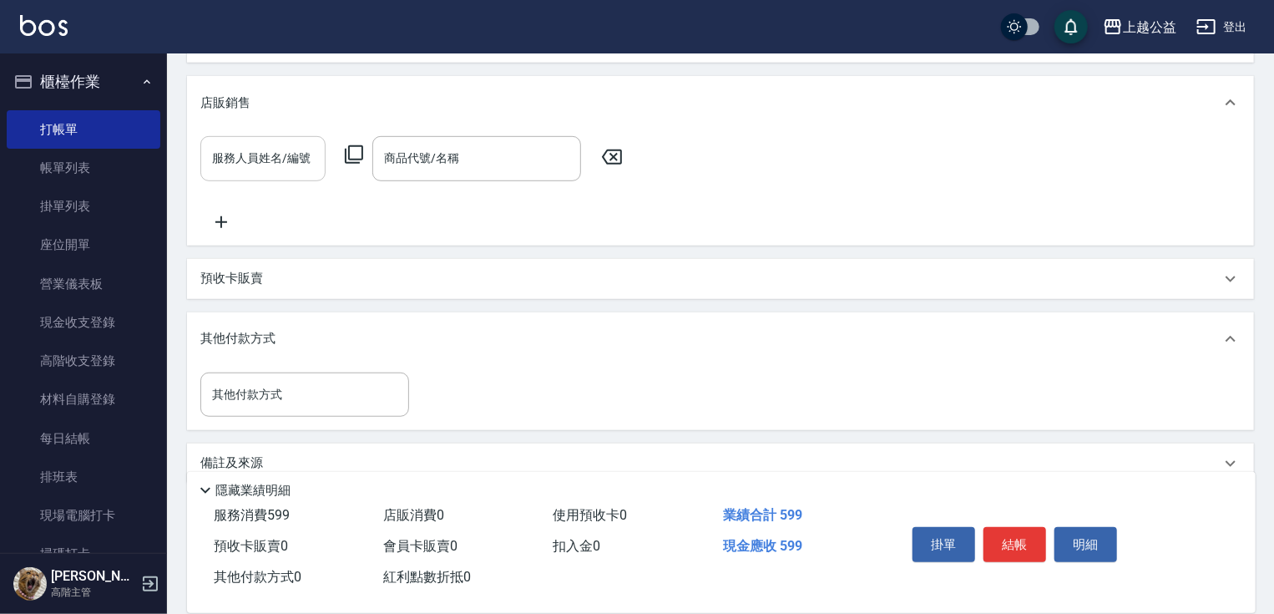
scroll to position [310, 0]
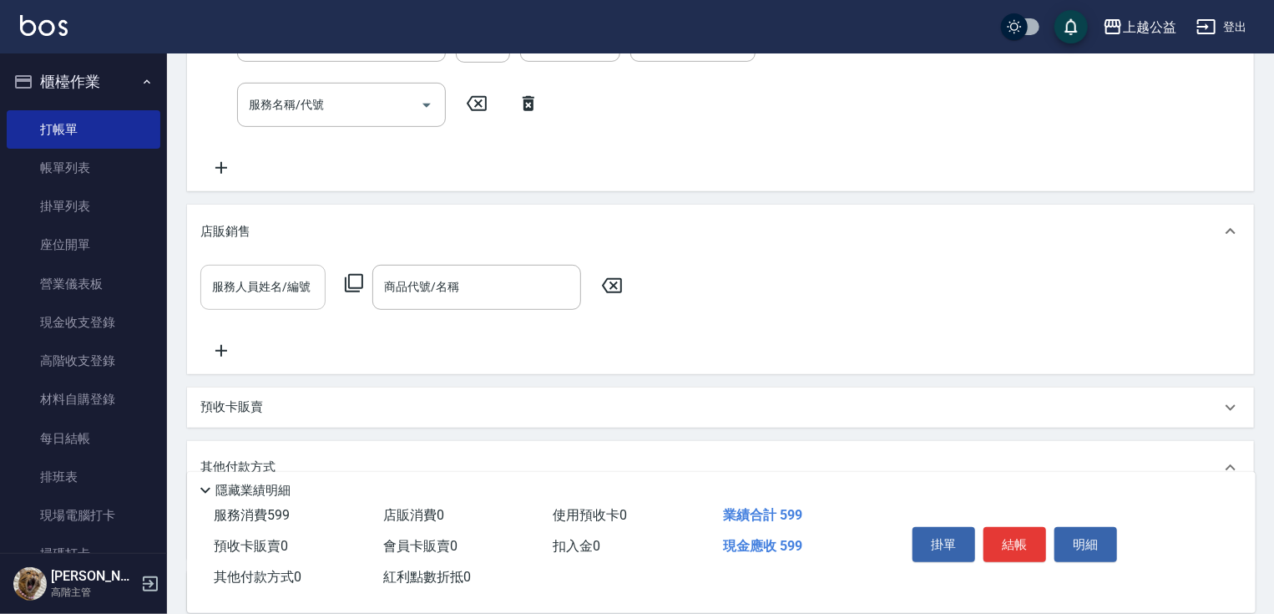
drag, startPoint x: 474, startPoint y: 251, endPoint x: 468, endPoint y: 244, distance: 9.5
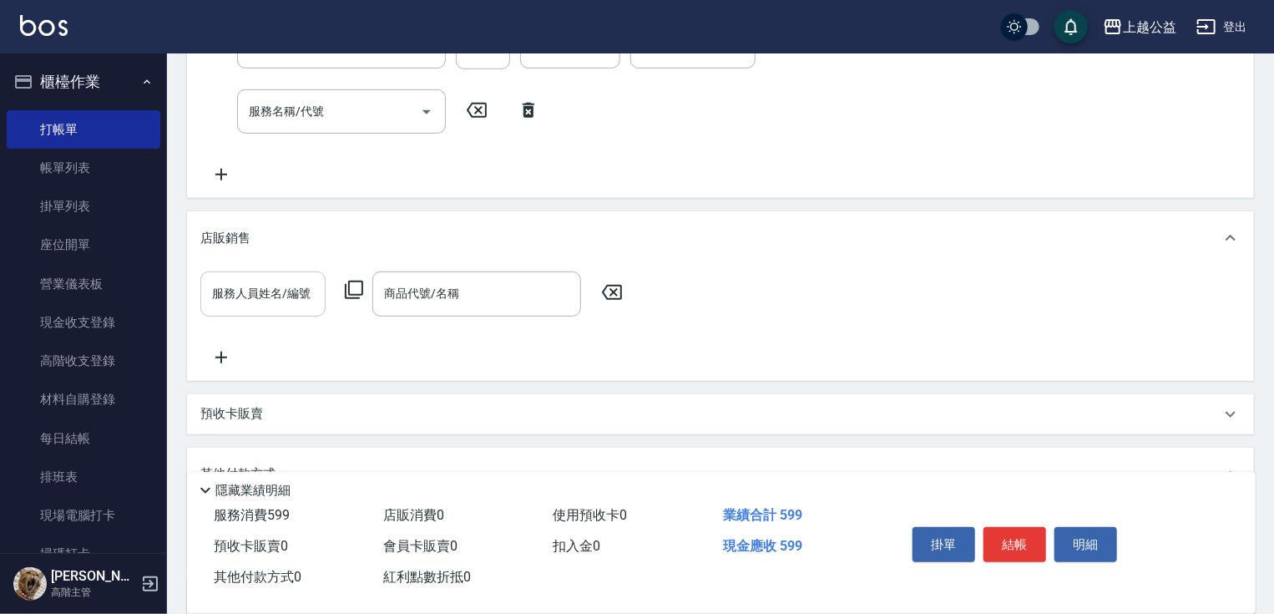
click at [306, 289] on input "服務人員姓名/編號" at bounding box center [263, 293] width 110 height 29
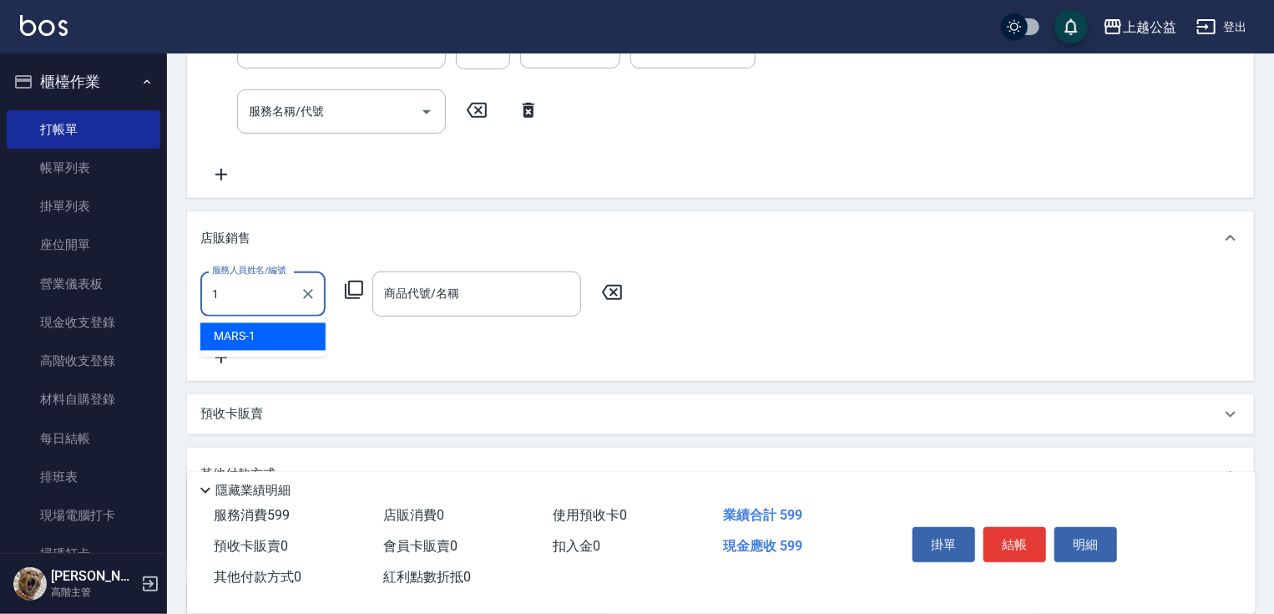
type input "MARS-1"
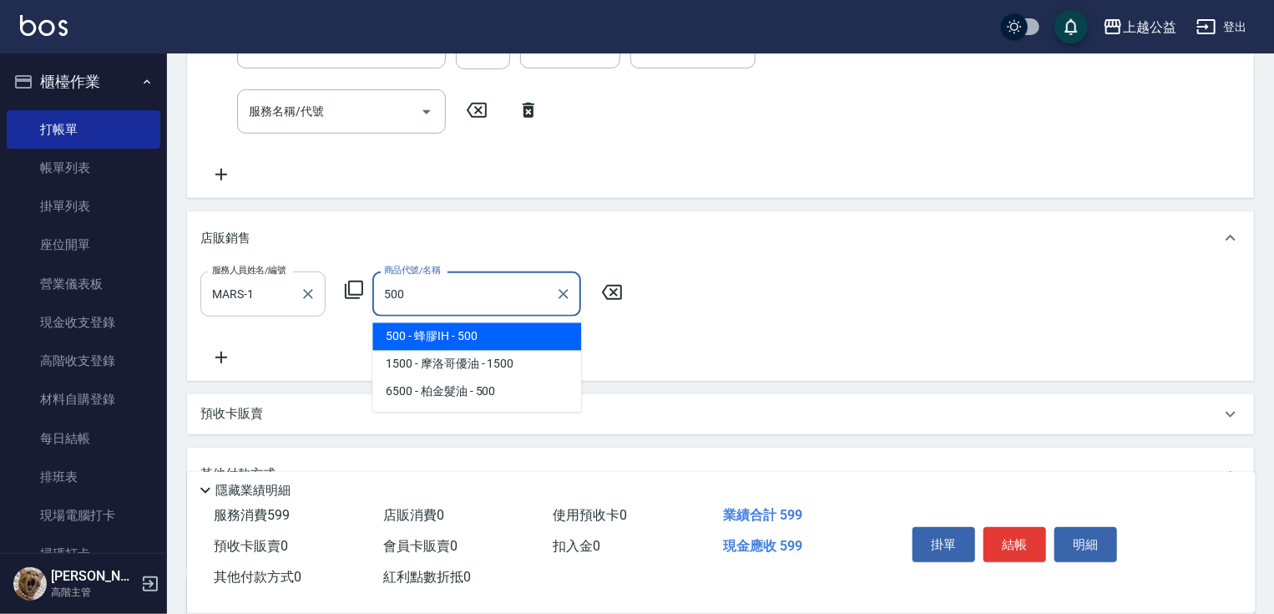
type input "蜂膠IH"
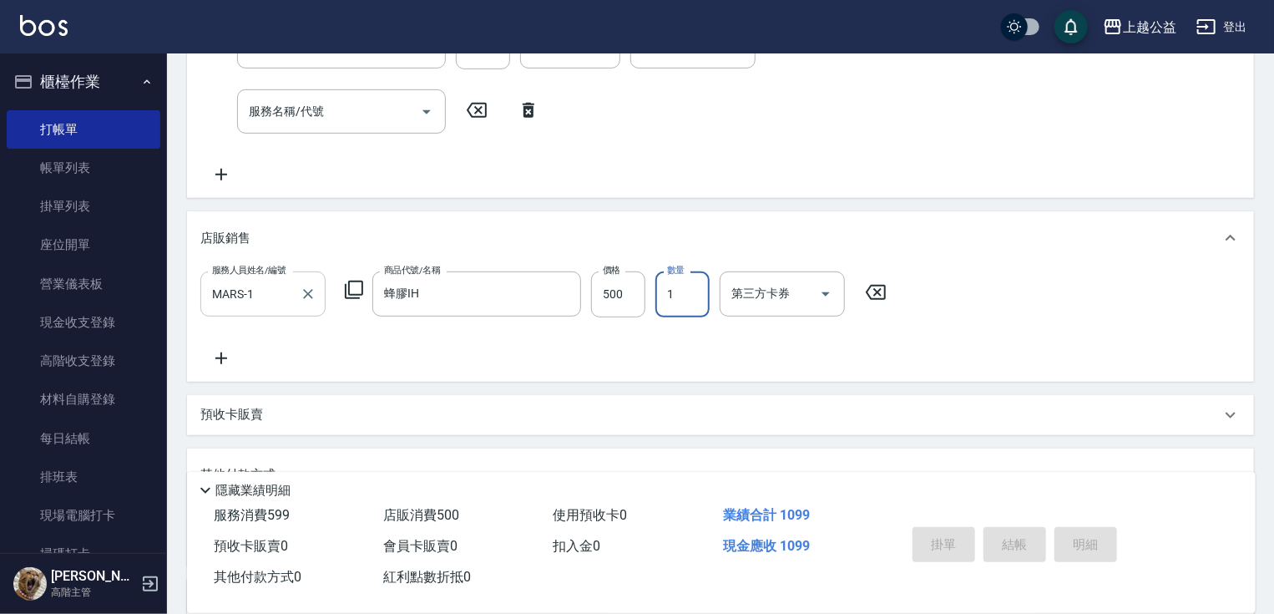
type input "2025/08/15 22:03"
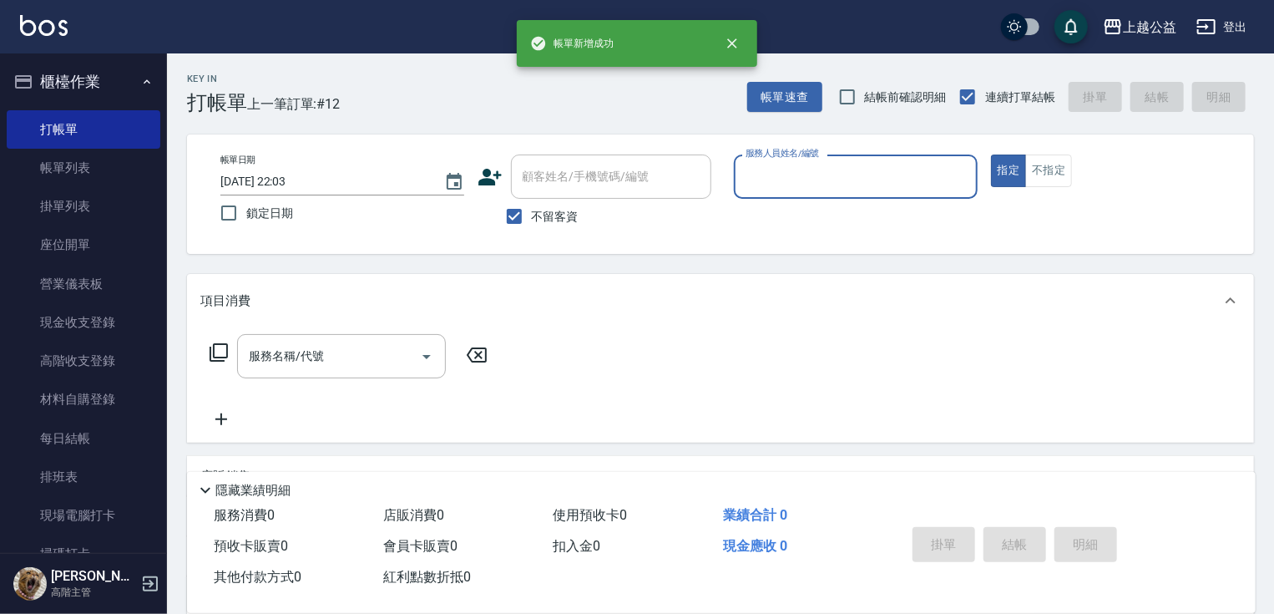
scroll to position [0, 0]
type input "MARS-1"
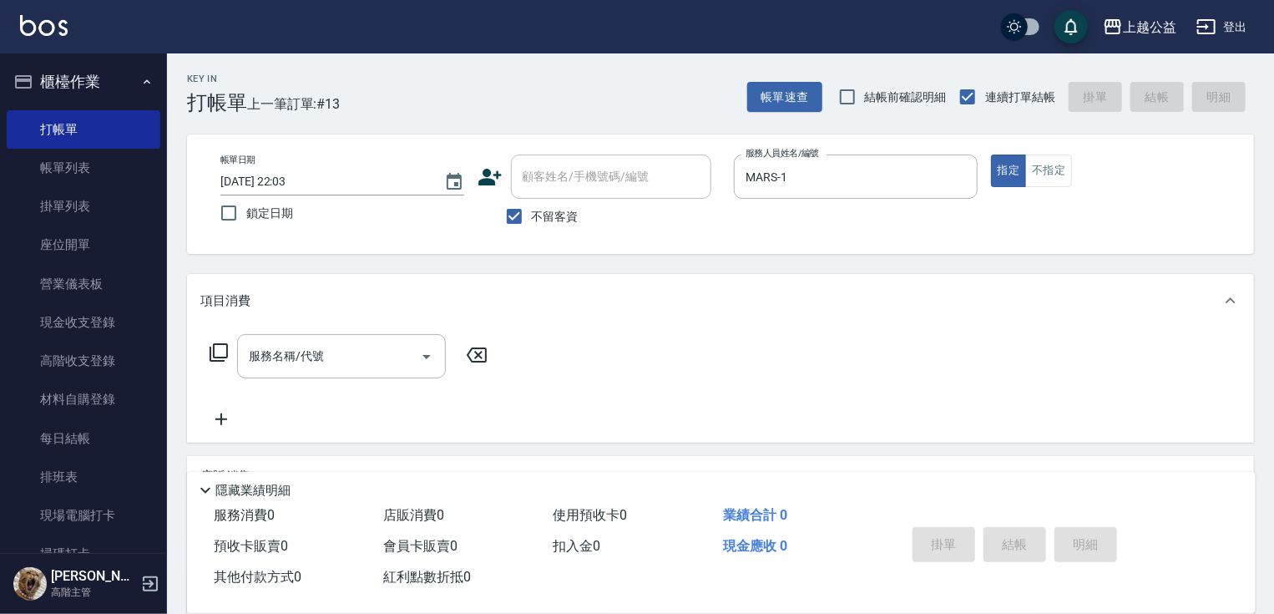
click at [222, 343] on icon at bounding box center [219, 352] width 18 height 18
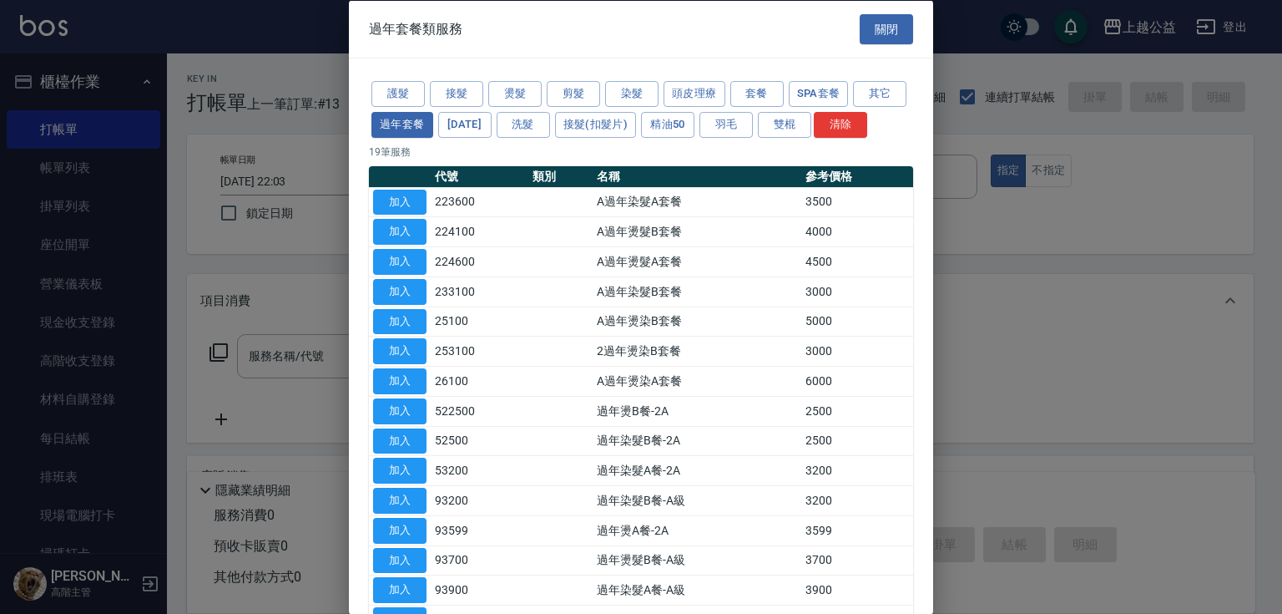
click at [270, 336] on div at bounding box center [641, 307] width 1282 height 614
click at [865, 24] on button "關閉" at bounding box center [886, 28] width 53 height 31
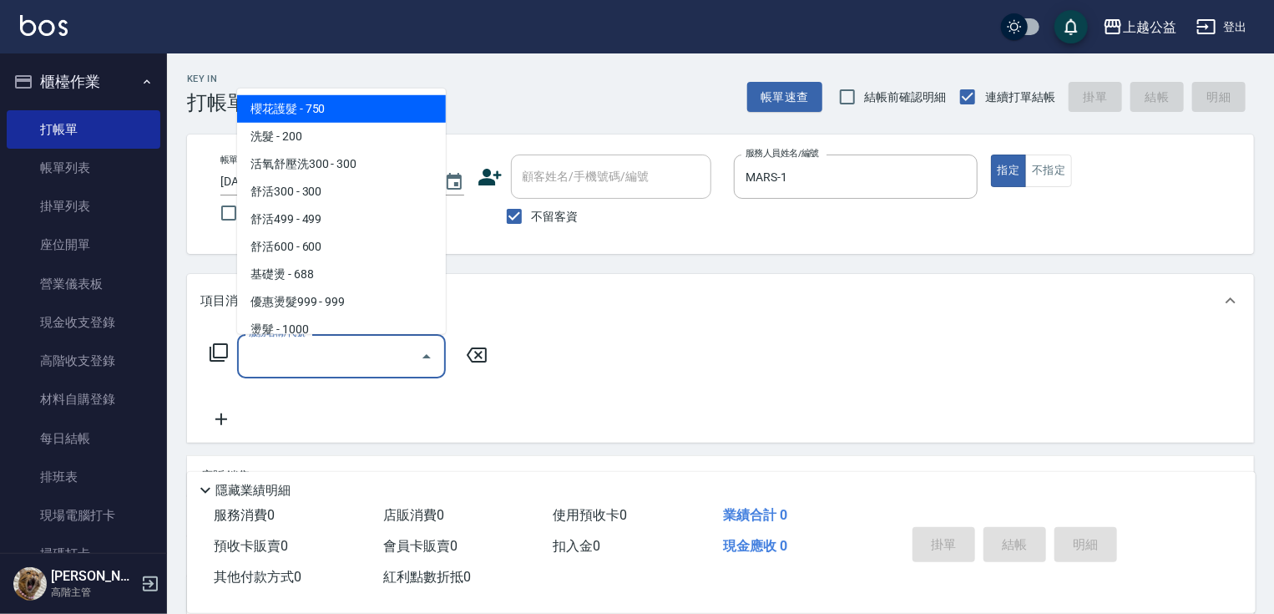
drag, startPoint x: 276, startPoint y: 347, endPoint x: 273, endPoint y: 312, distance: 35.2
click at [274, 343] on div "服務名稱/代號 服務名稱/代號" at bounding box center [341, 356] width 209 height 44
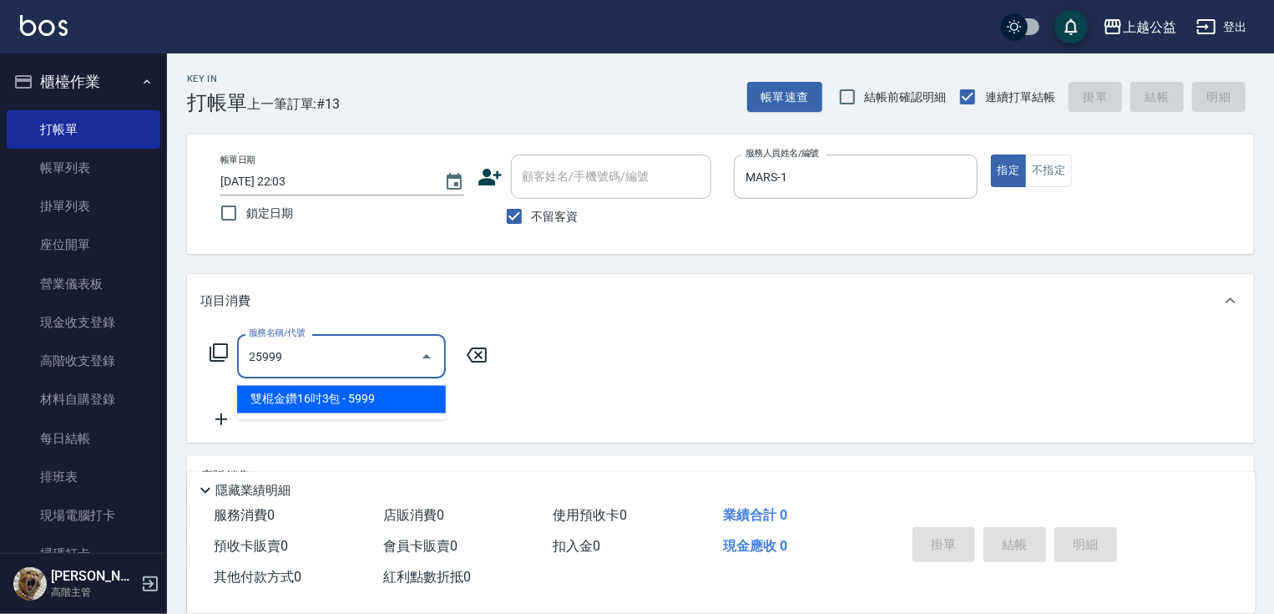
type input "雙棍金鑽16吋3包(25999)"
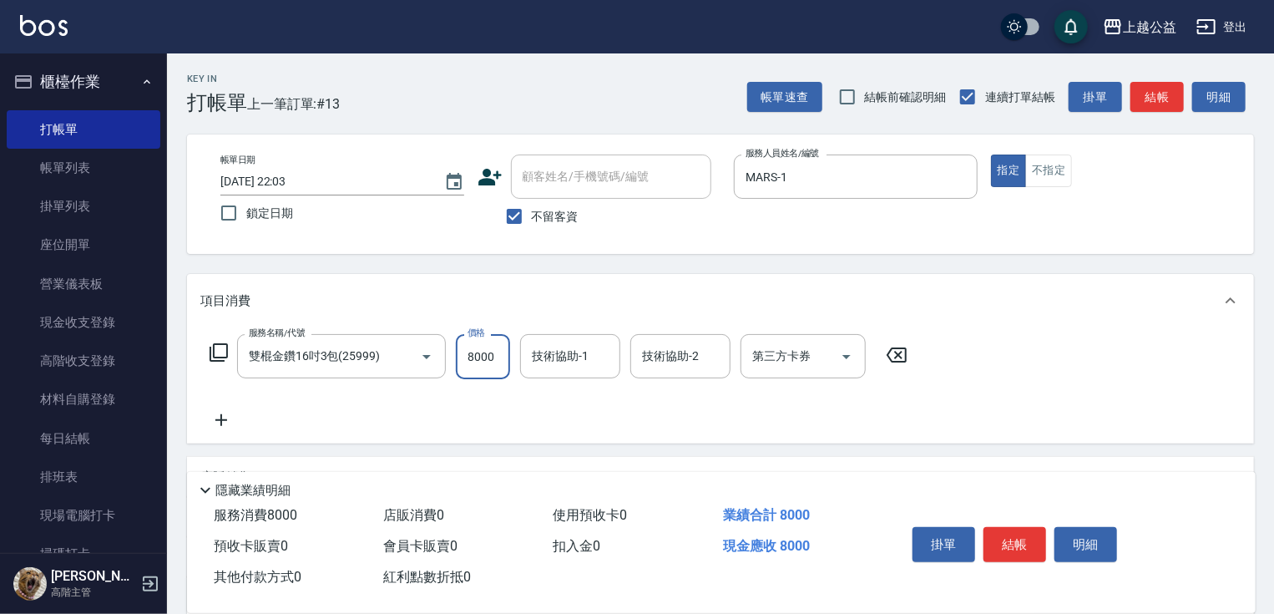
type input "8000"
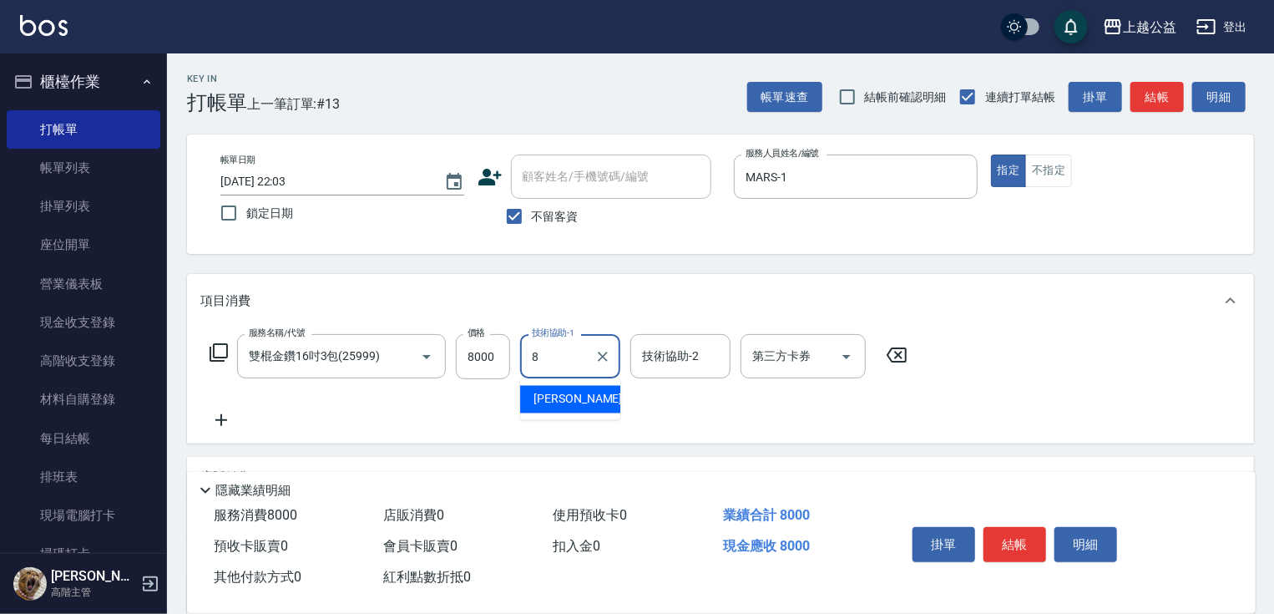
type input "鄒欣妤-8"
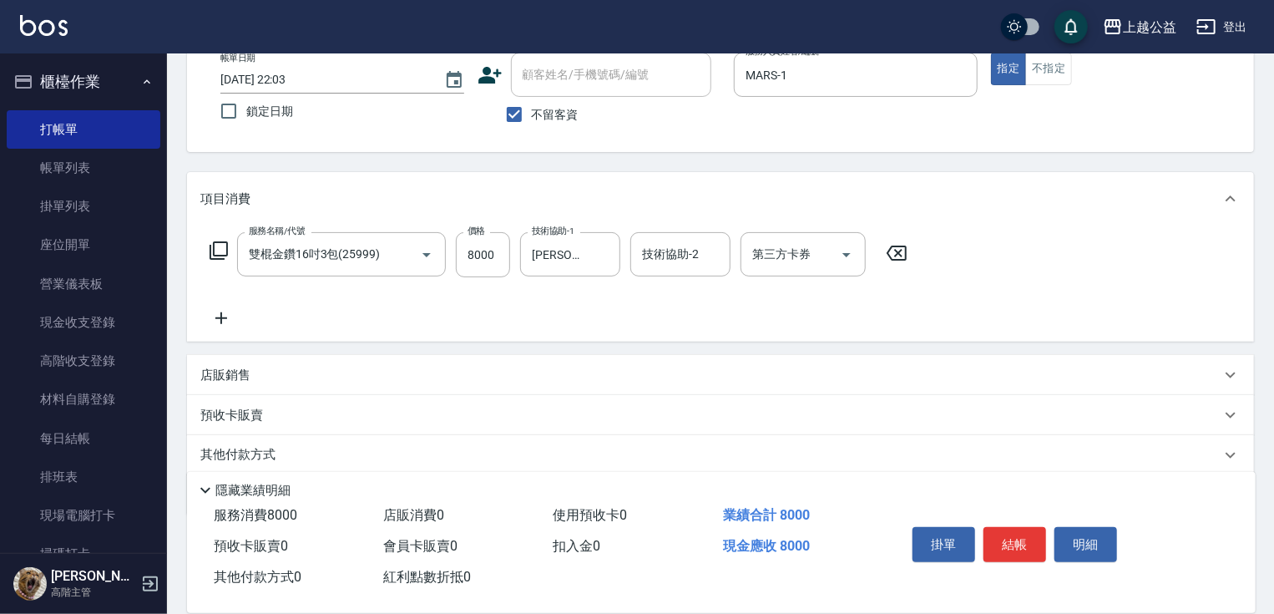
drag, startPoint x: 456, startPoint y: 473, endPoint x: 524, endPoint y: 488, distance: 69.9
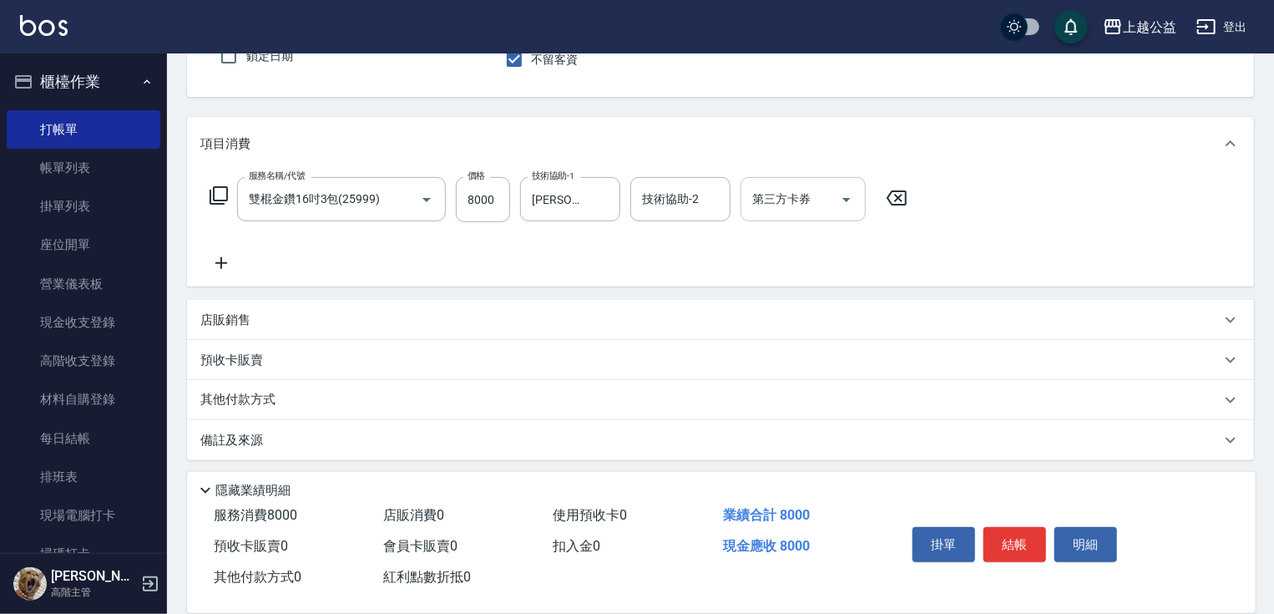
click at [789, 203] on input "第三方卡券" at bounding box center [790, 199] width 85 height 29
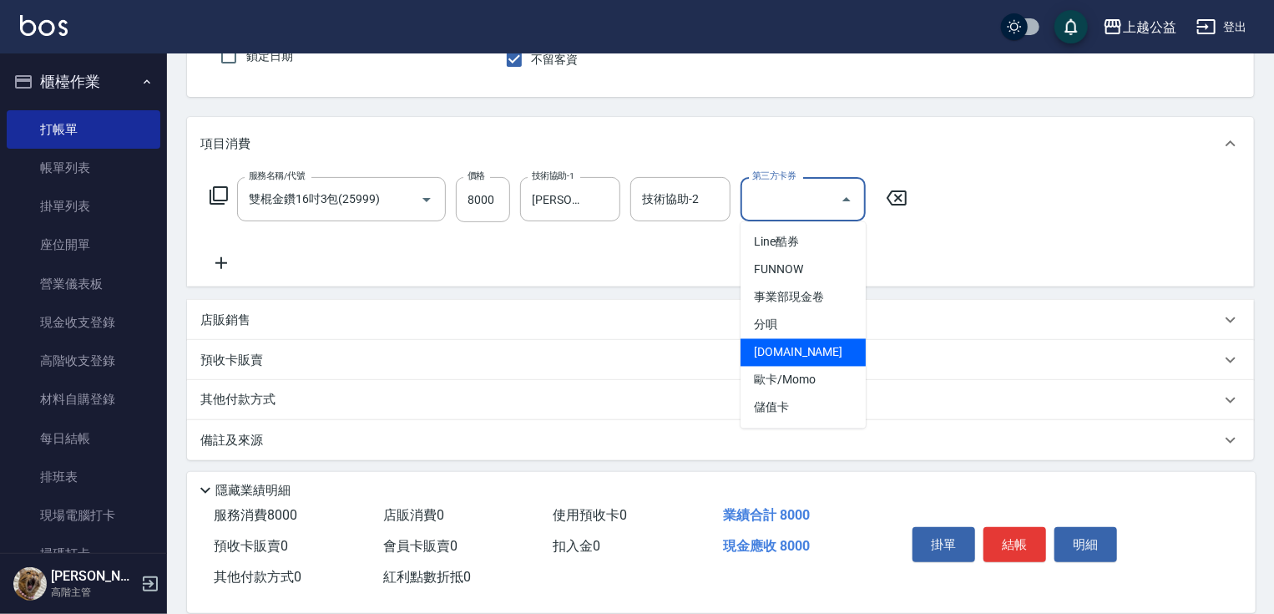
click at [787, 361] on span "LINE.PAY" at bounding box center [803, 353] width 125 height 28
type input "LINE.PAY"
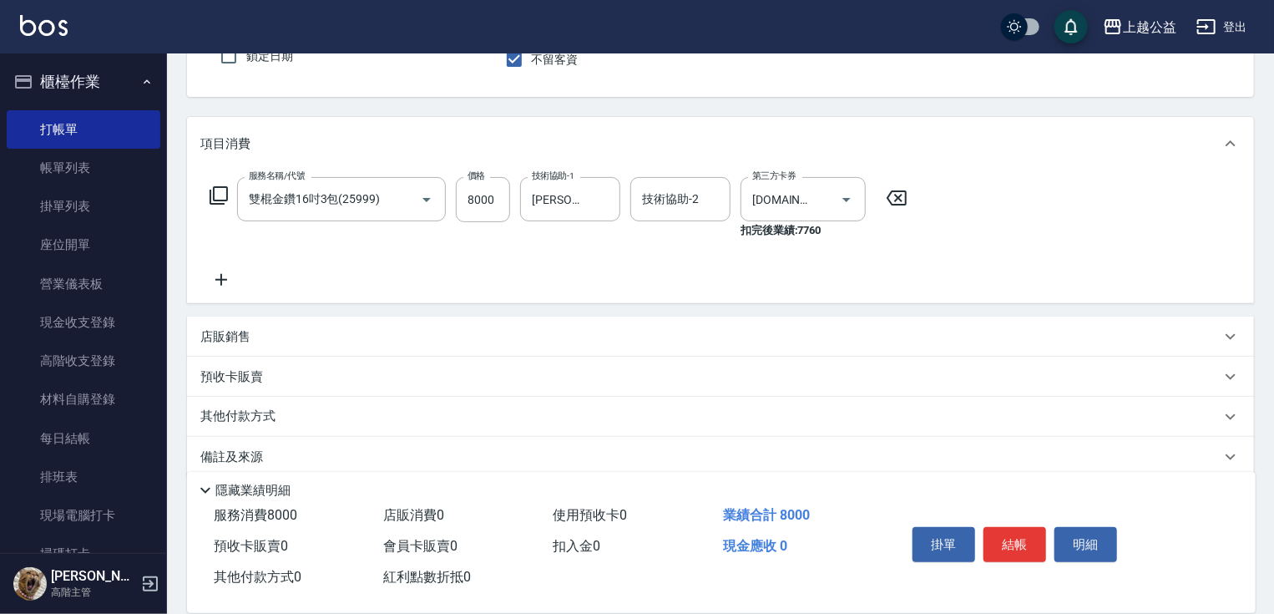
scroll to position [179, 0]
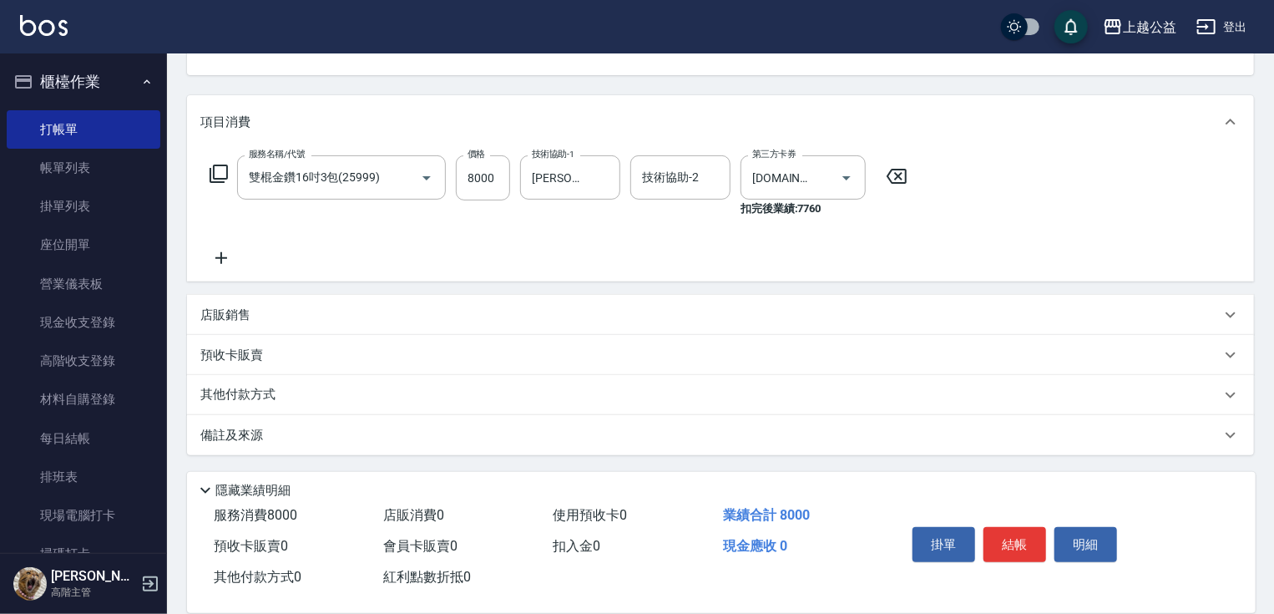
drag, startPoint x: 550, startPoint y: 292, endPoint x: 531, endPoint y: 385, distance: 94.6
click at [1021, 538] on button "結帳" at bounding box center [1014, 544] width 63 height 35
type input "2025/08/15 22:04"
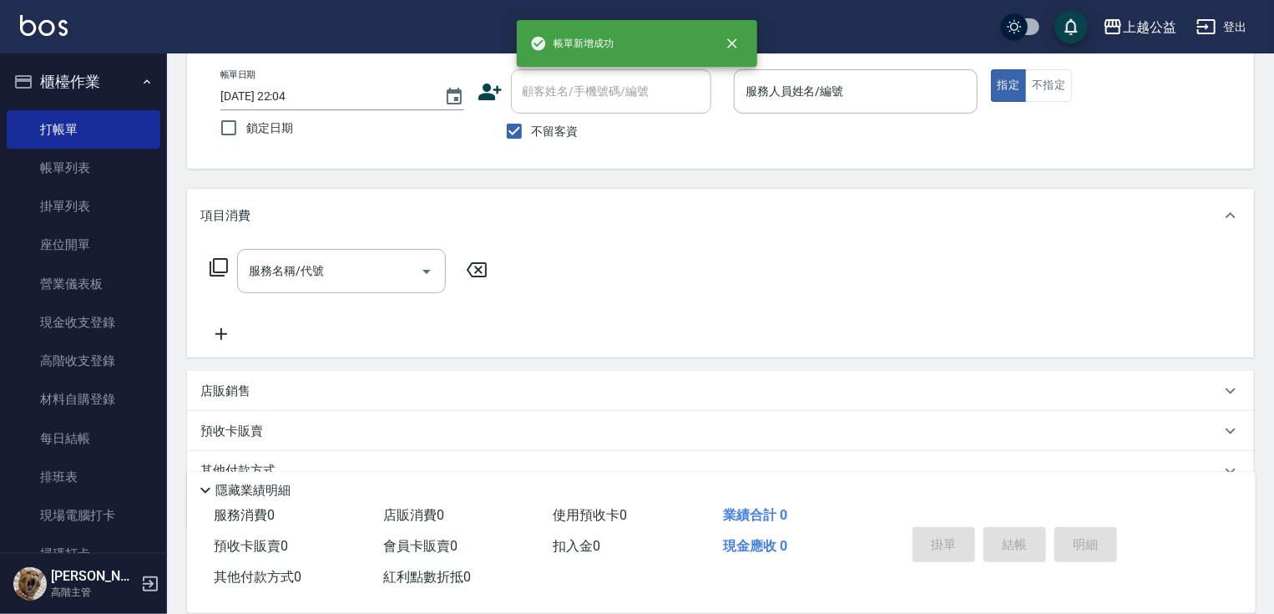
scroll to position [0, 0]
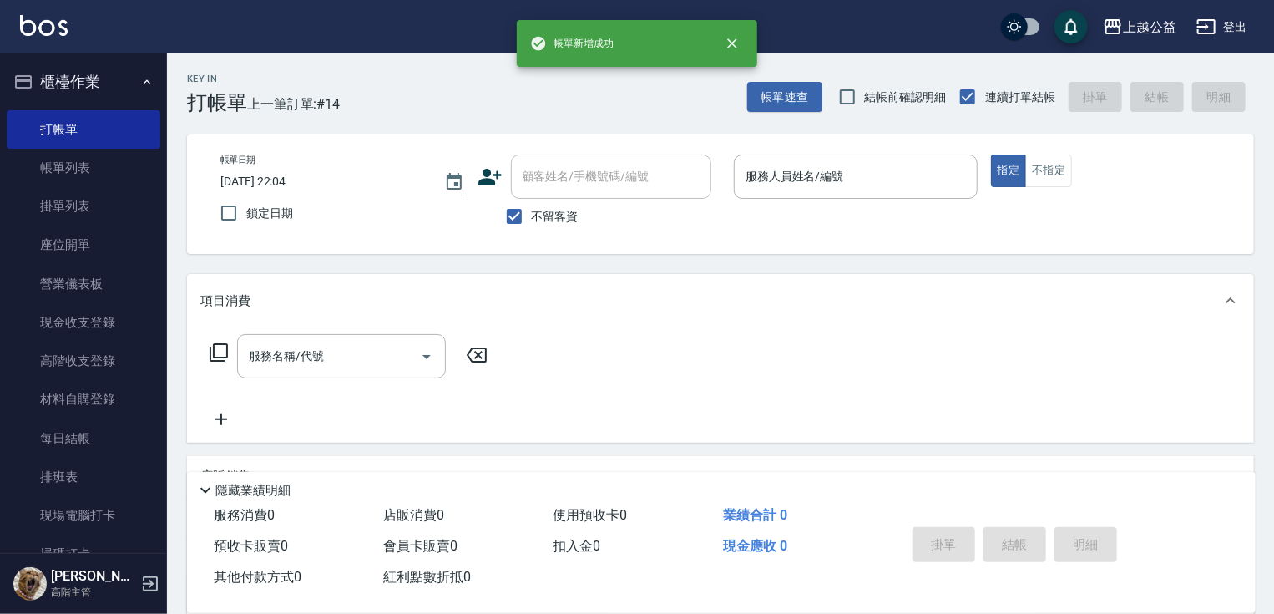
drag, startPoint x: 849, startPoint y: 341, endPoint x: 842, endPoint y: 298, distance: 43.9
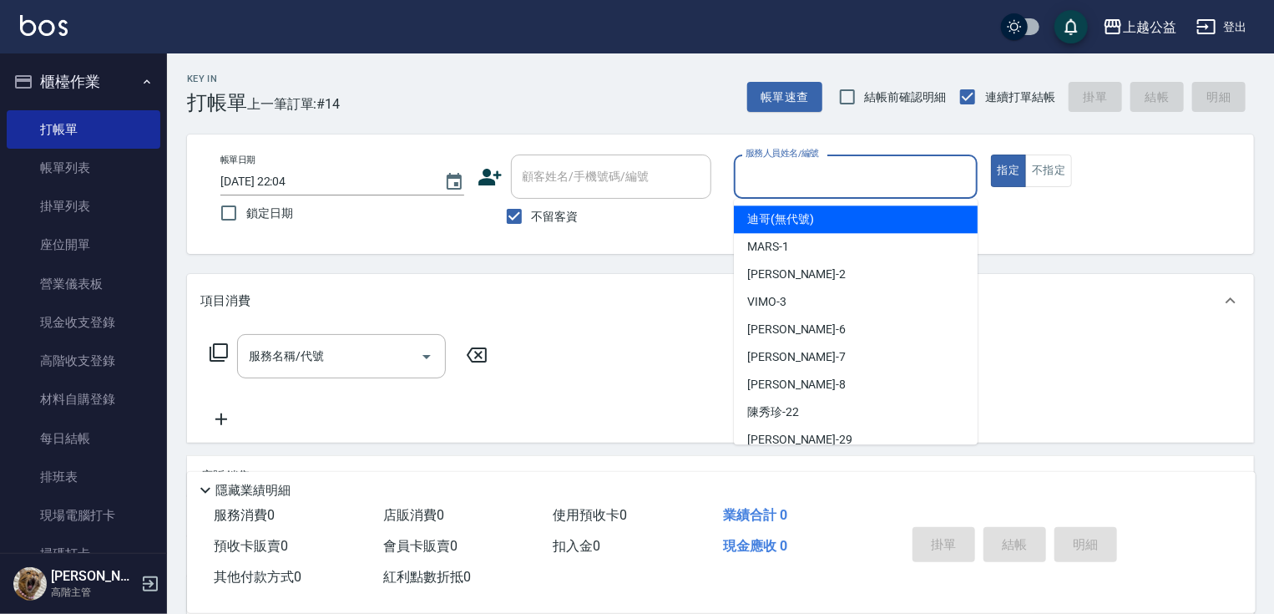
click at [785, 177] on input "服務人員姓名/編號" at bounding box center [855, 176] width 229 height 29
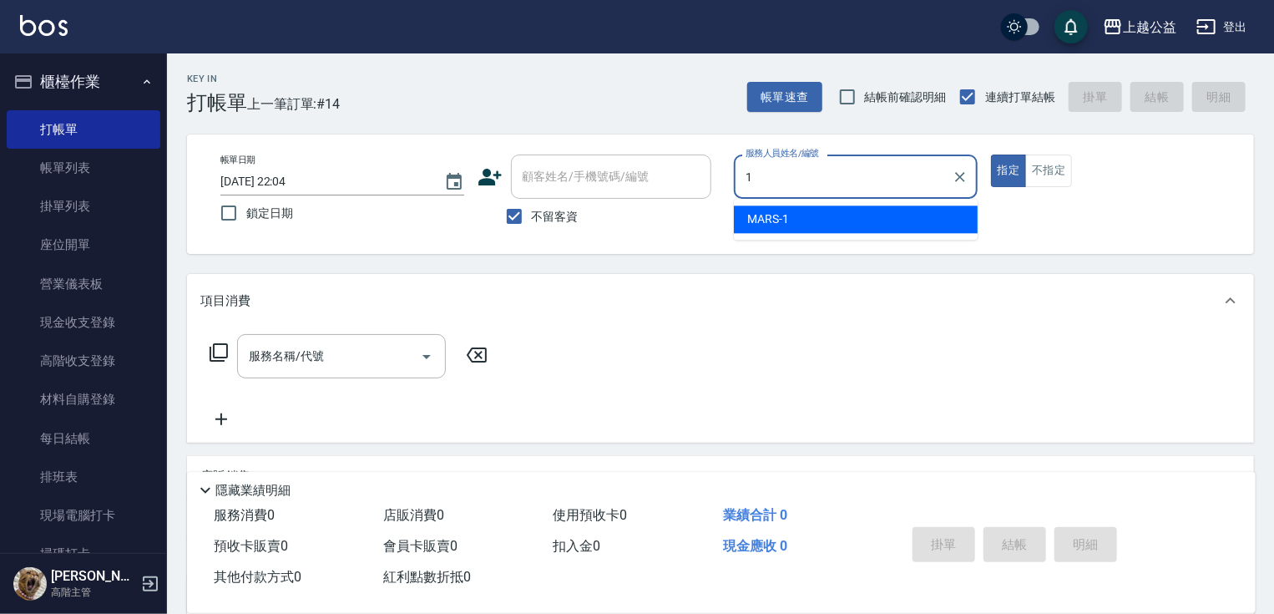
type input "MARS-1"
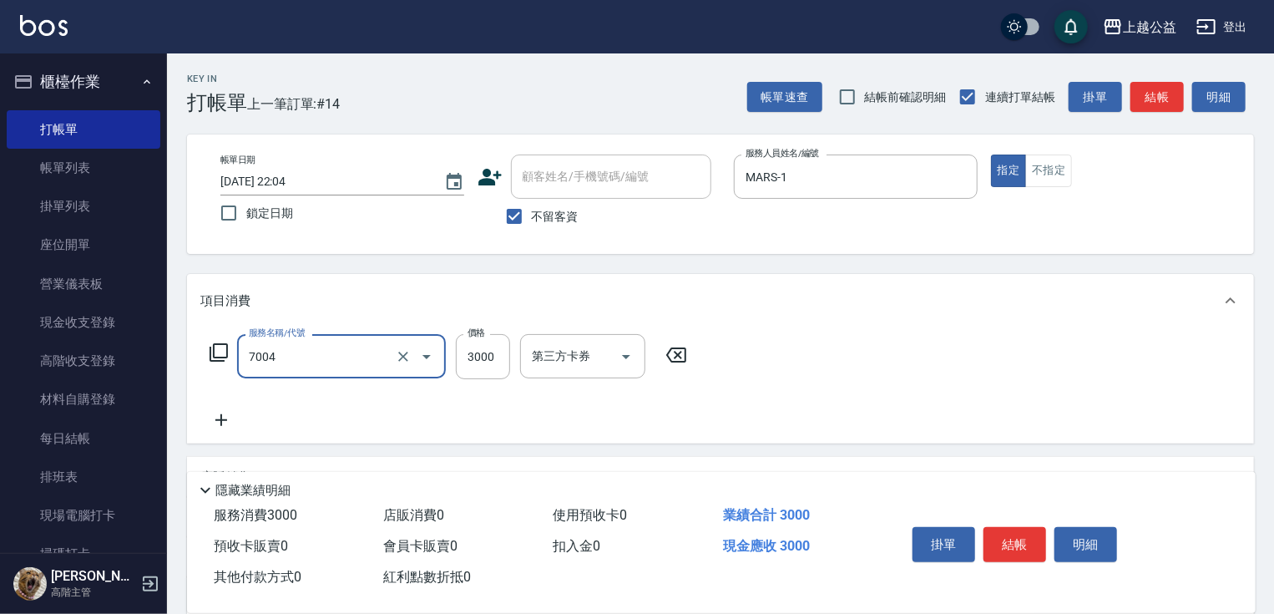
type input "重整3包(7004)"
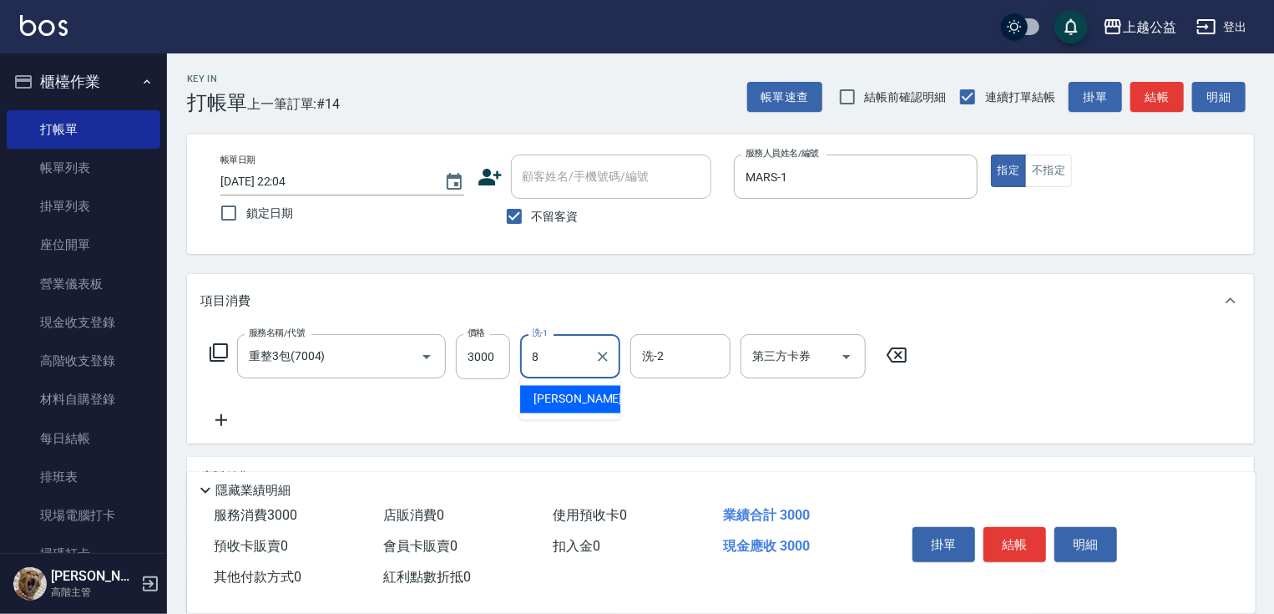
type input "鄒欣妤-8"
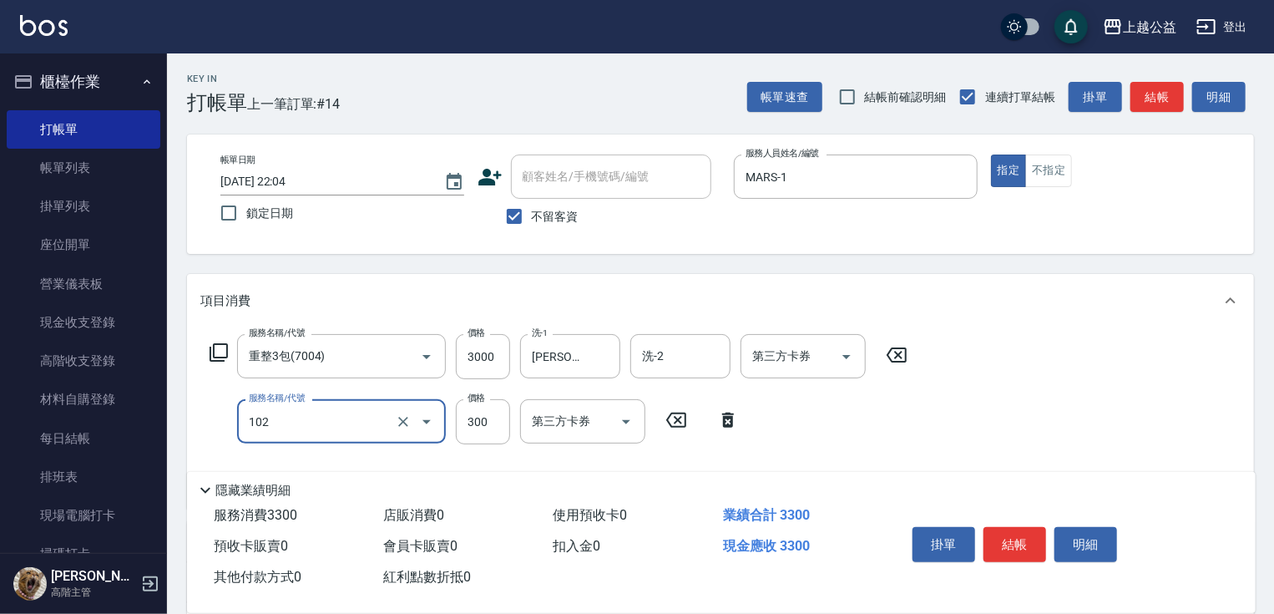
type input "活氧舒壓洗300(102)"
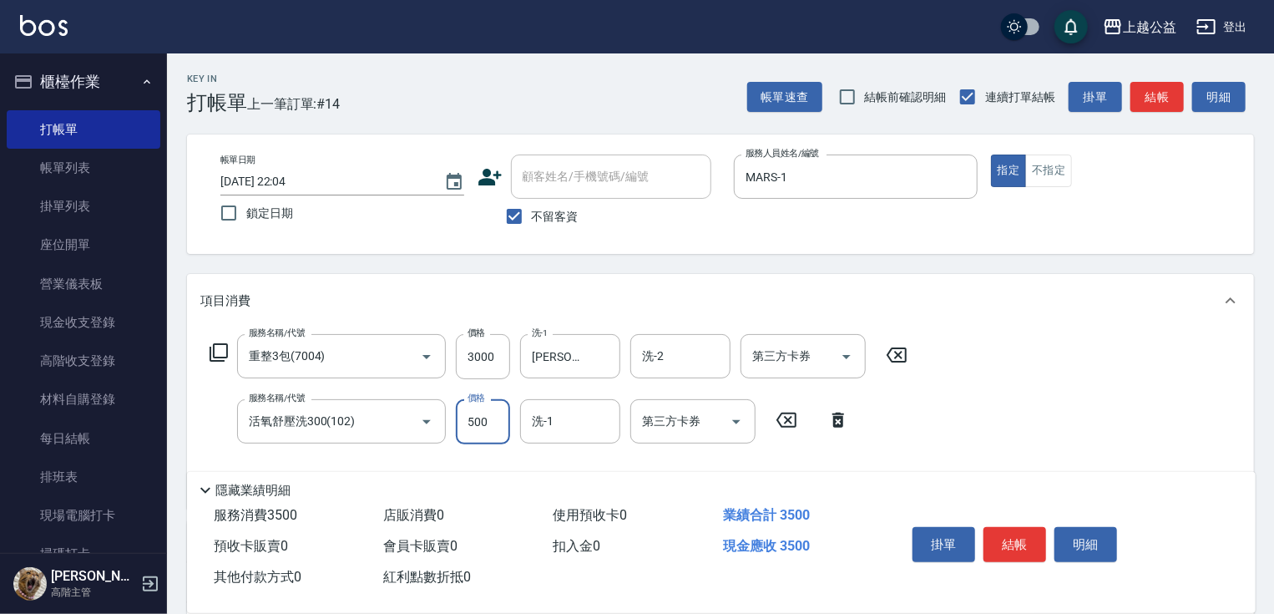
type input "500"
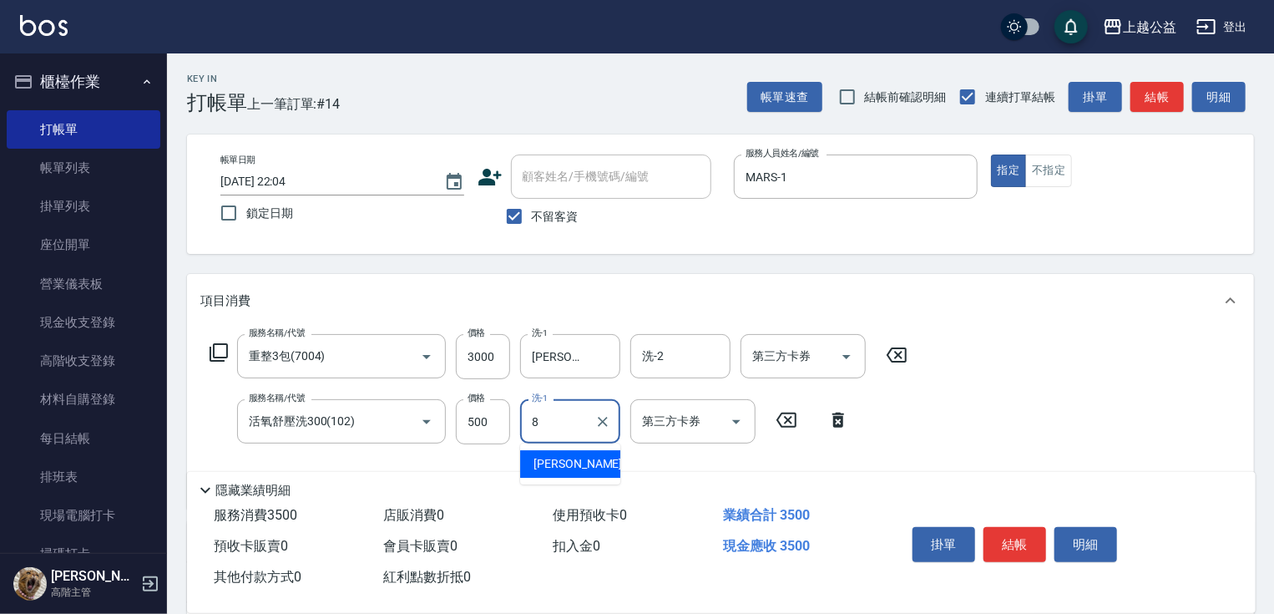
type input "鄒欣妤-8"
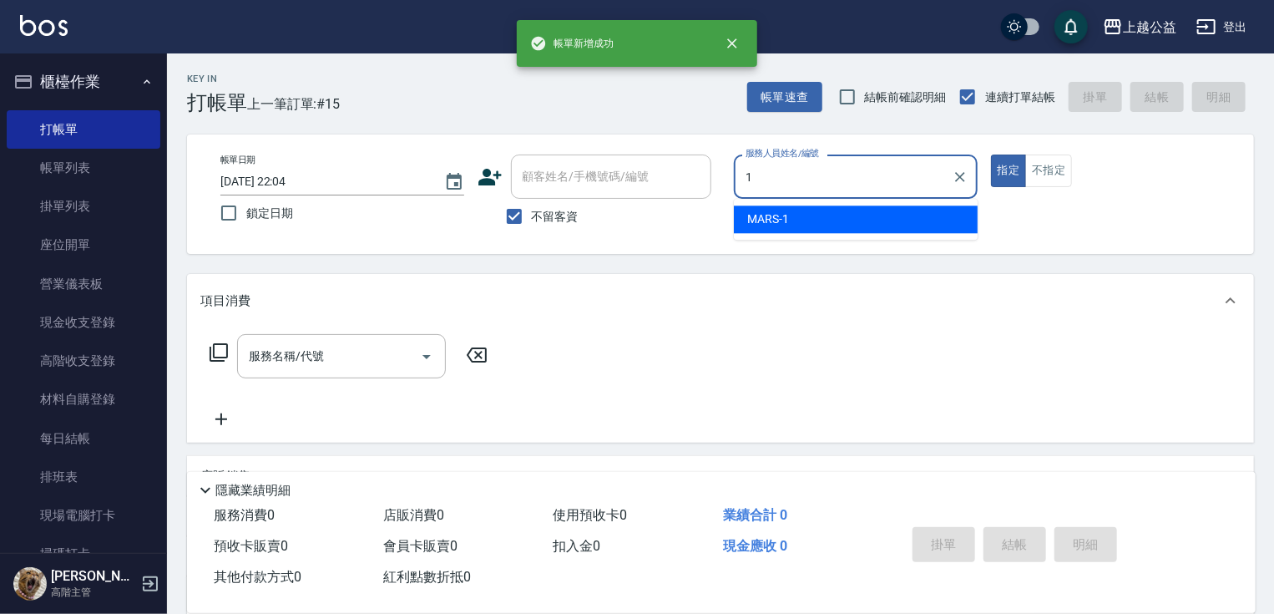
type input "MARS-1"
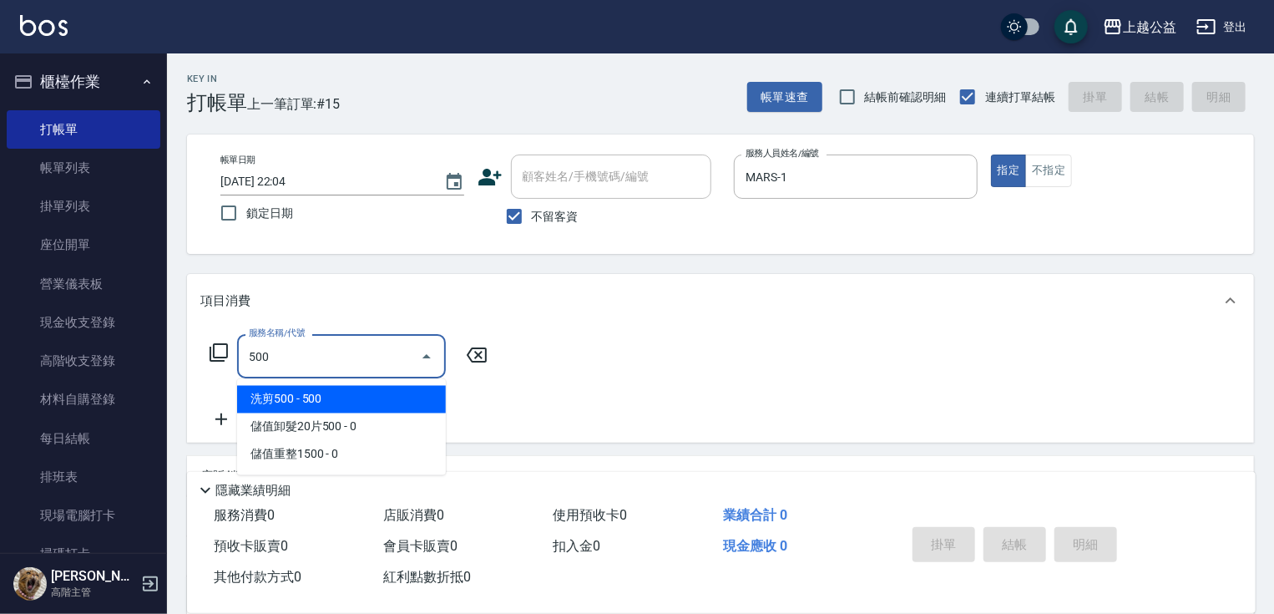
type input "洗剪500(500)"
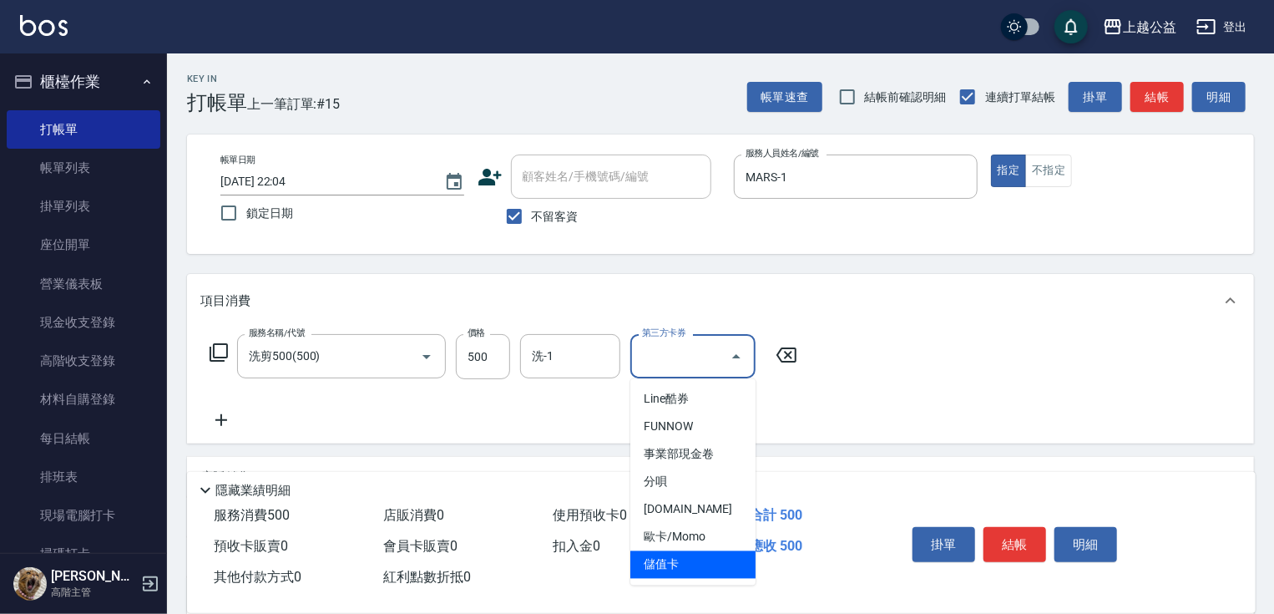
type input "儲值卡"
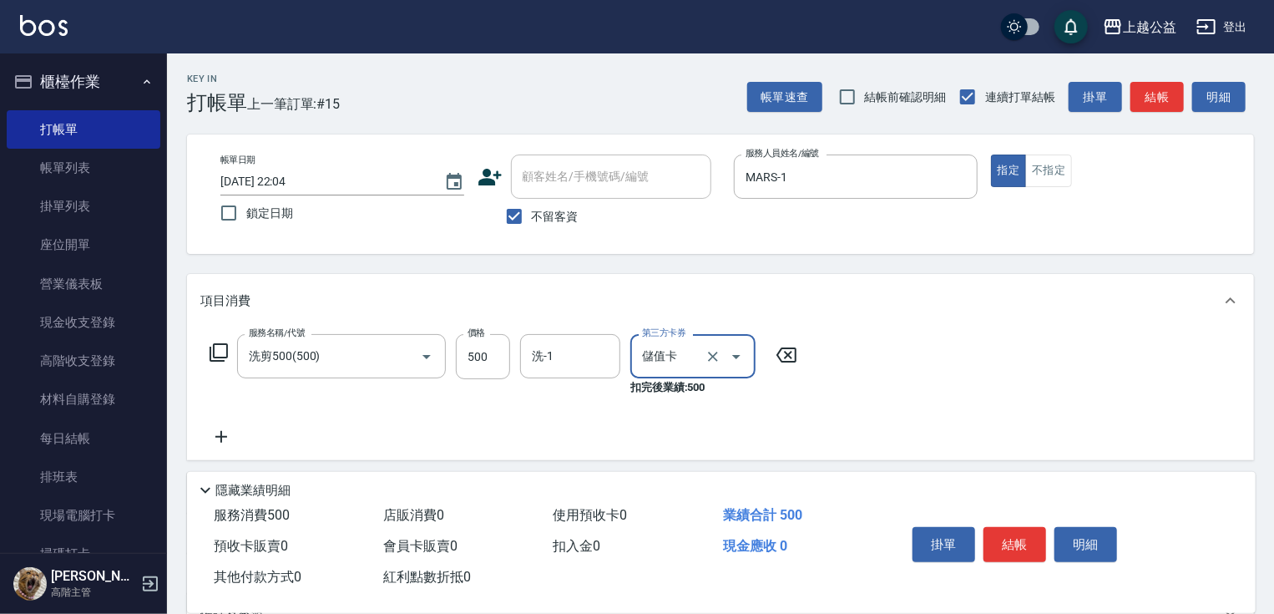
click at [569, 217] on span "不留客資" at bounding box center [555, 217] width 47 height 18
click at [532, 217] on input "不留客資" at bounding box center [514, 216] width 35 height 35
checkbox input "false"
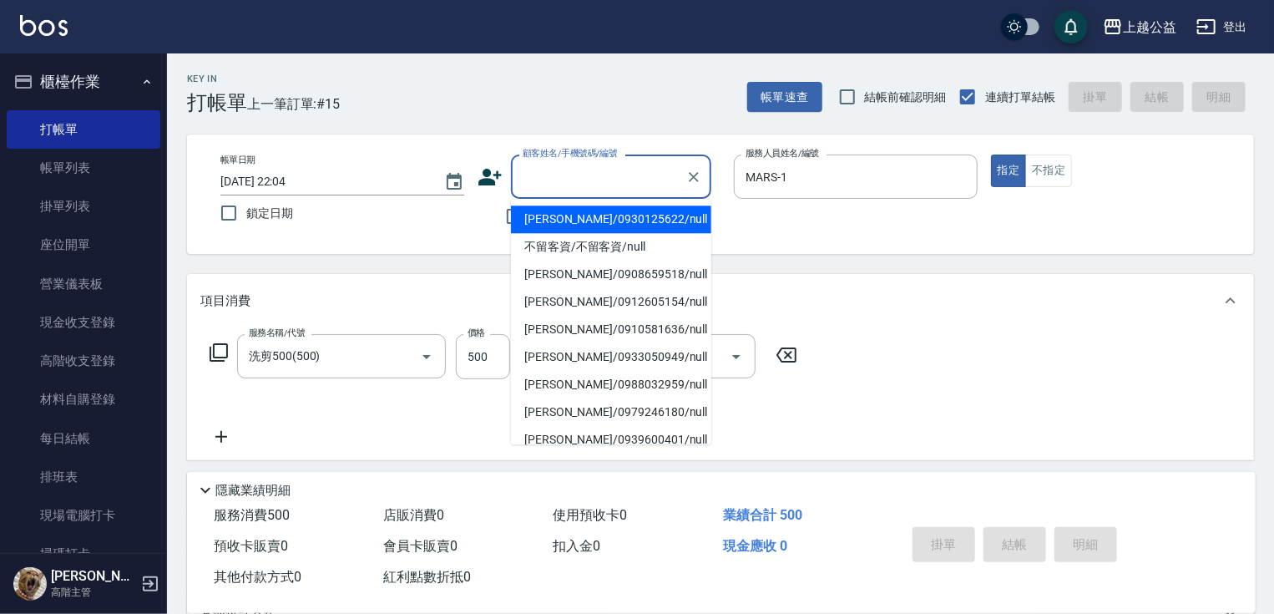
click at [564, 163] on div "顧客姓名/手機號碼/編號 顧客姓名/手機號碼/編號" at bounding box center [611, 176] width 200 height 44
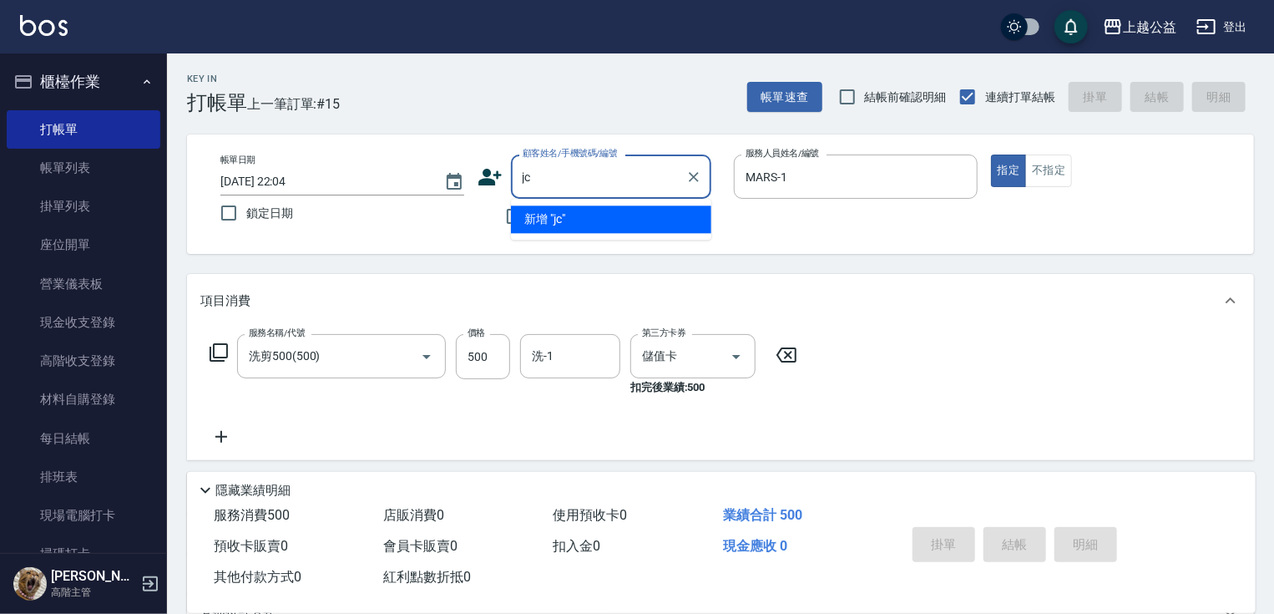
type input "j"
type input "黃楷勛/0931751759/"
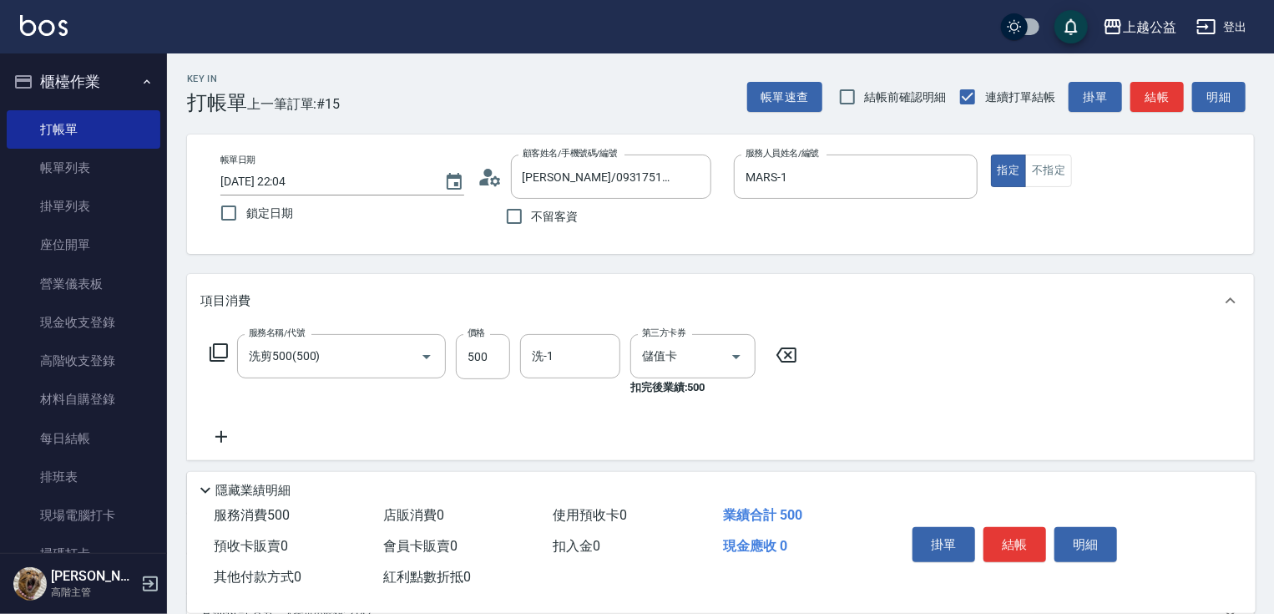
drag, startPoint x: 1017, startPoint y: 534, endPoint x: 952, endPoint y: 311, distance: 233.0
click at [952, 311] on div "Key In 打帳單 上一筆訂單:#15 帳單速查 結帳前確認明細 連續打單結帳 掛單 結帳 明細 帳單日期 2025/08/15 22:04 鎖定日期 顧客…" at bounding box center [720, 442] width 1107 height 779
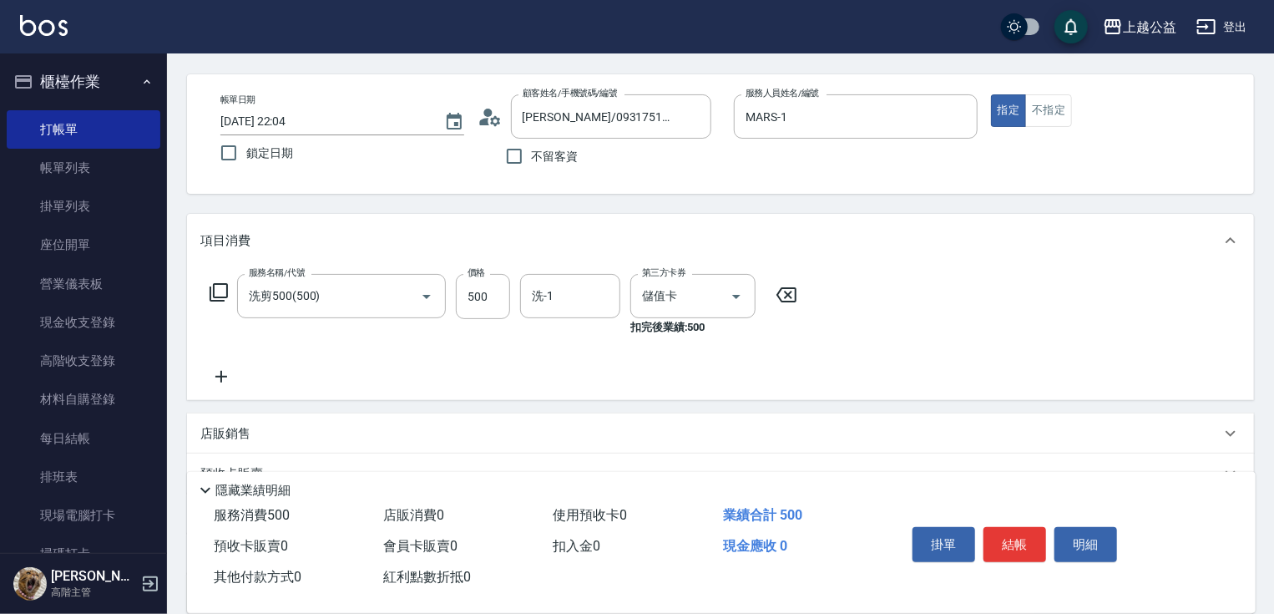
scroll to position [219, 0]
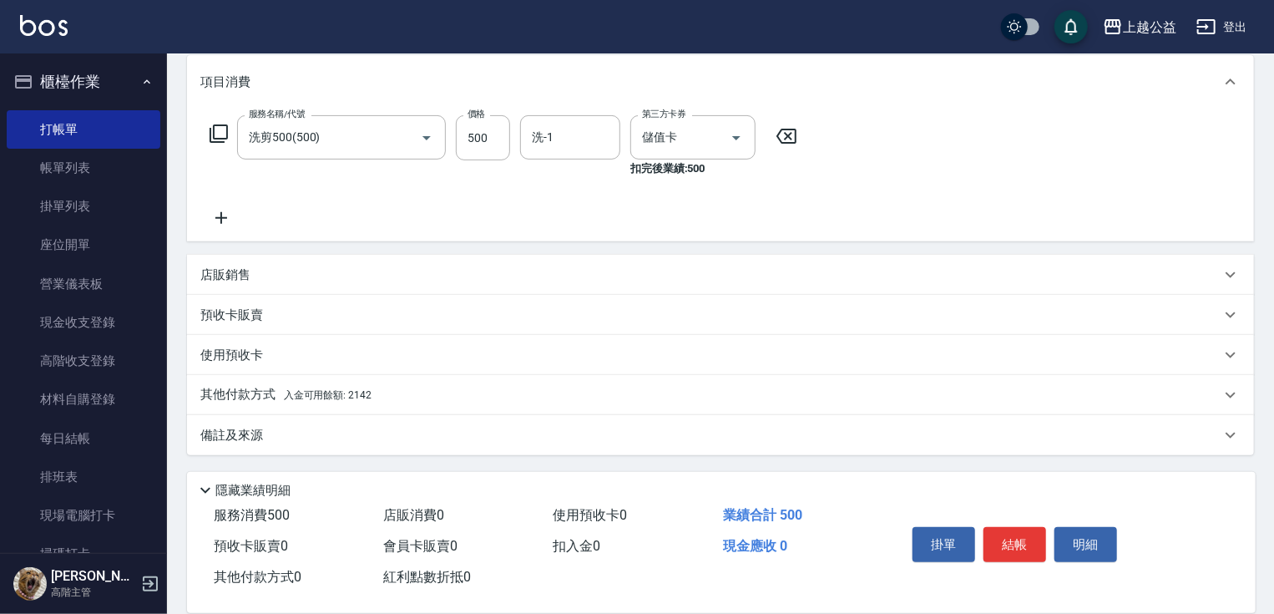
drag, startPoint x: 906, startPoint y: 447, endPoint x: 765, endPoint y: 464, distance: 142.1
click at [387, 387] on div "其他付款方式 入金可用餘額: 2142" at bounding box center [710, 395] width 1020 height 18
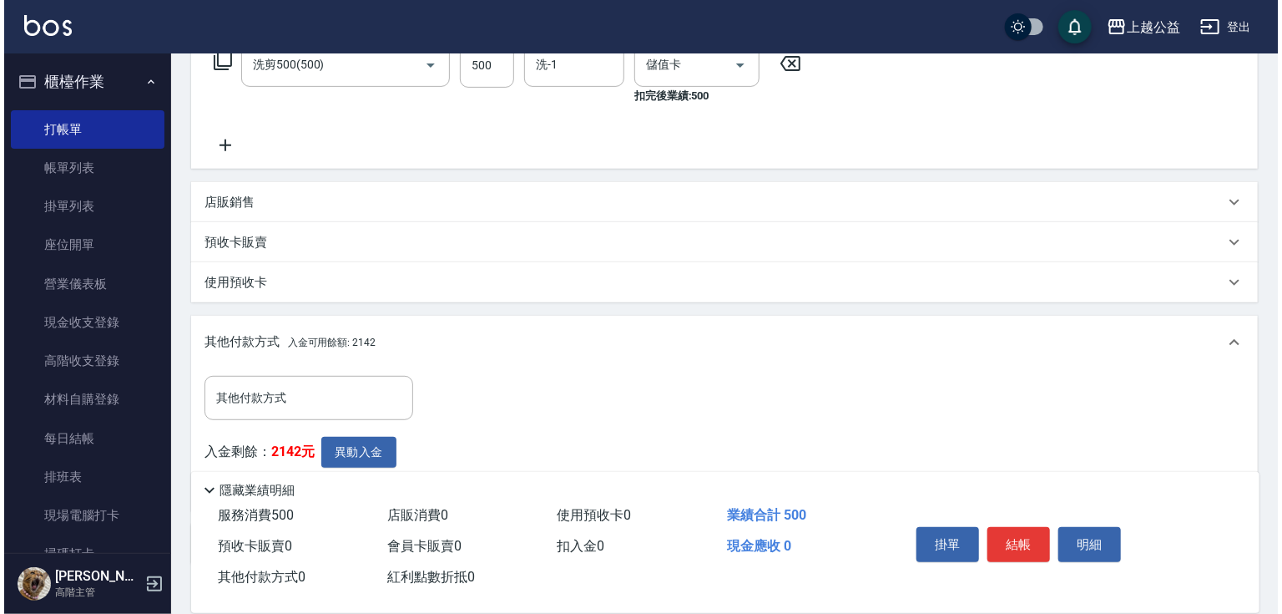
scroll to position [401, 0]
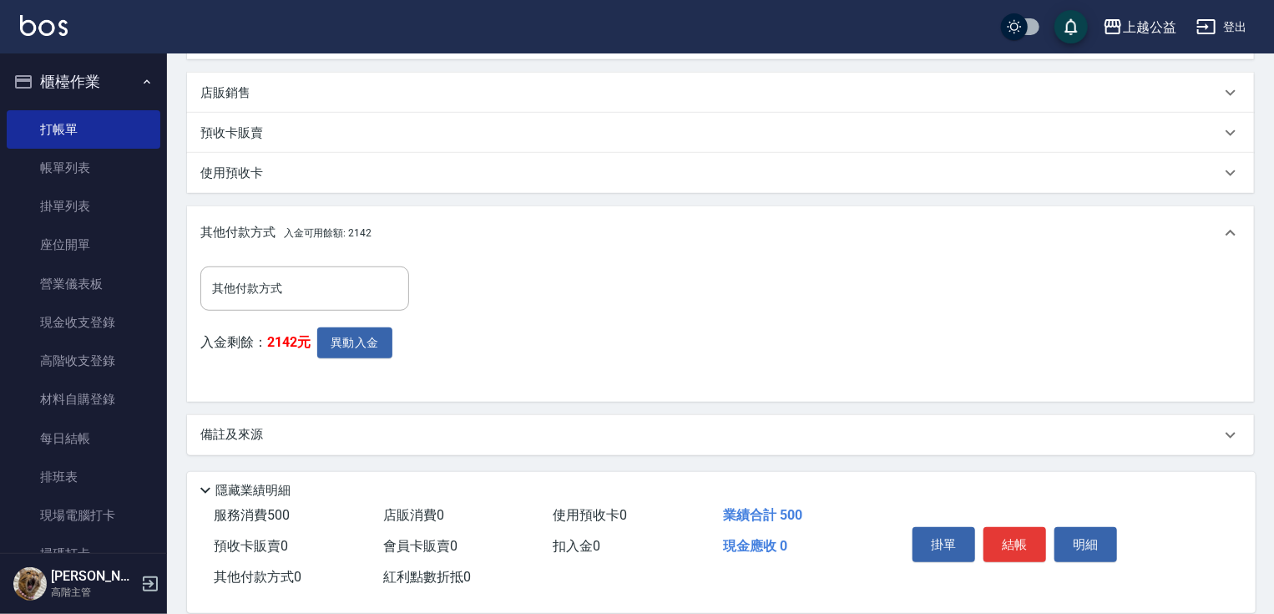
drag, startPoint x: 312, startPoint y: 344, endPoint x: 335, endPoint y: 474, distance: 132.2
click at [348, 347] on button "異動入金" at bounding box center [354, 342] width 75 height 31
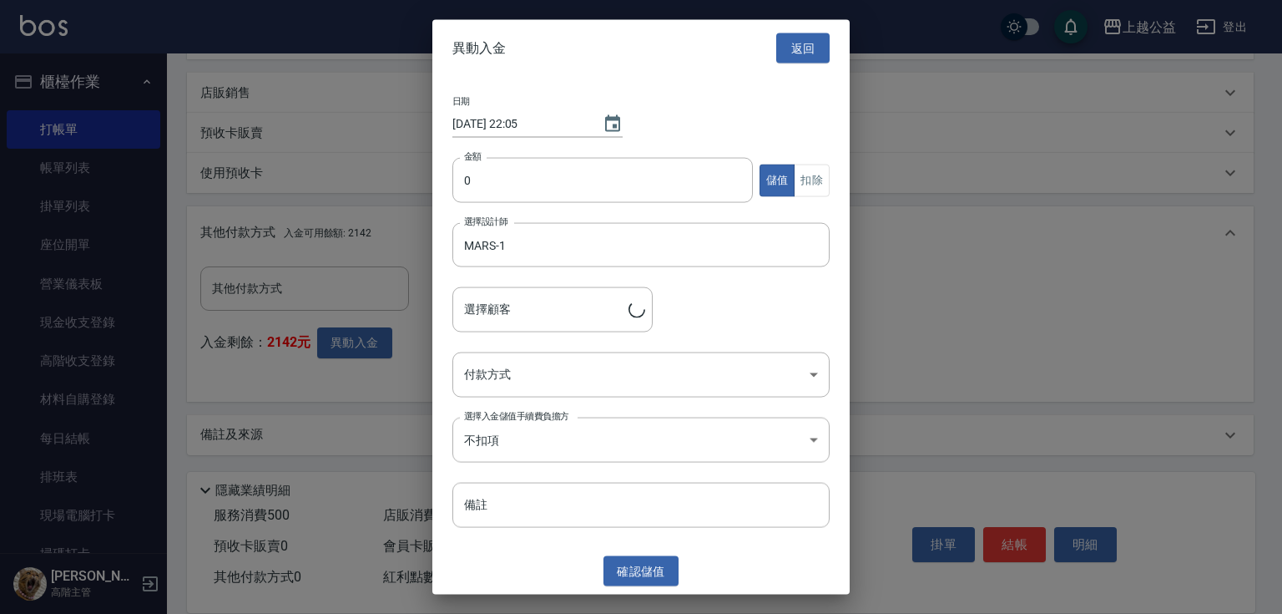
type input "黃楷勛/0931751759/"
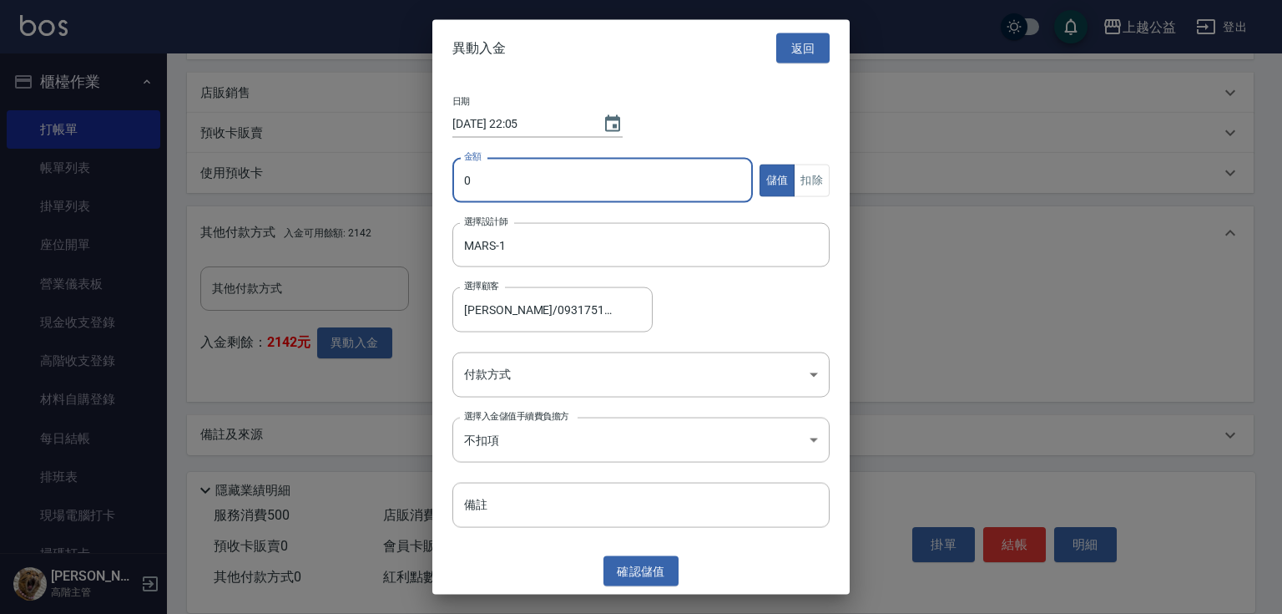
click at [519, 177] on input "0" at bounding box center [602, 180] width 301 height 45
type input "500"
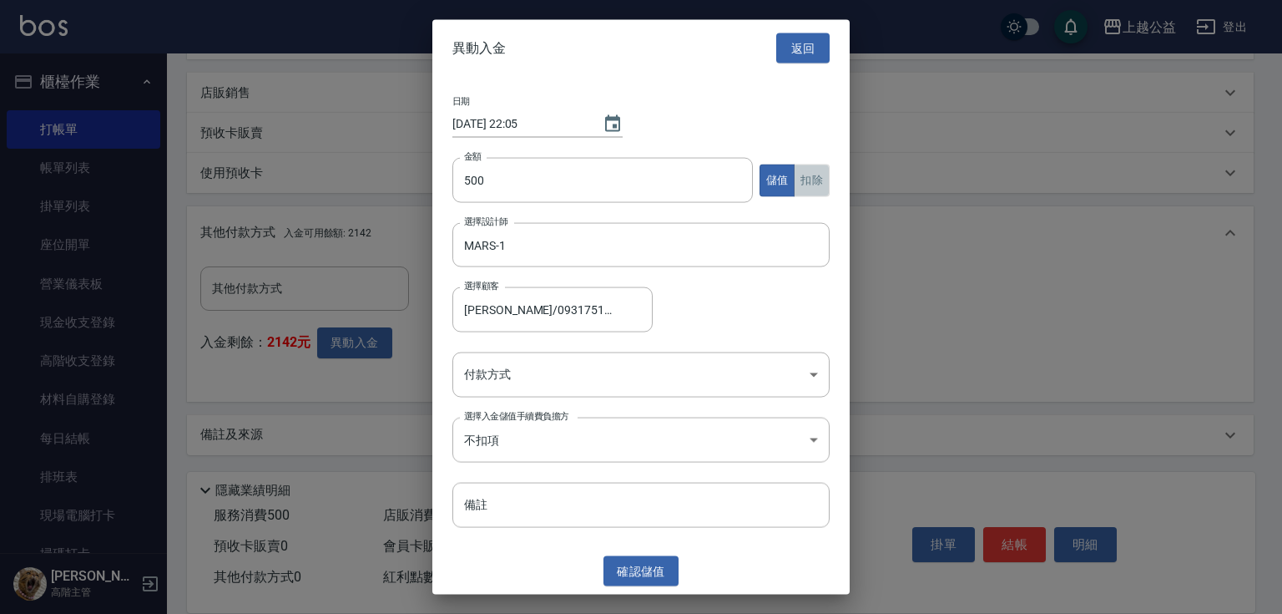
click at [822, 181] on button "扣除" at bounding box center [812, 180] width 36 height 33
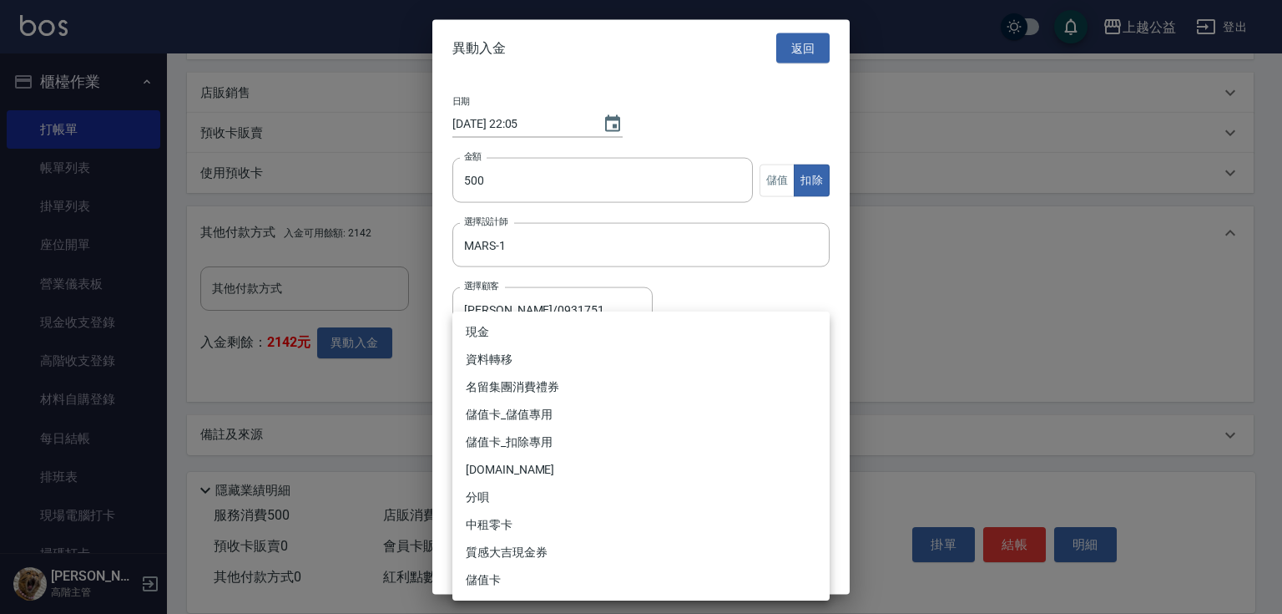
click at [666, 361] on body "上越公益 登出 櫃檯作業 打帳單 帳單列表 掛單列表 座位開單 營業儀表板 現金收支登錄 高階收支登錄 材料自購登錄 每日結帳 排班表 現場電腦打卡 掃碼打卡…" at bounding box center [641, 106] width 1282 height 1014
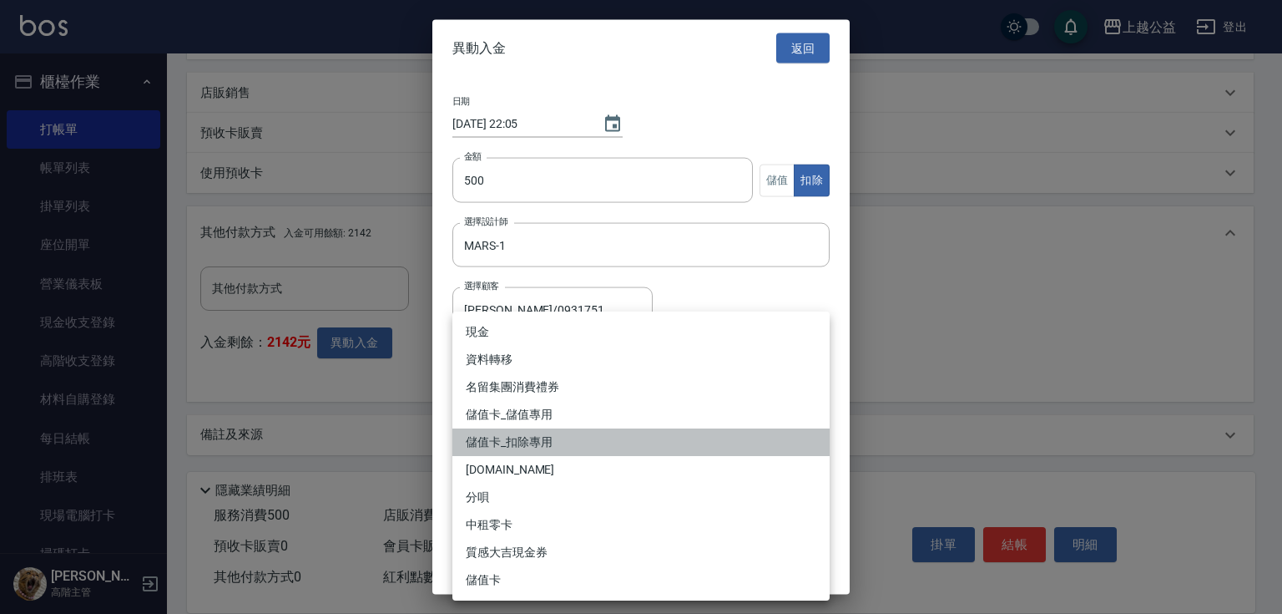
click at [528, 437] on li "儲值卡_扣除專用" at bounding box center [640, 442] width 377 height 28
type input "儲值卡_扣除專用"
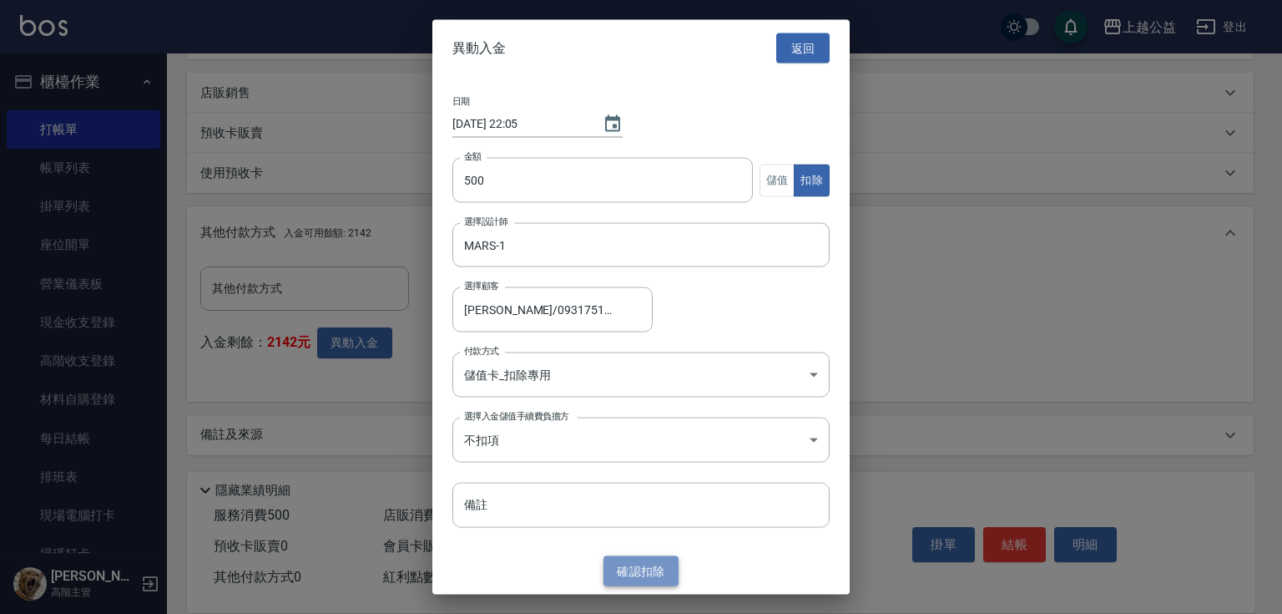
click at [662, 570] on button "確認 扣除" at bounding box center [641, 570] width 75 height 31
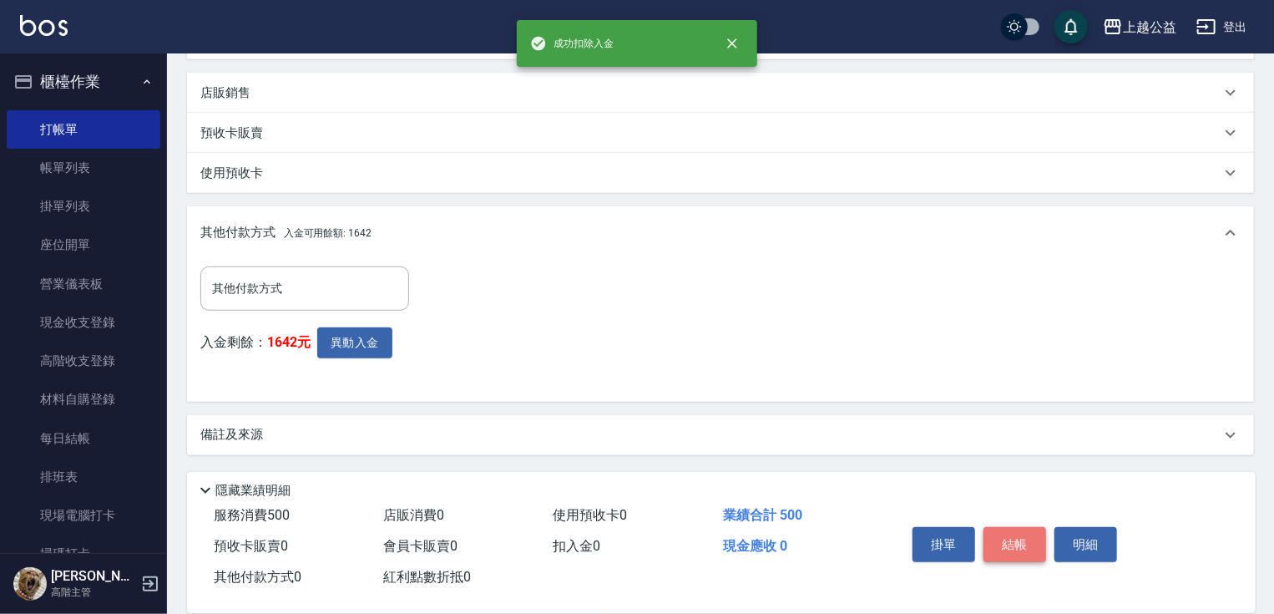
click at [1015, 540] on button "結帳" at bounding box center [1014, 544] width 63 height 35
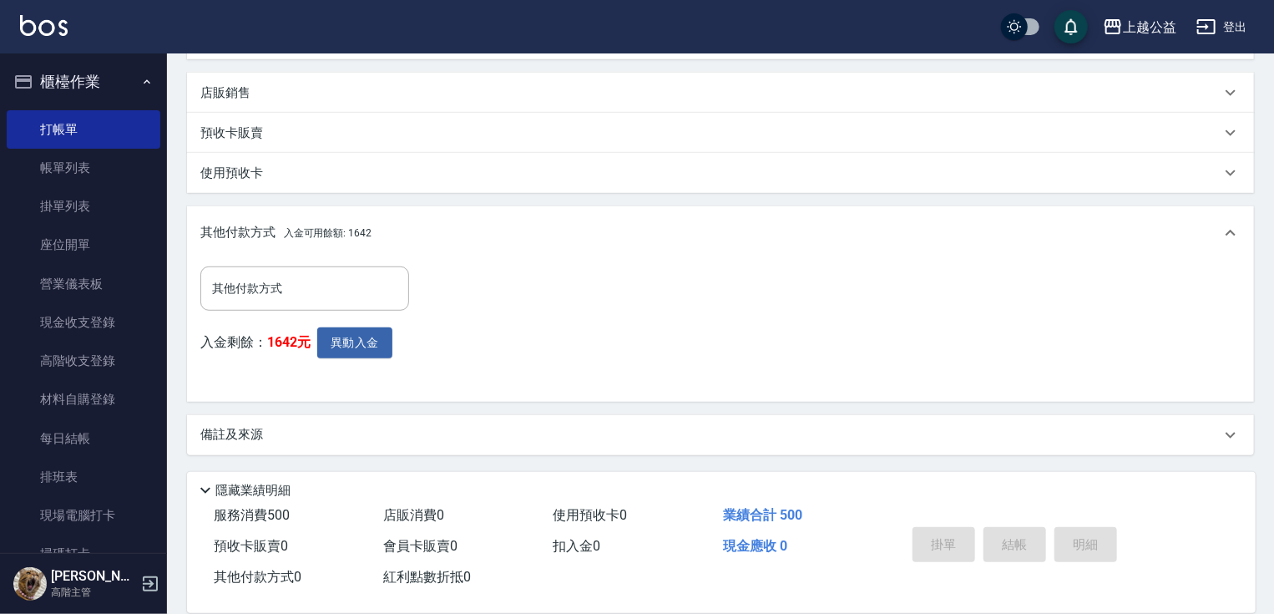
type input "2025/08/15 22:05"
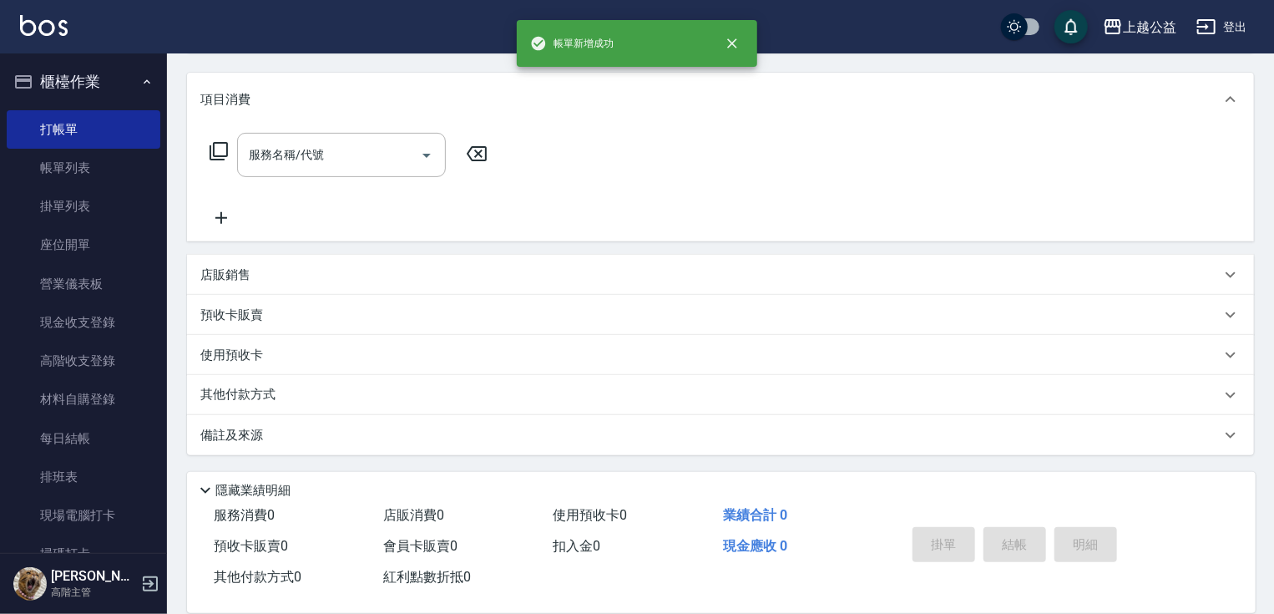
scroll to position [0, 0]
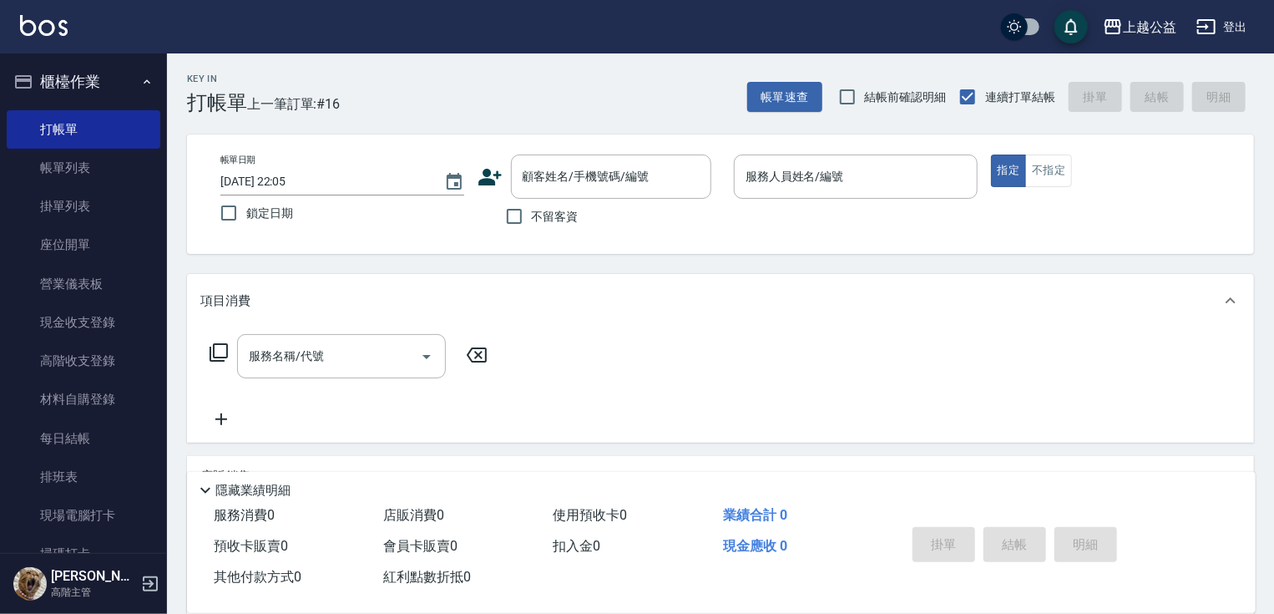
drag, startPoint x: 766, startPoint y: 305, endPoint x: 811, endPoint y: 414, distance: 118.3
click at [777, 306] on div "項目消費" at bounding box center [710, 301] width 1020 height 18
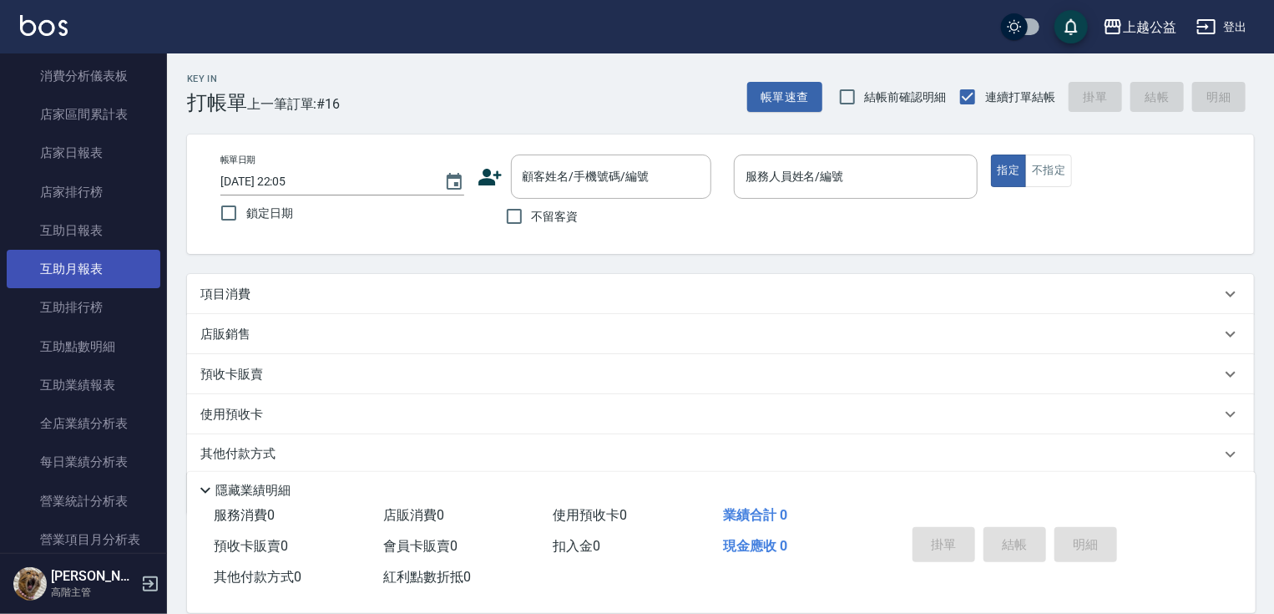
scroll to position [670, 0]
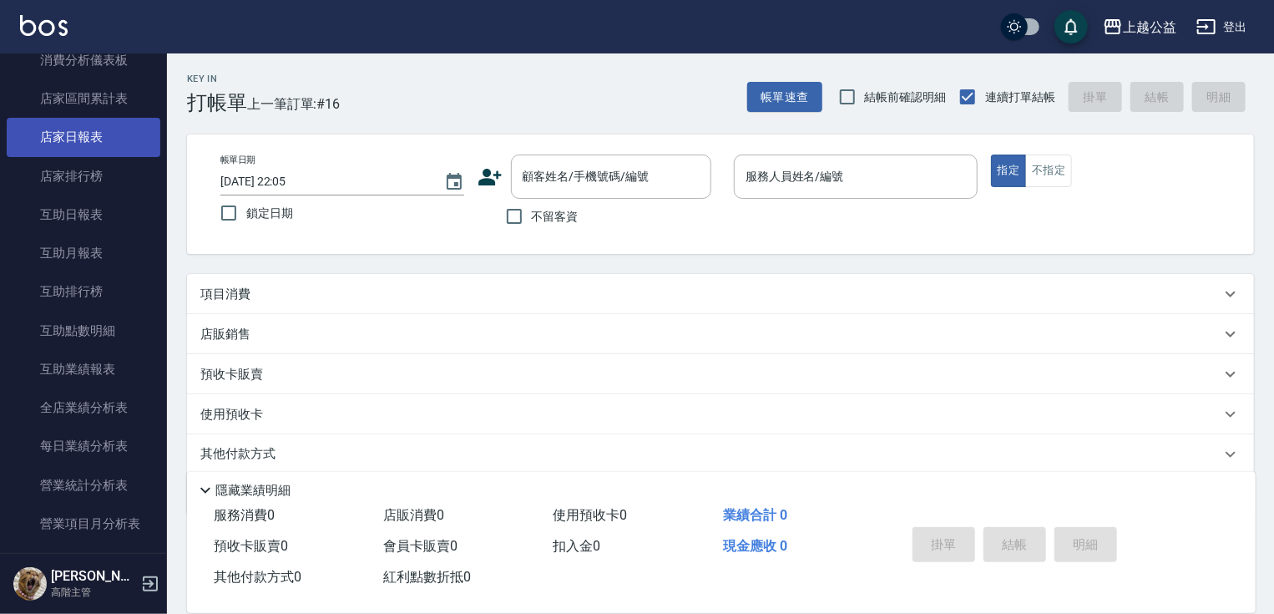
click at [80, 140] on link "店家日報表" at bounding box center [84, 137] width 154 height 38
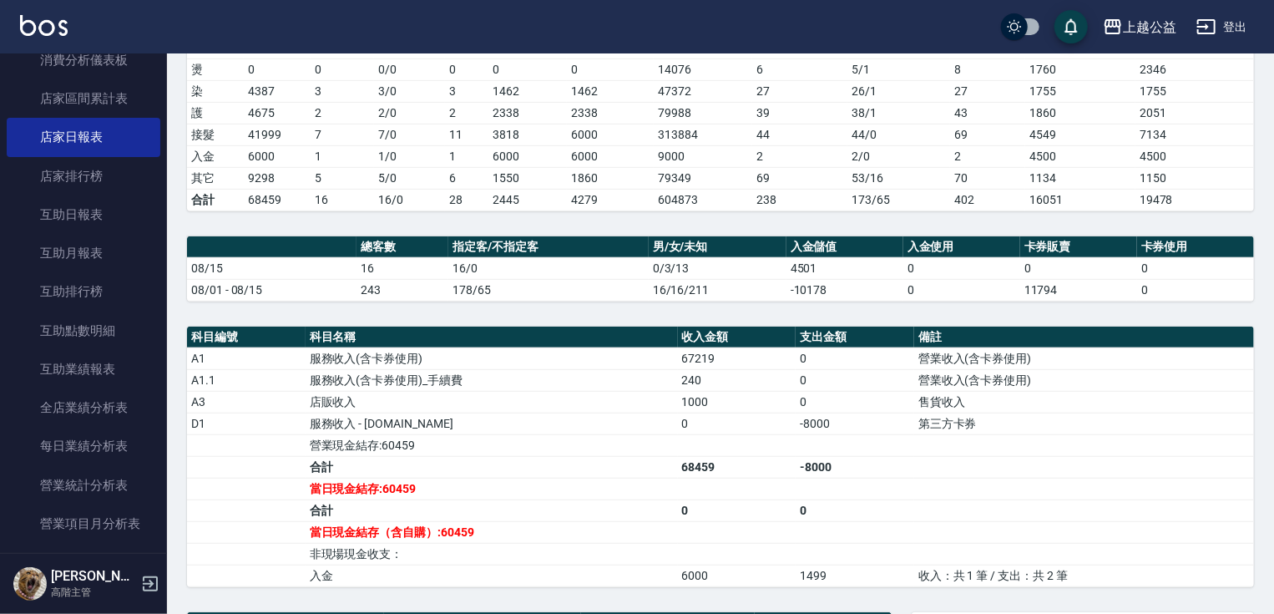
scroll to position [574, 0]
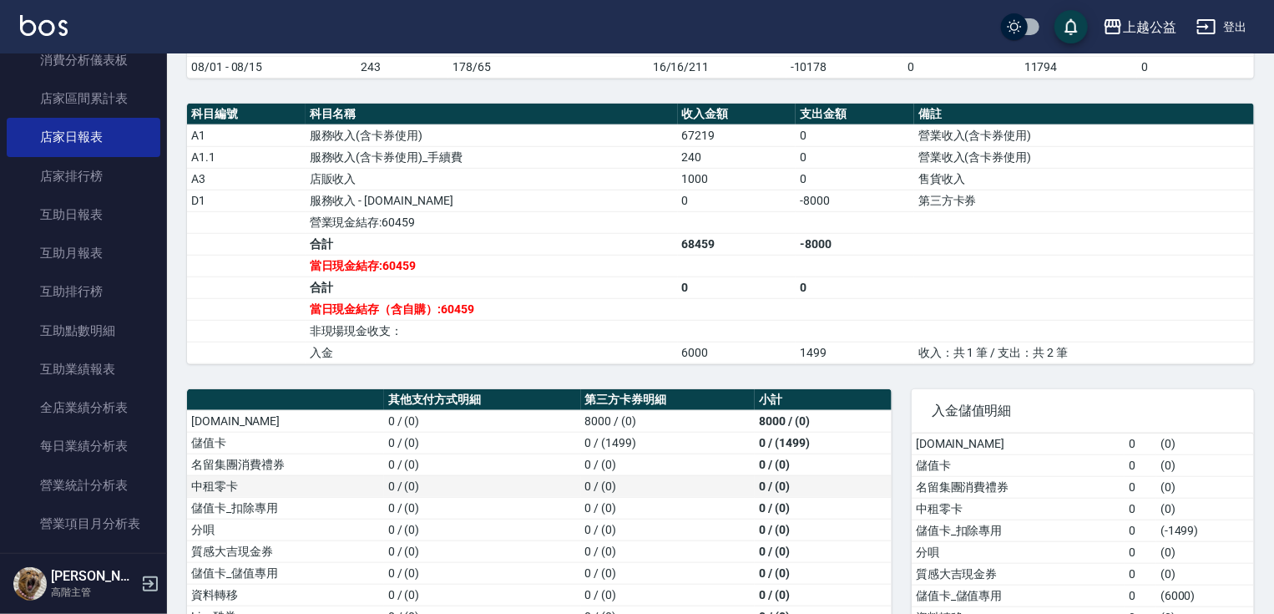
drag, startPoint x: 548, startPoint y: 304, endPoint x: 625, endPoint y: 437, distance: 153.8
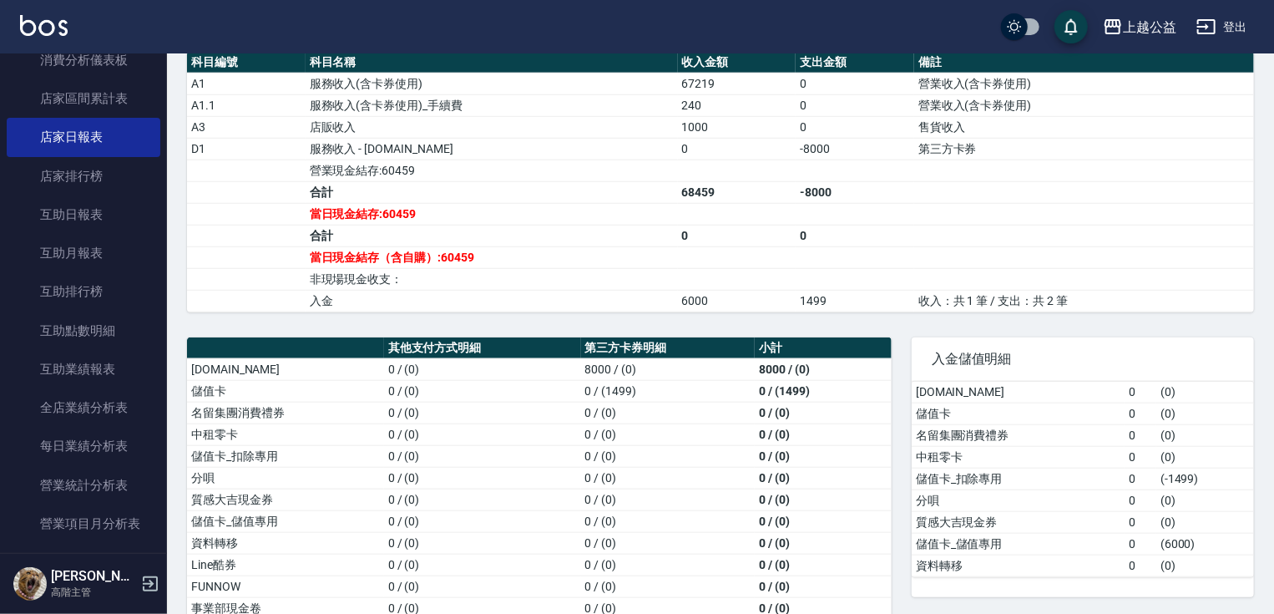
drag, startPoint x: 130, startPoint y: 397, endPoint x: 464, endPoint y: 287, distance: 351.4
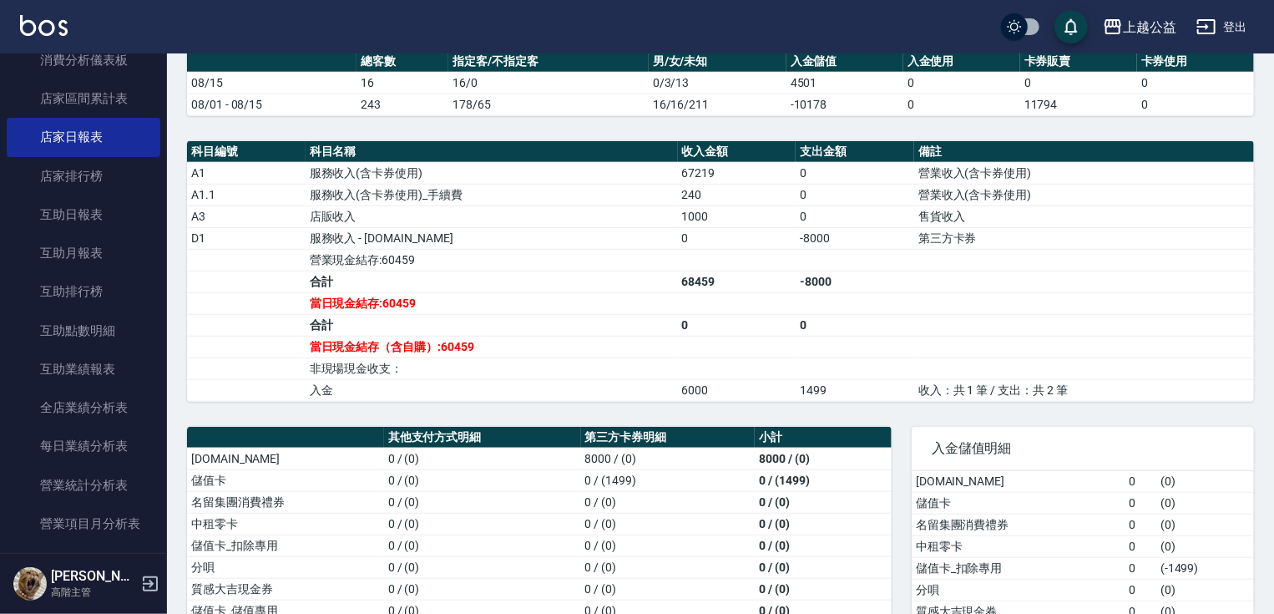
drag, startPoint x: 447, startPoint y: 210, endPoint x: 445, endPoint y: 186, distance: 24.3
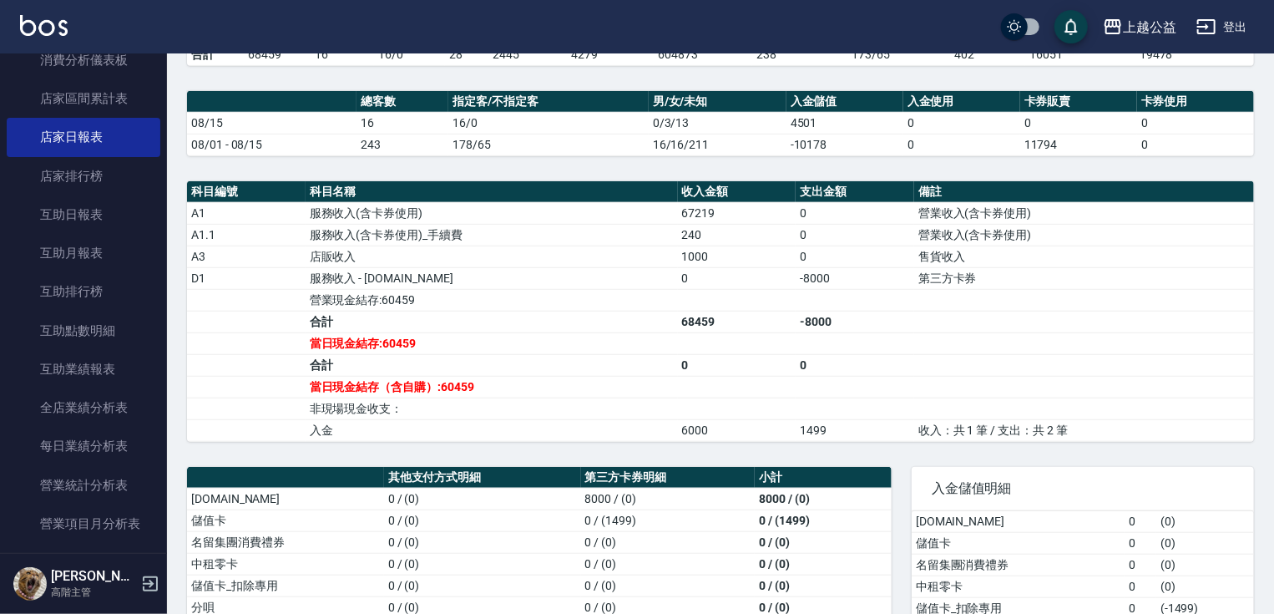
scroll to position [634, 0]
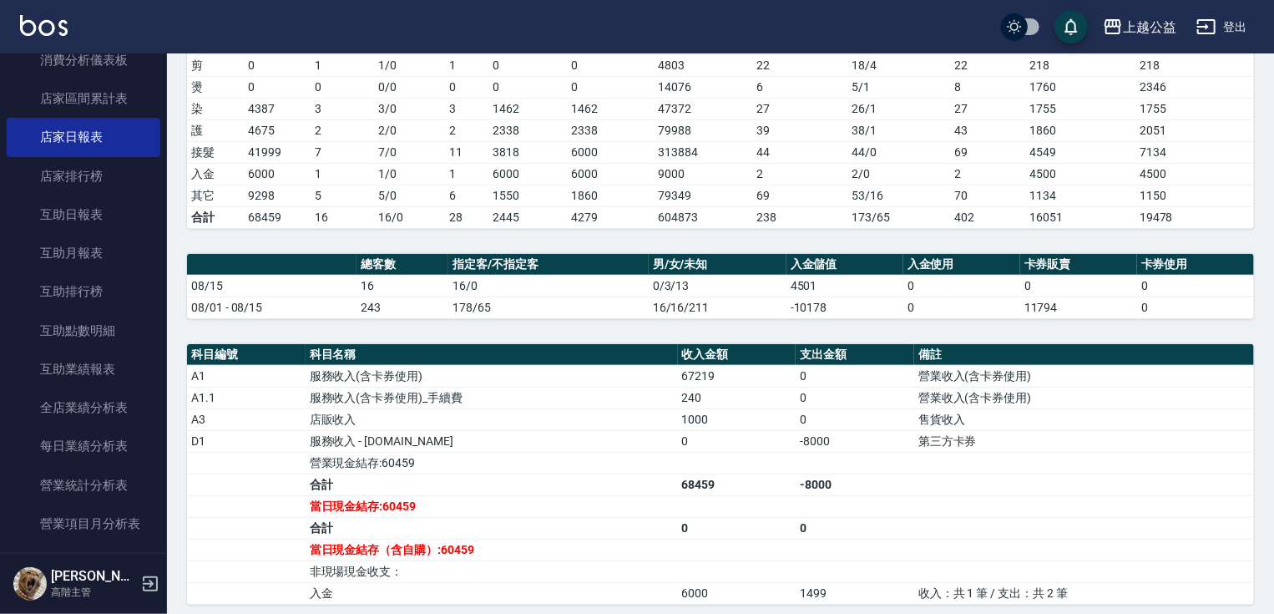
drag, startPoint x: 832, startPoint y: 461, endPoint x: 856, endPoint y: 378, distance: 86.1
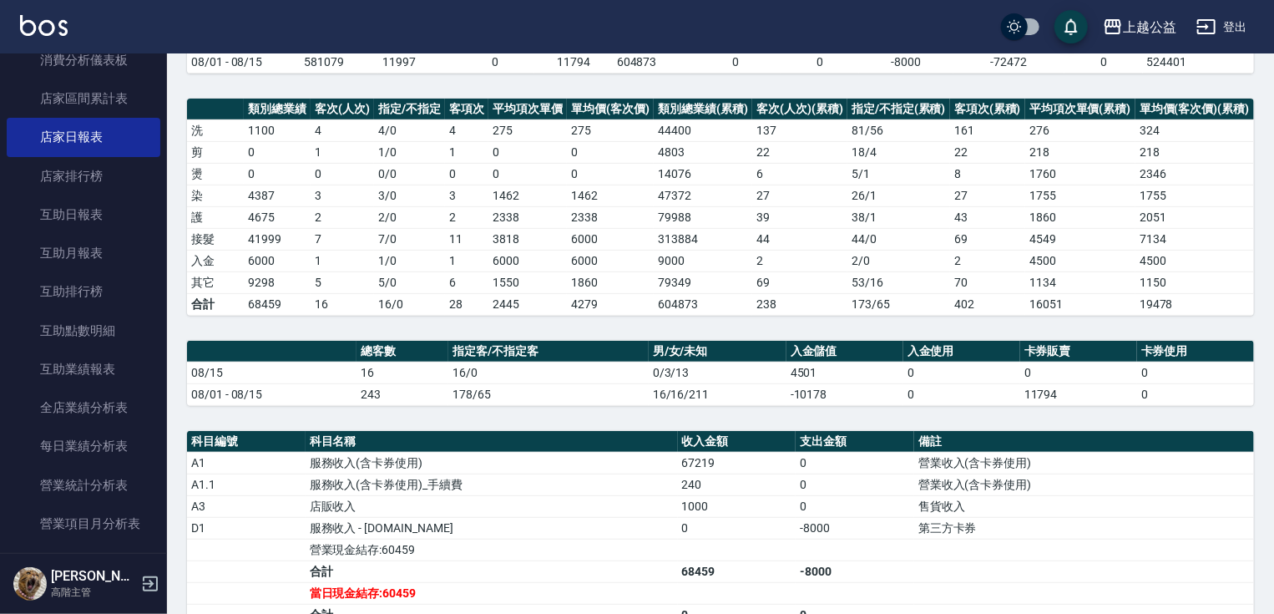
scroll to position [190, 0]
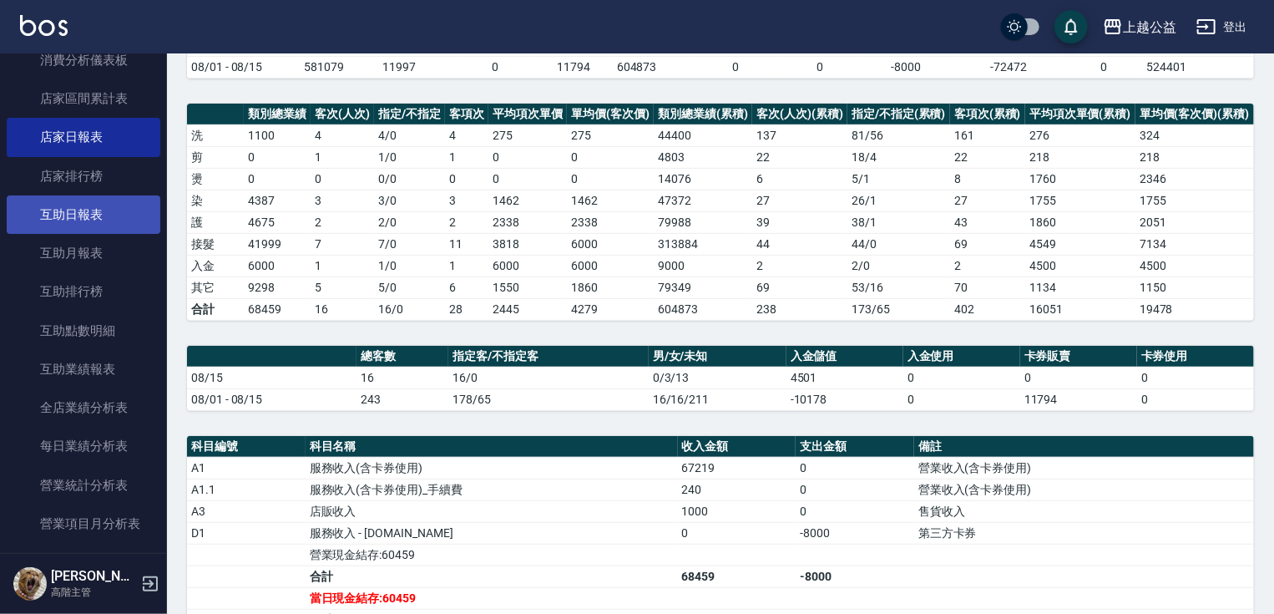
click at [47, 207] on link "互助日報表" at bounding box center [84, 214] width 154 height 38
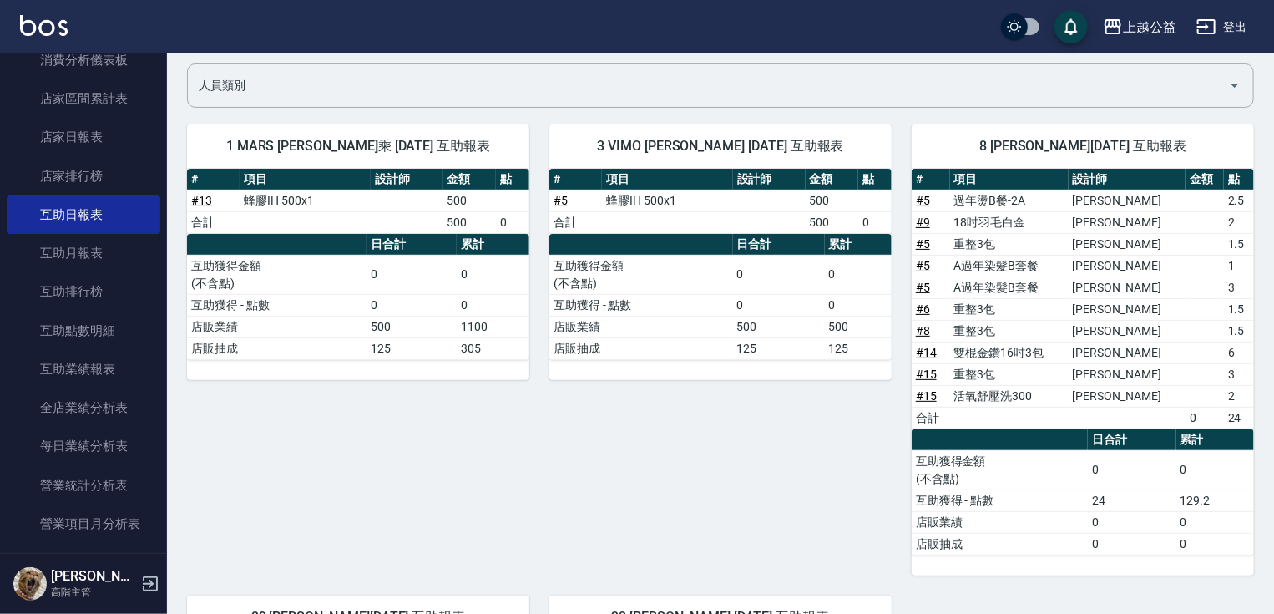
drag, startPoint x: 978, startPoint y: 367, endPoint x: 937, endPoint y: 402, distance: 54.5
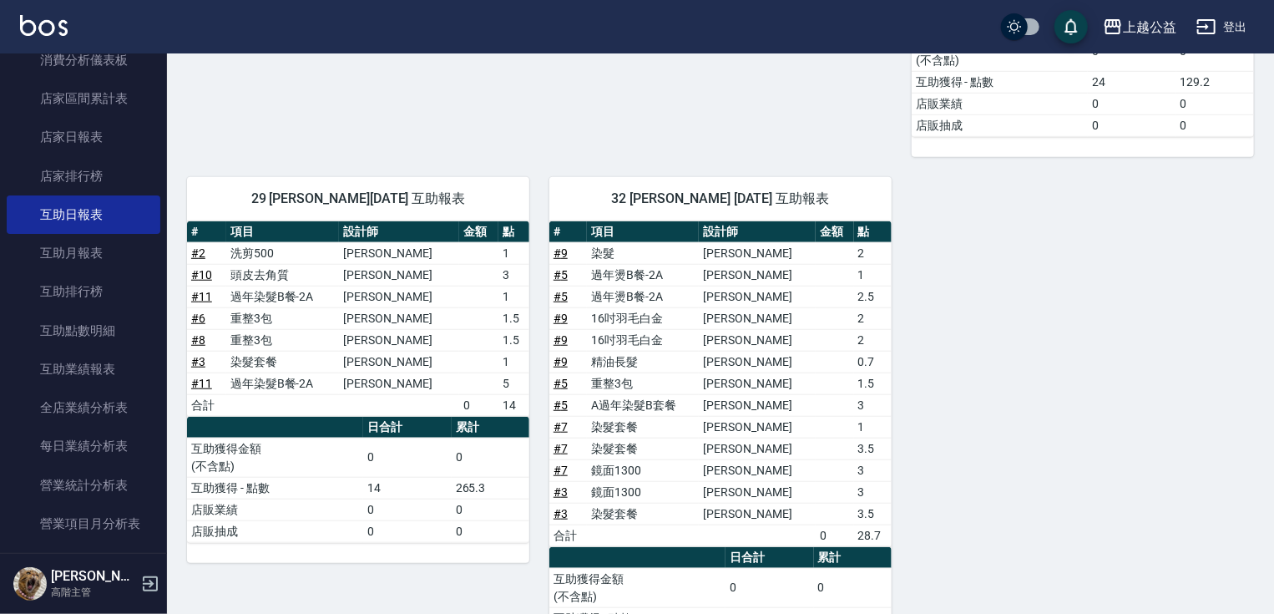
scroll to position [632, 0]
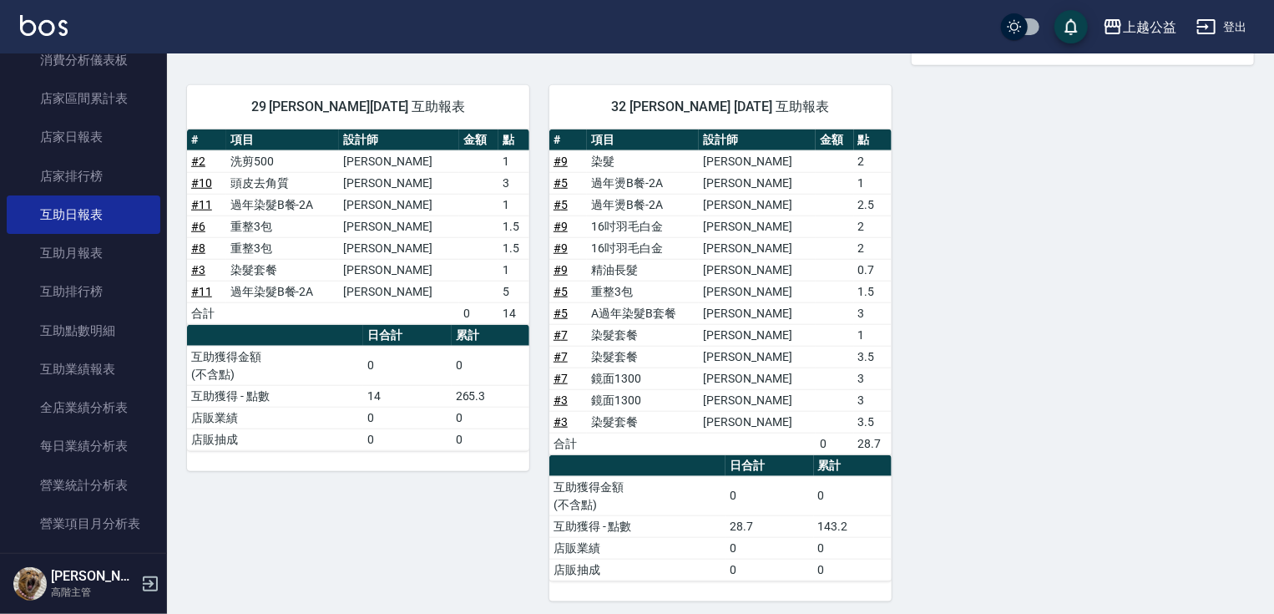
drag, startPoint x: 962, startPoint y: 339, endPoint x: 978, endPoint y: 439, distance: 101.6
drag, startPoint x: 158, startPoint y: 264, endPoint x: 155, endPoint y: 307, distance: 43.5
click at [154, 334] on nav "櫃檯作業 打帳單 帳單列表 掛單列表 座位開單 營業儀表板 現金收支登錄 高階收支登錄 材料自購登錄 每日結帳 排班表 現場電腦打卡 掃碼打卡 預約管理 預約…" at bounding box center [83, 302] width 167 height 499
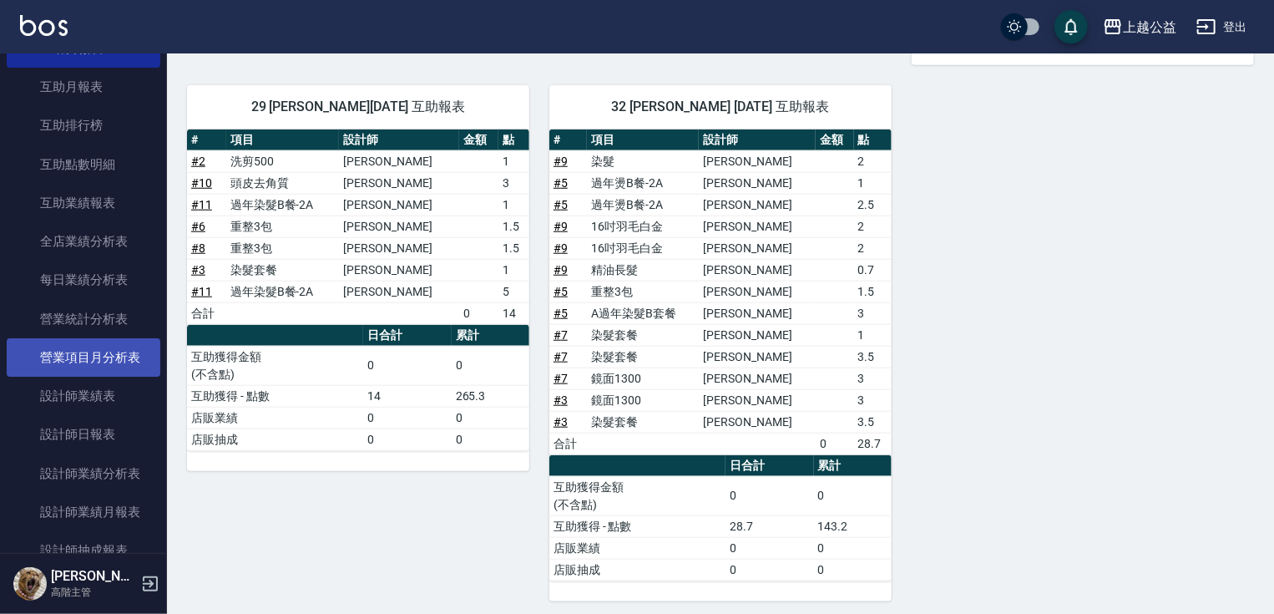
scroll to position [844, 0]
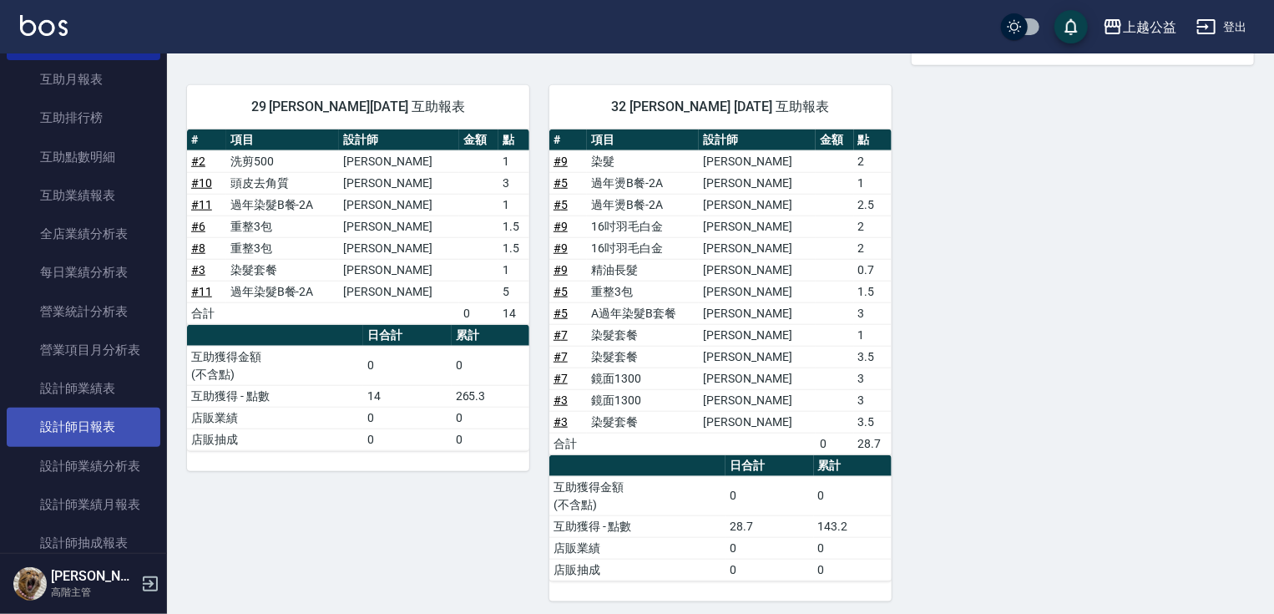
click at [73, 432] on link "設計師日報表" at bounding box center [84, 426] width 154 height 38
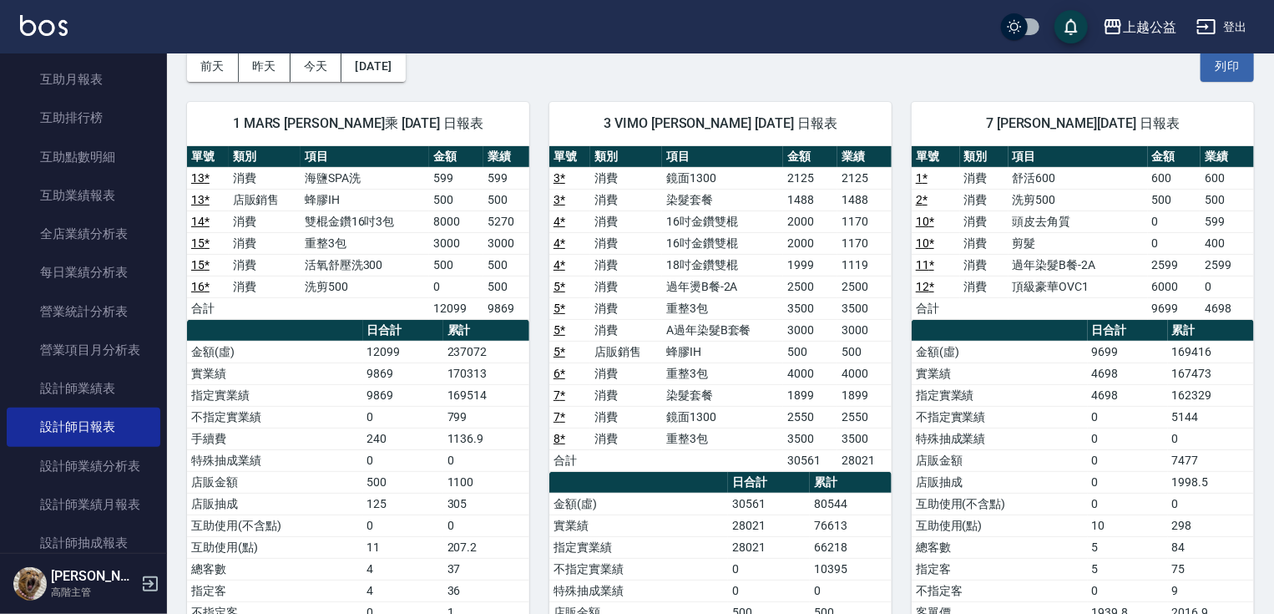
drag, startPoint x: 922, startPoint y: 297, endPoint x: 923, endPoint y: 361, distance: 64.3
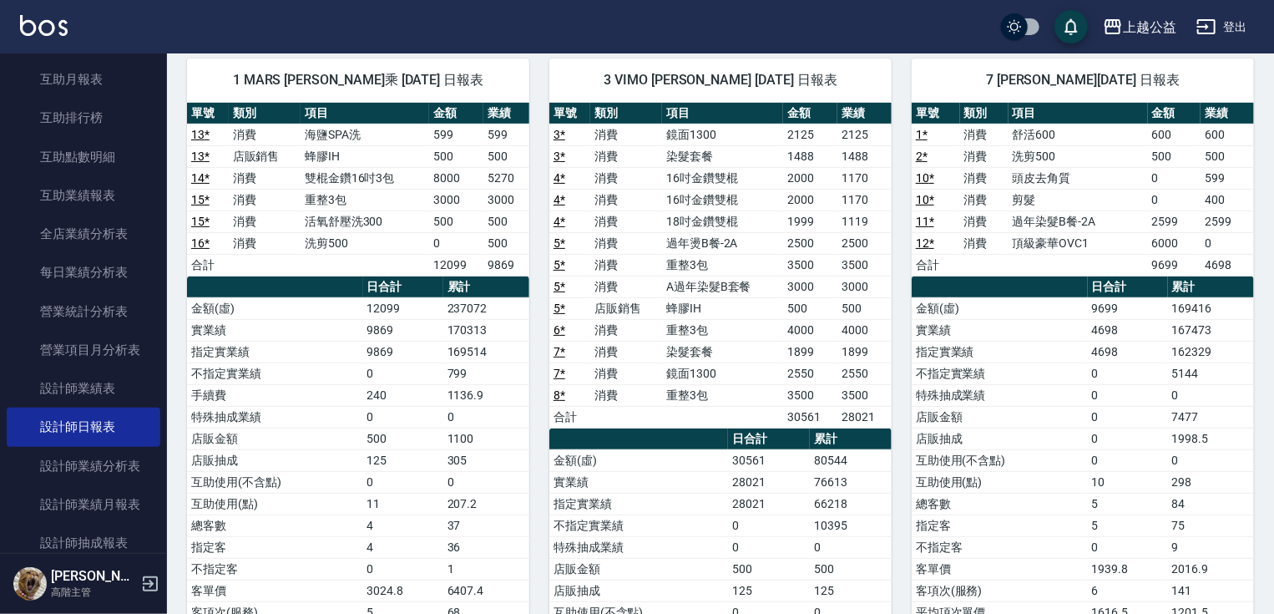
drag, startPoint x: 923, startPoint y: 361, endPoint x: 922, endPoint y: 346, distance: 16.0
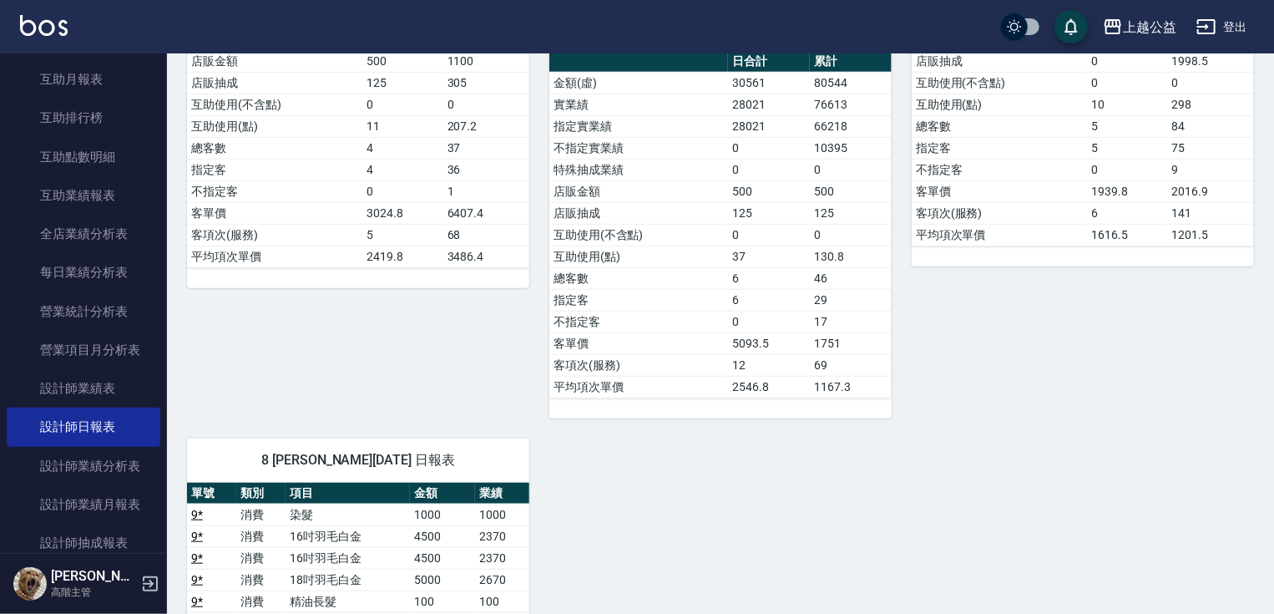
drag, startPoint x: 925, startPoint y: 488, endPoint x: 926, endPoint y: 500, distance: 12.6
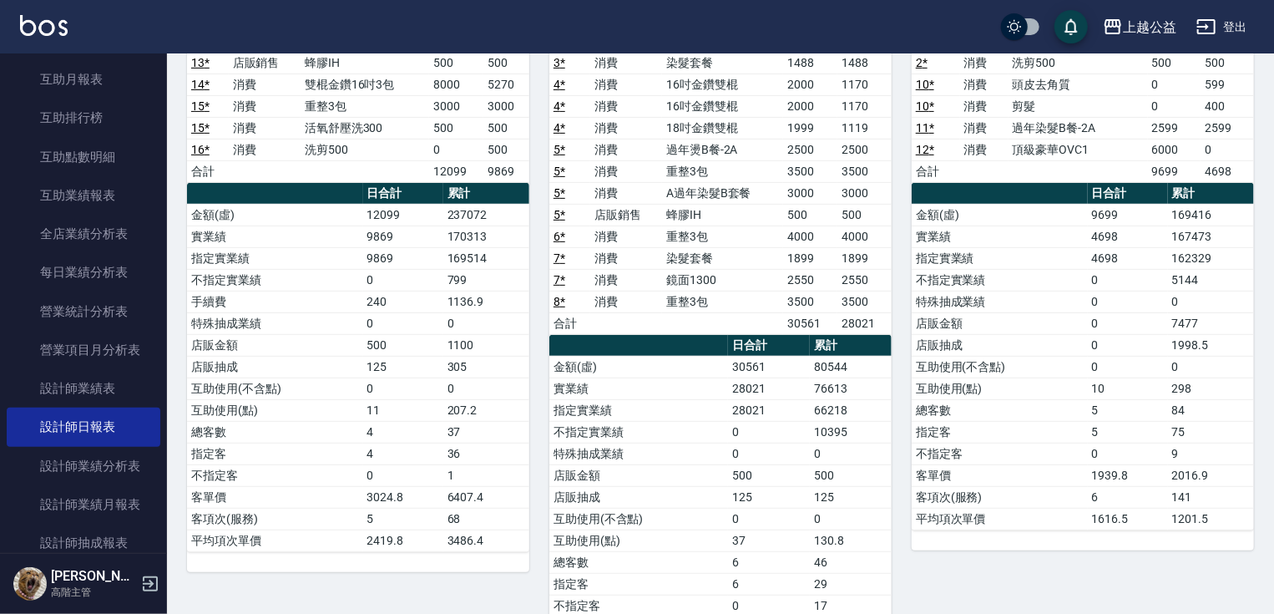
drag, startPoint x: 788, startPoint y: 508, endPoint x: 813, endPoint y: 416, distance: 96.0
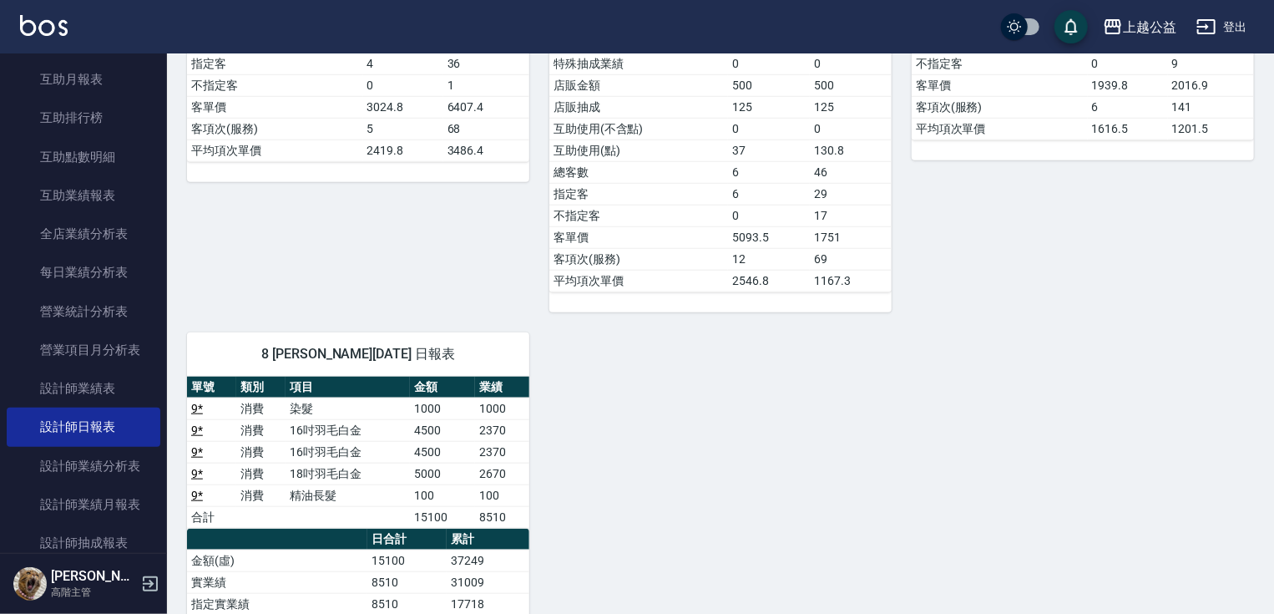
scroll to position [924, 0]
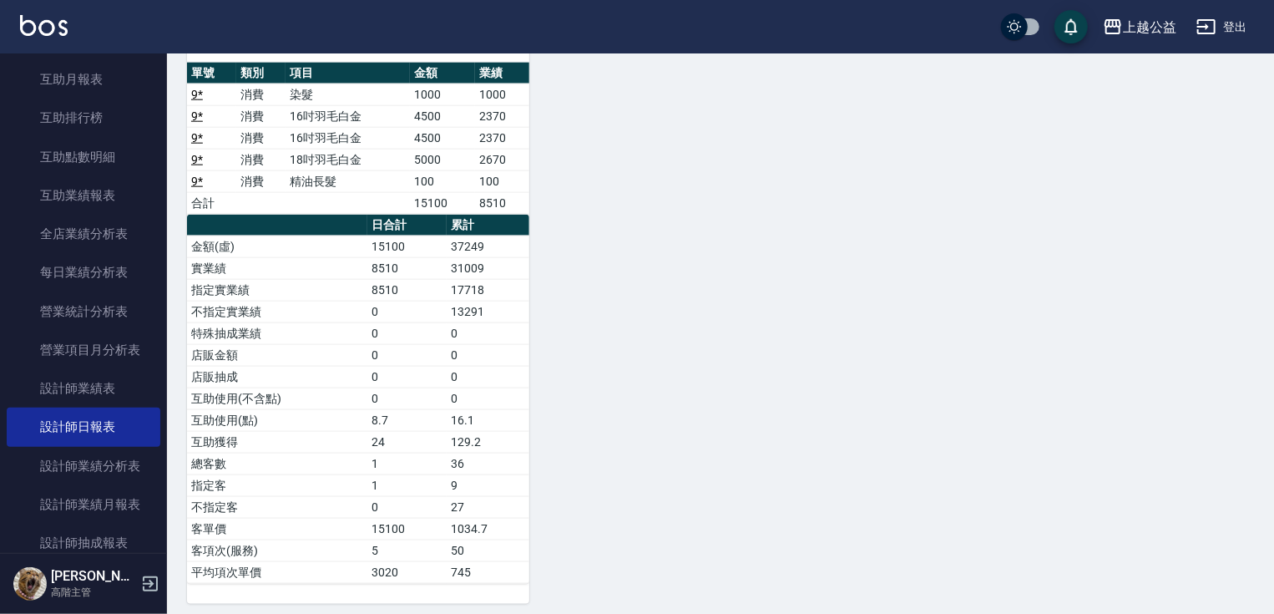
drag, startPoint x: 875, startPoint y: 474, endPoint x: 875, endPoint y: 513, distance: 39.2
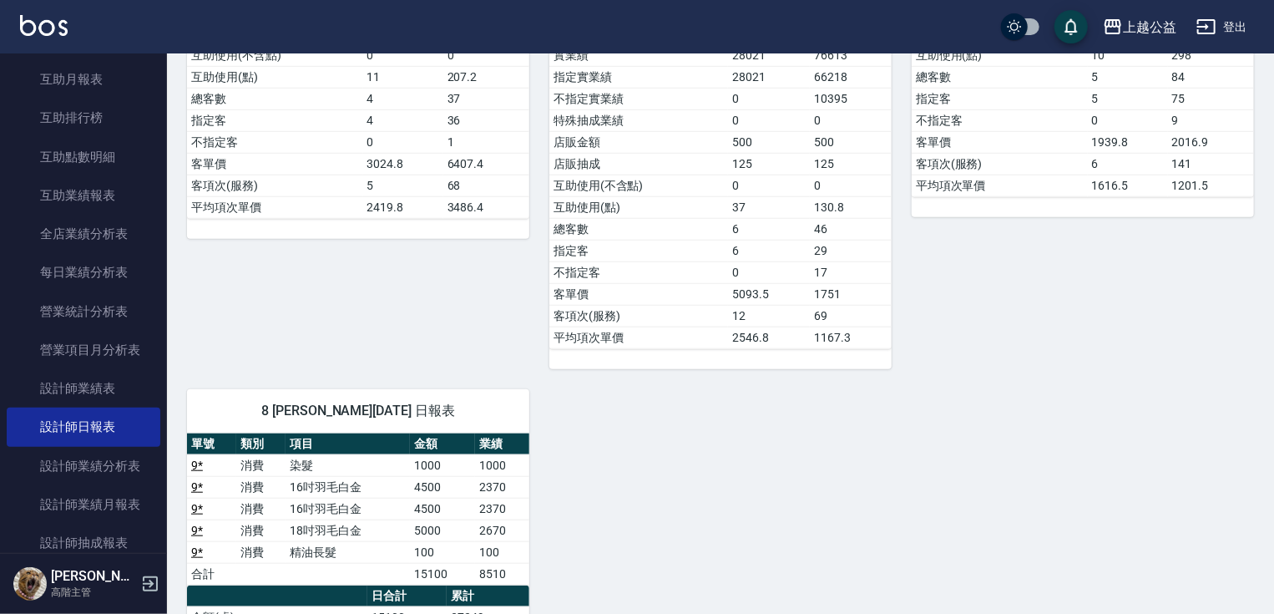
drag, startPoint x: 773, startPoint y: 307, endPoint x: 801, endPoint y: 364, distance: 63.1
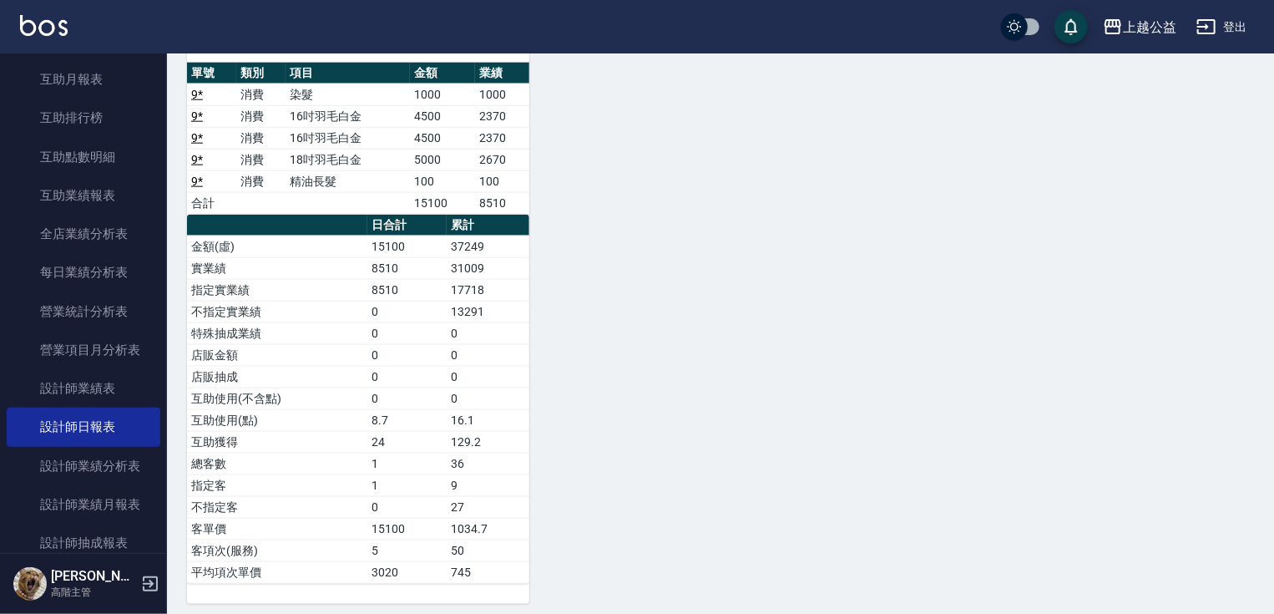
drag, startPoint x: 705, startPoint y: 400, endPoint x: 700, endPoint y: 592, distance: 192.1
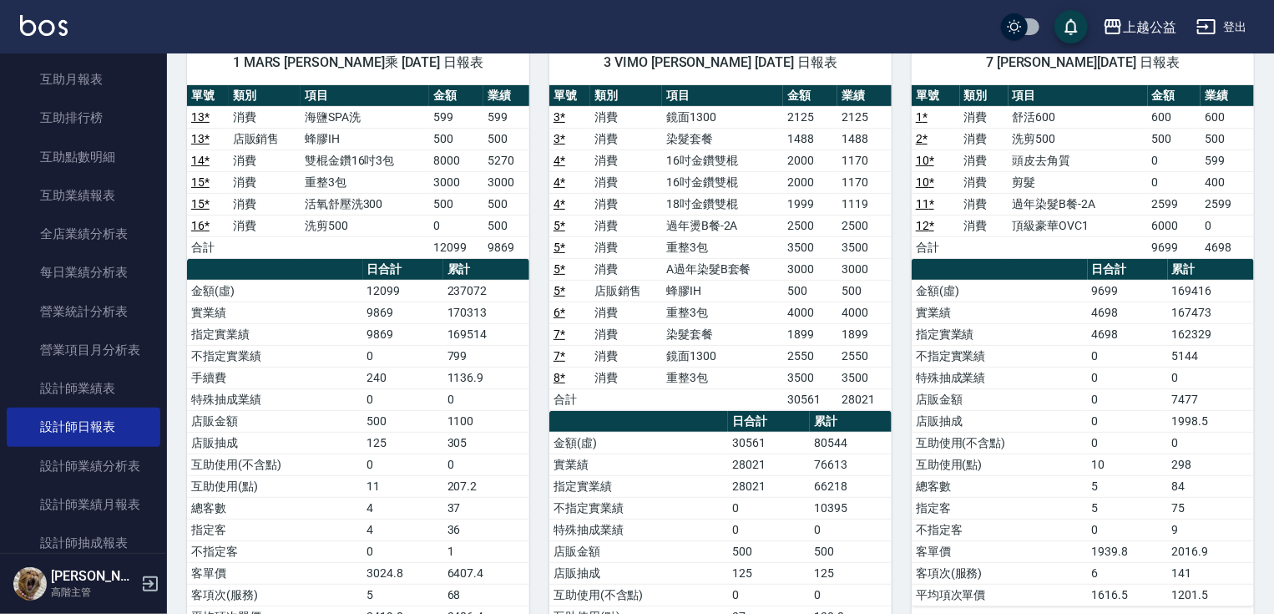
drag, startPoint x: 776, startPoint y: 411, endPoint x: 779, endPoint y: 388, distance: 22.8
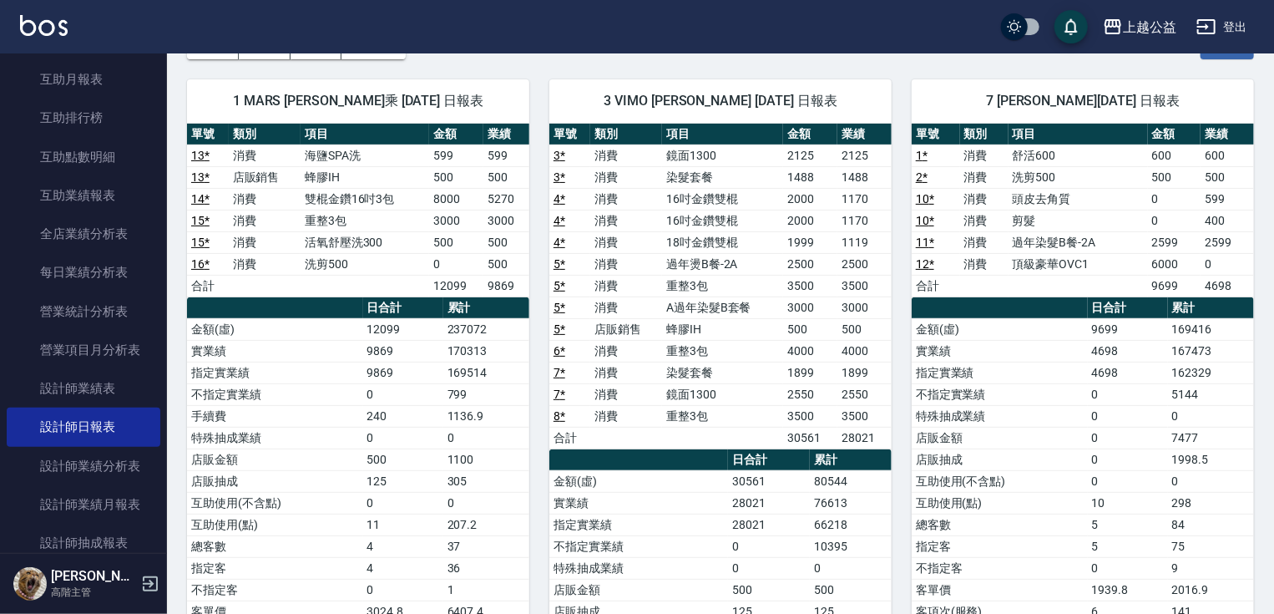
drag, startPoint x: 980, startPoint y: 601, endPoint x: 659, endPoint y: 321, distance: 426.1
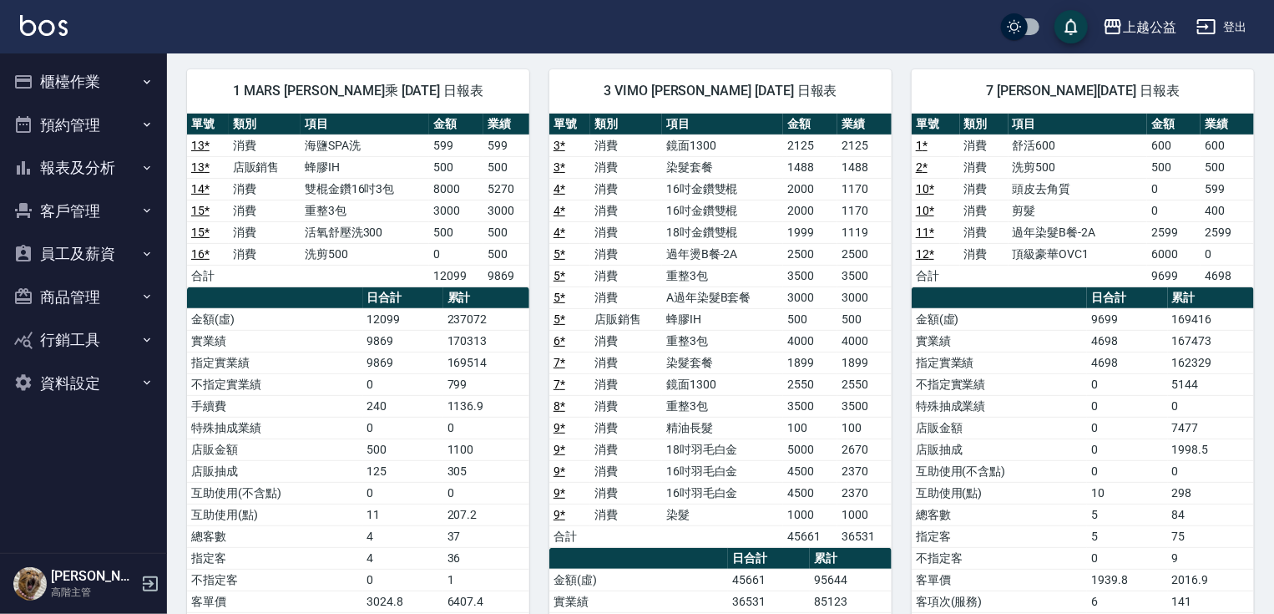
scroll to position [120, 0]
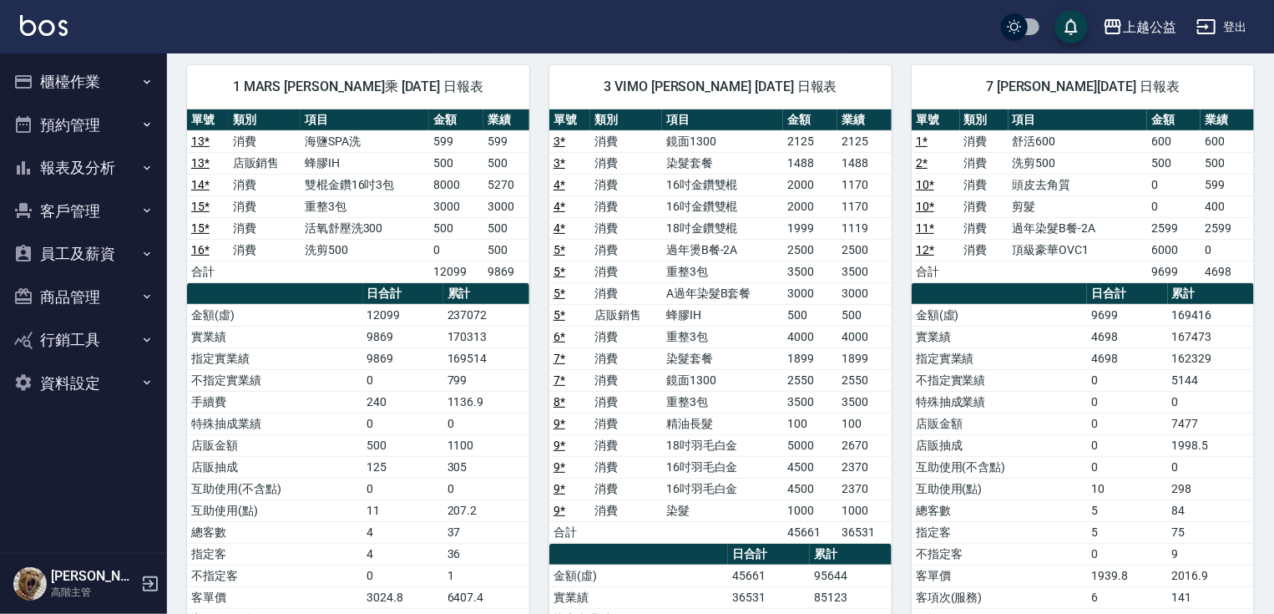
drag, startPoint x: 771, startPoint y: 422, endPoint x: 773, endPoint y: 437, distance: 16.1
